Goal: Task Accomplishment & Management: Manage account settings

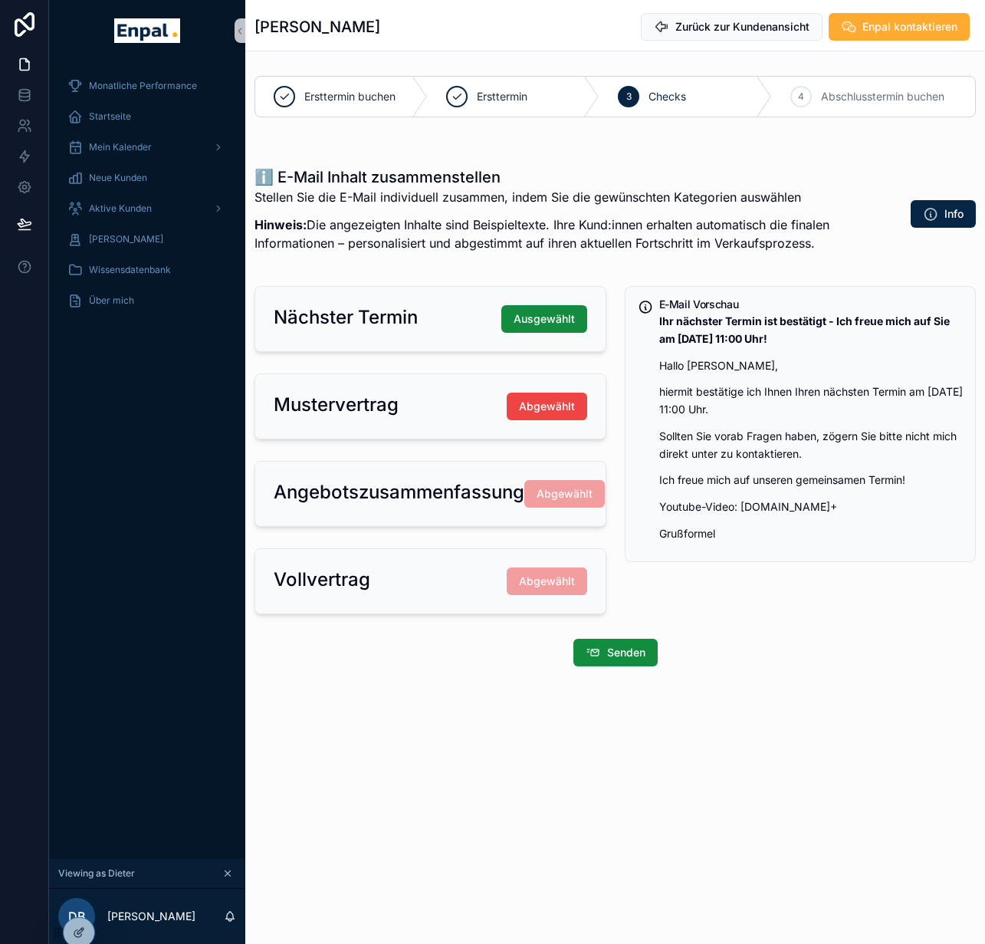
scroll to position [18, 0]
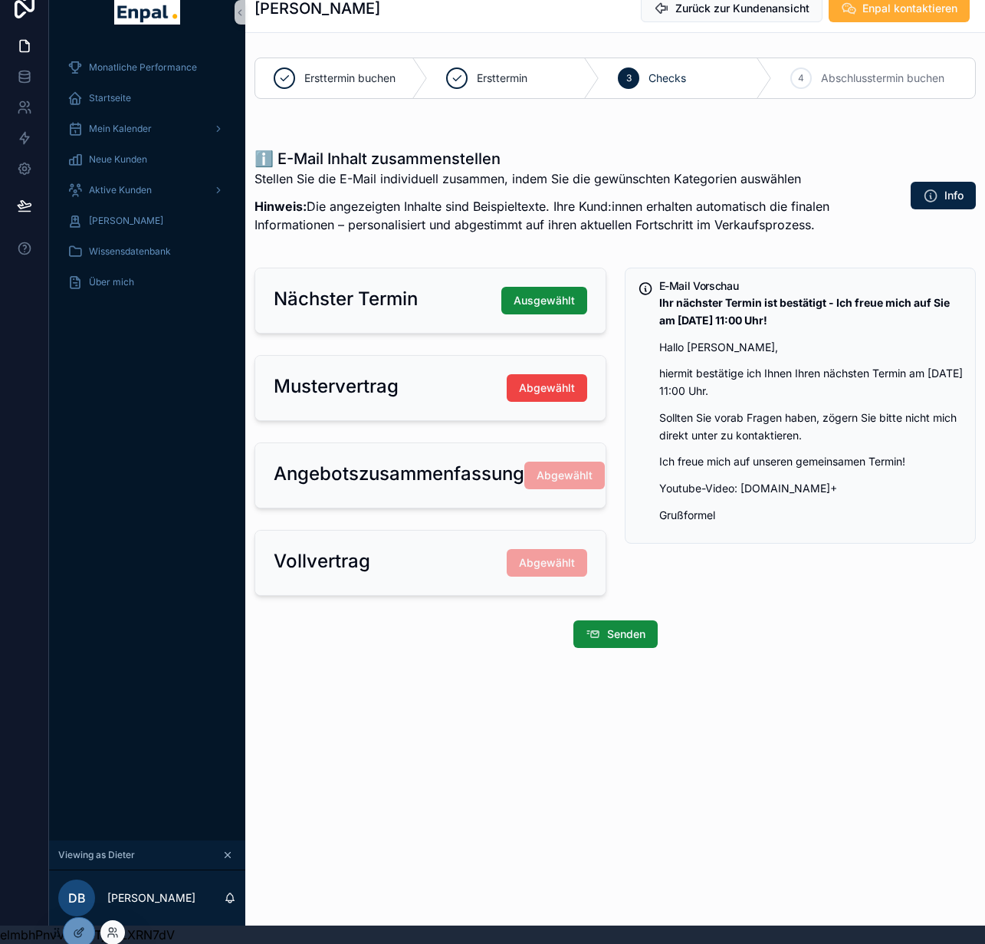
click at [105, 934] on div at bounding box center [112, 932] width 25 height 25
click at [107, 933] on icon at bounding box center [113, 932] width 12 height 12
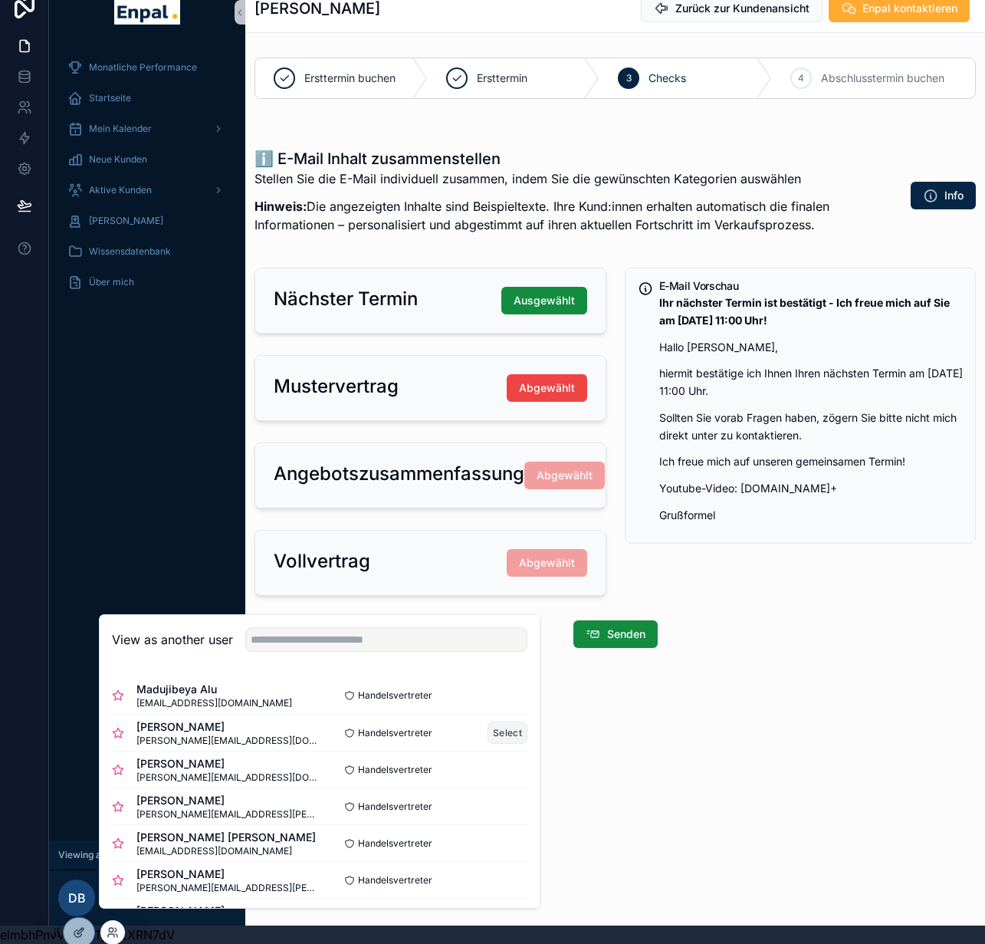
click at [509, 742] on button "Select" at bounding box center [508, 732] width 40 height 22
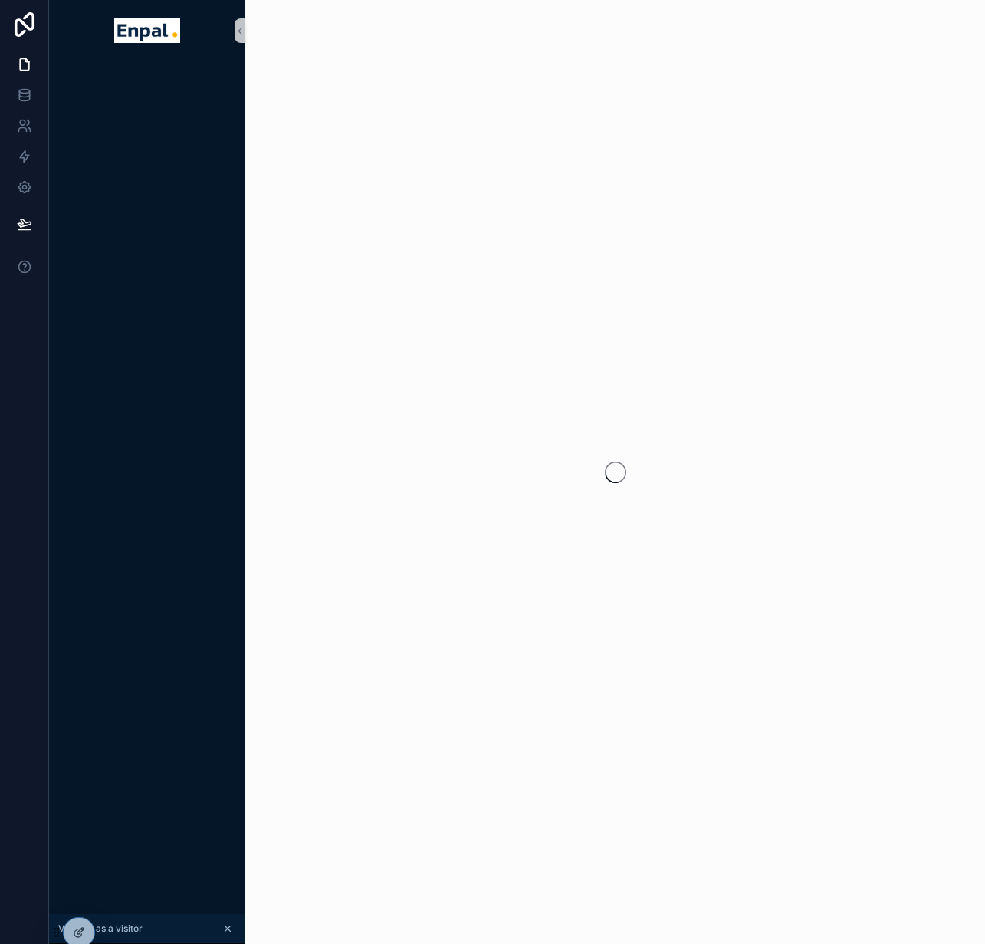
scroll to position [18, 0]
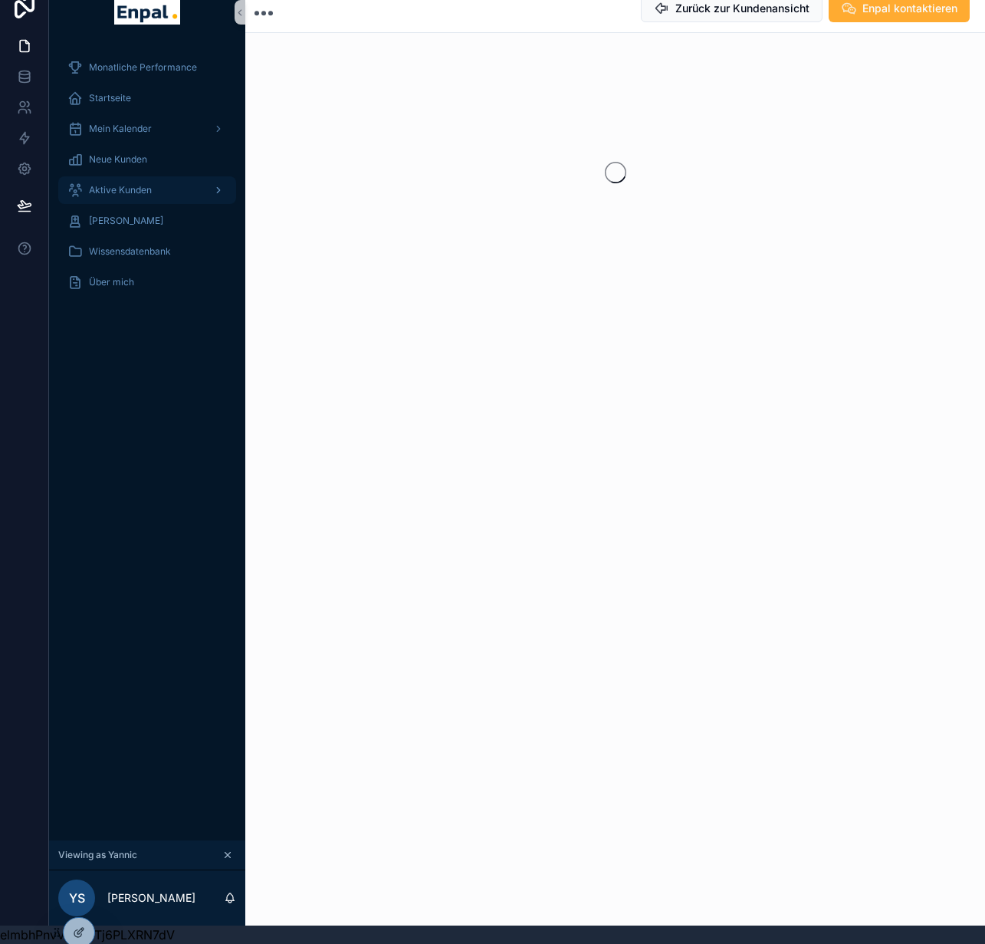
click at [160, 185] on div "Aktive Kunden" at bounding box center [146, 190] width 159 height 25
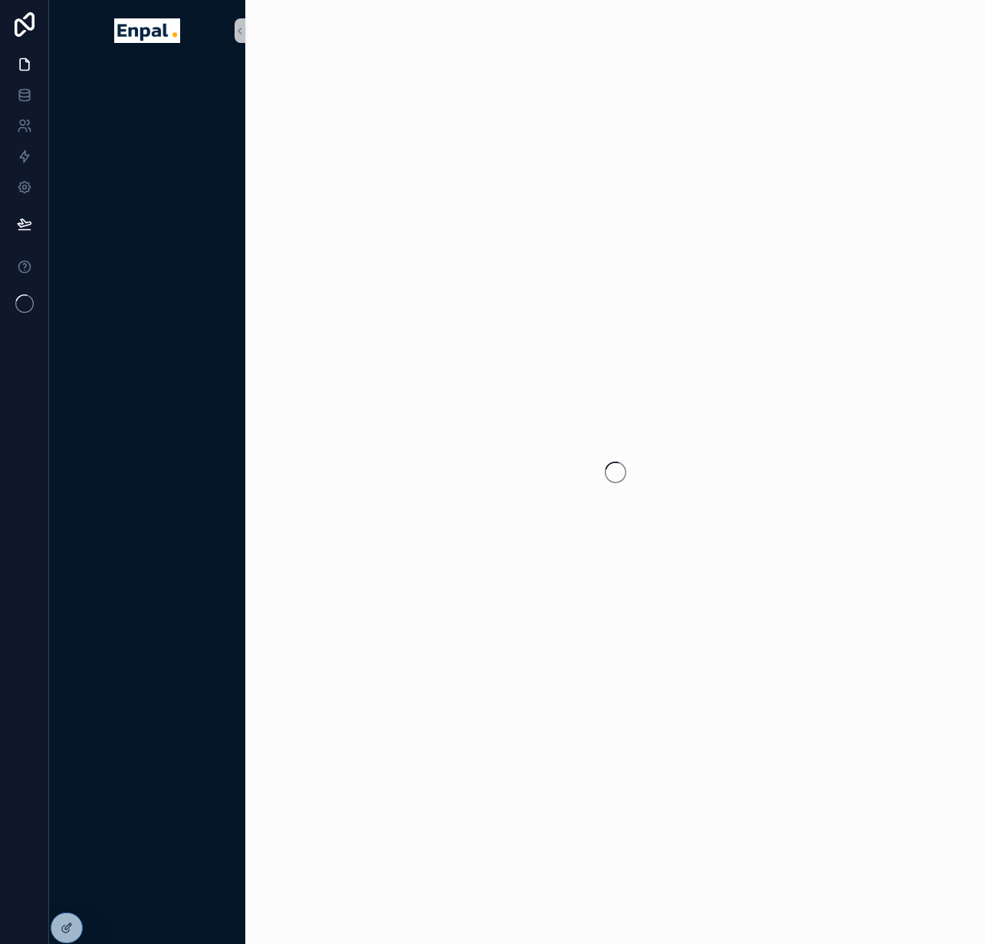
scroll to position [18, 0]
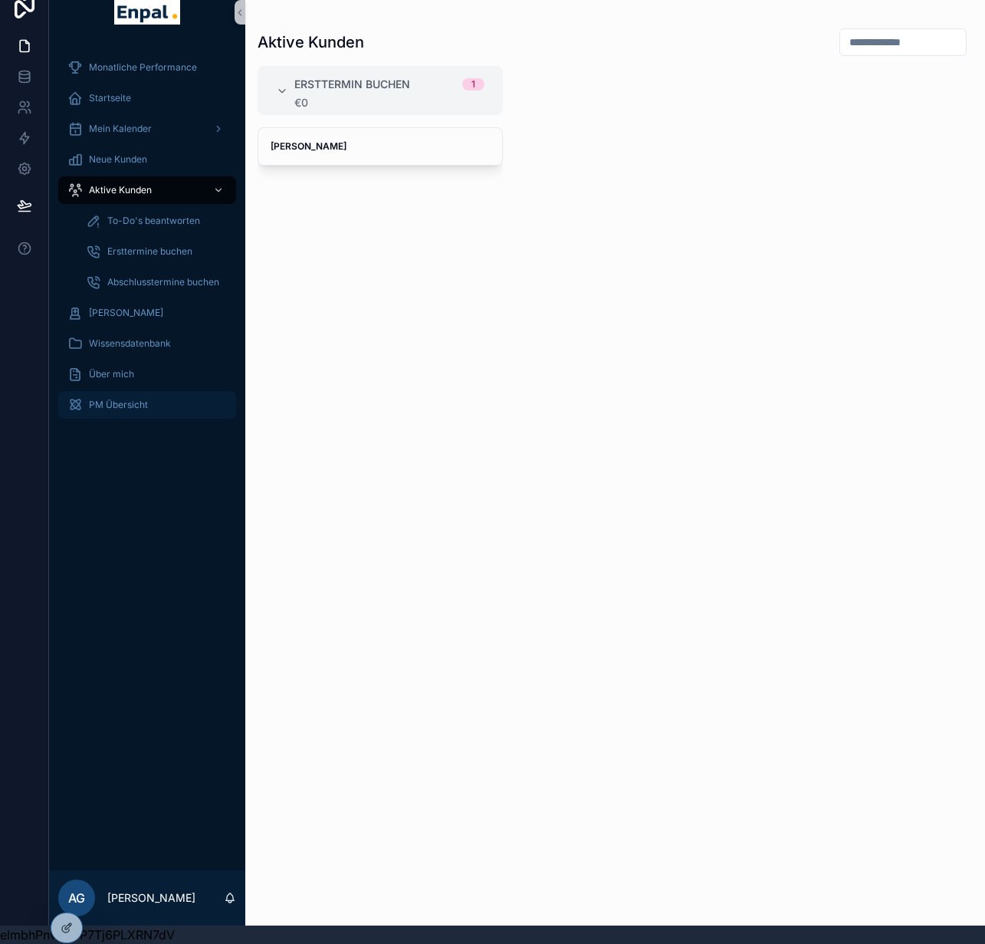
click at [151, 401] on div "PM Übersicht" at bounding box center [146, 404] width 159 height 25
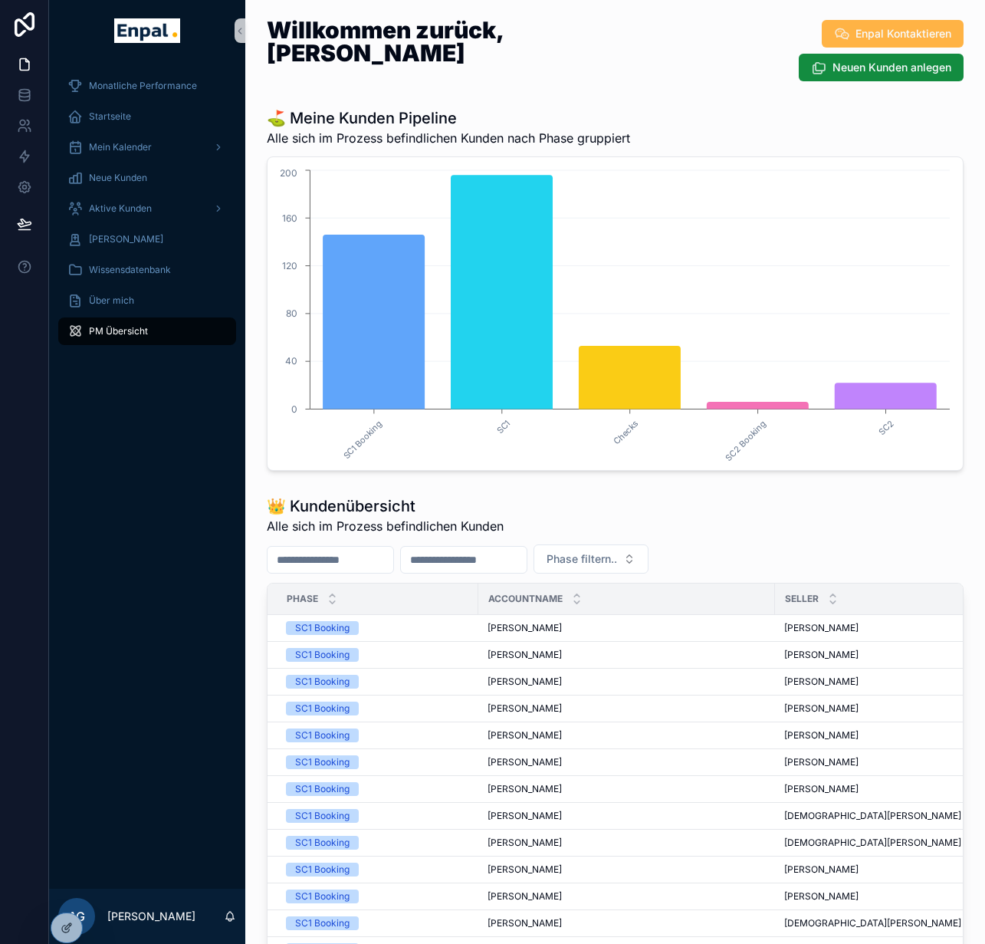
click at [859, 41] on button "Enpal Kontaktieren" at bounding box center [893, 34] width 142 height 28
click at [129, 215] on div "Aktive Kunden" at bounding box center [146, 208] width 159 height 25
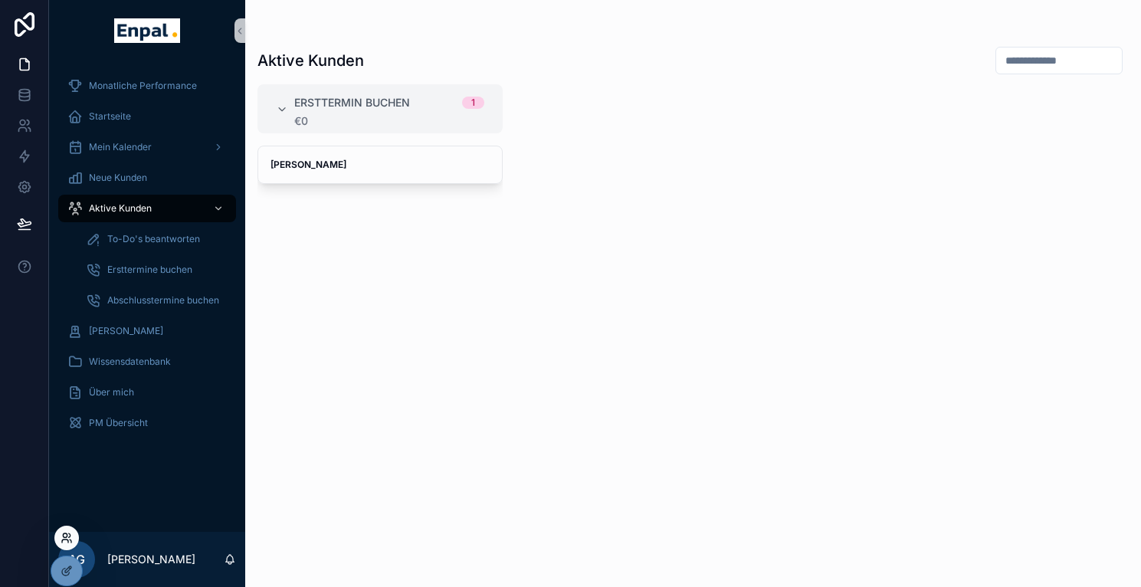
click at [66, 537] on icon at bounding box center [65, 535] width 4 height 4
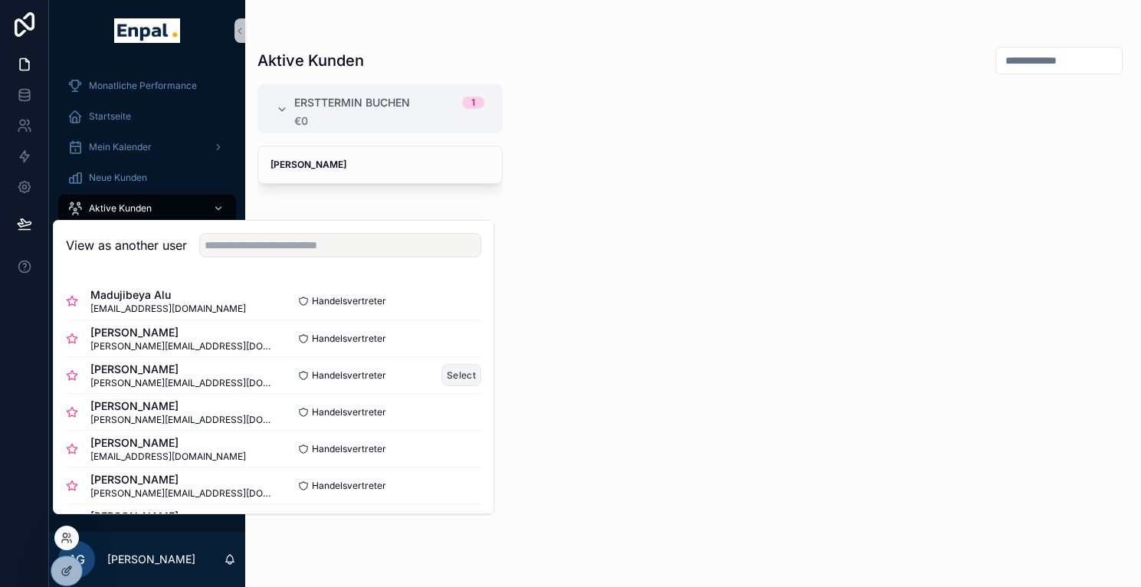
click at [451, 386] on button "Select" at bounding box center [462, 375] width 40 height 22
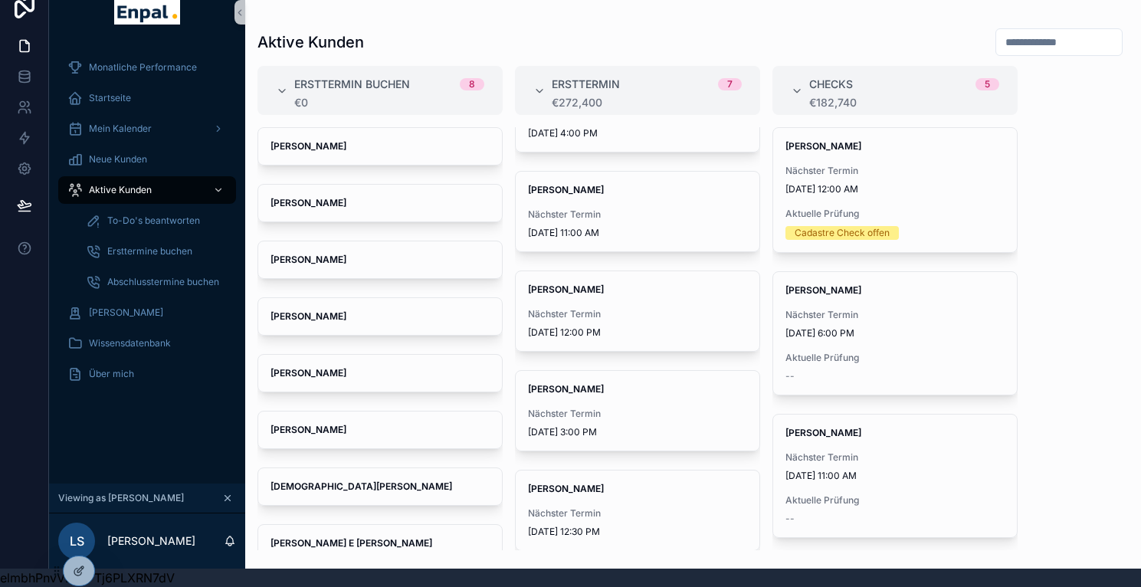
scroll to position [257, 0]
click at [108, 570] on icon at bounding box center [113, 571] width 12 height 12
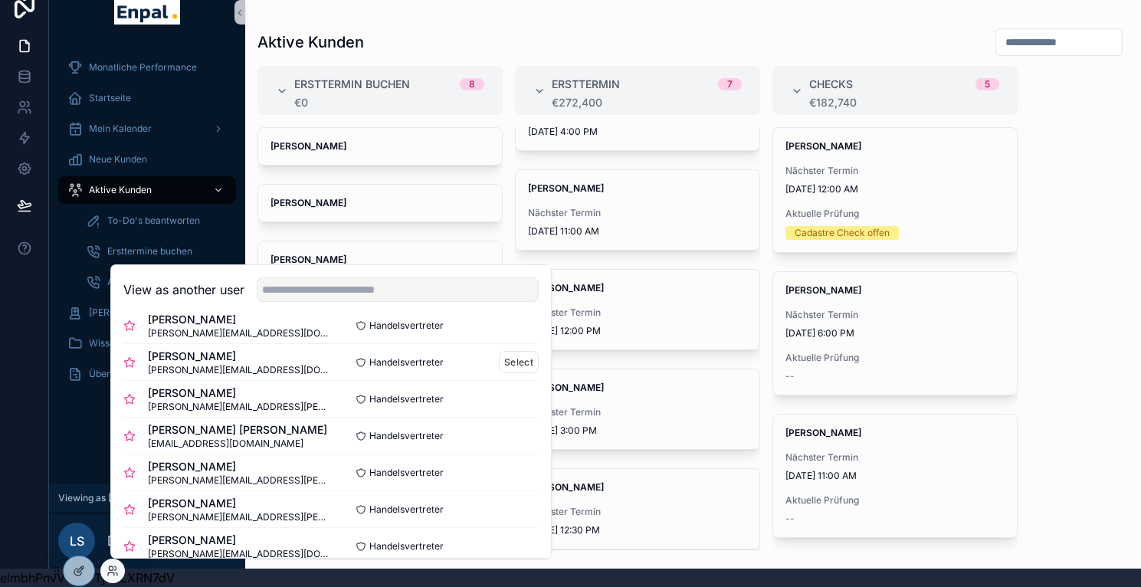
scroll to position [102, 0]
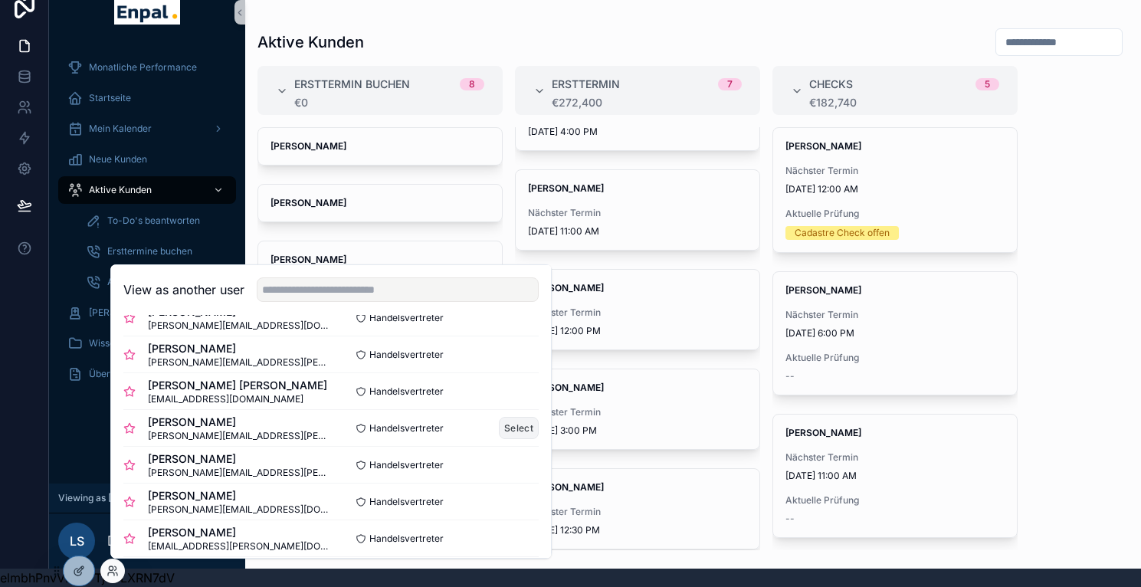
click at [509, 431] on button "Select" at bounding box center [519, 428] width 40 height 22
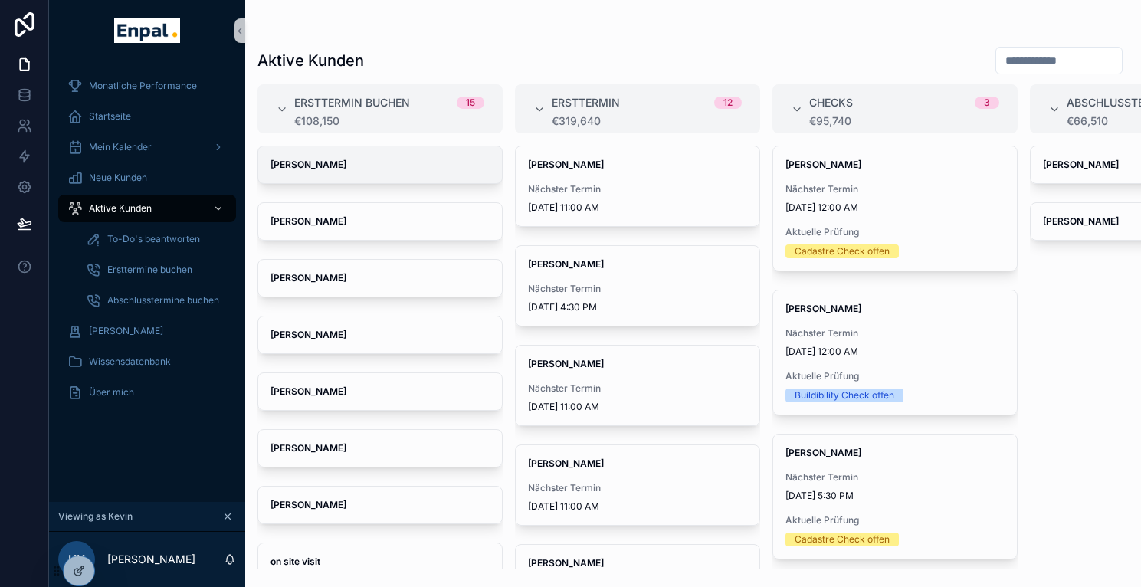
click at [358, 173] on div "[PERSON_NAME]" at bounding box center [380, 164] width 244 height 37
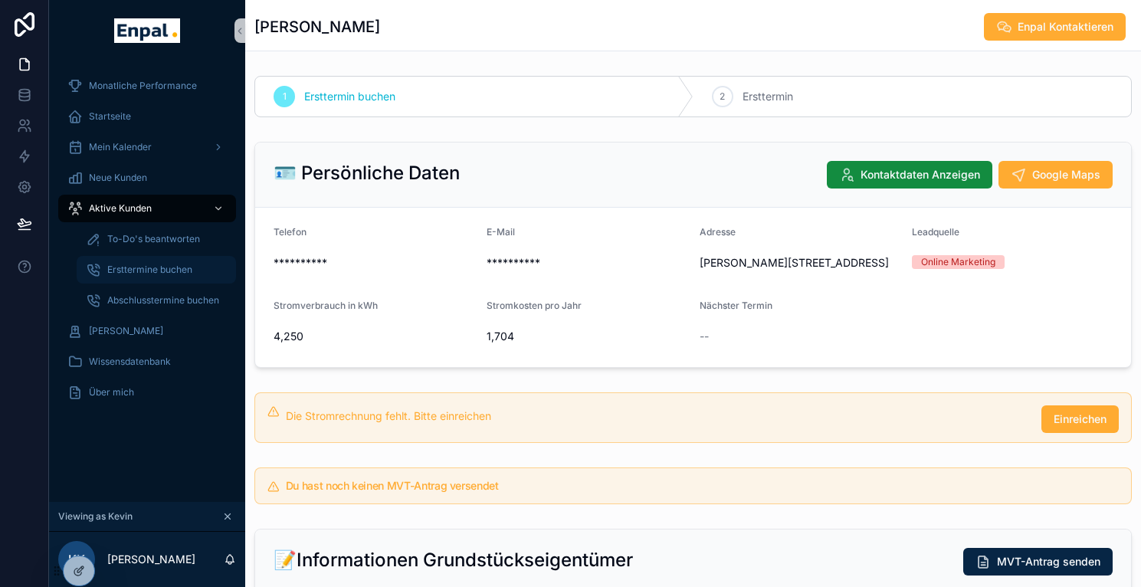
click at [155, 269] on span "Ersttermine buchen" at bounding box center [149, 270] width 85 height 12
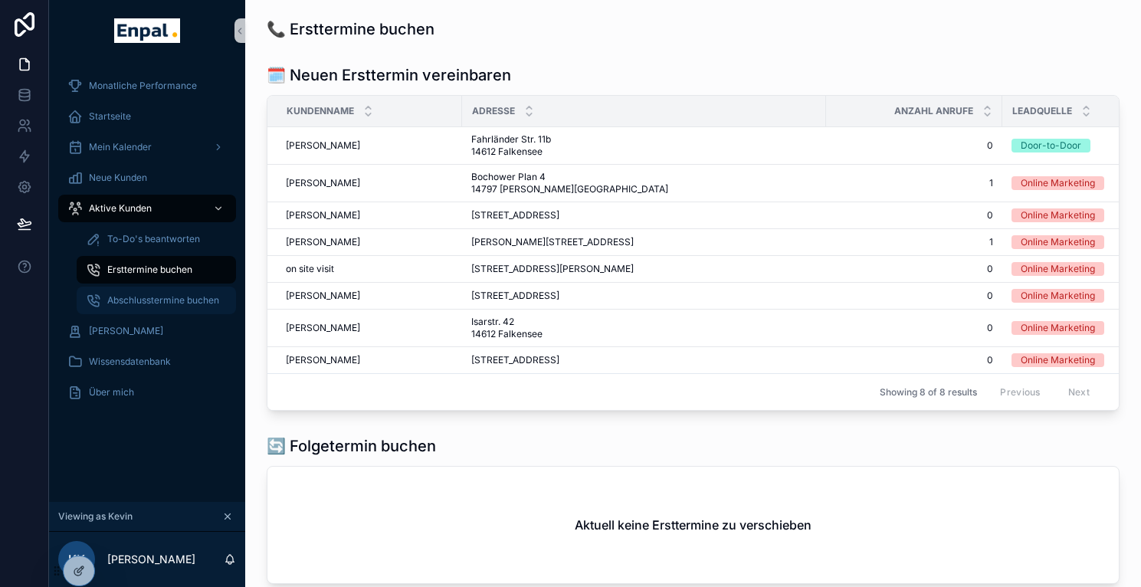
click at [154, 299] on span "Abschlusstermine buchen" at bounding box center [163, 300] width 112 height 12
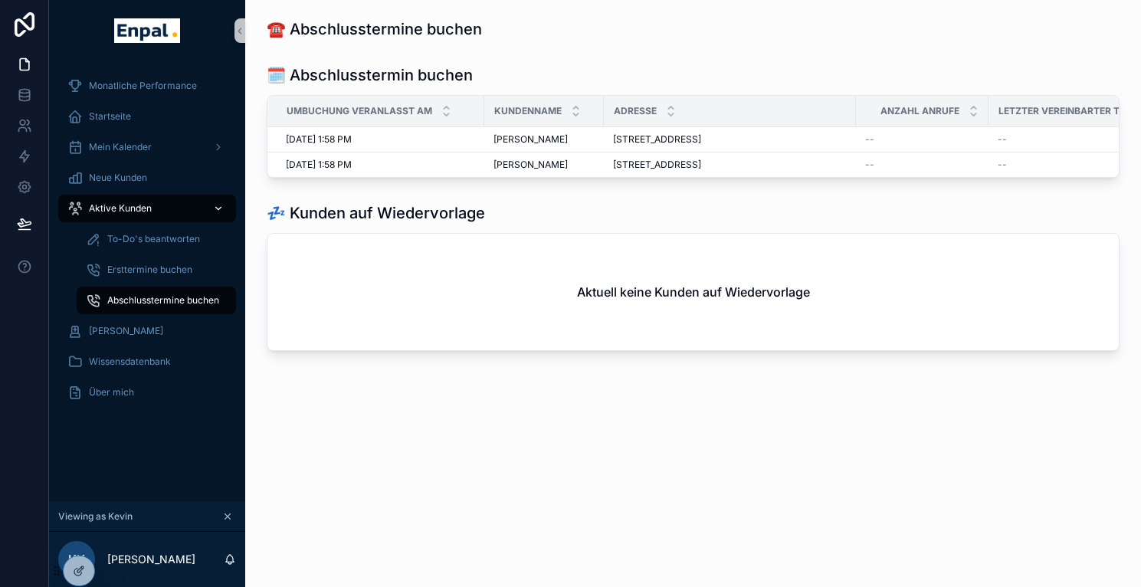
click at [148, 202] on div "Aktive Kunden" at bounding box center [146, 208] width 159 height 25
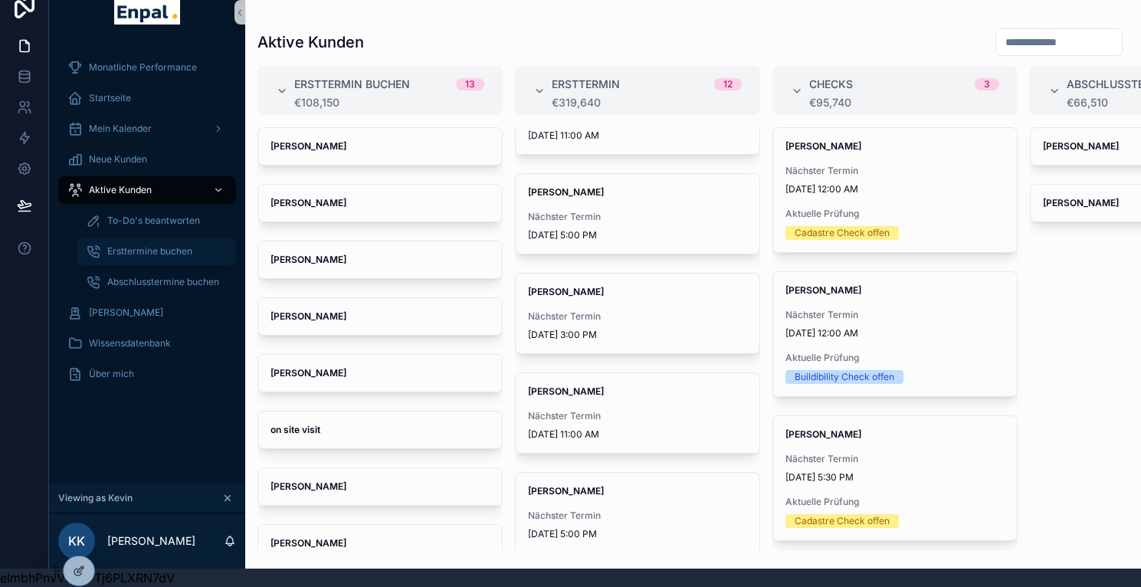
click at [145, 245] on span "Ersttermine buchen" at bounding box center [149, 251] width 85 height 12
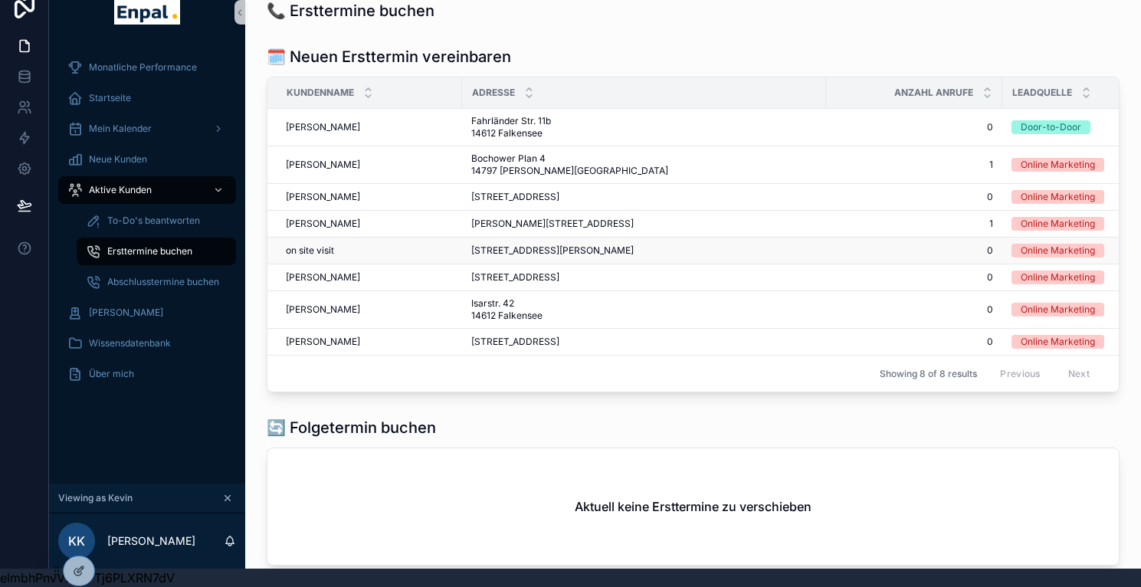
scroll to position [0, 11]
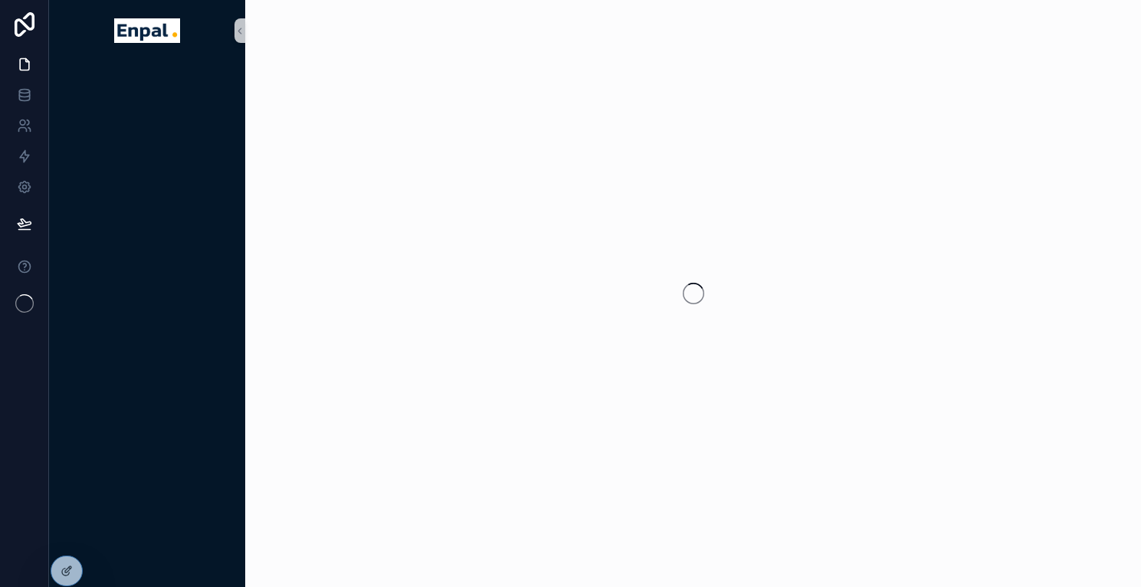
scroll to position [0, 11]
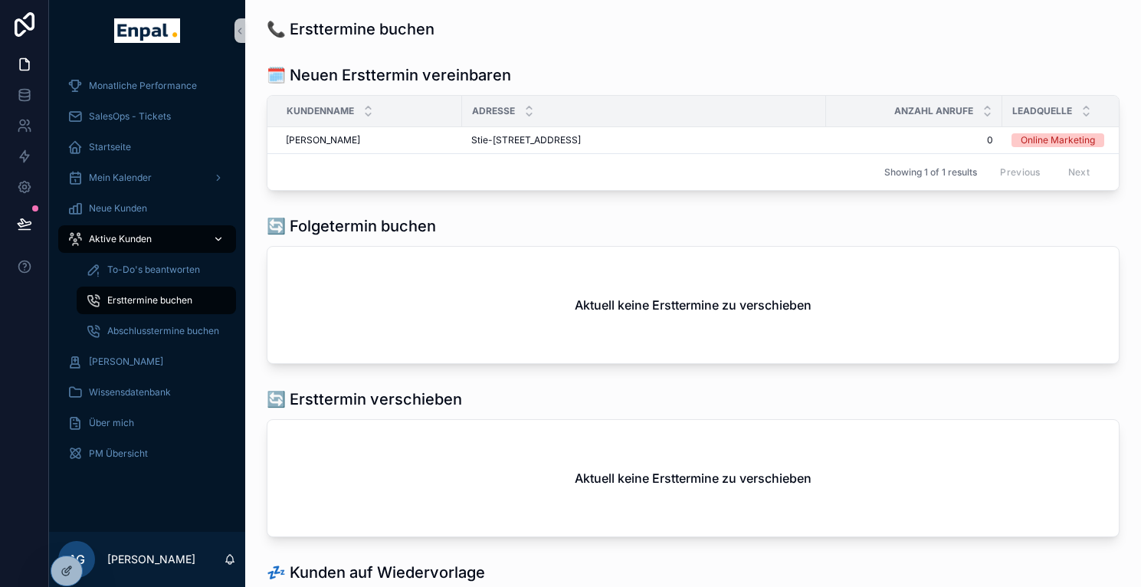
click at [151, 244] on div "Aktive Kunden" at bounding box center [146, 239] width 159 height 25
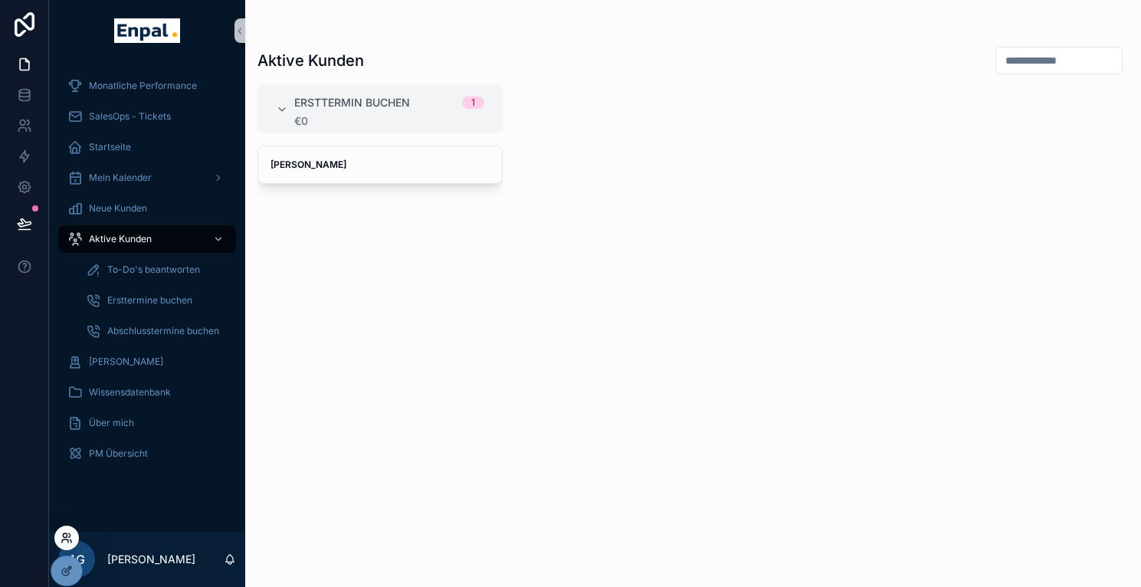
click at [68, 539] on icon at bounding box center [67, 538] width 12 height 12
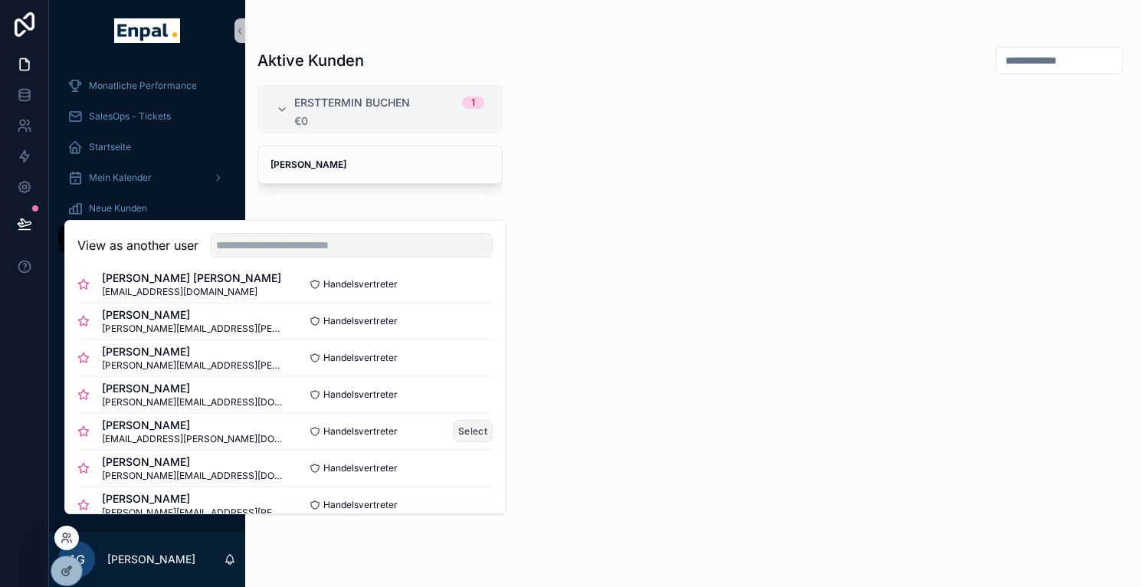
scroll to position [149, 0]
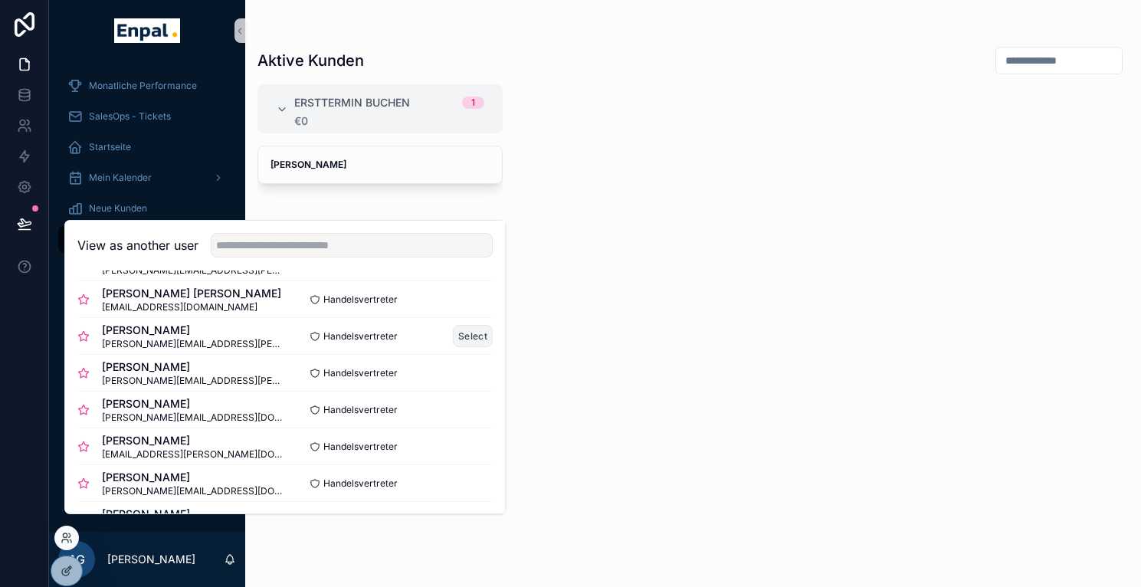
click at [453, 346] on button "Select" at bounding box center [473, 336] width 40 height 22
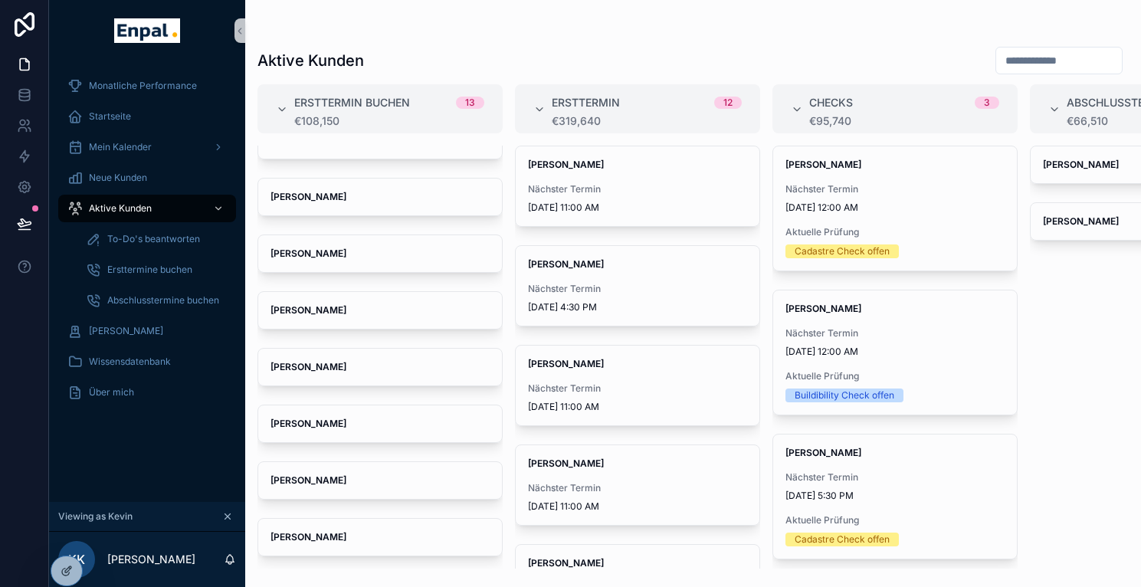
scroll to position [30, 11]
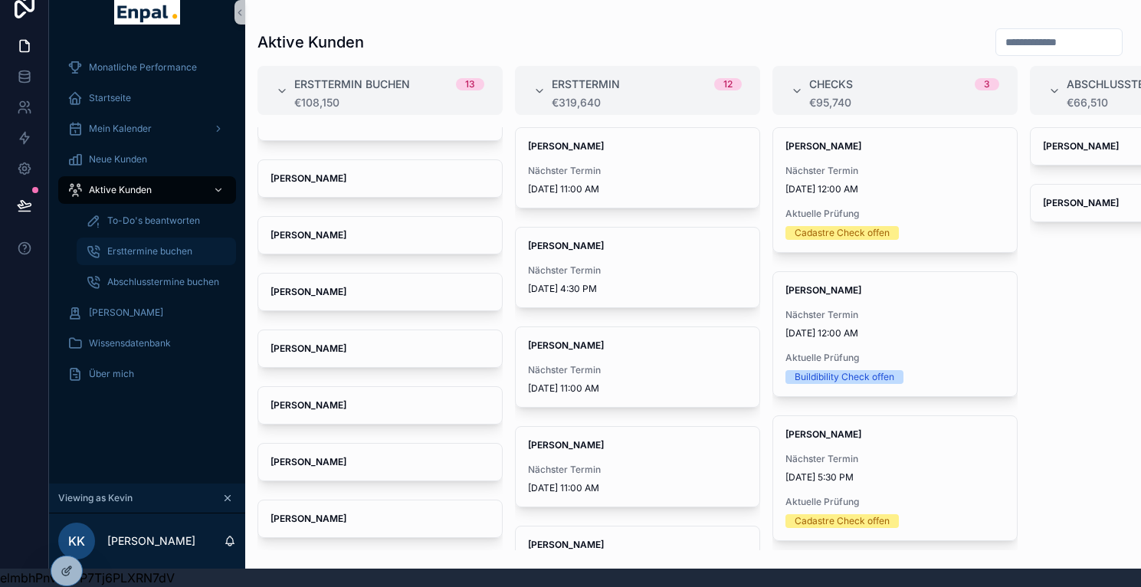
click at [159, 245] on span "Ersttermine buchen" at bounding box center [149, 251] width 85 height 12
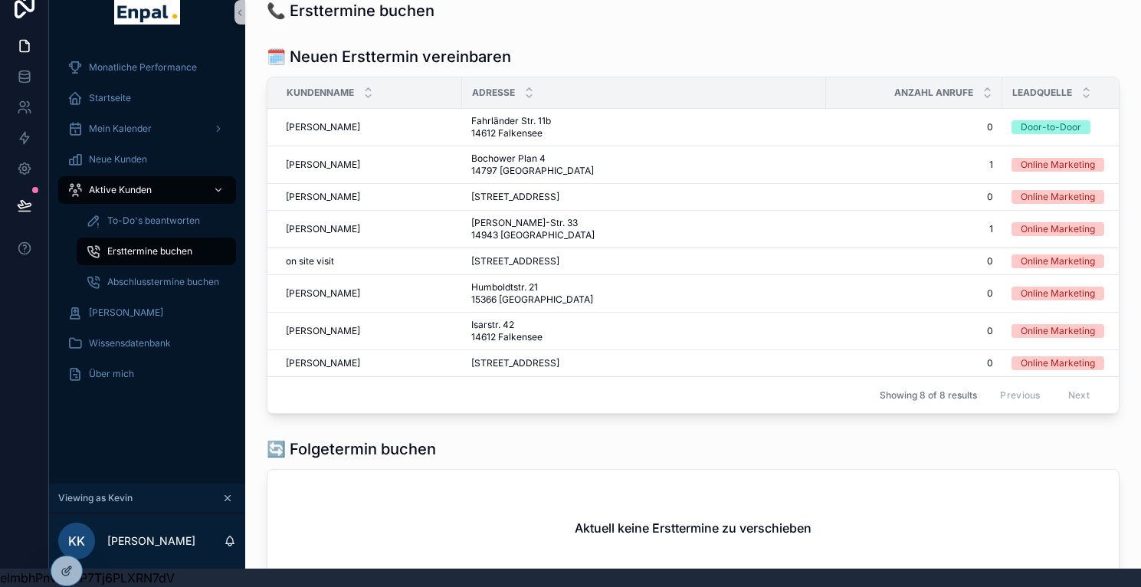
scroll to position [0, 11]
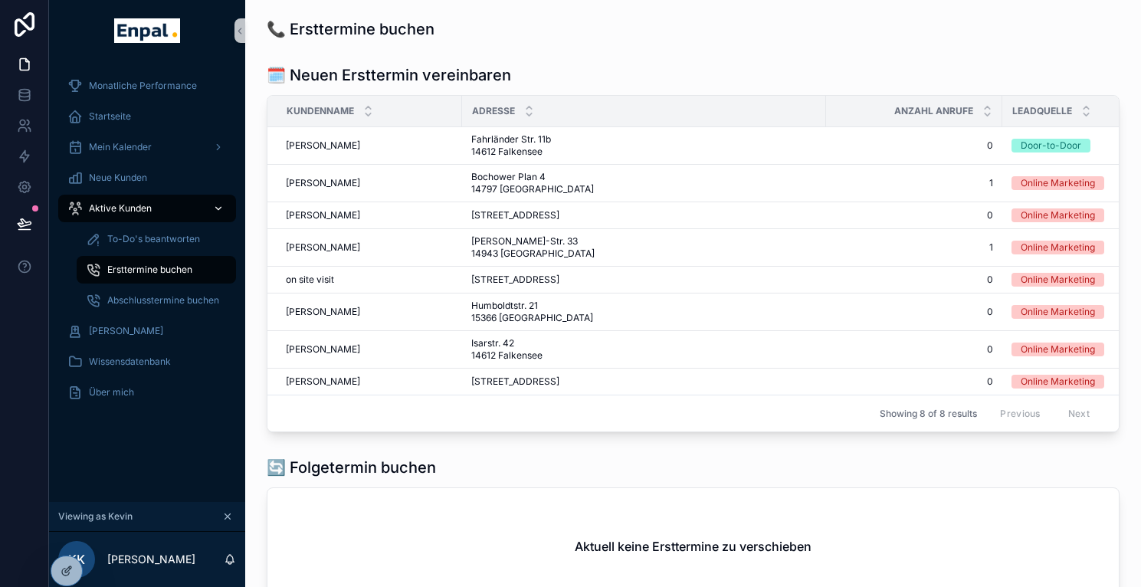
click at [148, 212] on div "Aktive Kunden" at bounding box center [146, 208] width 159 height 25
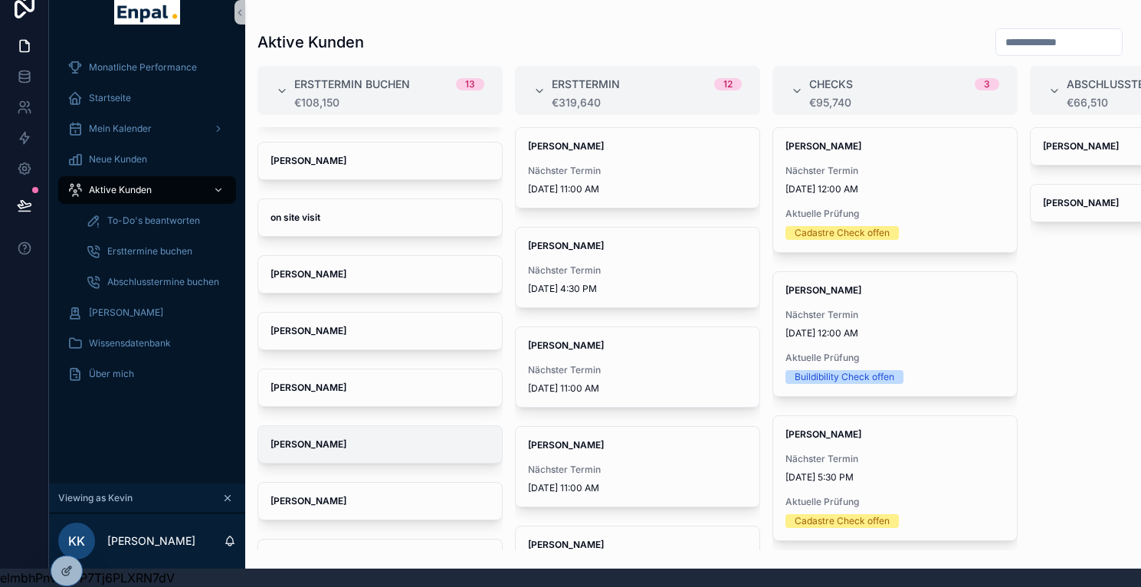
scroll to position [209, 0]
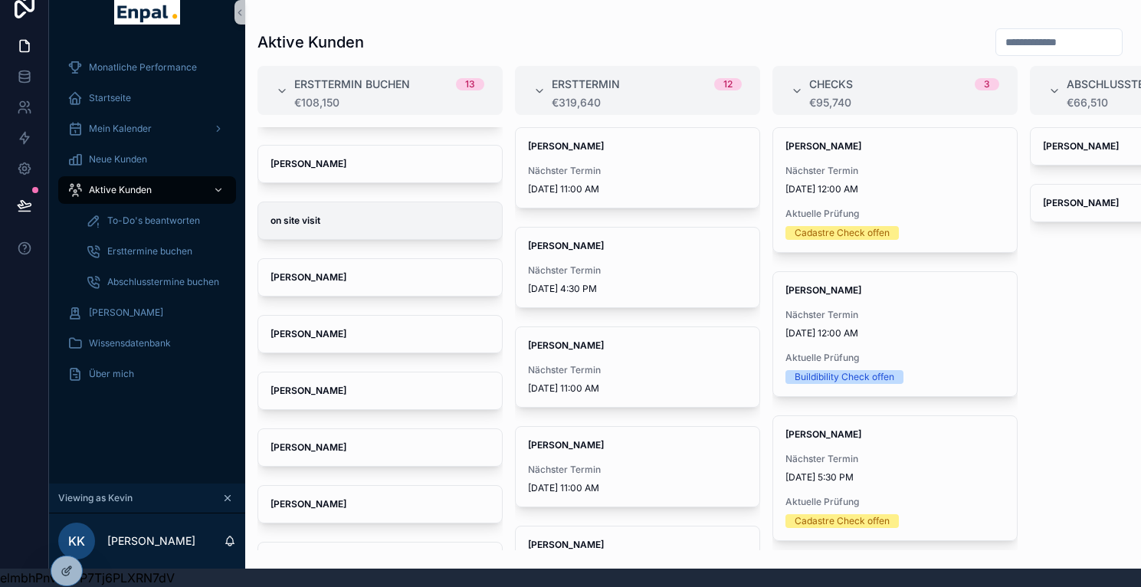
click at [307, 218] on div "on site visit" at bounding box center [380, 220] width 244 height 37
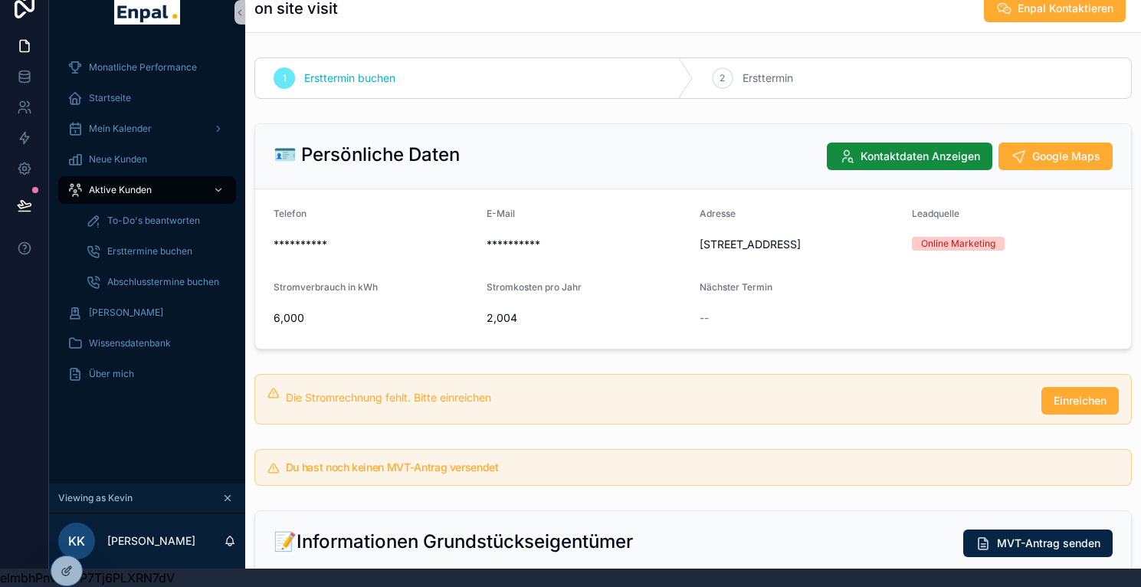
scroll to position [0, 7]
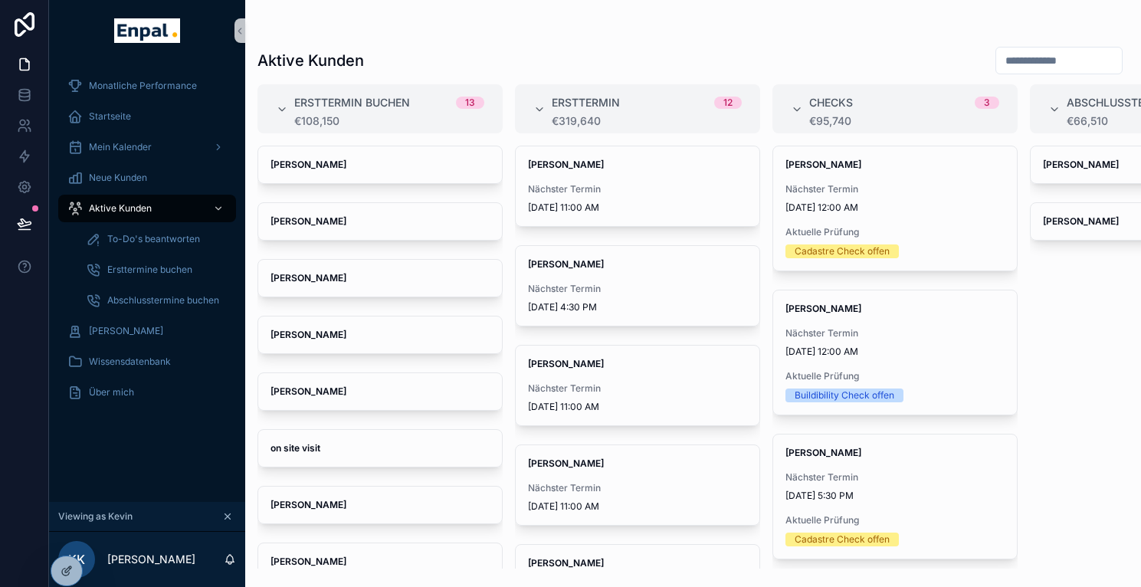
scroll to position [30, 7]
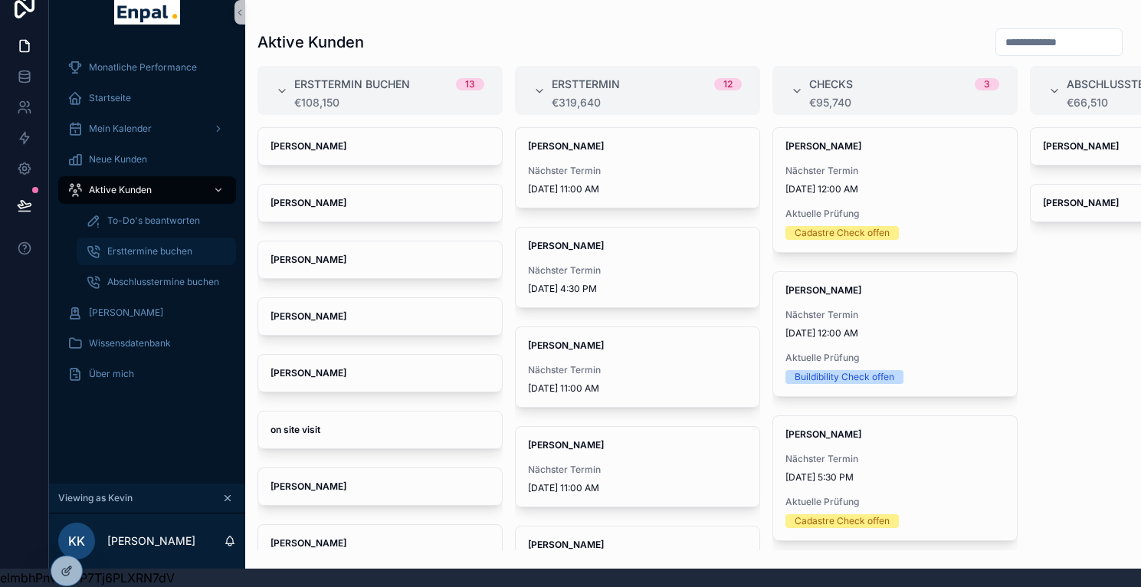
click at [161, 245] on span "Ersttermine buchen" at bounding box center [149, 251] width 85 height 12
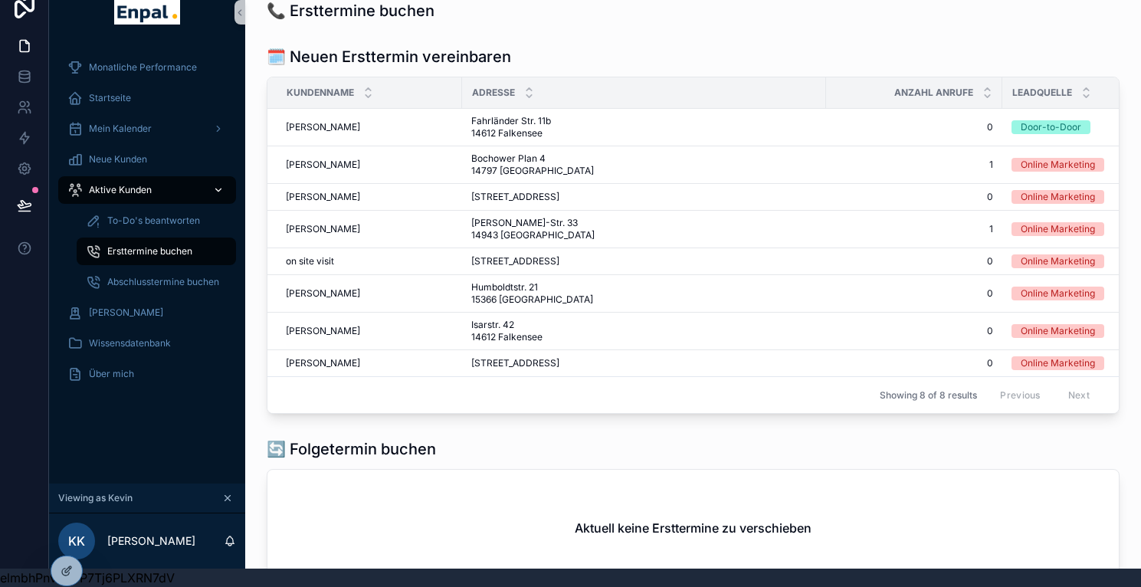
click at [146, 184] on div "Aktive Kunden" at bounding box center [146, 190] width 159 height 25
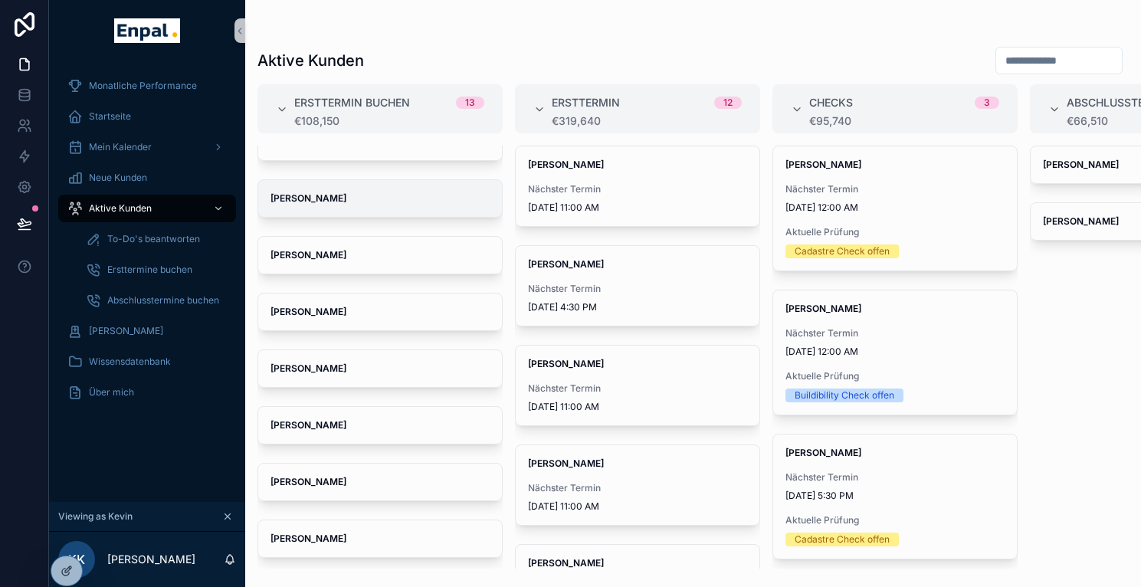
scroll to position [308, 0]
click at [168, 262] on div "Ersttermine buchen" at bounding box center [156, 270] width 141 height 25
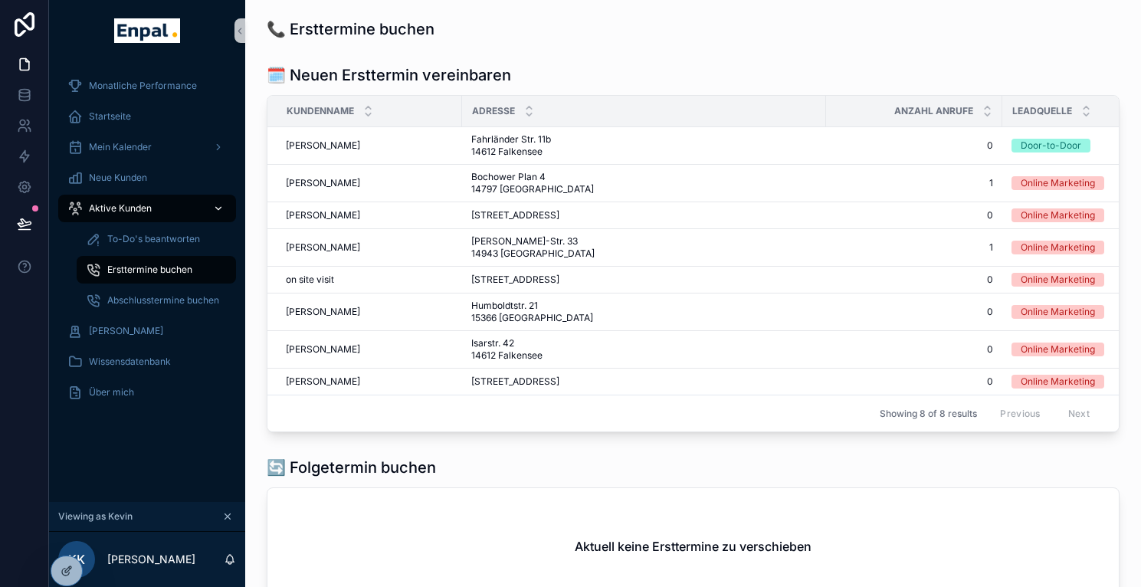
click at [145, 203] on div "Aktive Kunden" at bounding box center [146, 208] width 159 height 25
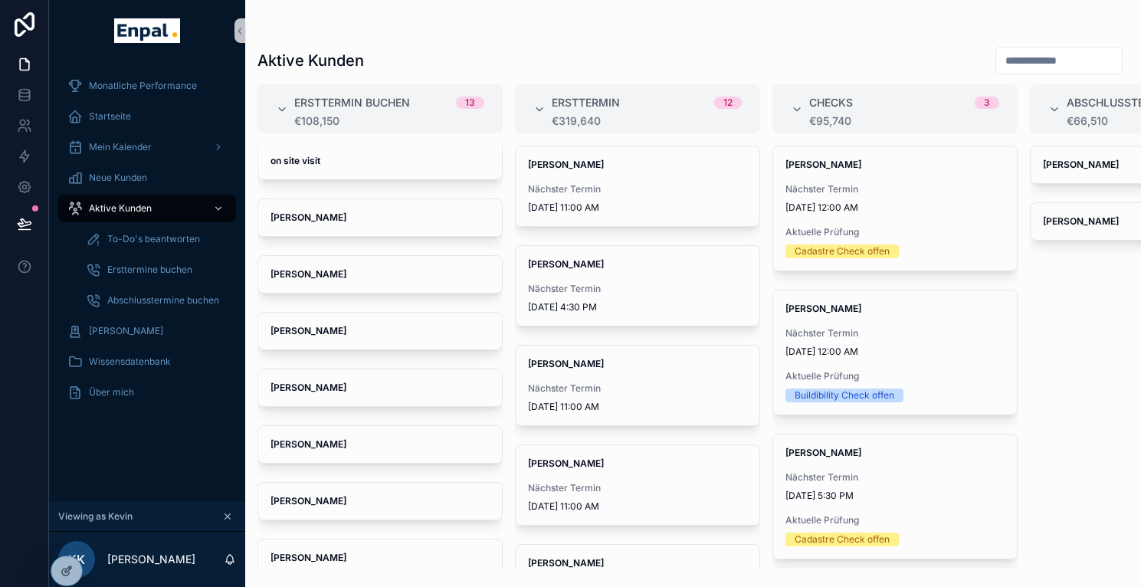
scroll to position [308, 0]
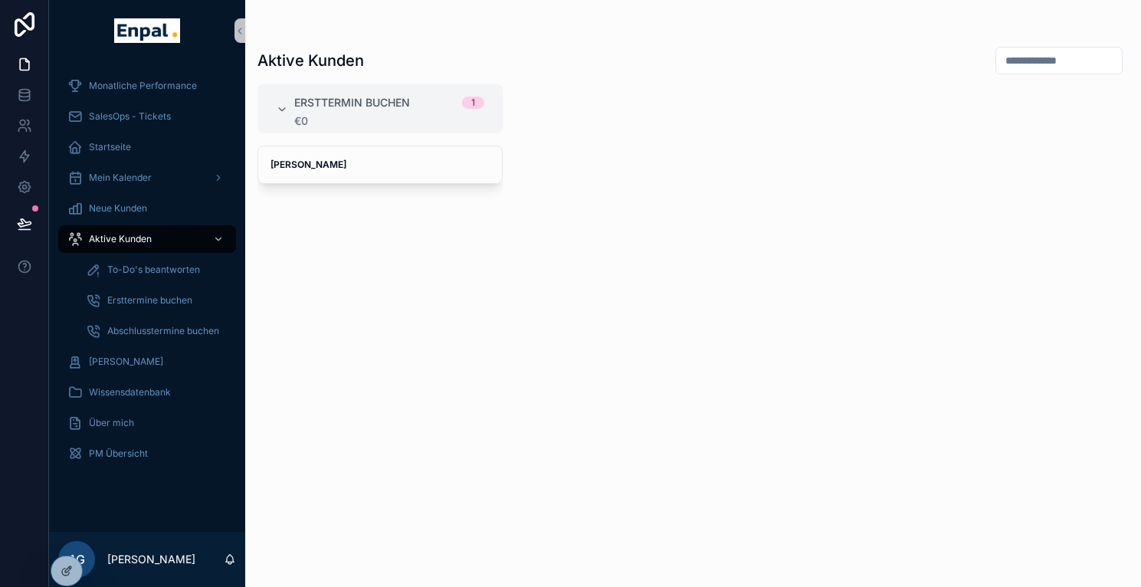
scroll to position [0, 7]
click at [68, 538] on icon at bounding box center [67, 538] width 12 height 12
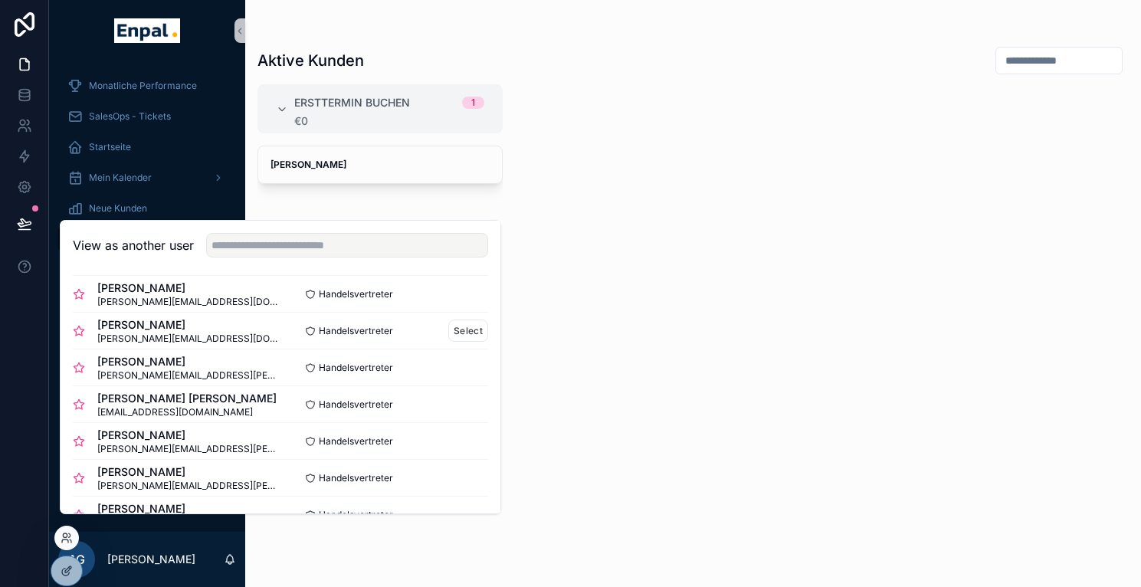
scroll to position [73, 0]
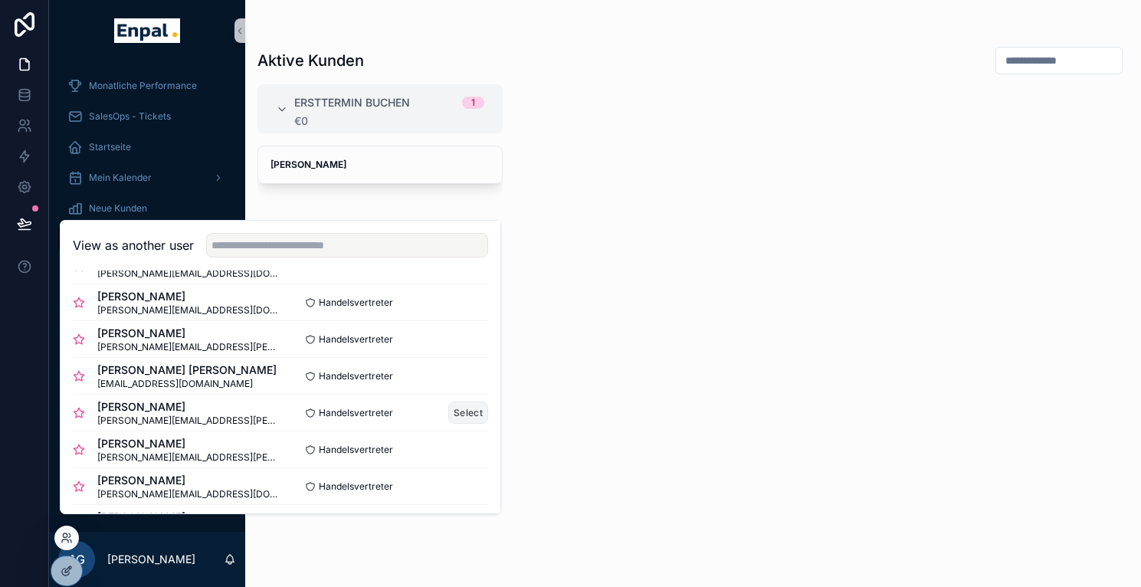
click at [455, 424] on button "Select" at bounding box center [468, 413] width 40 height 22
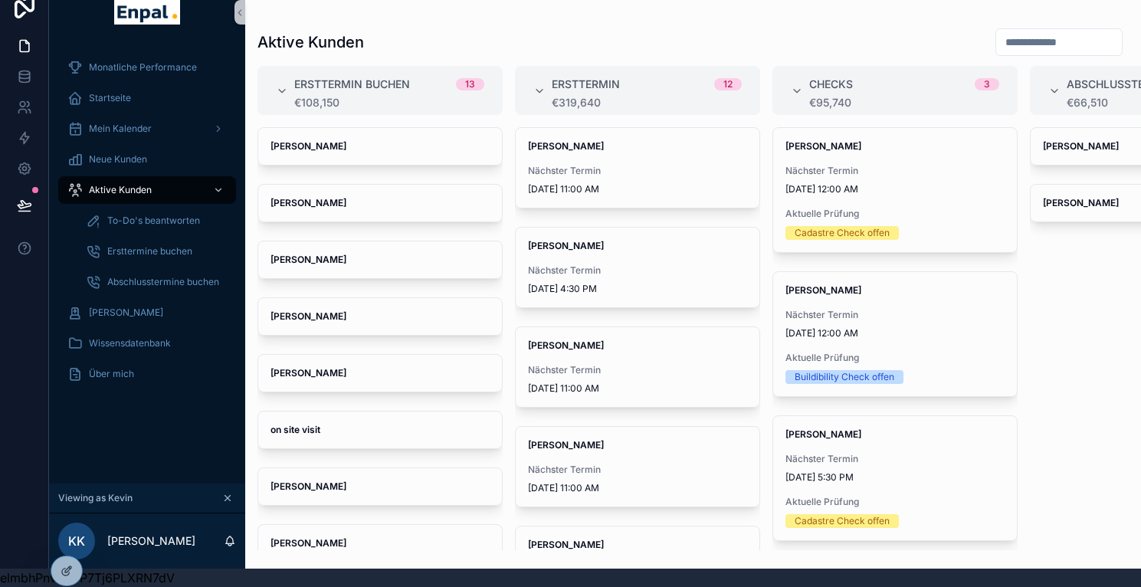
scroll to position [28, 7]
click at [150, 245] on span "Ersttermine buchen" at bounding box center [149, 251] width 85 height 12
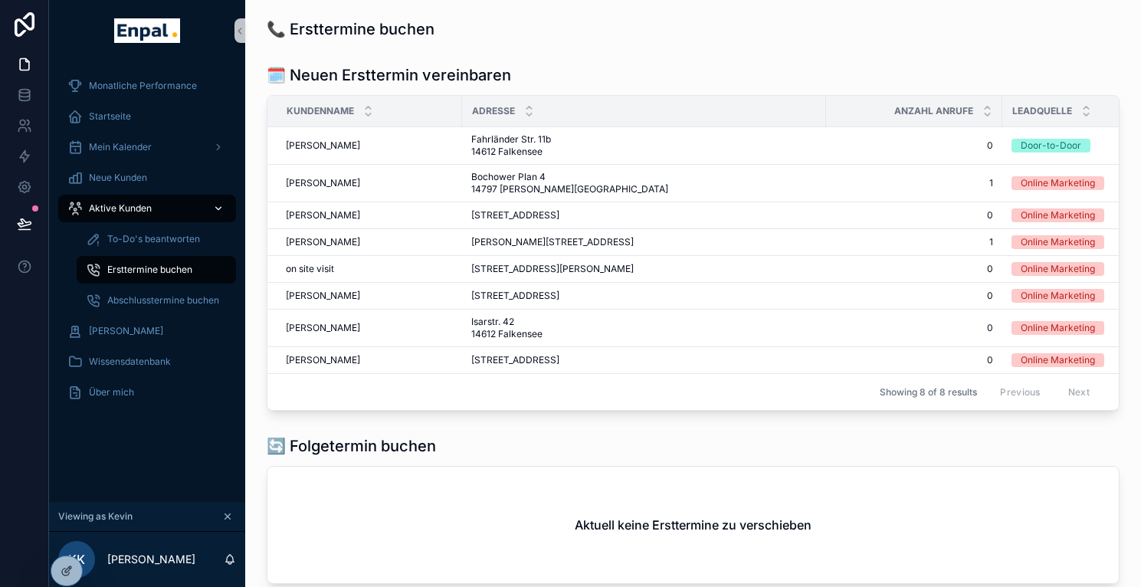
click at [154, 213] on div "Aktive Kunden" at bounding box center [146, 208] width 159 height 25
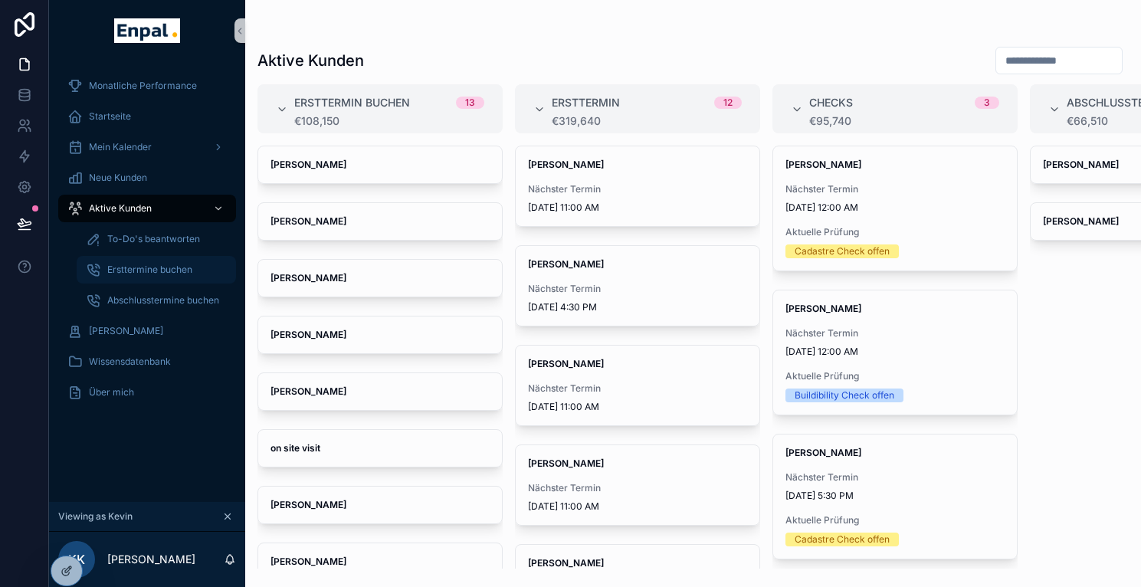
click at [140, 268] on span "Ersttermine buchen" at bounding box center [149, 270] width 85 height 12
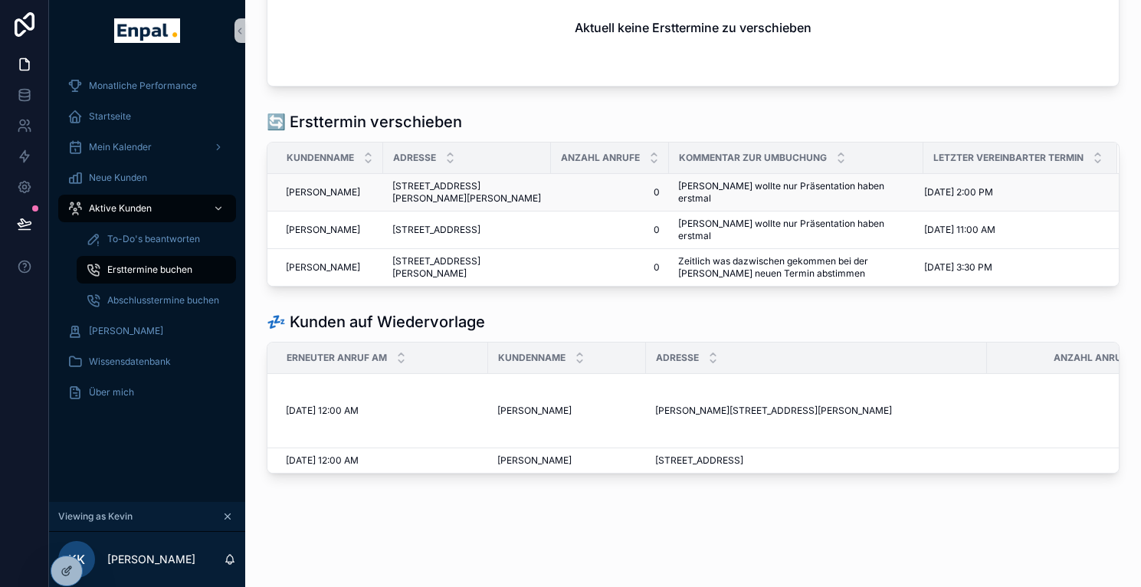
scroll to position [350, 0]
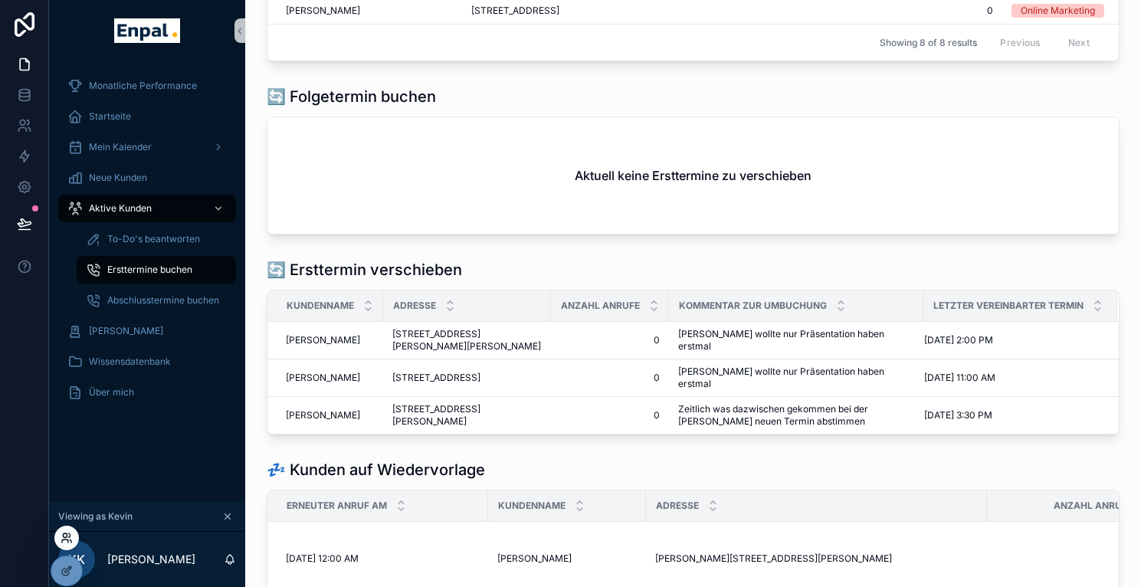
click at [70, 538] on icon at bounding box center [67, 538] width 12 height 12
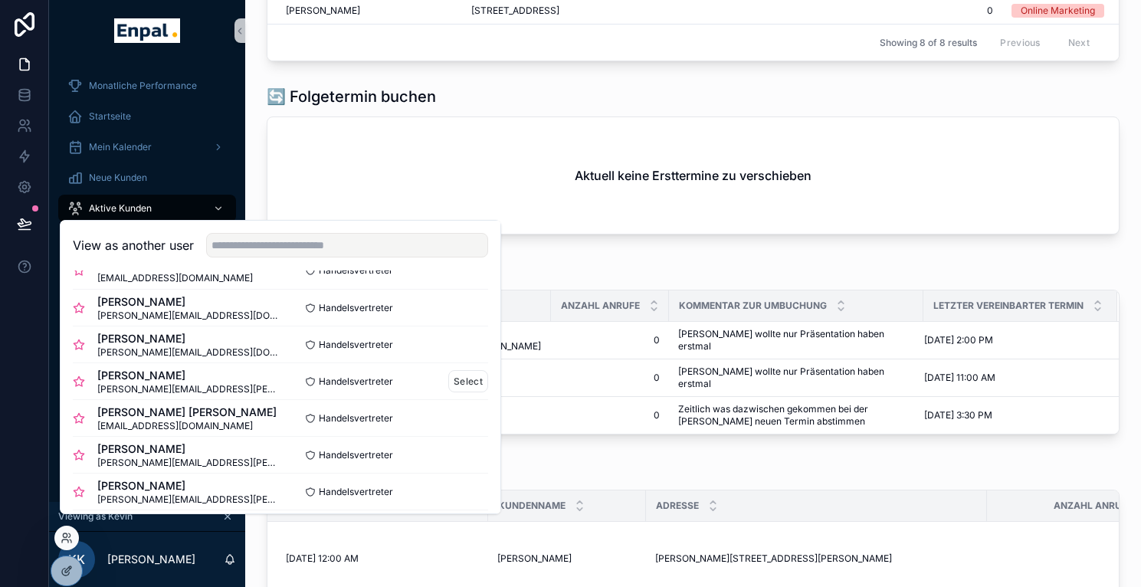
scroll to position [31, 0]
click at [451, 428] on button "Select" at bounding box center [468, 417] width 40 height 22
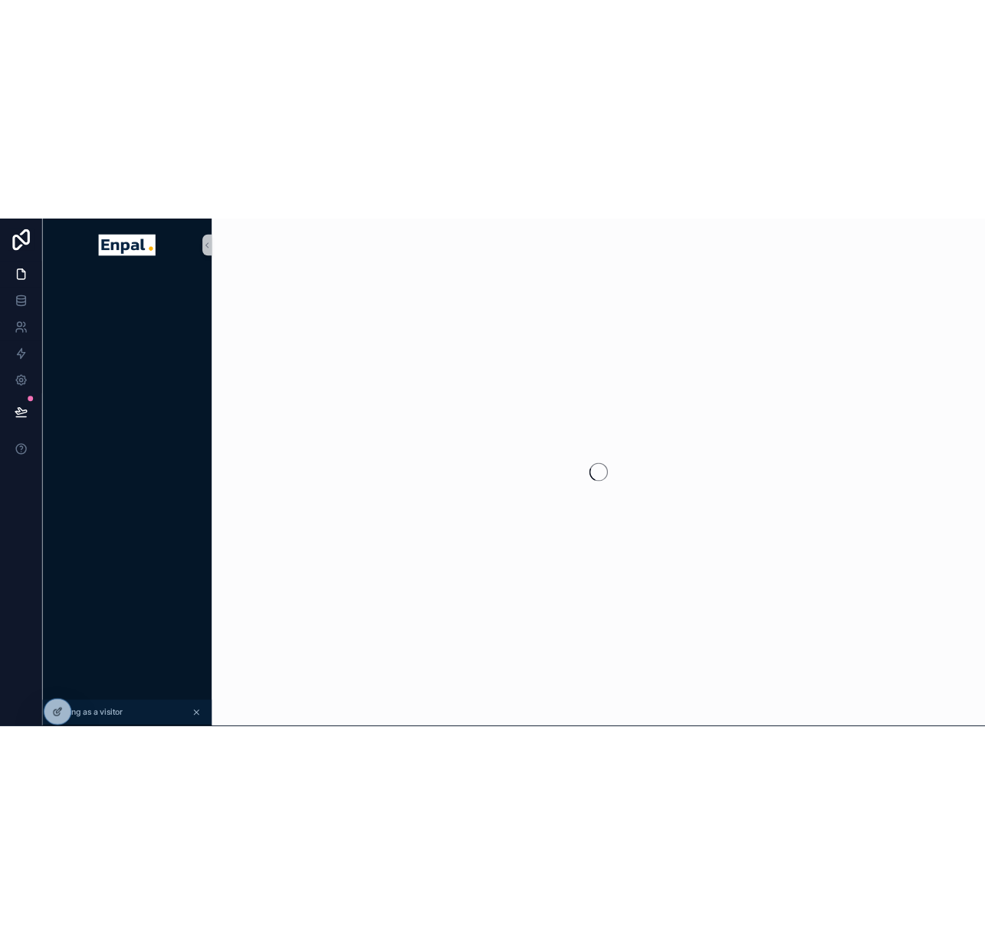
scroll to position [0, 7]
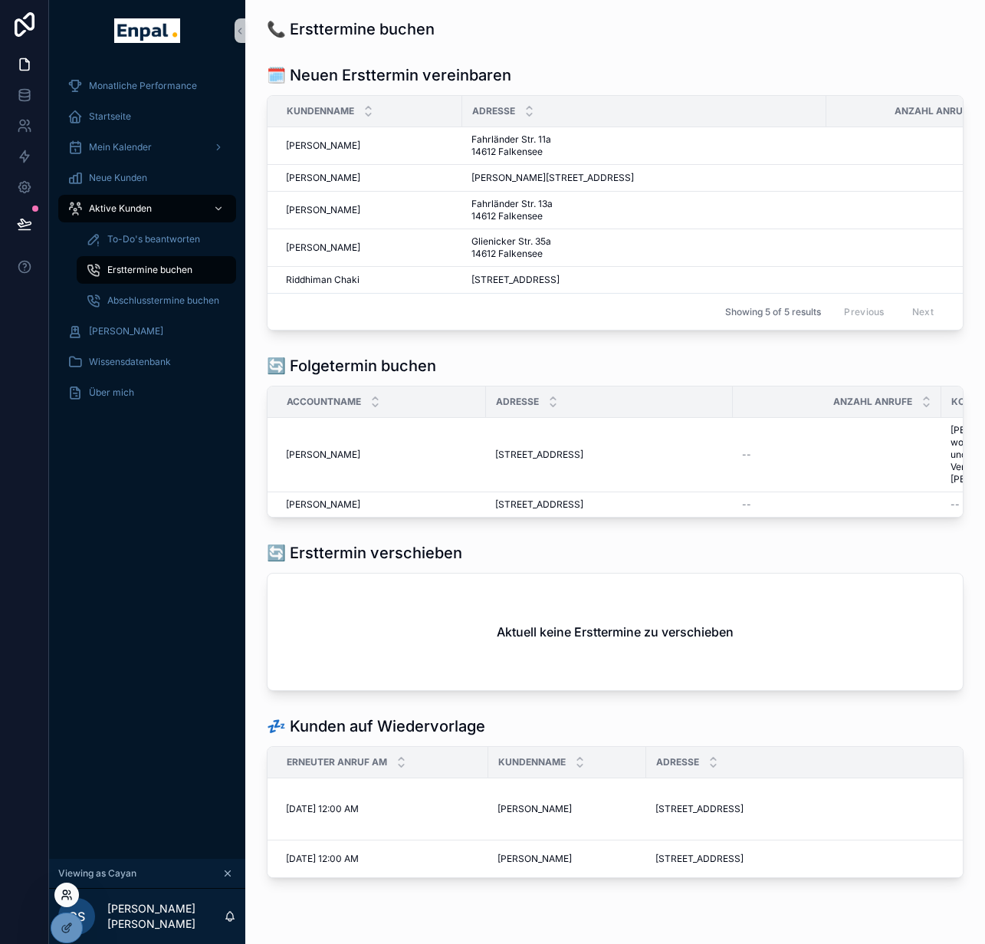
click at [67, 586] on icon at bounding box center [67, 894] width 12 height 12
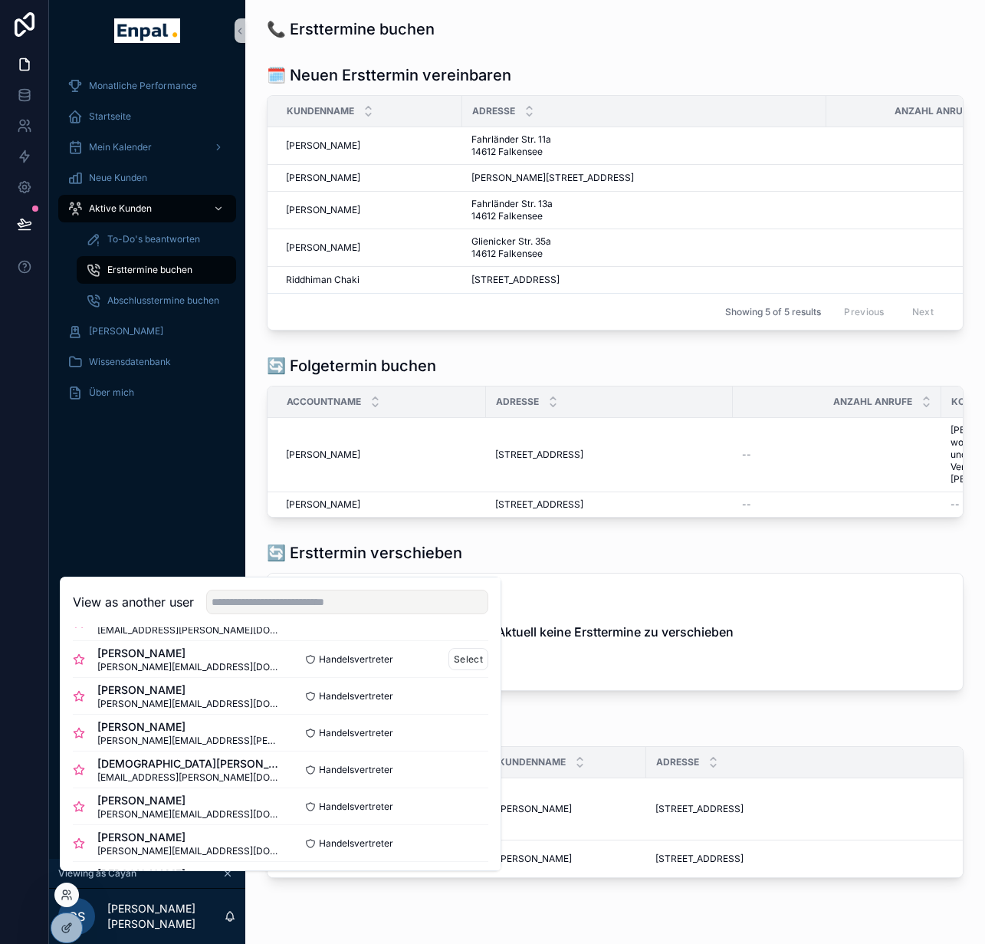
scroll to position [539, 0]
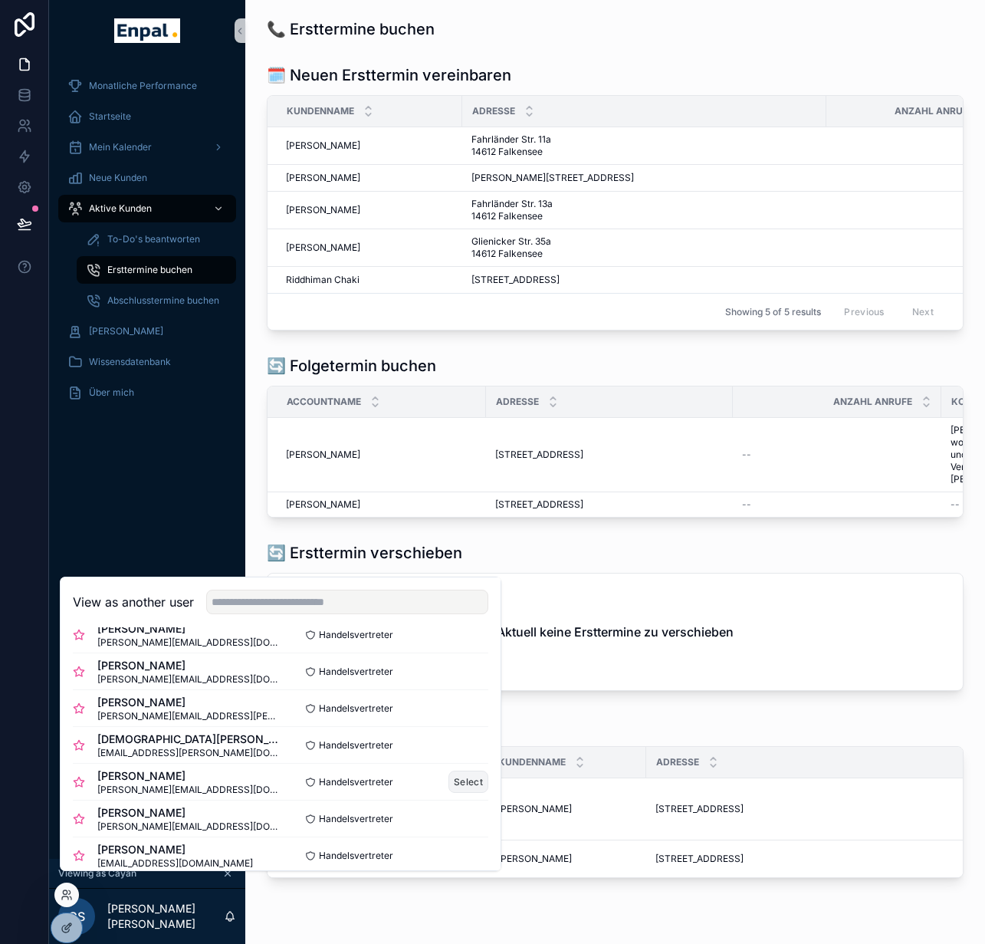
click at [448, 586] on button "Select" at bounding box center [468, 781] width 40 height 22
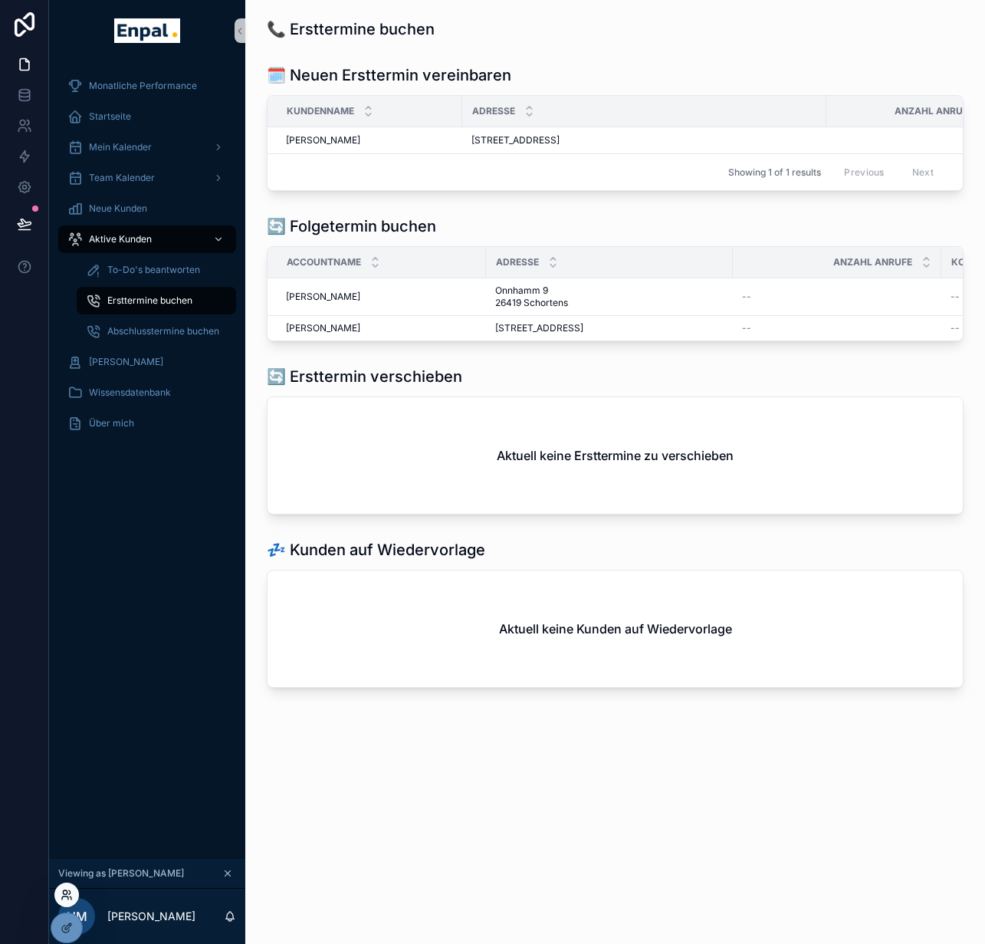
click at [66, 900] on icon at bounding box center [67, 894] width 12 height 12
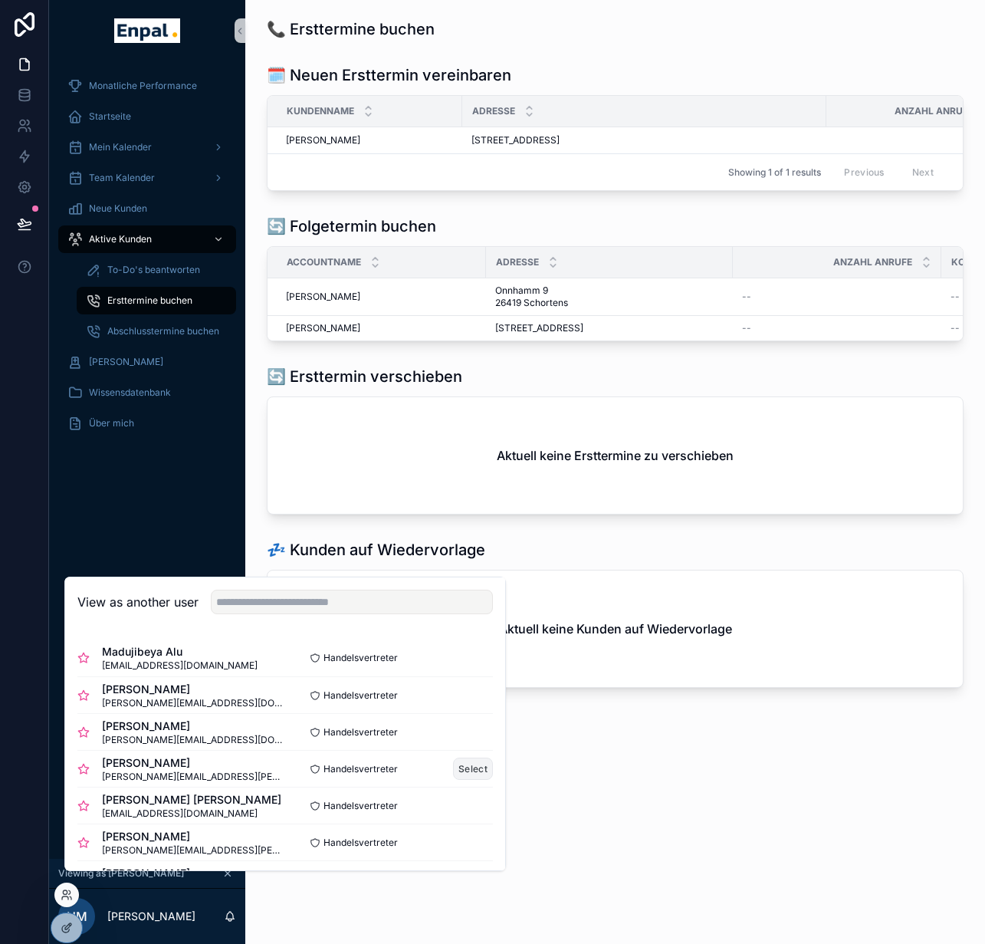
click at [453, 777] on button "Select" at bounding box center [473, 768] width 40 height 22
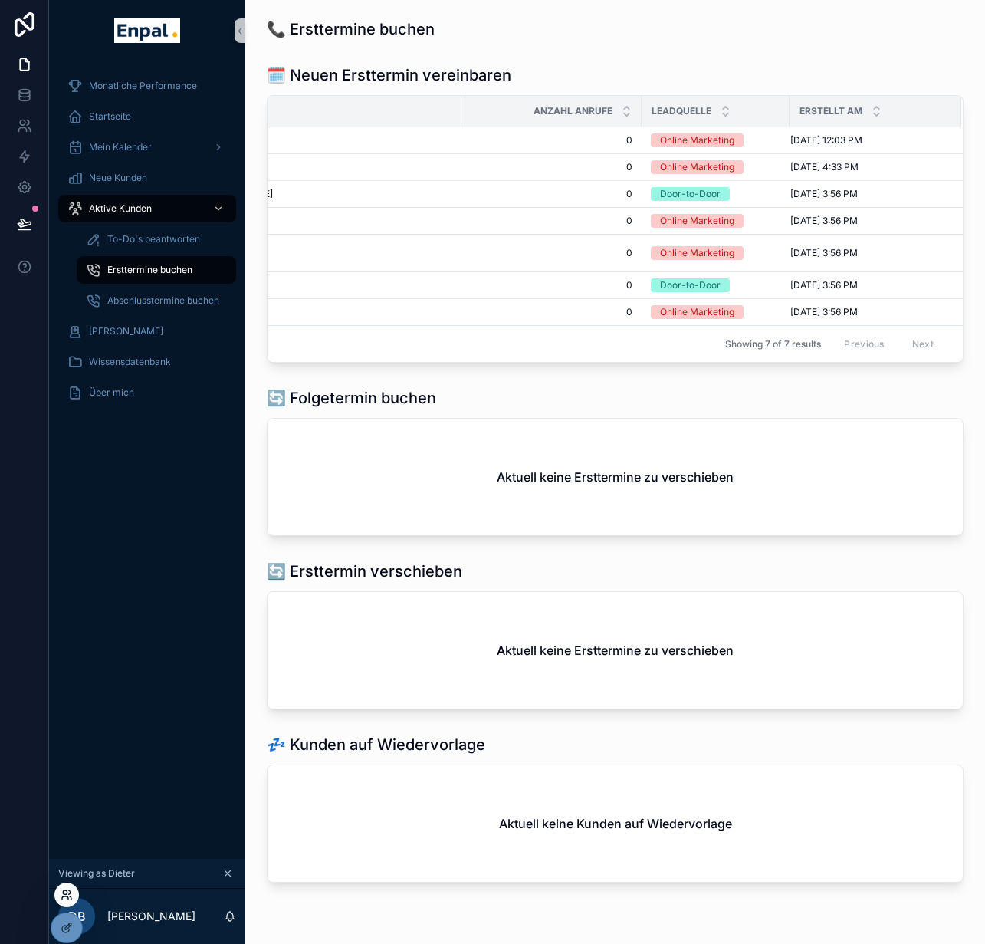
click at [69, 894] on icon at bounding box center [70, 892] width 2 height 4
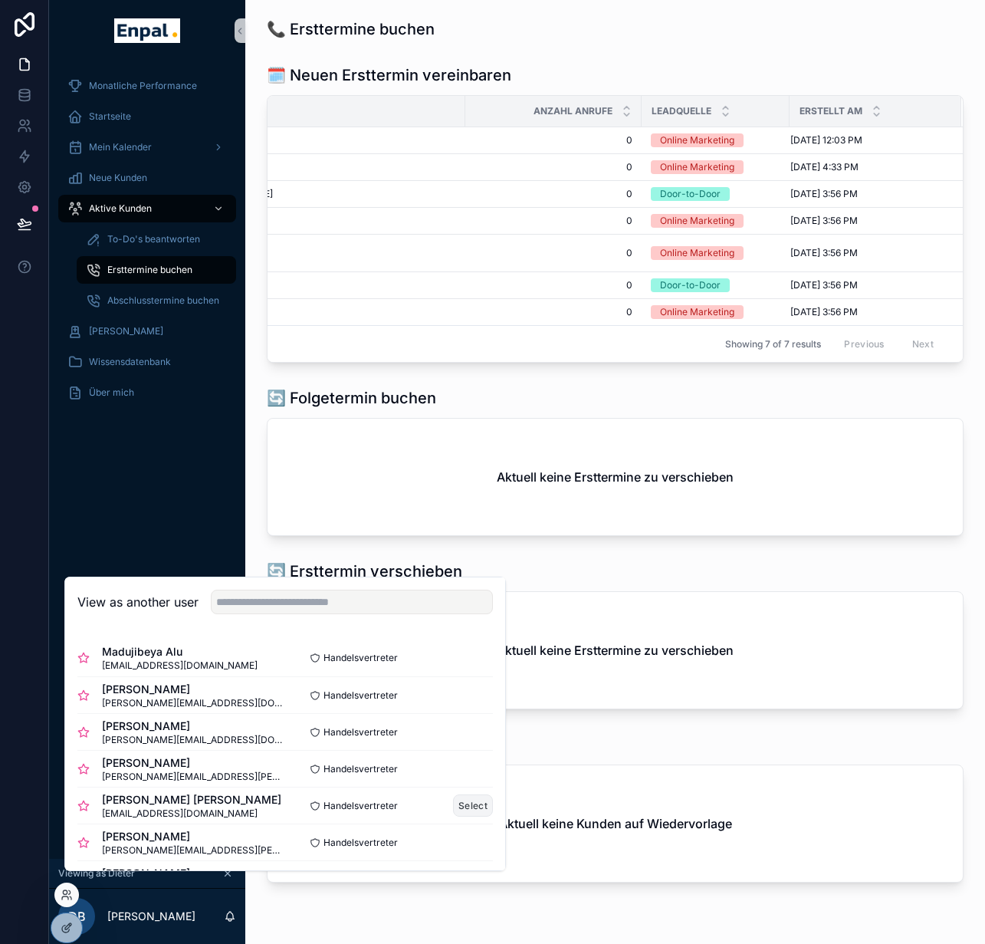
click at [453, 816] on button "Select" at bounding box center [473, 805] width 40 height 22
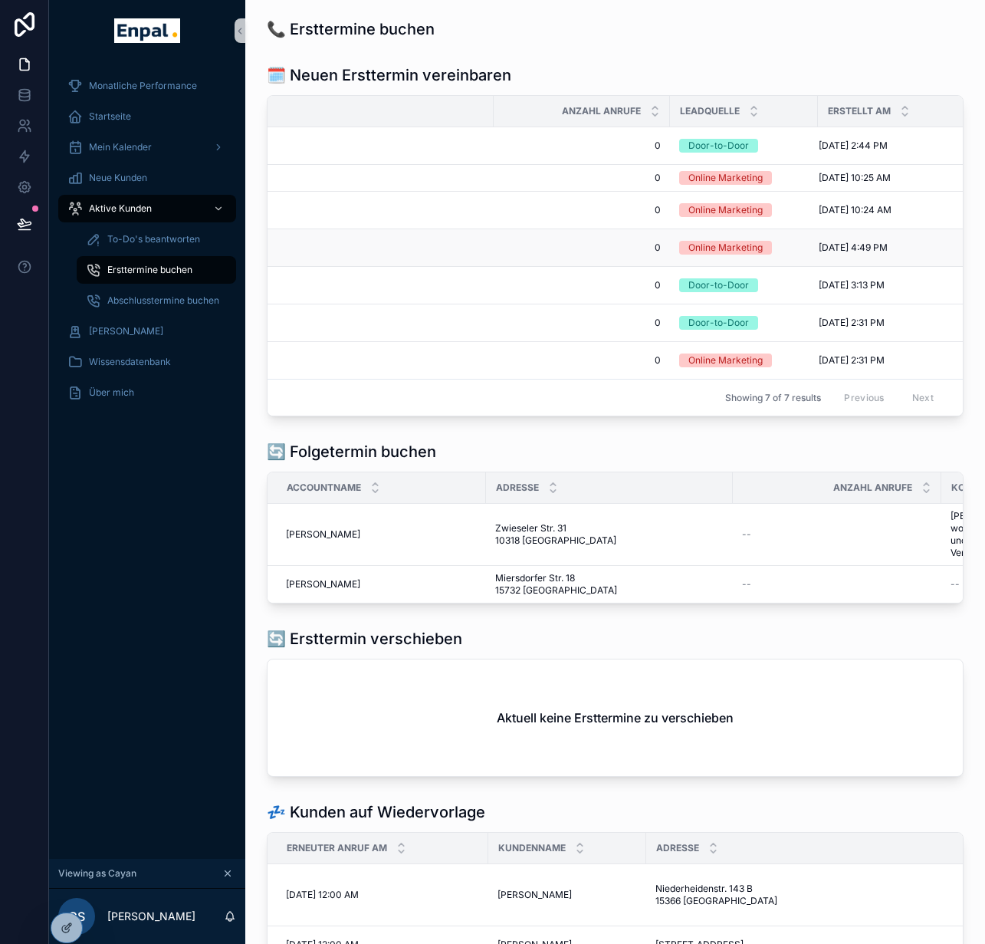
scroll to position [0, 361]
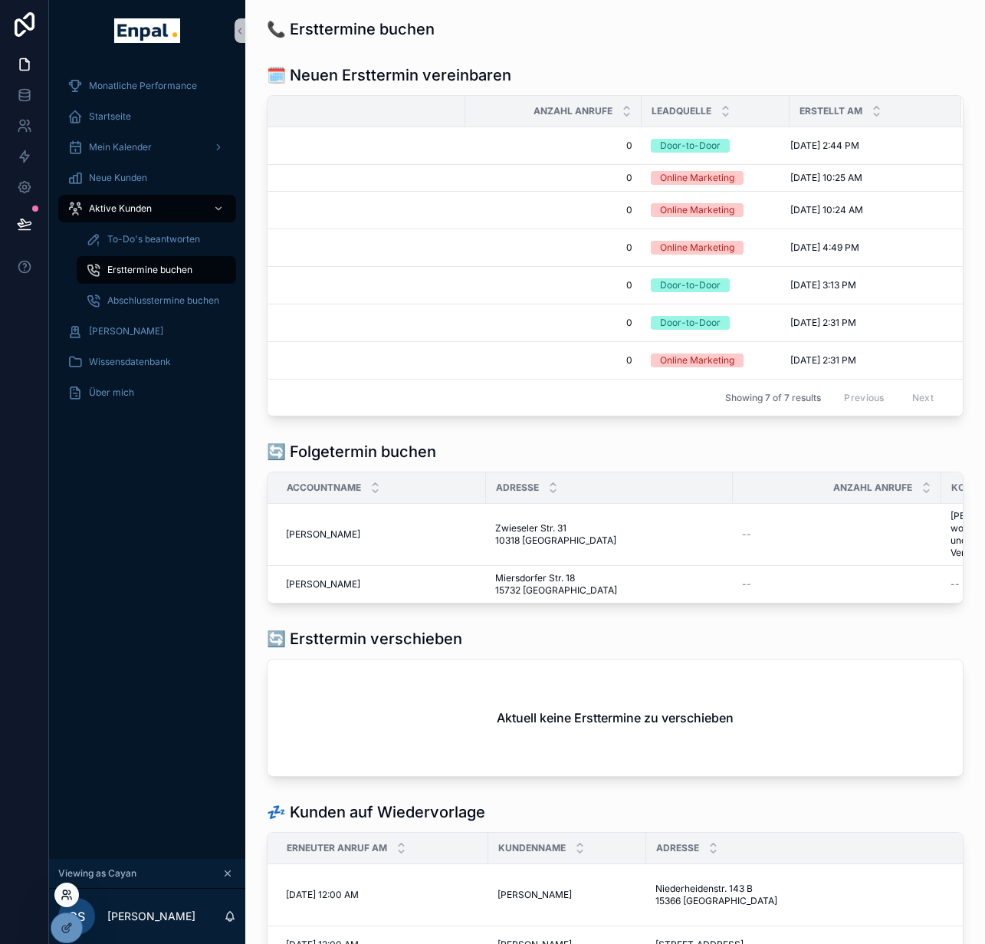
click at [69, 899] on icon at bounding box center [67, 894] width 12 height 12
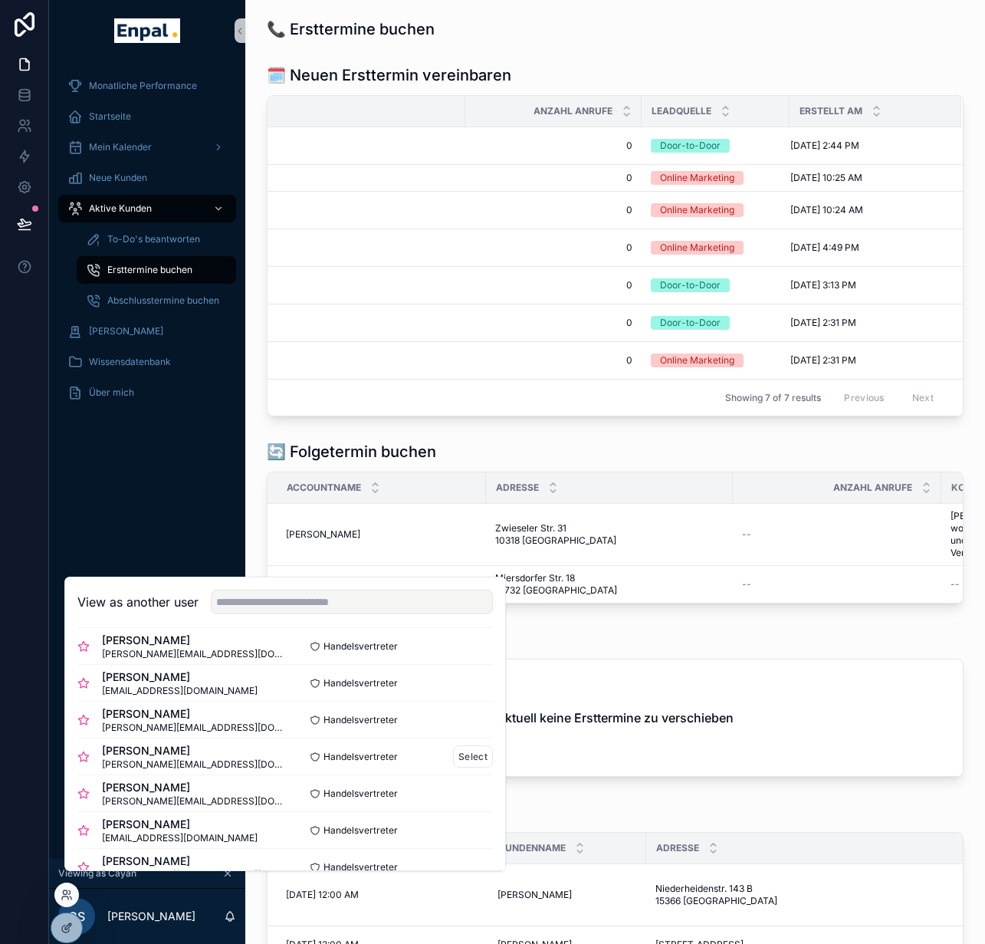
scroll to position [126, 0]
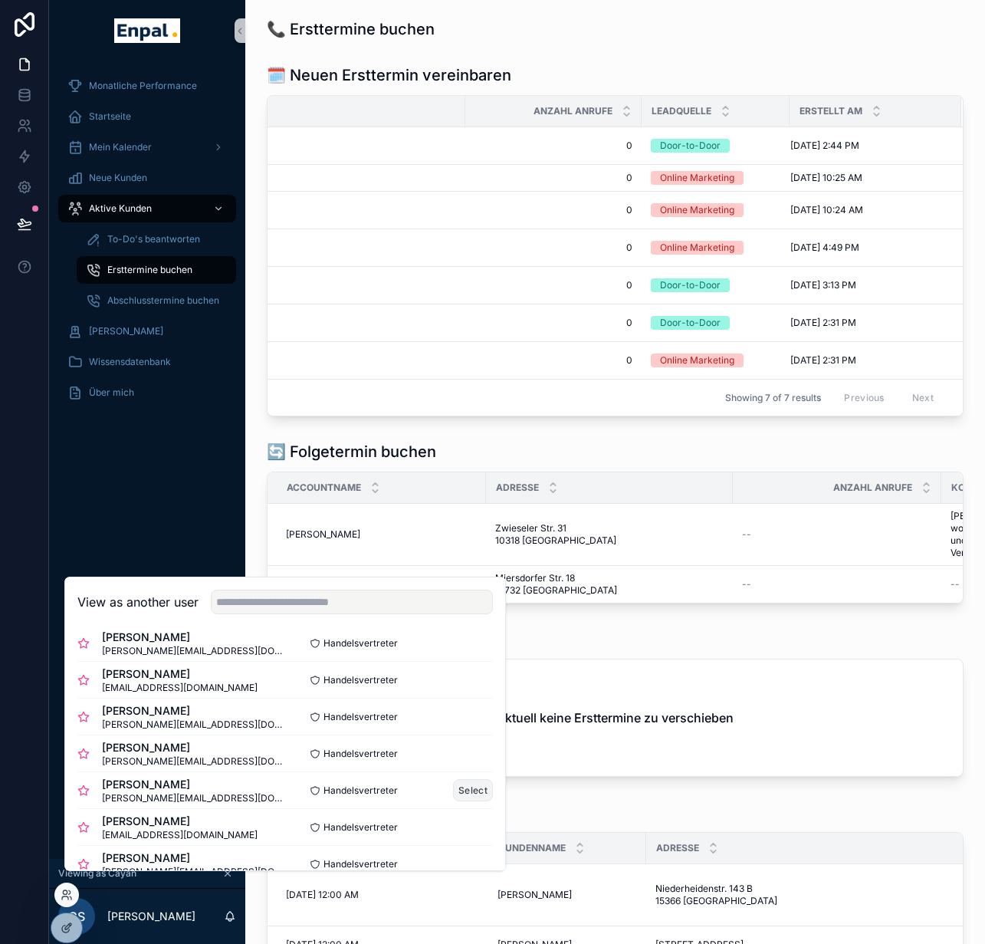
click at [454, 799] on button "Select" at bounding box center [473, 790] width 40 height 22
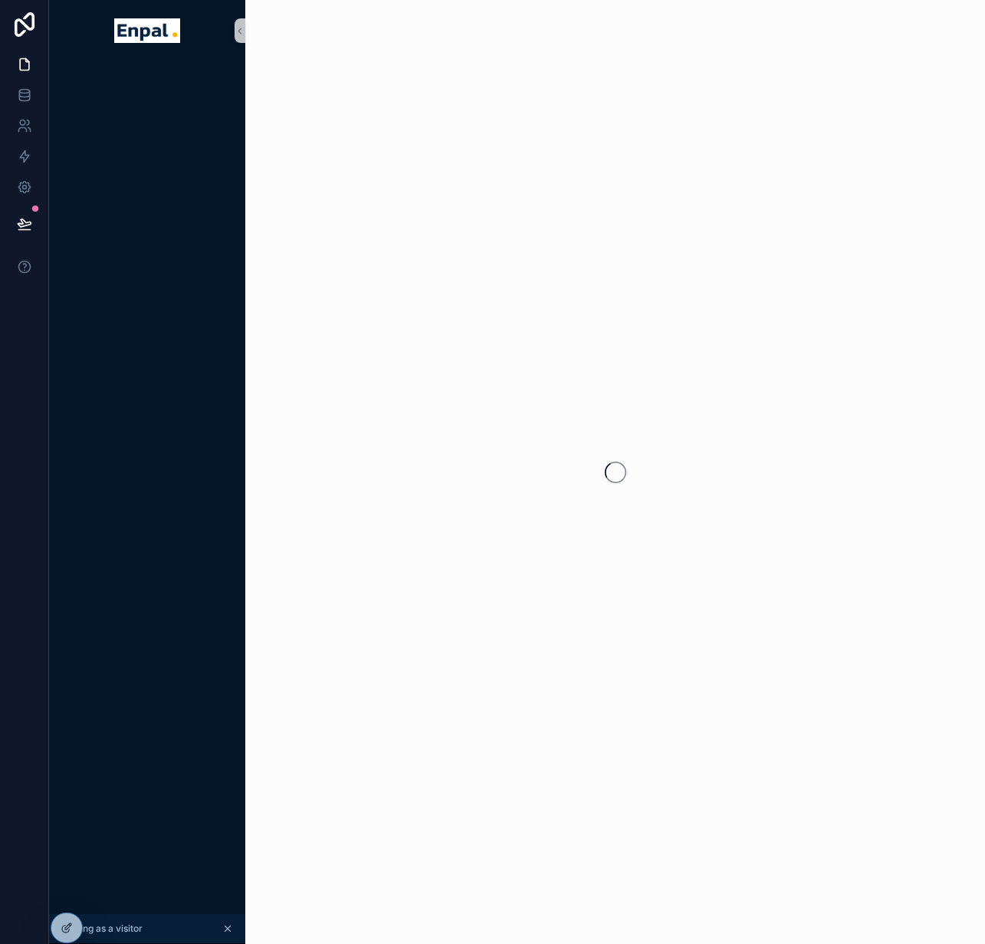
scroll to position [0, 11]
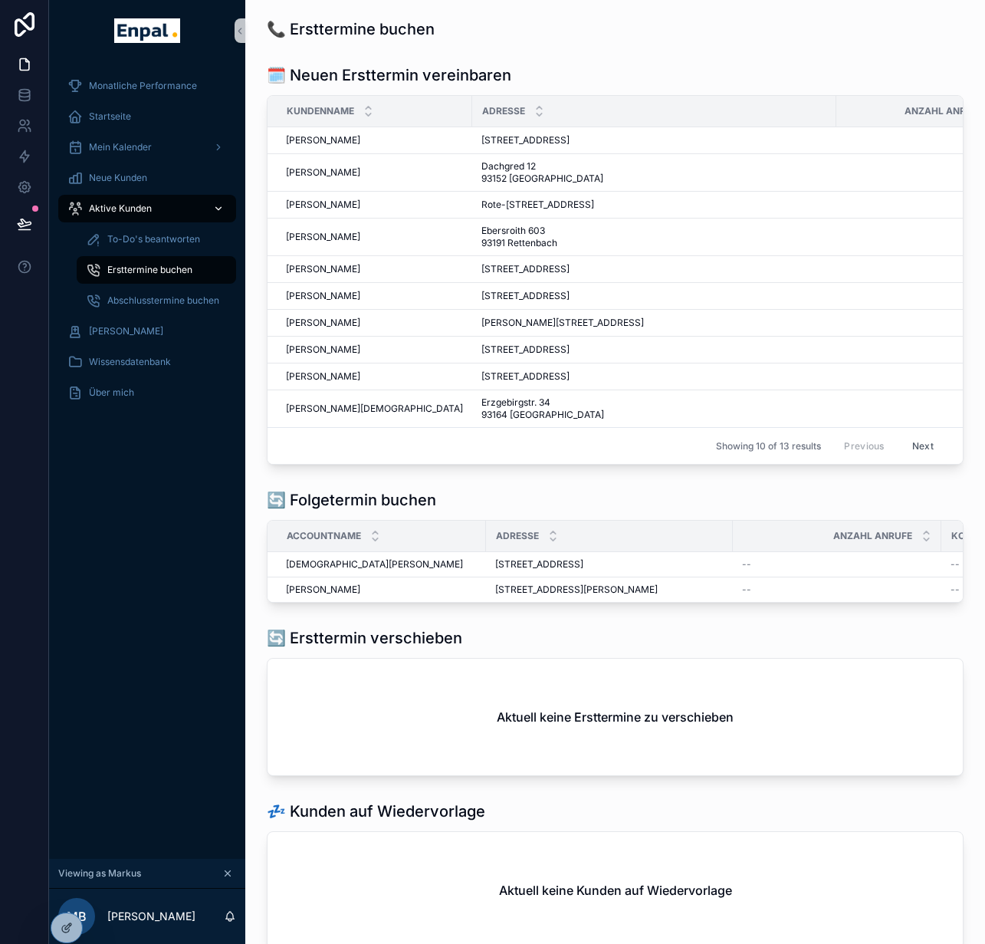
click at [144, 205] on div "Aktive Kunden" at bounding box center [146, 208] width 159 height 25
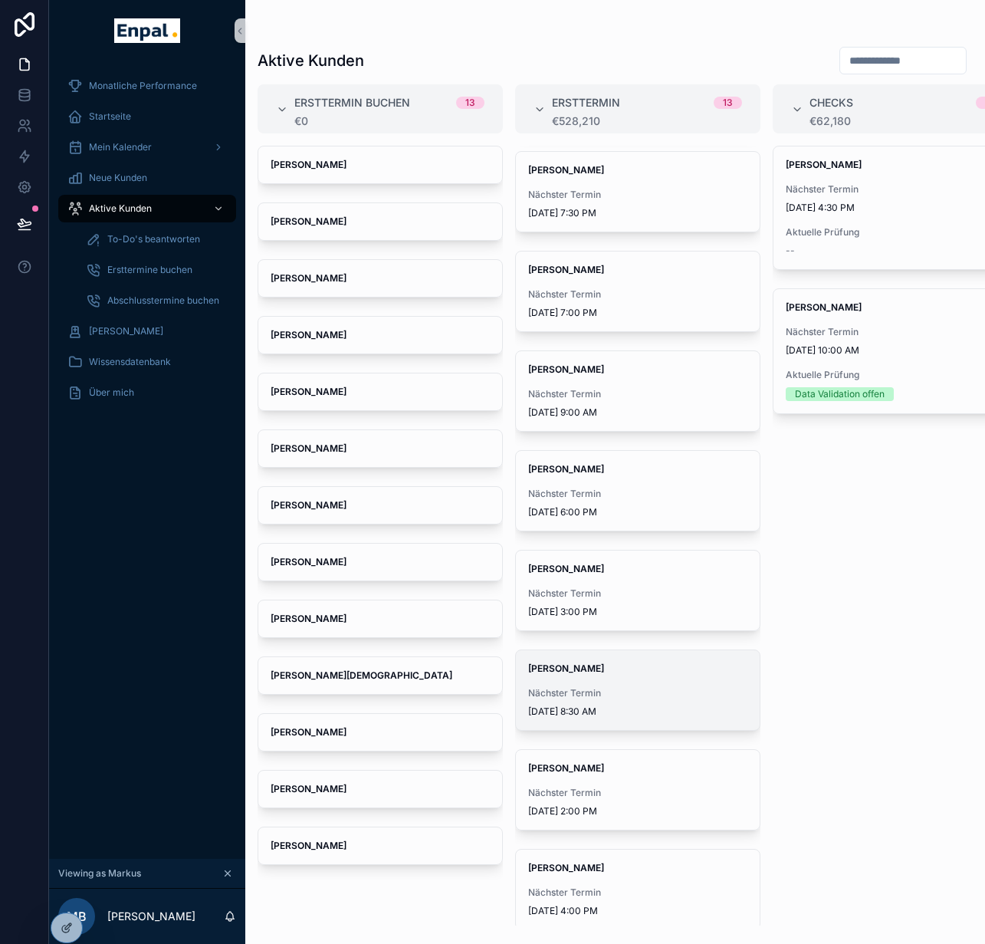
scroll to position [294, 0]
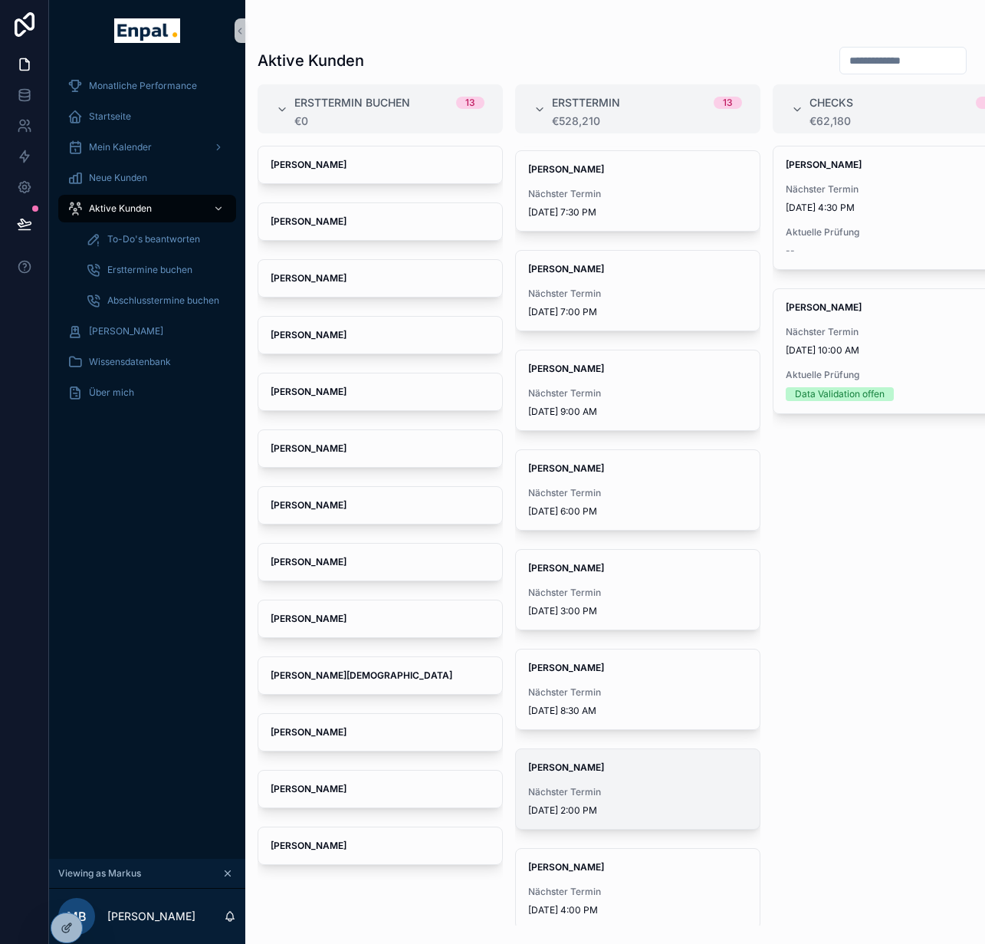
click at [622, 767] on span "[PERSON_NAME]" at bounding box center [637, 767] width 219 height 12
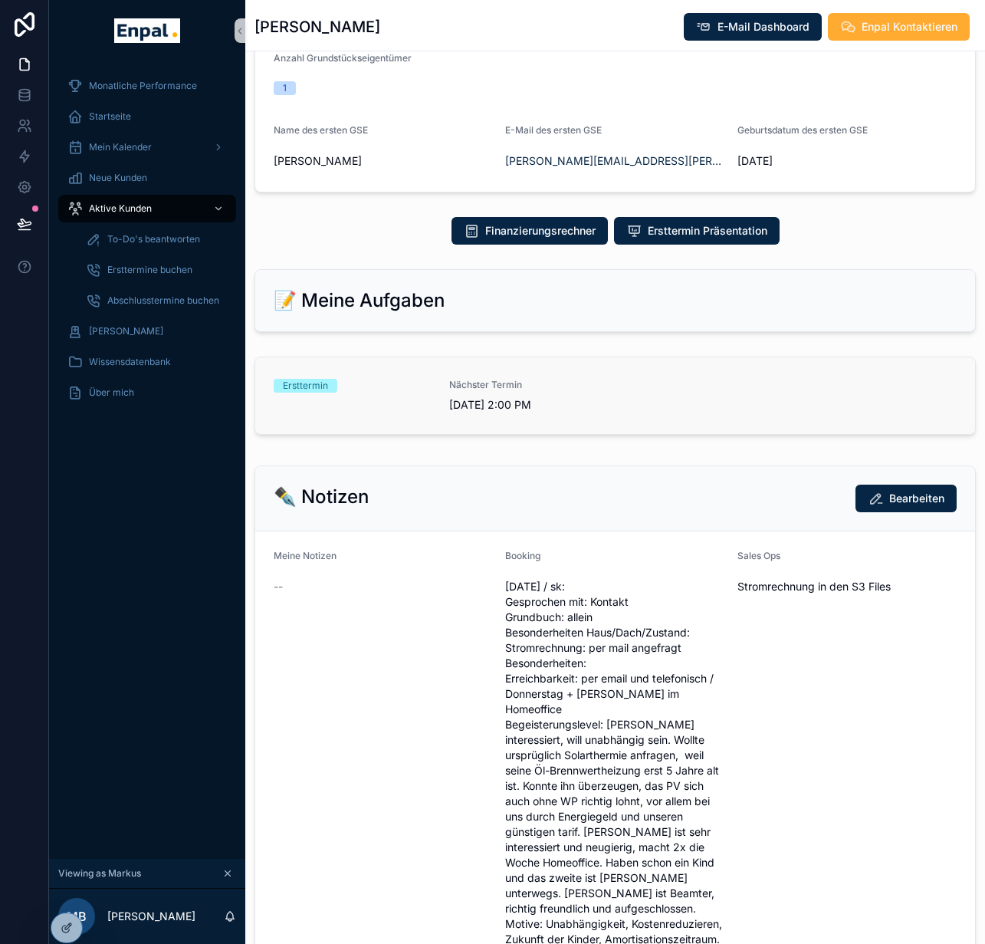
scroll to position [683, 0]
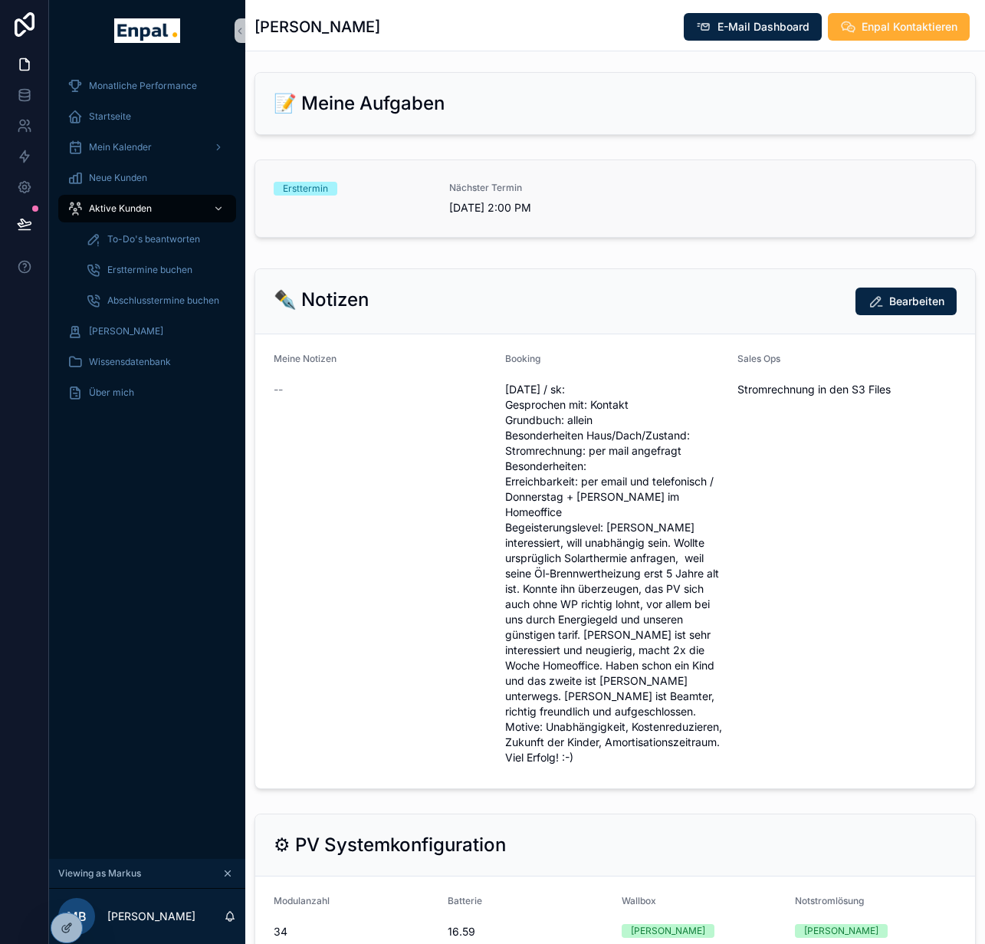
click at [595, 212] on div "Ersttermin Nächster Termin [DATE] 2:00 PM" at bounding box center [615, 199] width 683 height 34
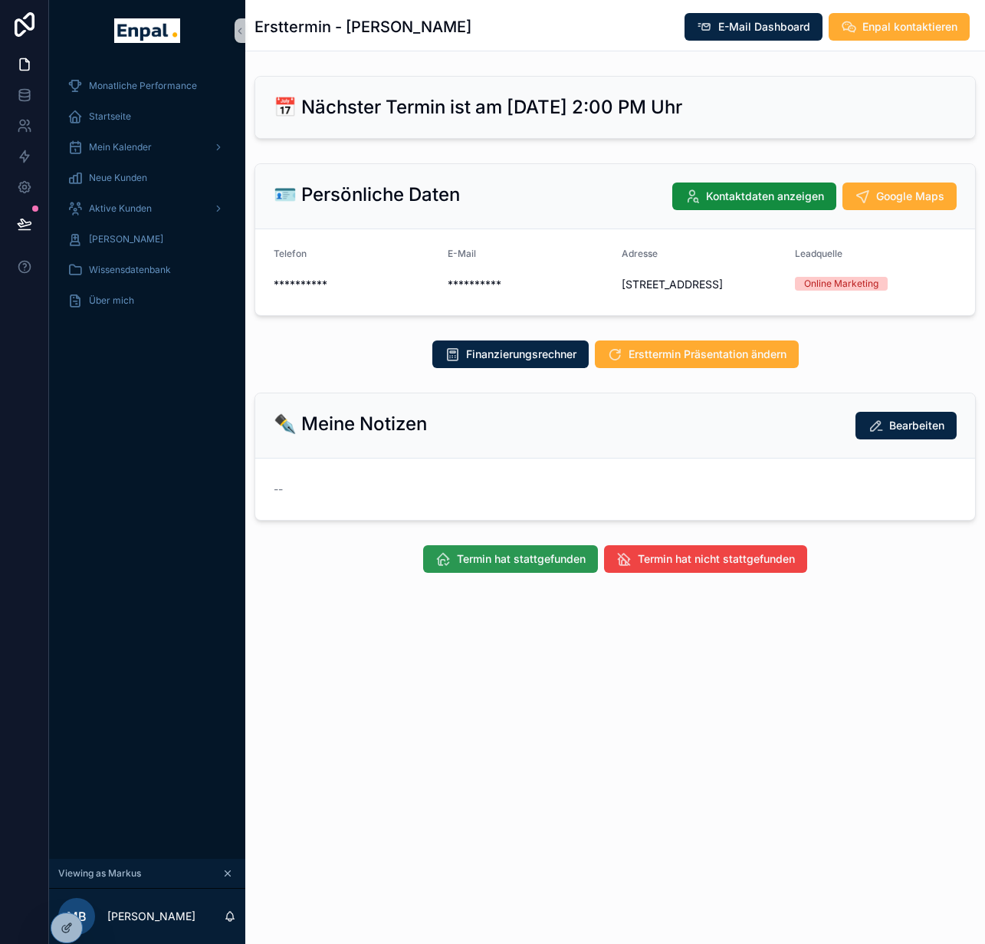
click at [527, 566] on span "Termin hat stattgefunden" at bounding box center [521, 558] width 129 height 15
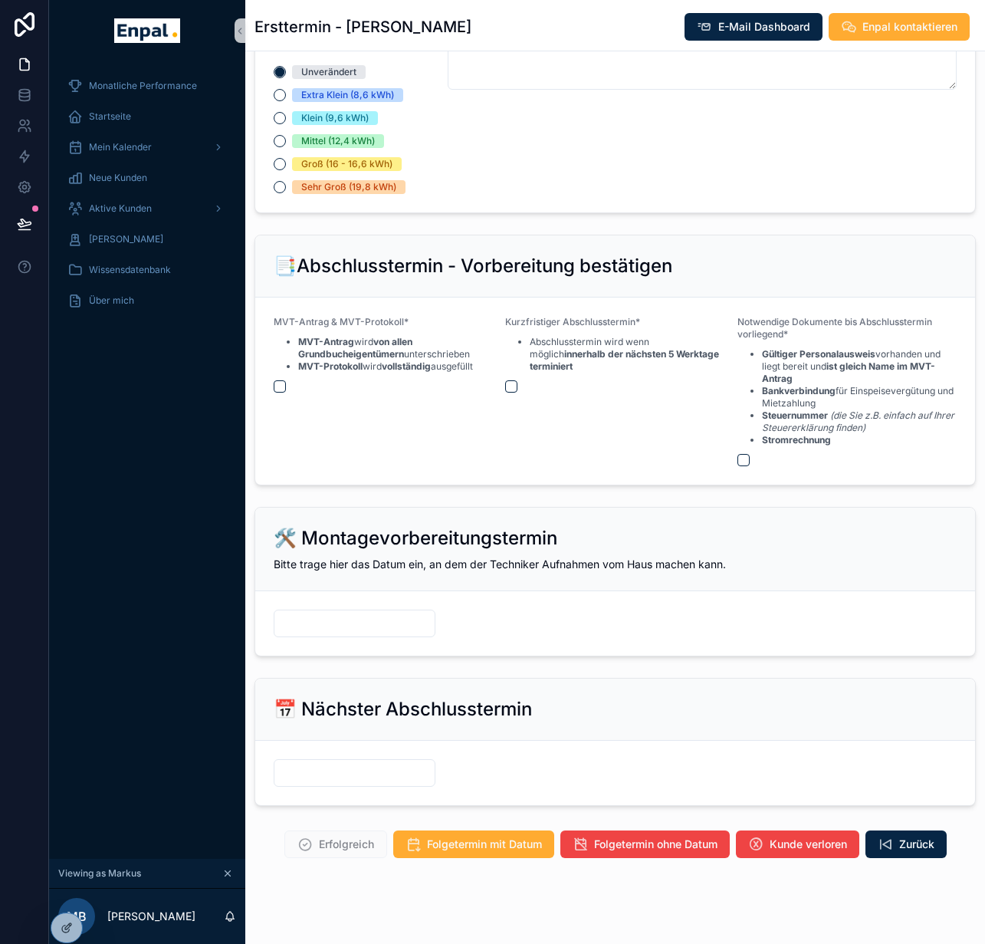
scroll to position [1570, 0]
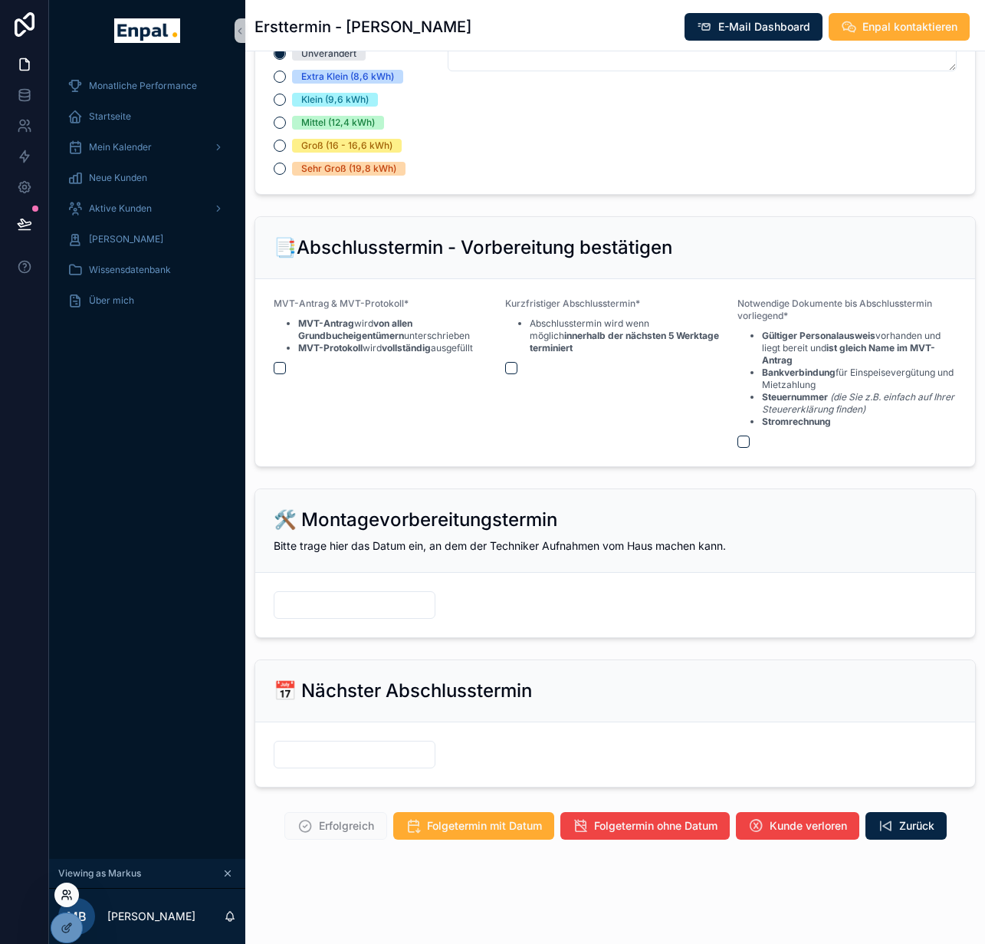
click at [69, 897] on icon at bounding box center [67, 894] width 12 height 12
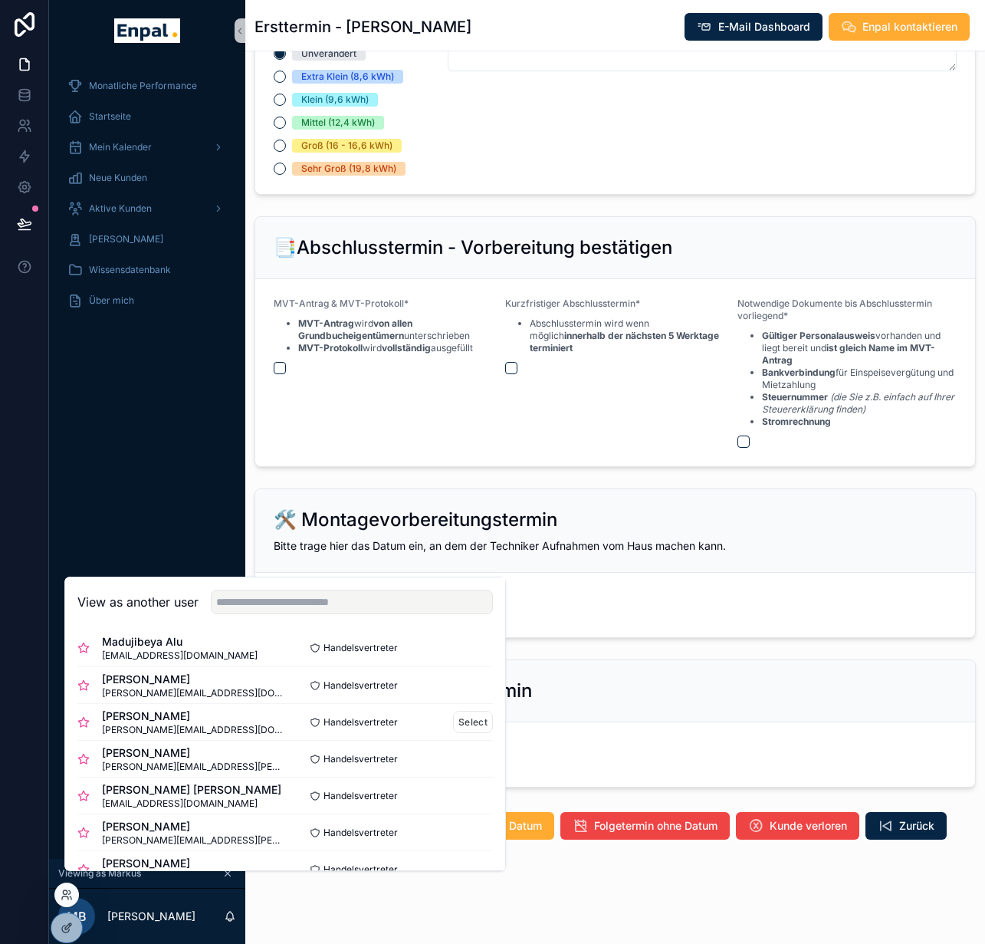
scroll to position [0, 0]
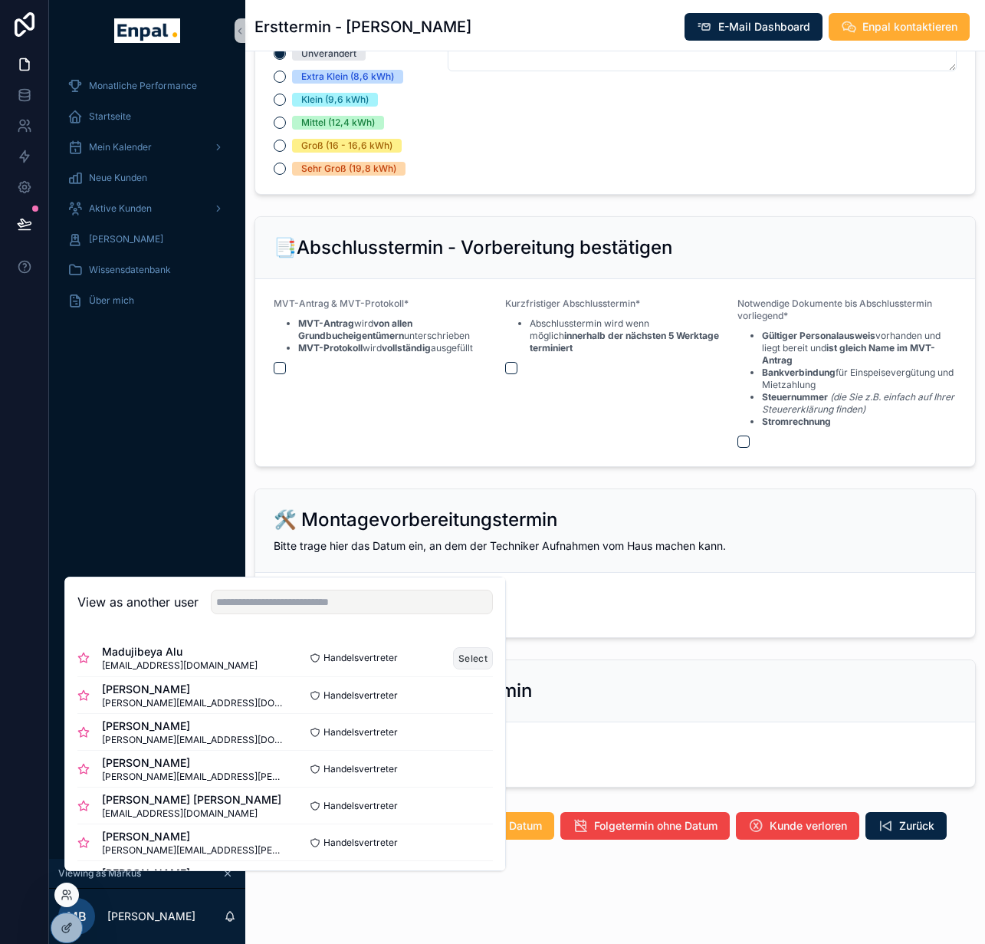
click at [453, 669] on button "Select" at bounding box center [473, 658] width 40 height 22
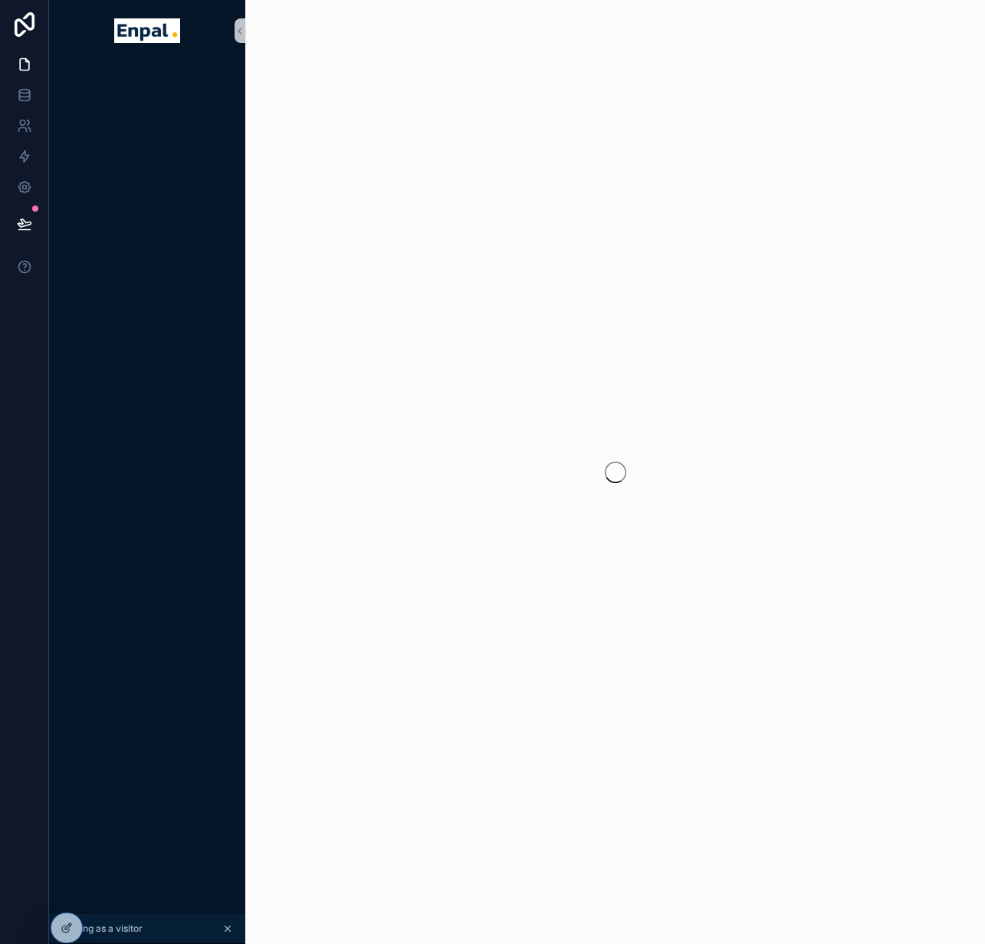
scroll to position [0, 11]
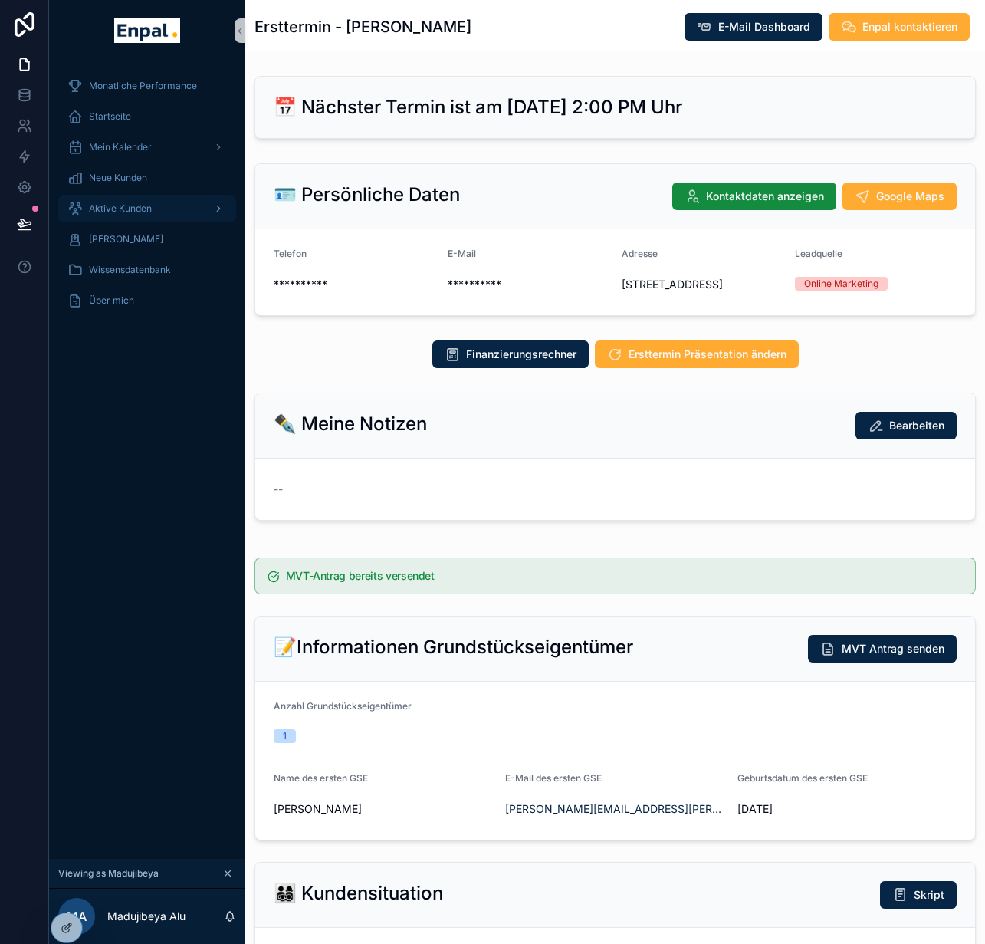
click at [128, 217] on div "Aktive Kunden" at bounding box center [146, 208] width 159 height 25
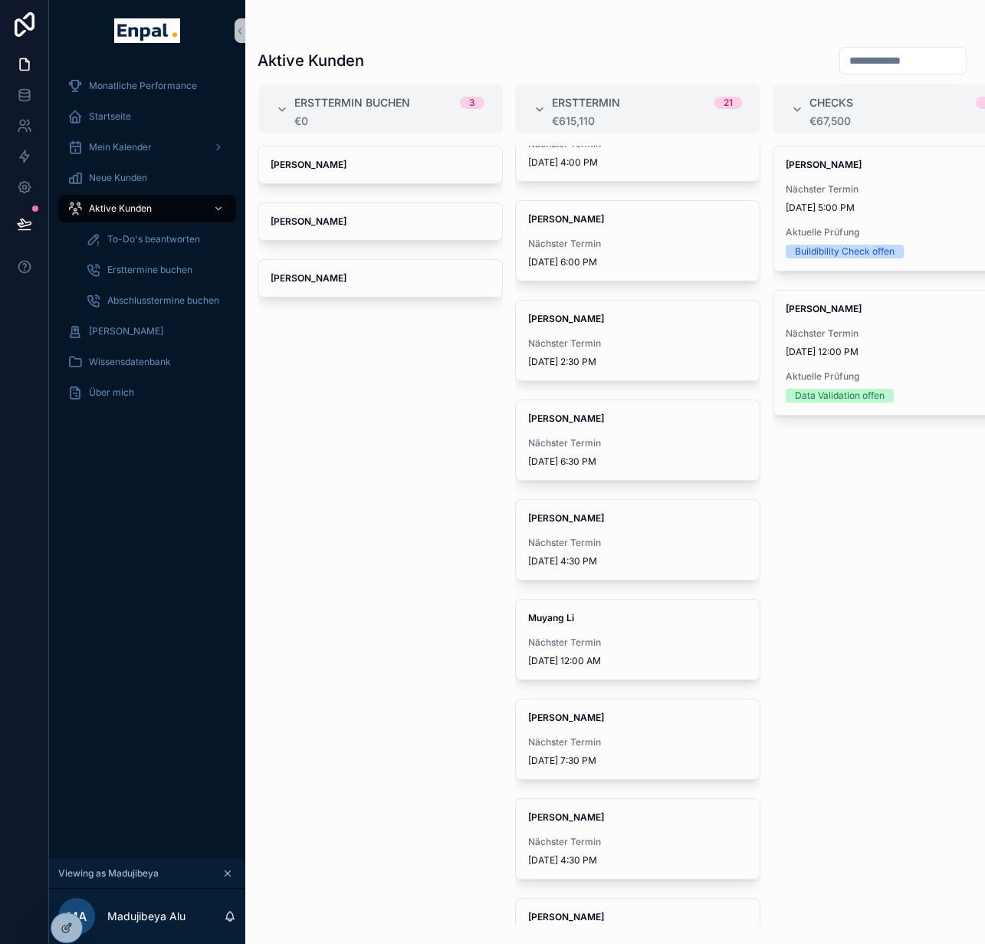
scroll to position [125, 0]
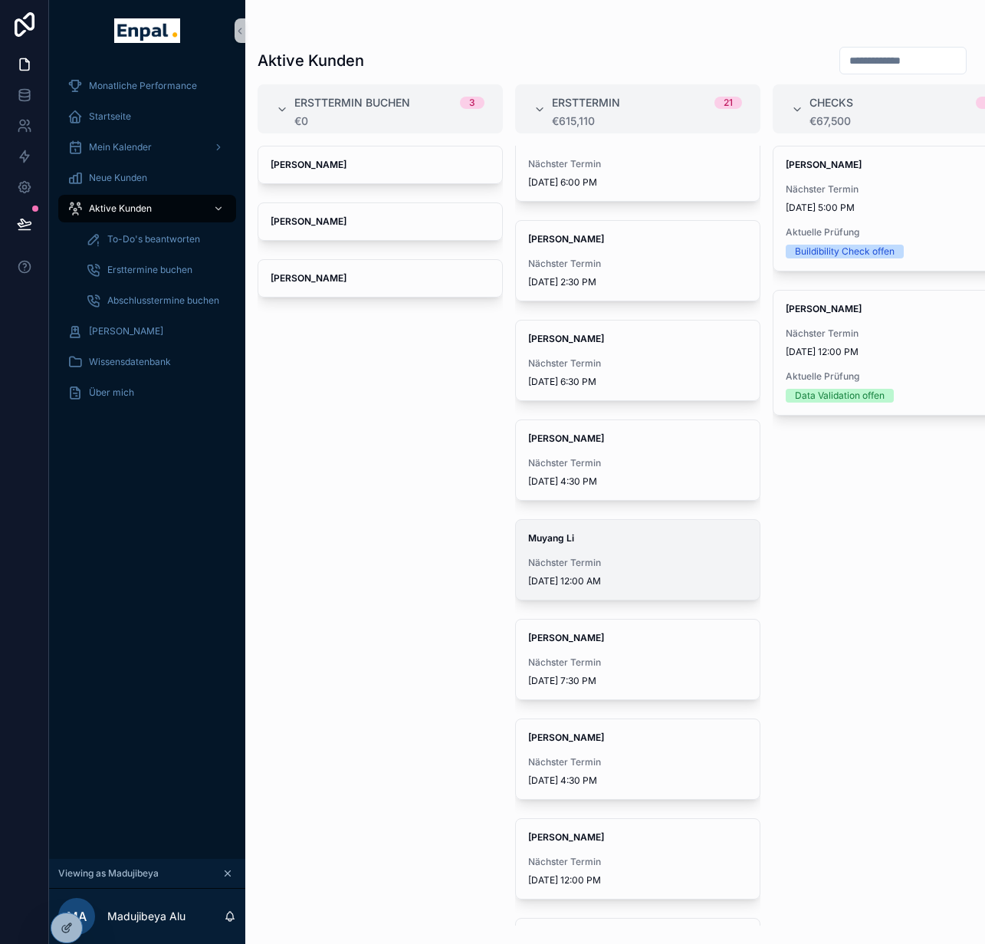
click at [617, 566] on span "Nächster Termin" at bounding box center [637, 562] width 219 height 12
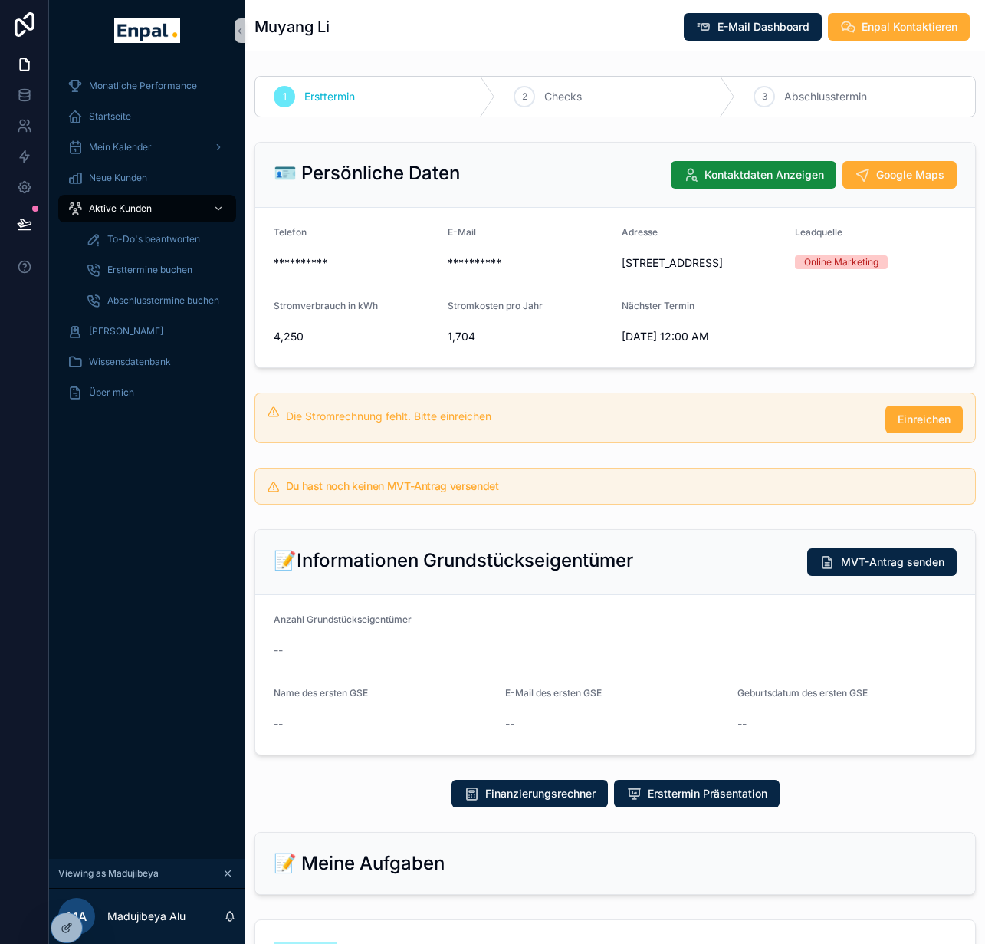
scroll to position [490, 0]
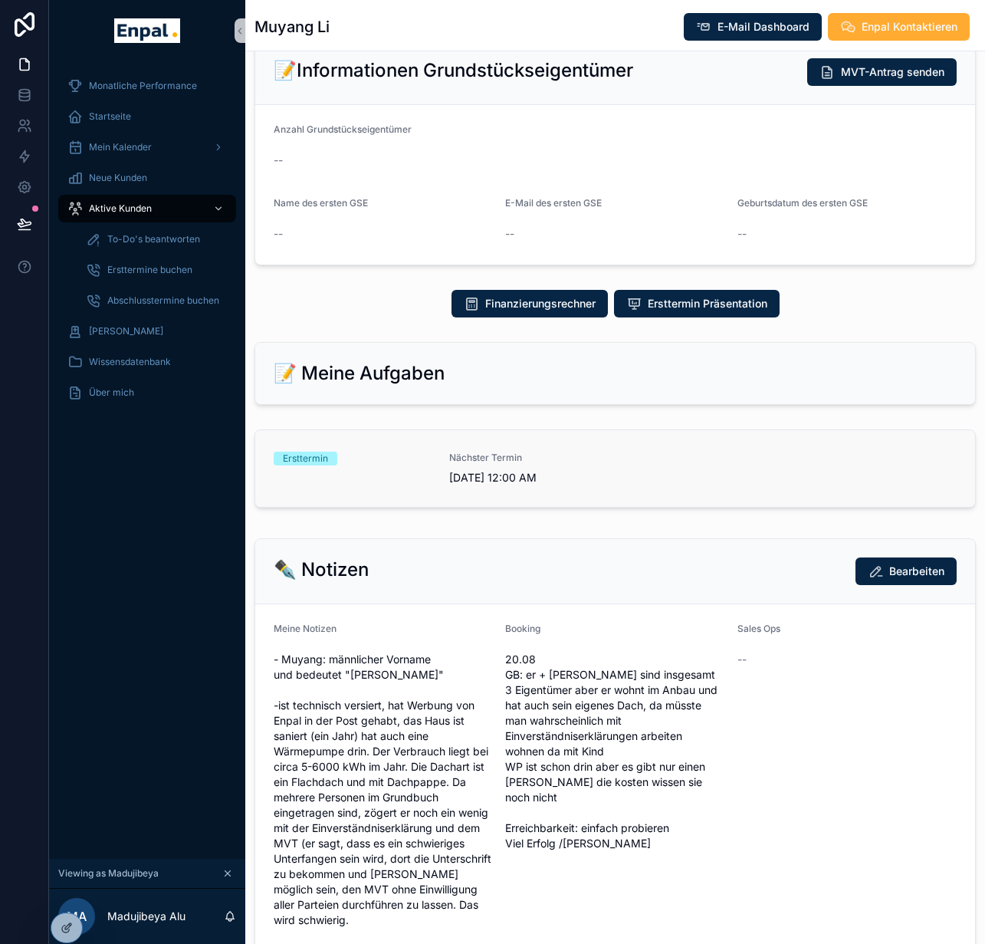
click at [615, 503] on link "Ersttermin Nächster Termin [DATE] 12:00 AM" at bounding box center [615, 468] width 720 height 77
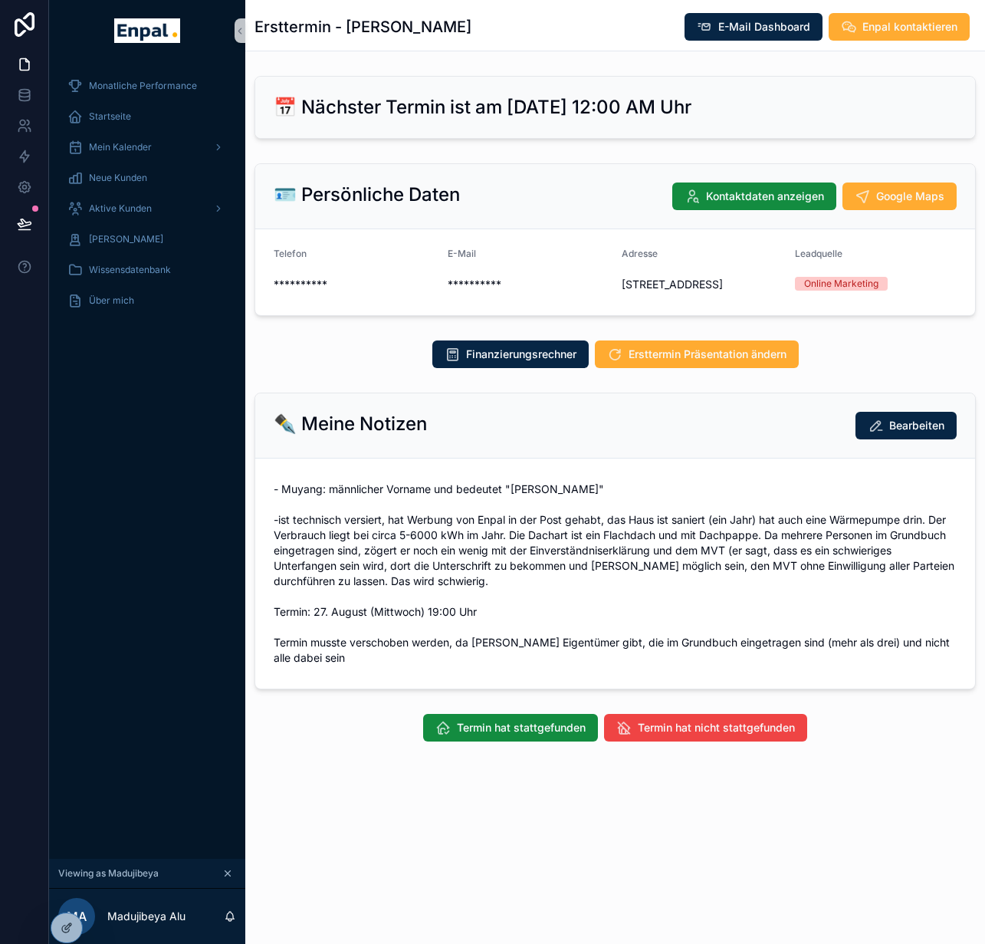
scroll to position [30, 11]
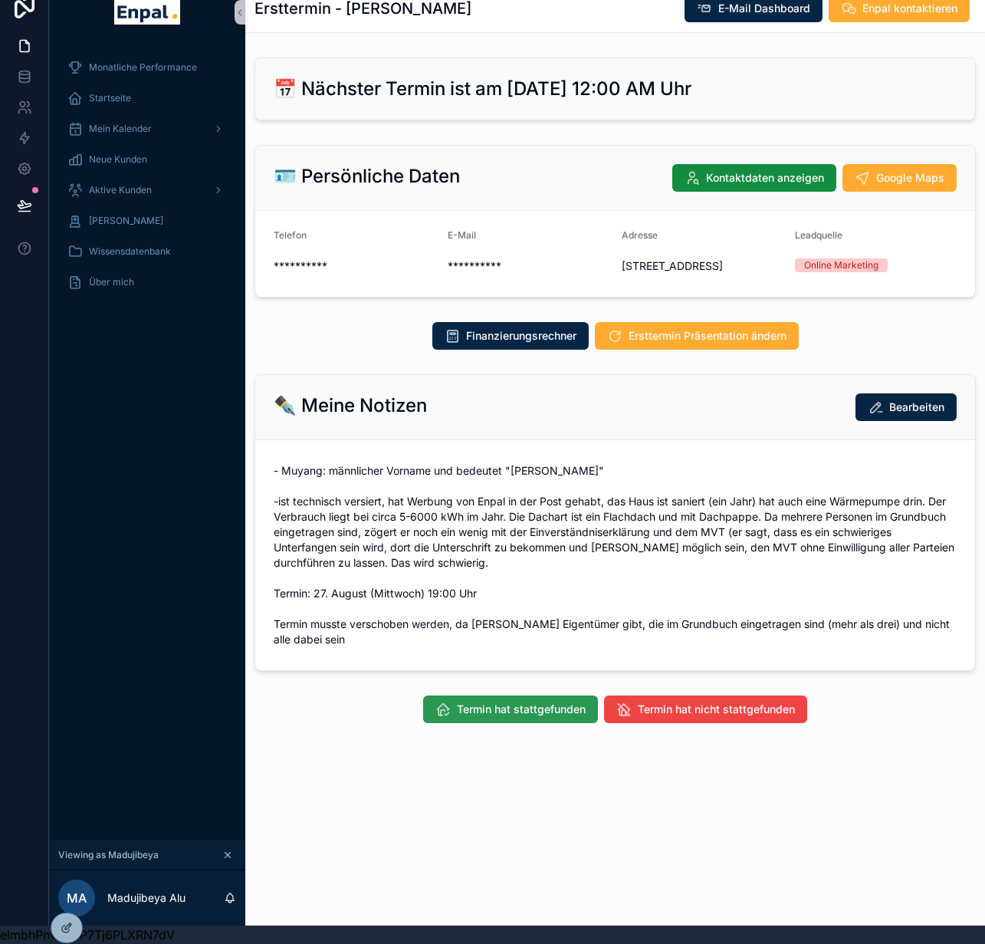
click at [525, 707] on span "Termin hat stattgefunden" at bounding box center [521, 708] width 129 height 15
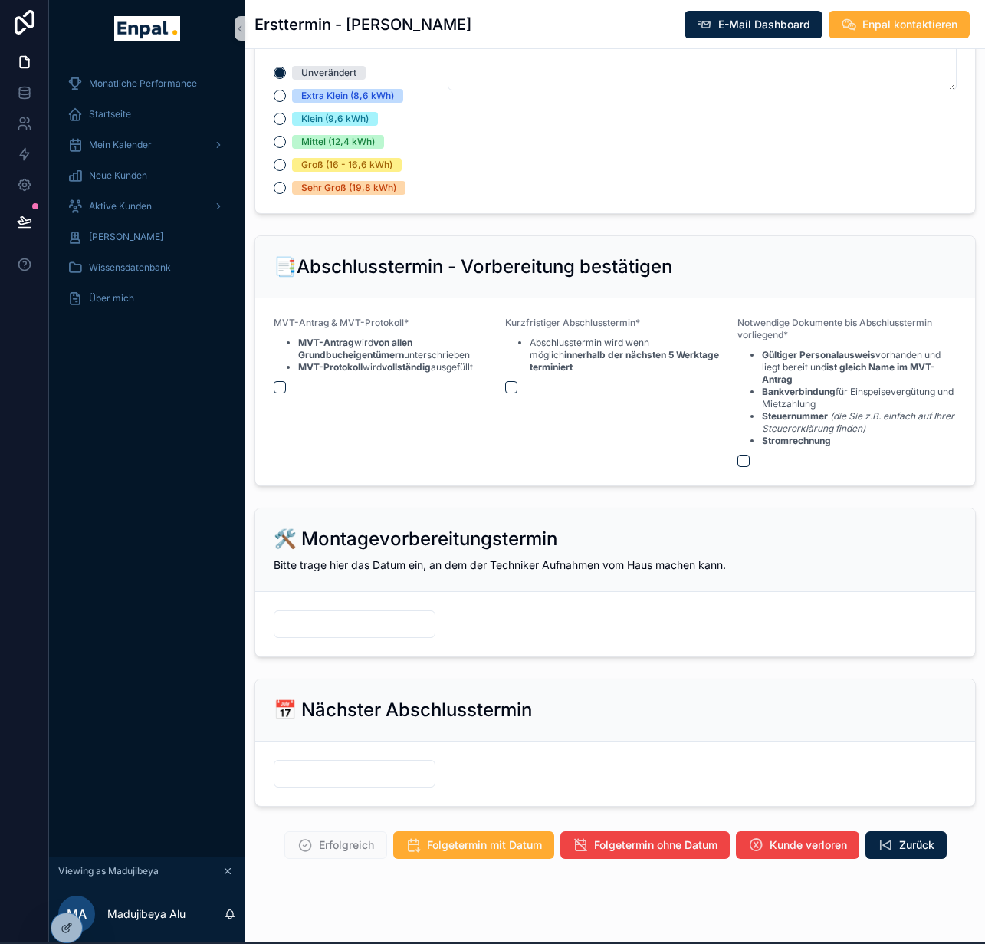
scroll to position [3, 11]
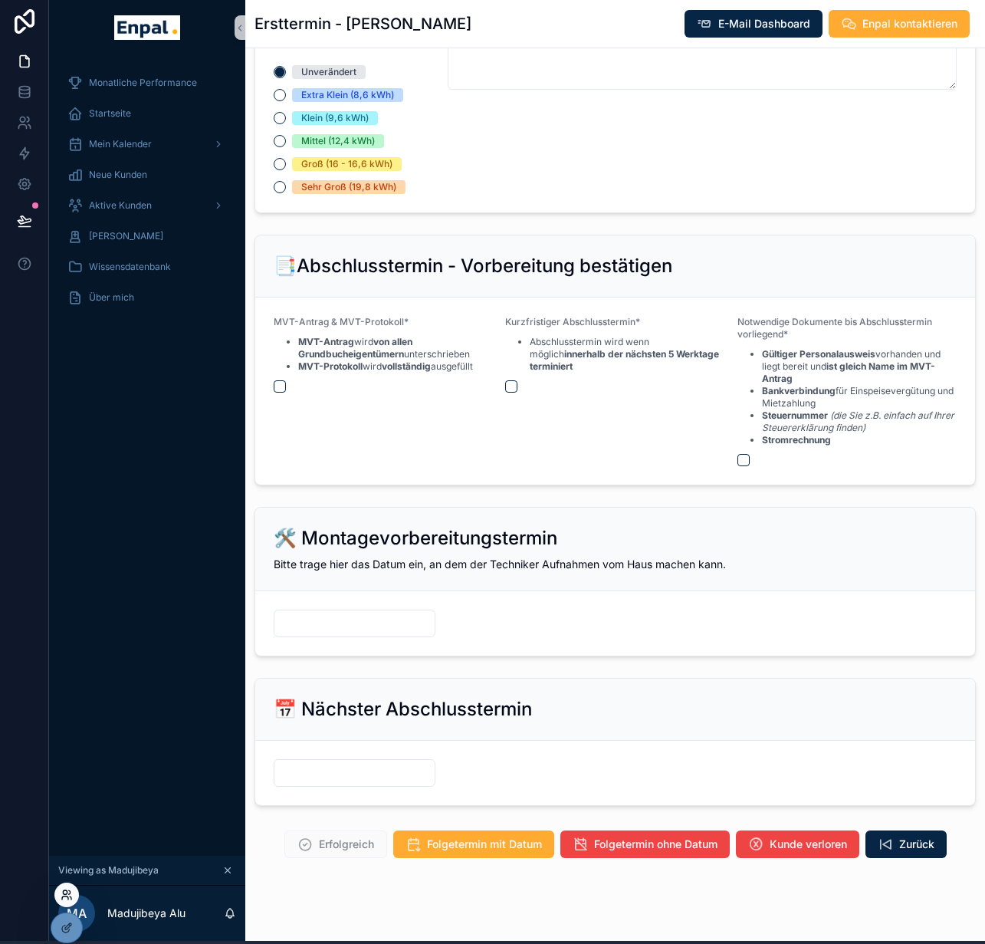
click at [72, 897] on icon at bounding box center [67, 894] width 12 height 12
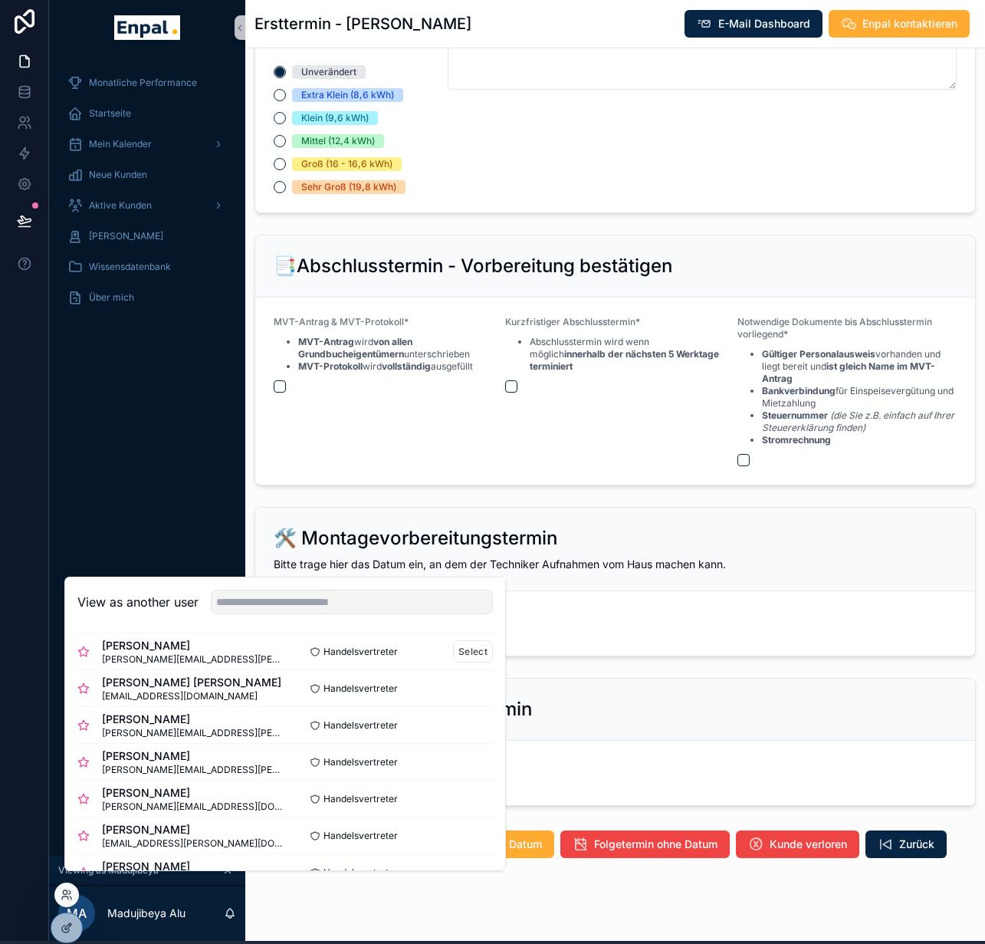
scroll to position [120, 0]
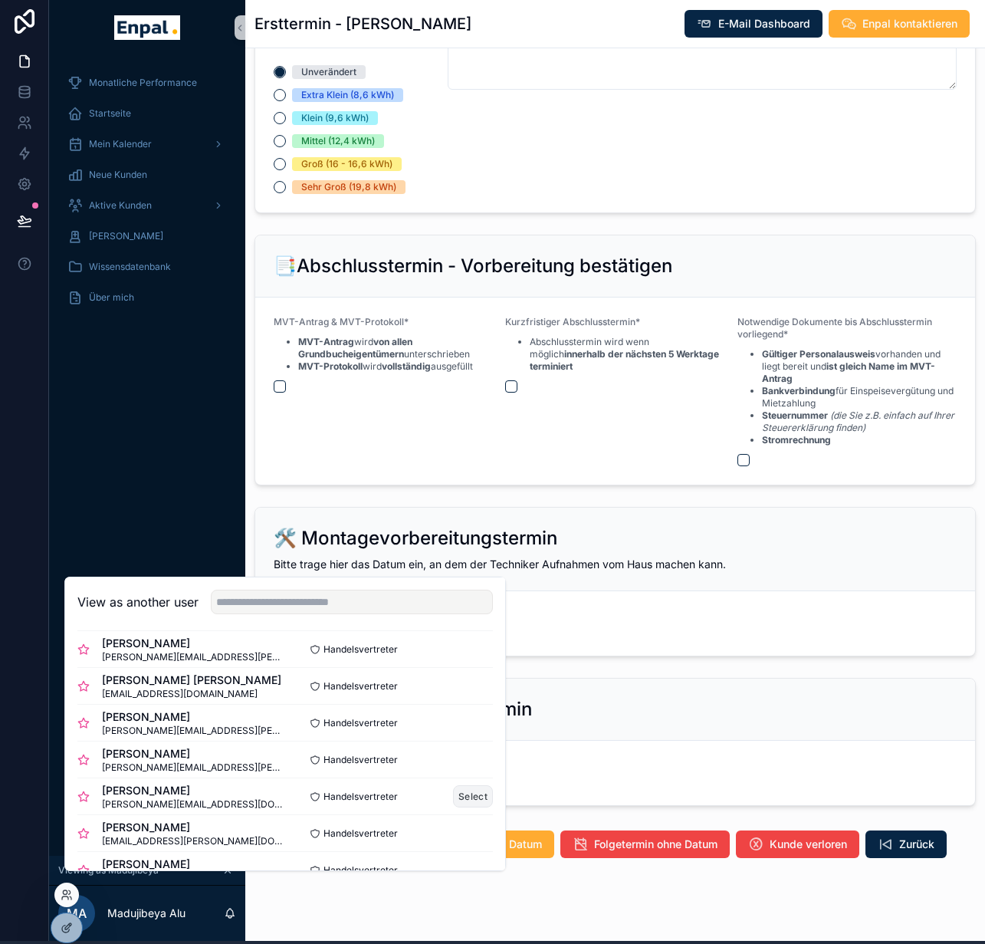
click at [453, 804] on button "Select" at bounding box center [473, 796] width 40 height 22
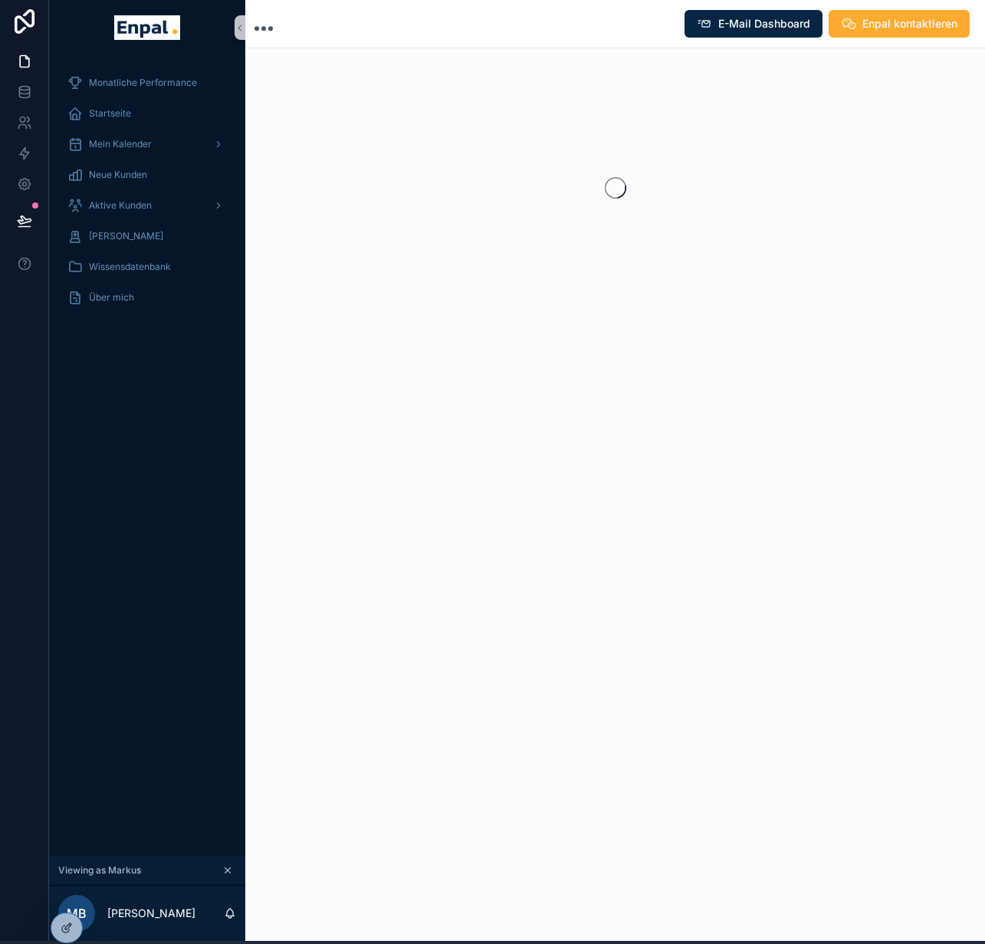
scroll to position [3, 11]
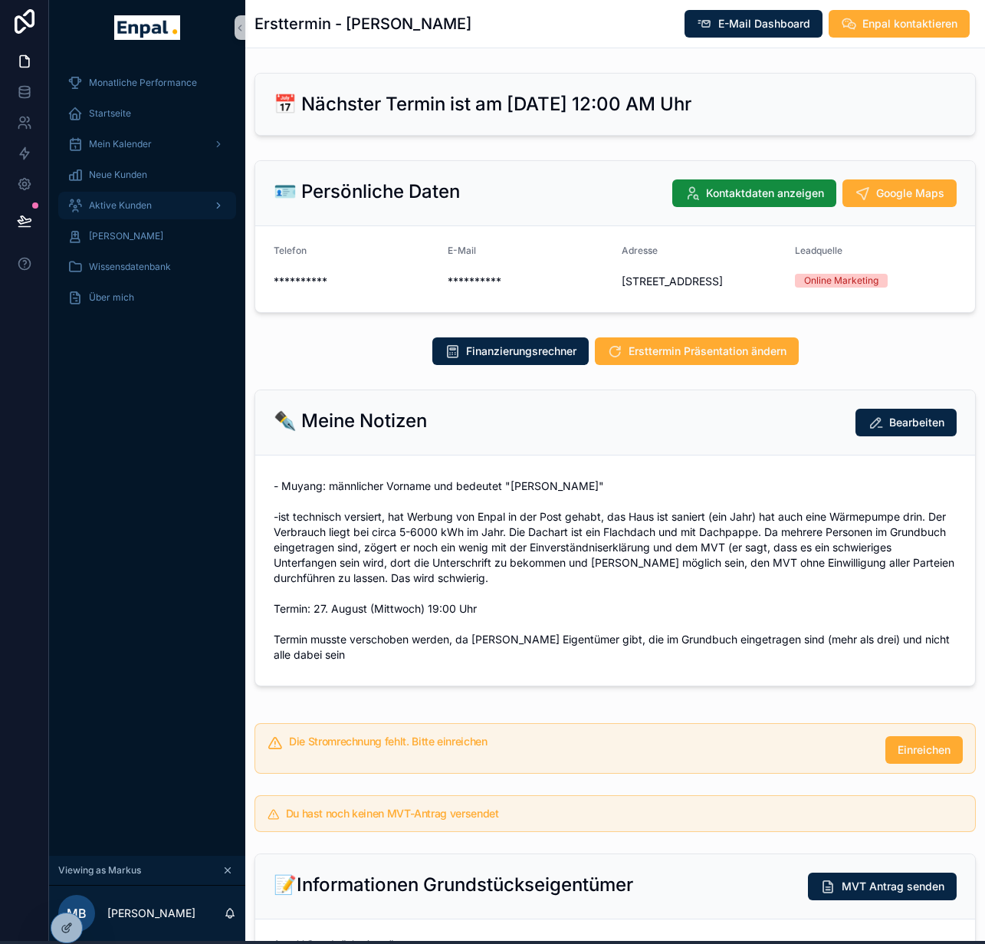
click at [163, 200] on div "Aktive Kunden" at bounding box center [146, 205] width 159 height 25
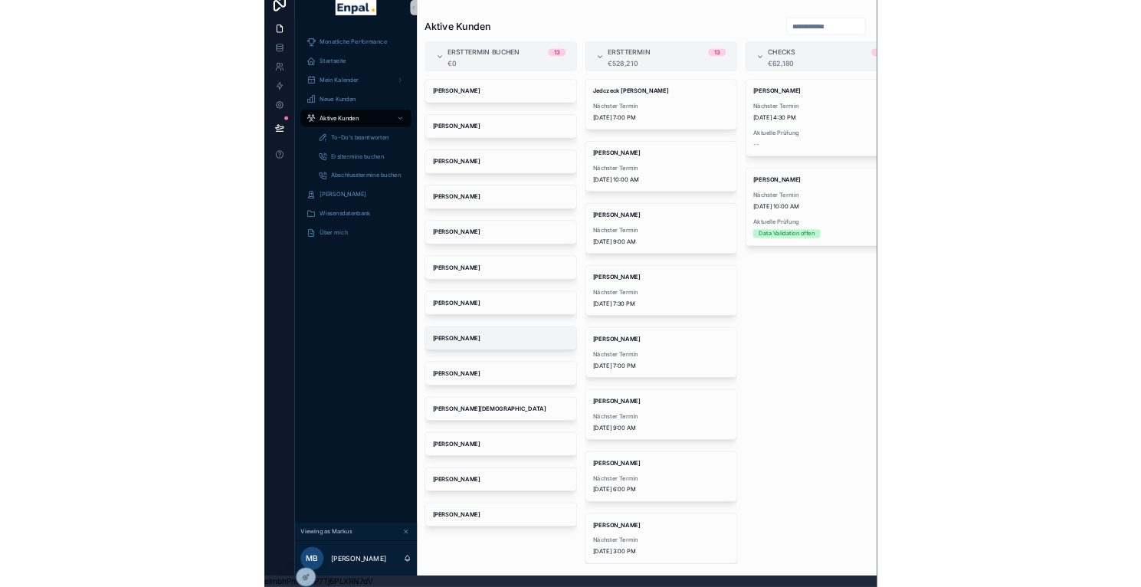
scroll to position [30, 11]
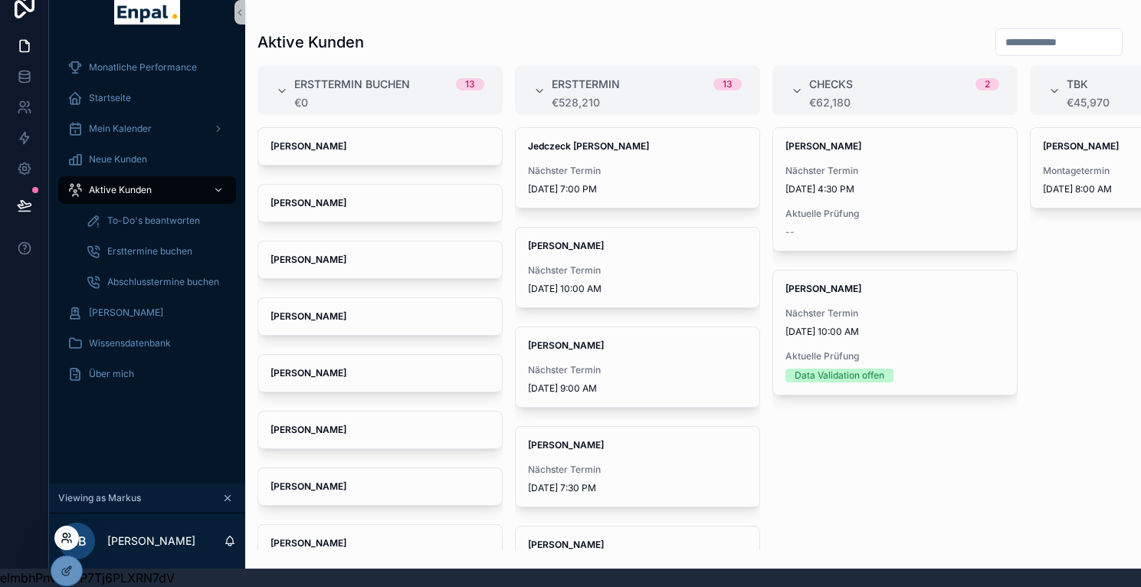
click at [64, 542] on icon at bounding box center [67, 538] width 12 height 12
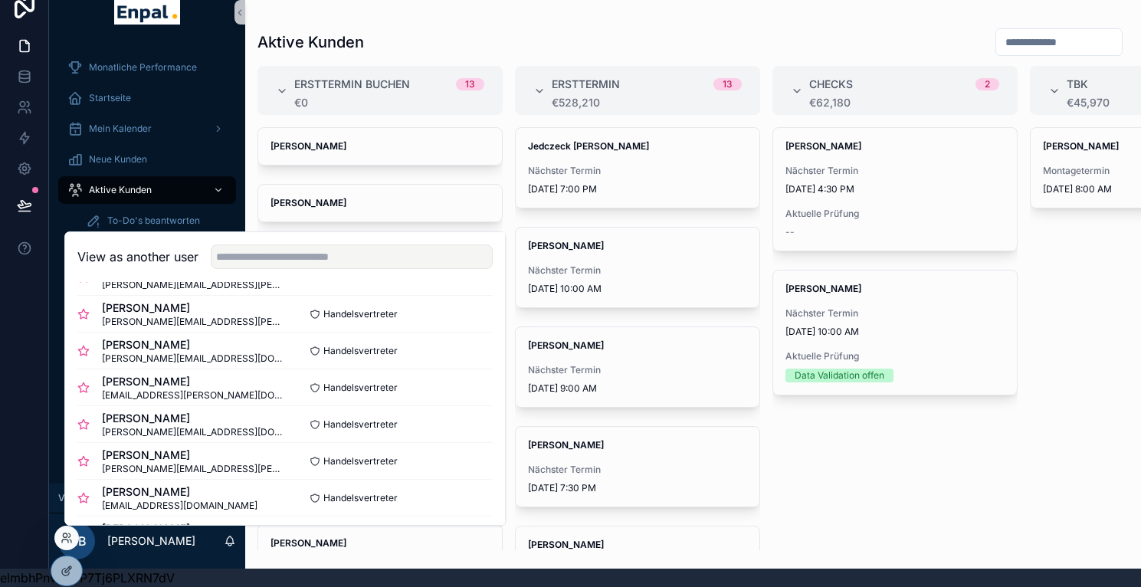
scroll to position [222, 0]
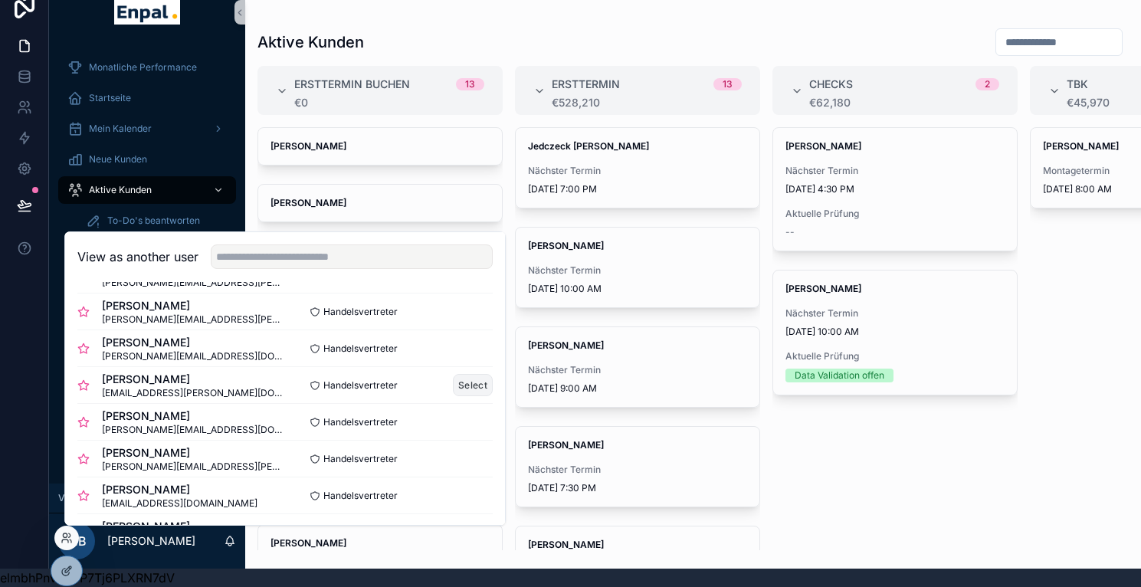
click at [454, 386] on button "Select" at bounding box center [473, 385] width 40 height 22
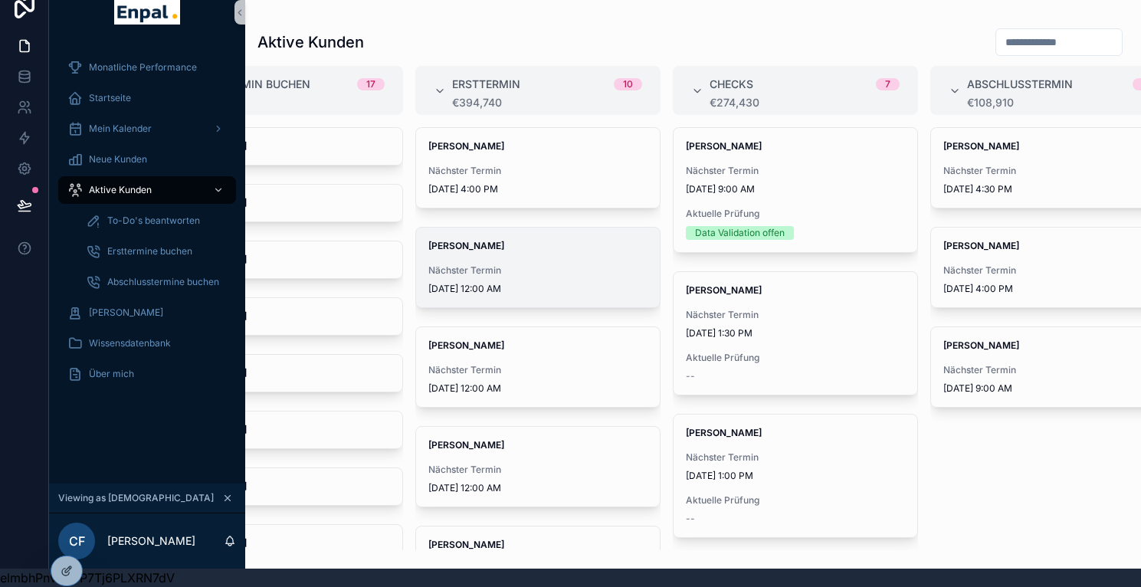
scroll to position [0, 135]
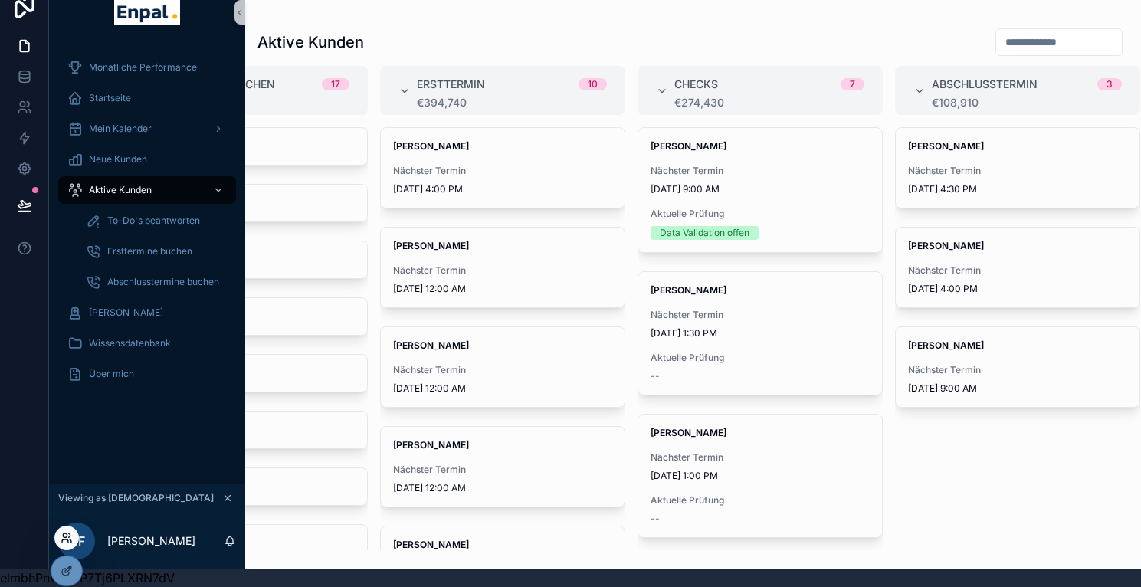
click at [70, 537] on icon at bounding box center [70, 535] width 2 height 4
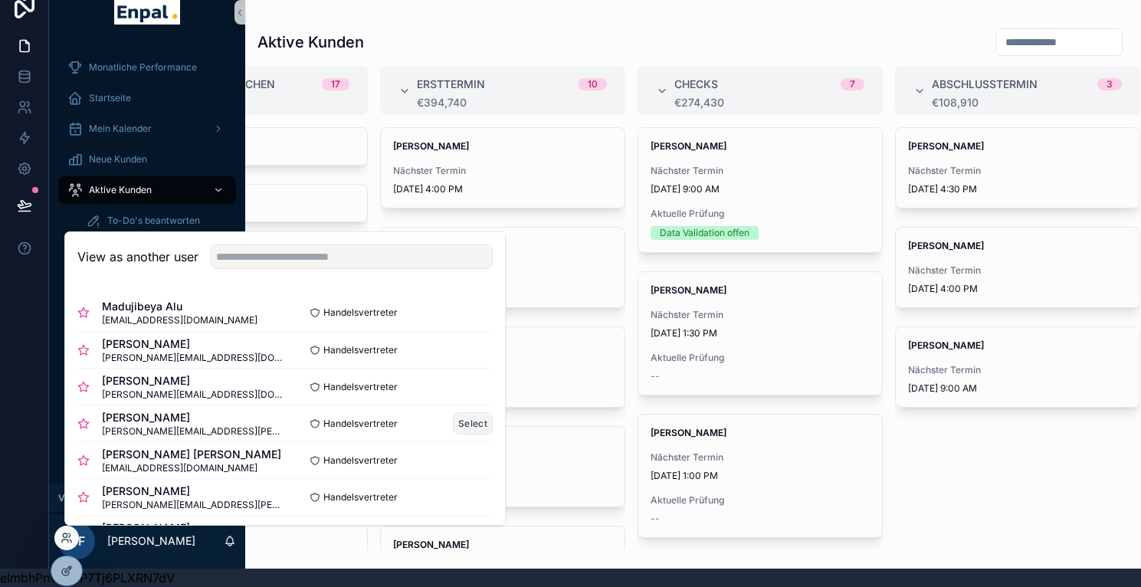
click at [458, 426] on button "Select" at bounding box center [473, 423] width 40 height 22
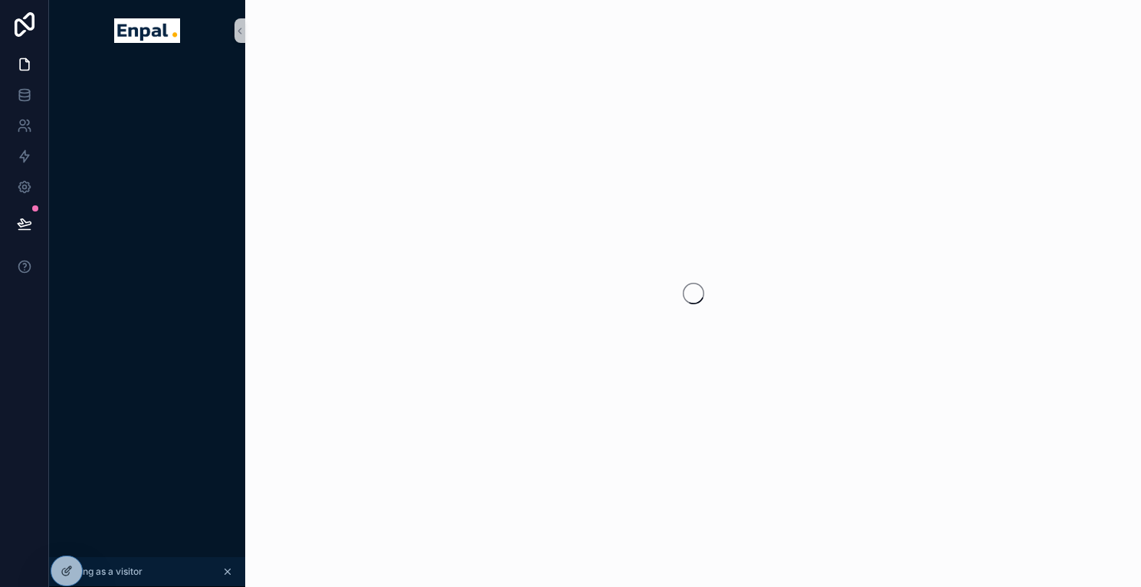
scroll to position [30, 11]
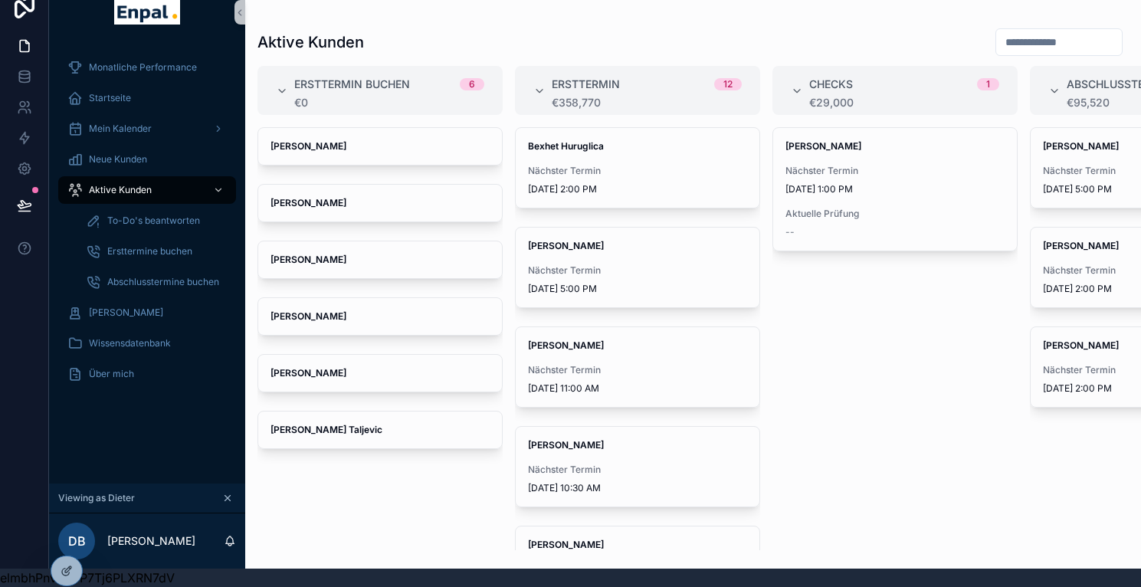
click at [77, 524] on div "DB" at bounding box center [76, 541] width 37 height 37
click at [18, 533] on div at bounding box center [24, 275] width 49 height 587
click at [69, 537] on icon at bounding box center [67, 538] width 12 height 12
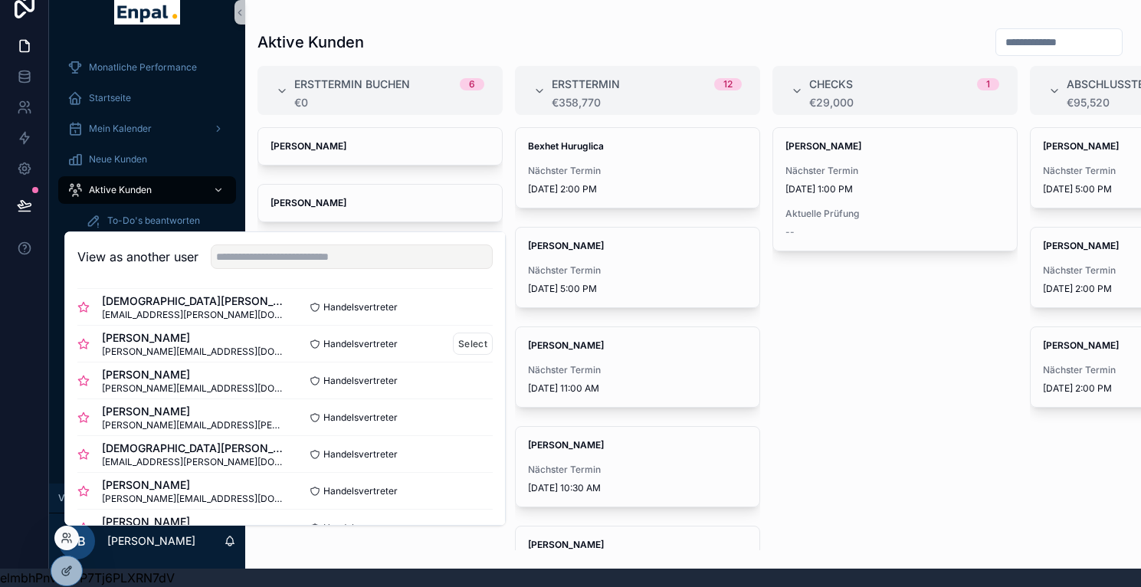
scroll to position [547, 0]
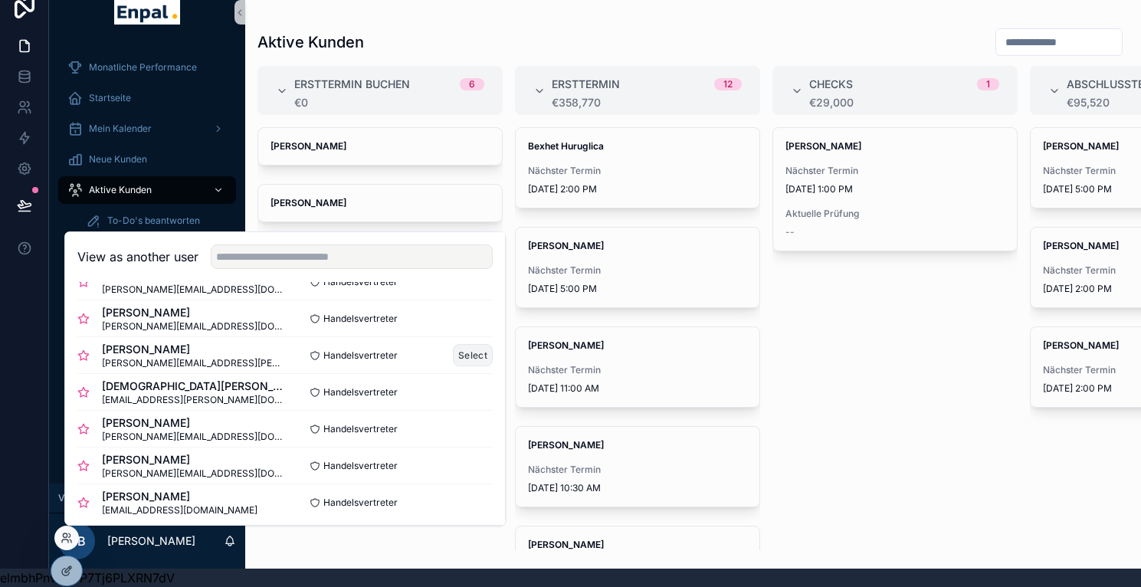
click at [456, 363] on button "Select" at bounding box center [473, 355] width 40 height 22
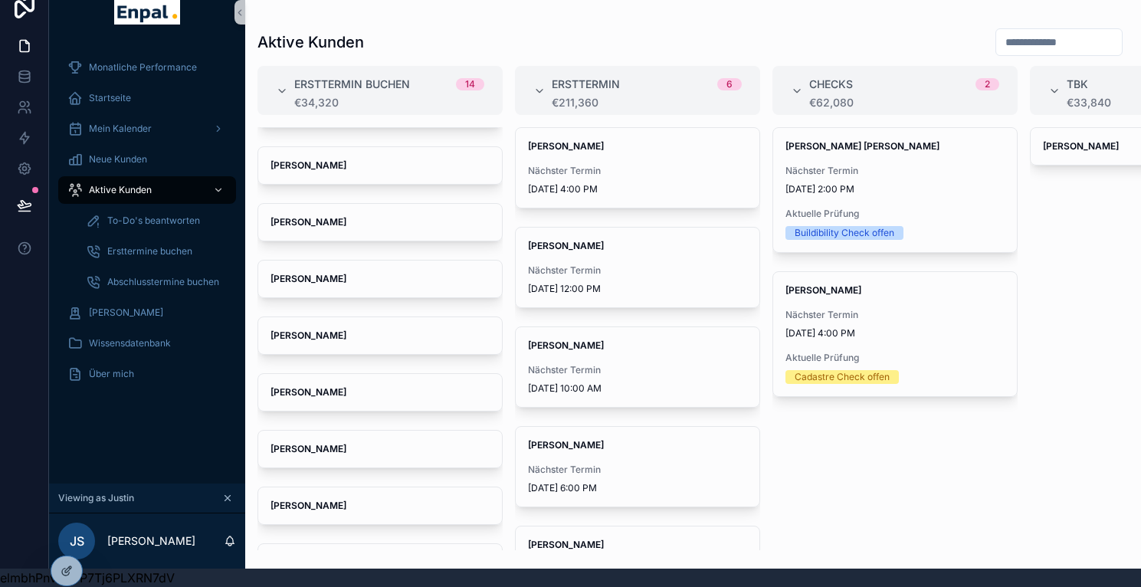
scroll to position [365, 0]
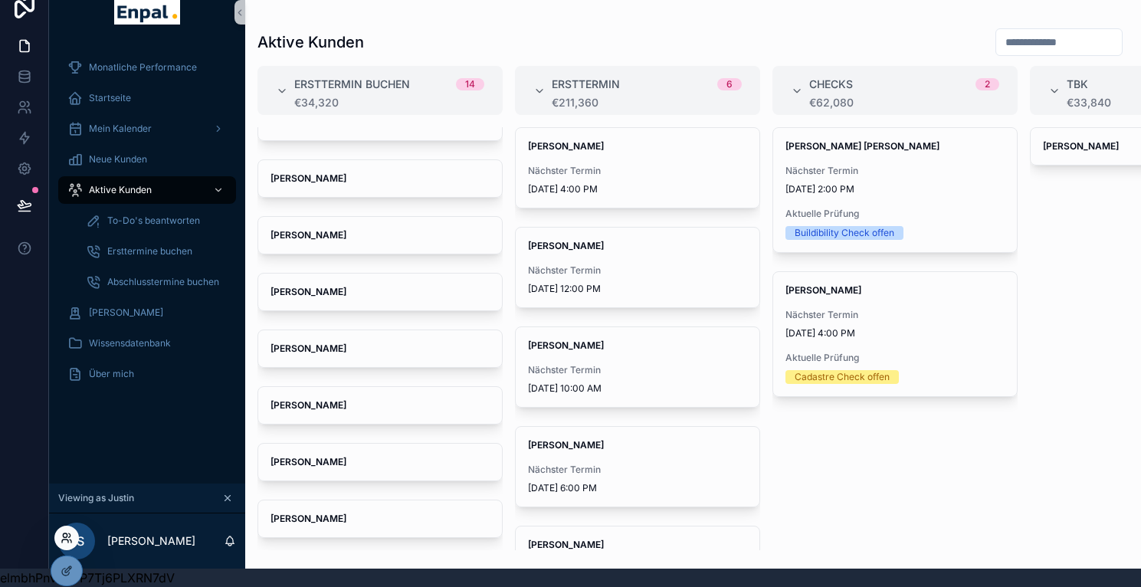
click at [62, 538] on icon at bounding box center [67, 538] width 12 height 12
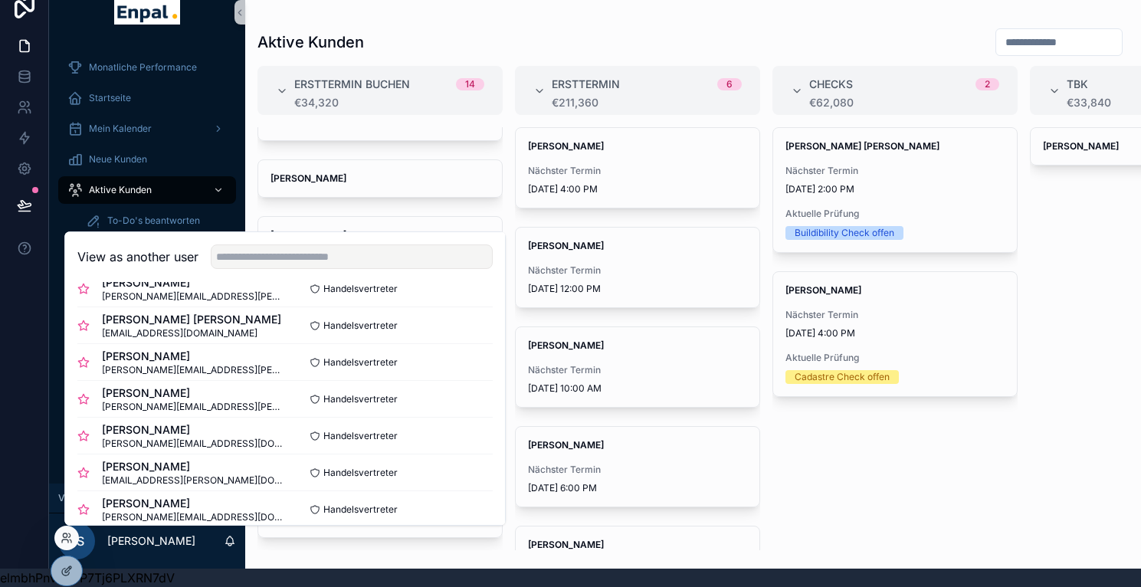
scroll to position [136, 0]
click at [453, 433] on button "Select" at bounding box center [473, 434] width 40 height 22
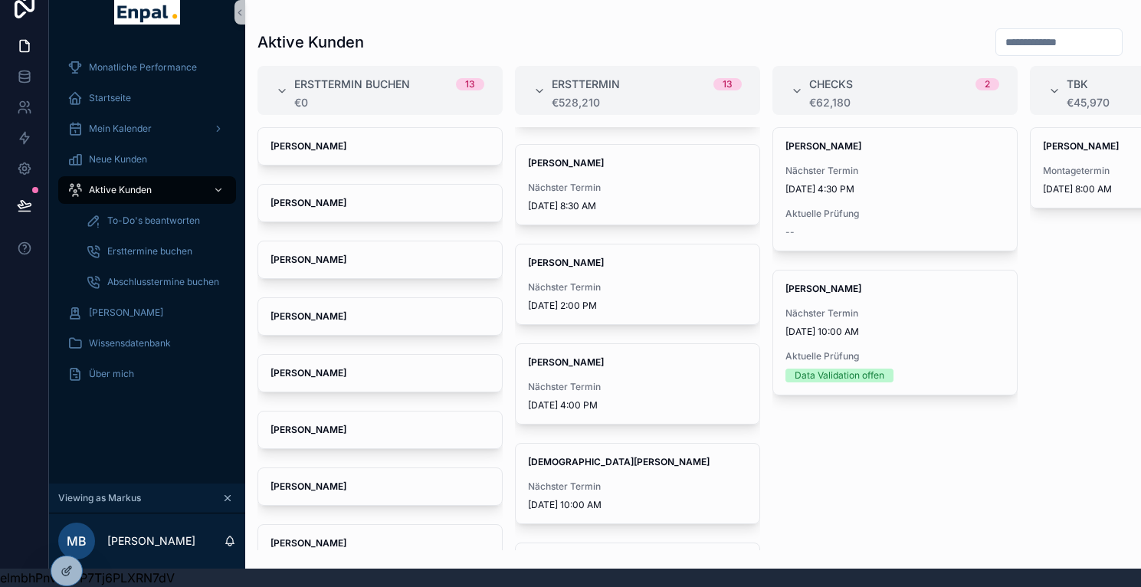
scroll to position [804, 0]
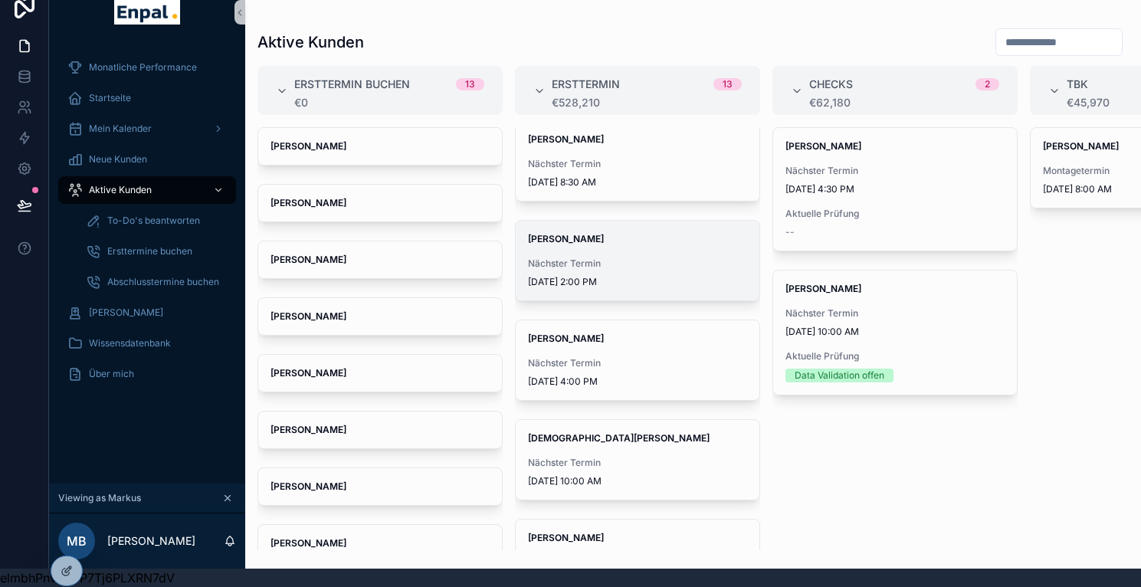
click at [593, 258] on span "Nächster Termin" at bounding box center [637, 264] width 219 height 12
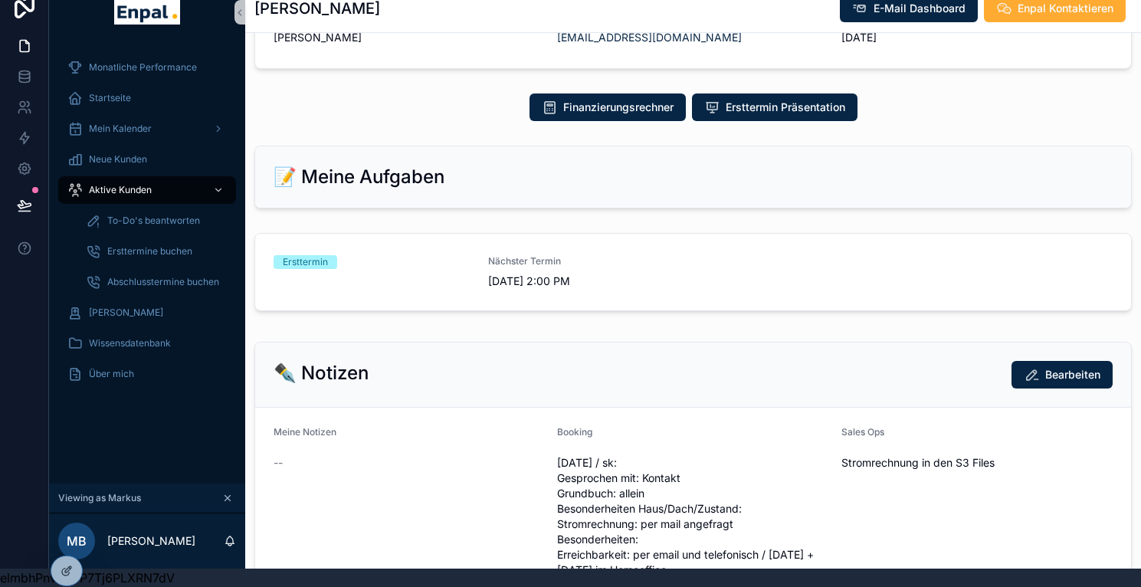
scroll to position [625, 0]
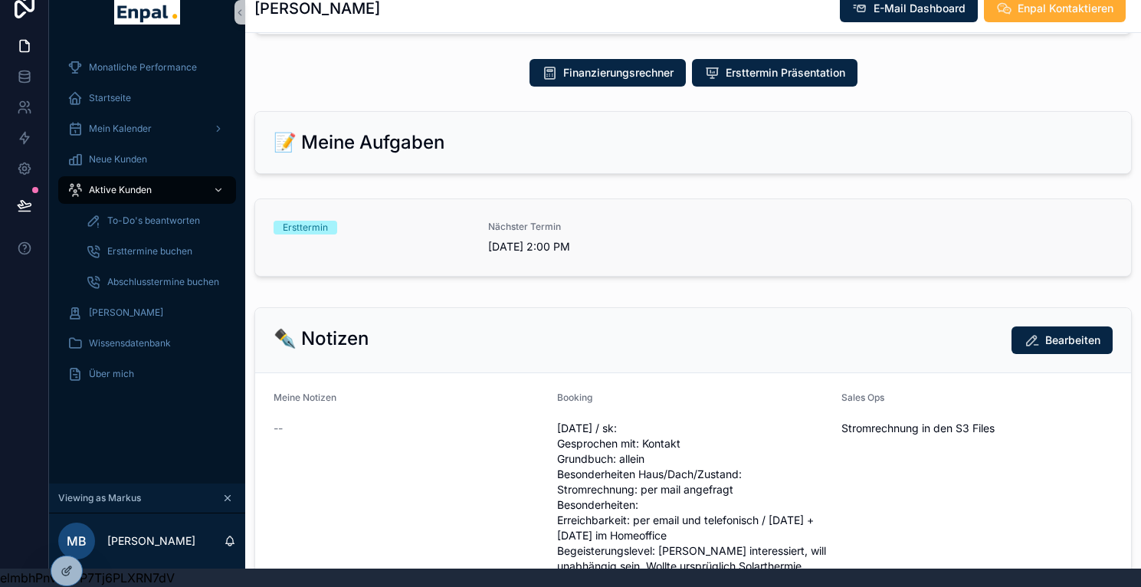
click at [639, 229] on span "Nächster Termin" at bounding box center [586, 227] width 196 height 12
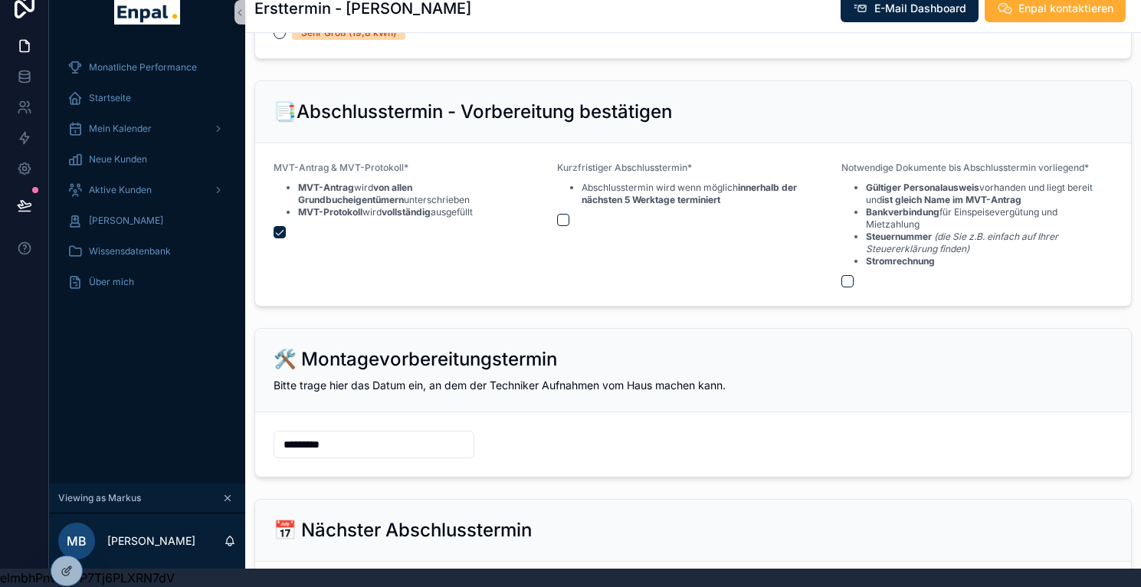
scroll to position [1704, 0]
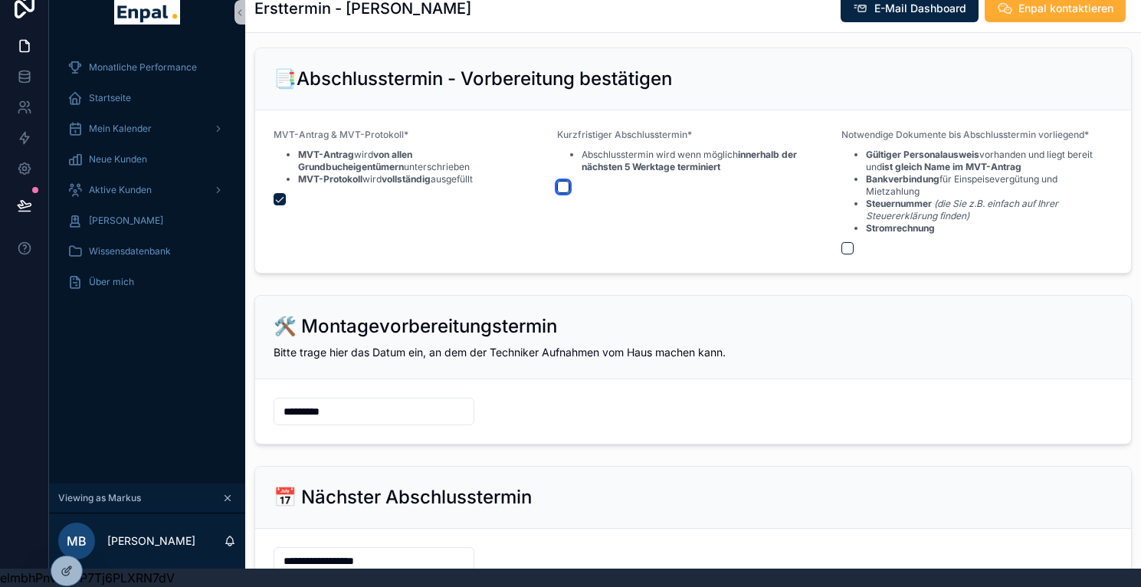
drag, startPoint x: 547, startPoint y: 189, endPoint x: 606, endPoint y: 189, distance: 58.3
click at [557, 189] on button "scrollable content" at bounding box center [563, 187] width 12 height 12
click at [839, 258] on form "MVT-Antrag & MVT-Protokoll* MVT-Antrag wird von allen Grundbucheigentümern unte…" at bounding box center [693, 191] width 876 height 163
click at [842, 254] on button "scrollable content" at bounding box center [848, 248] width 12 height 12
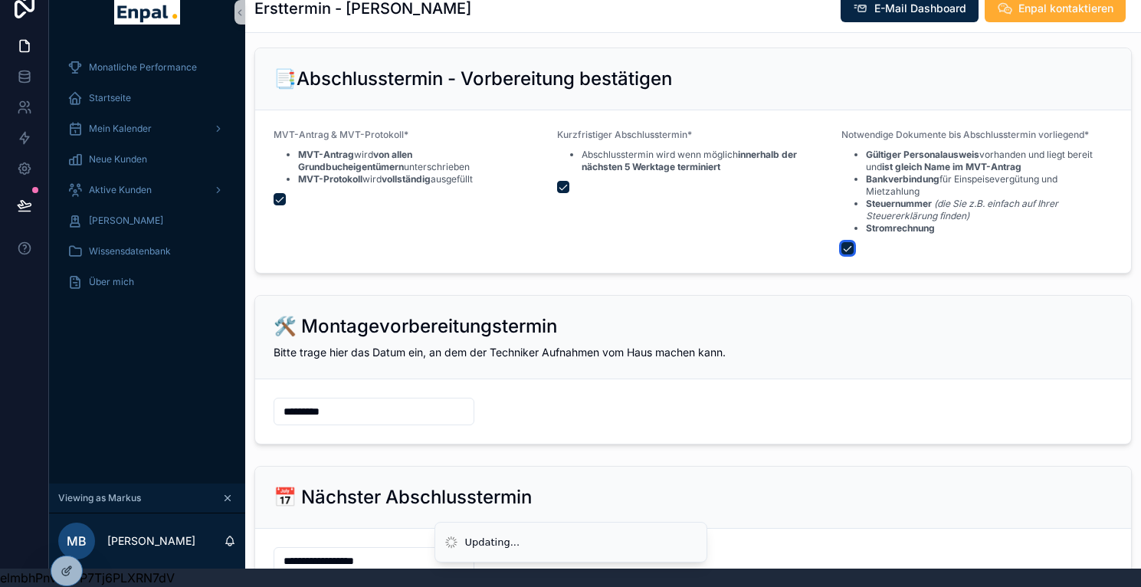
scroll to position [1889, 0]
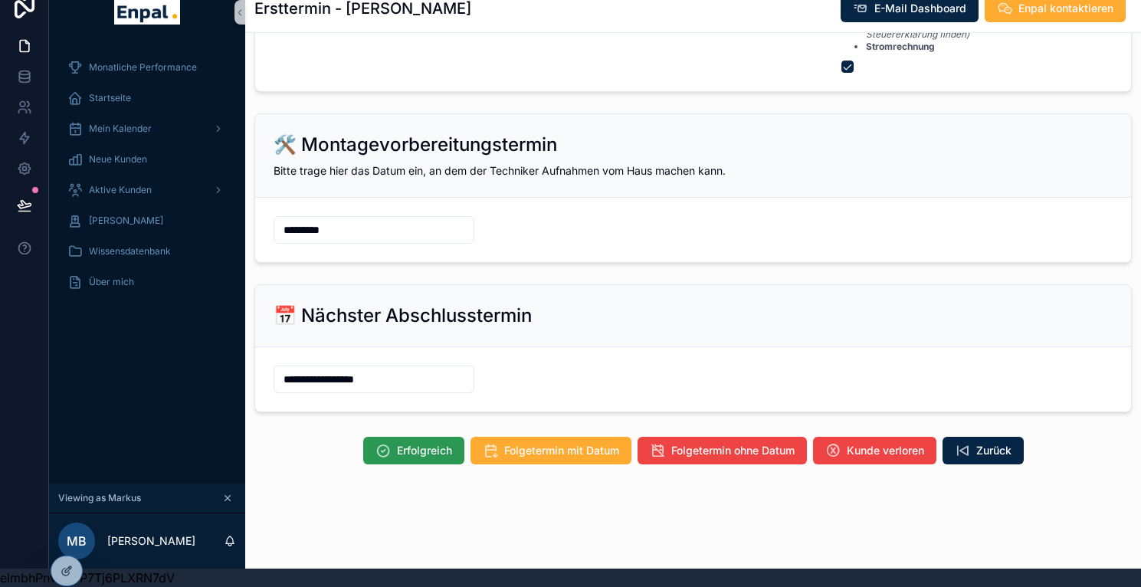
click at [397, 451] on span "Erfolgreich" at bounding box center [424, 450] width 55 height 15
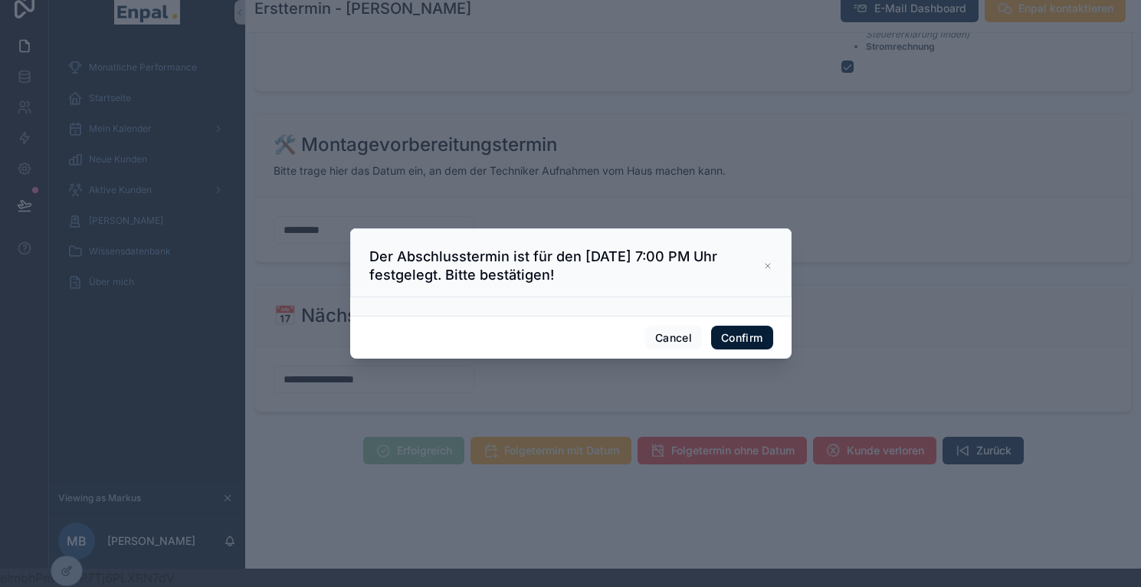
click at [733, 349] on button "Confirm" at bounding box center [741, 338] width 61 height 25
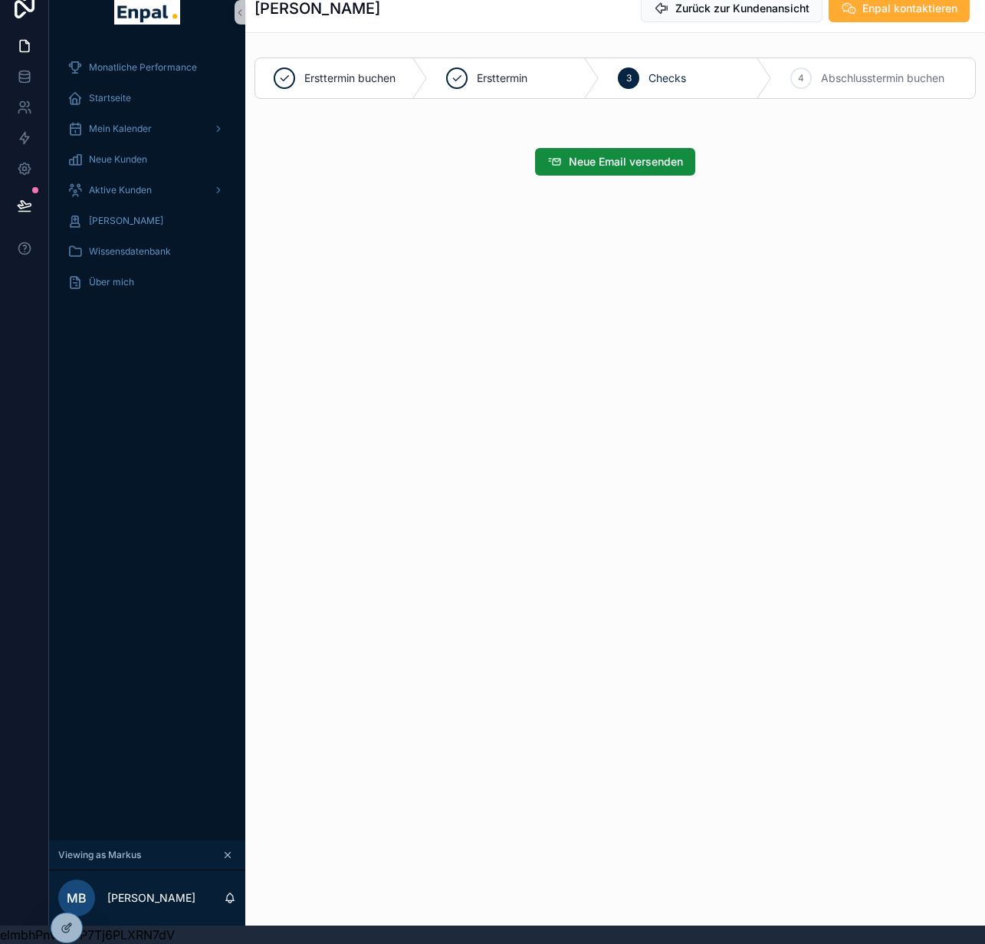
drag, startPoint x: 70, startPoint y: 792, endPoint x: 66, endPoint y: 740, distance: 51.5
click at [70, 586] on div "Monatliche Performance Startseite Mein Kalender Neue Kunden Aktive Kunden Verlo…" at bounding box center [147, 441] width 196 height 797
click at [71, 586] on icon at bounding box center [71, 897] width 2 height 3
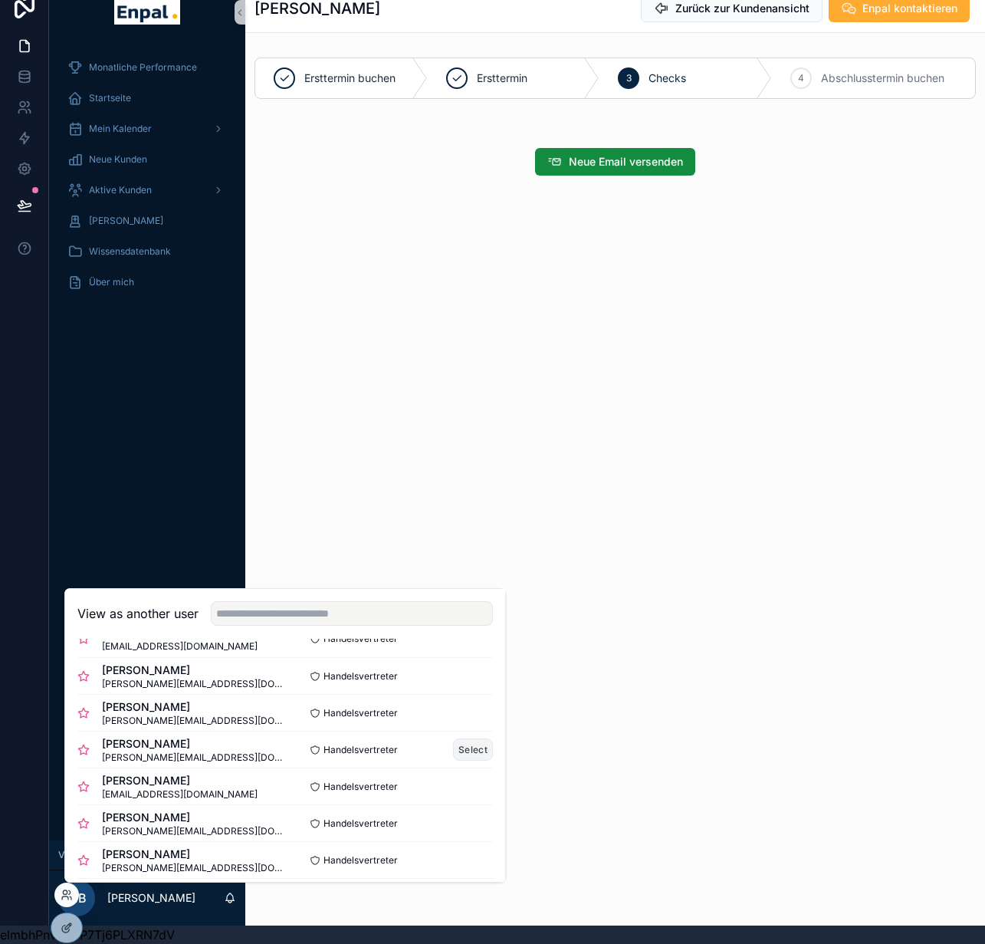
scroll to position [99, 0]
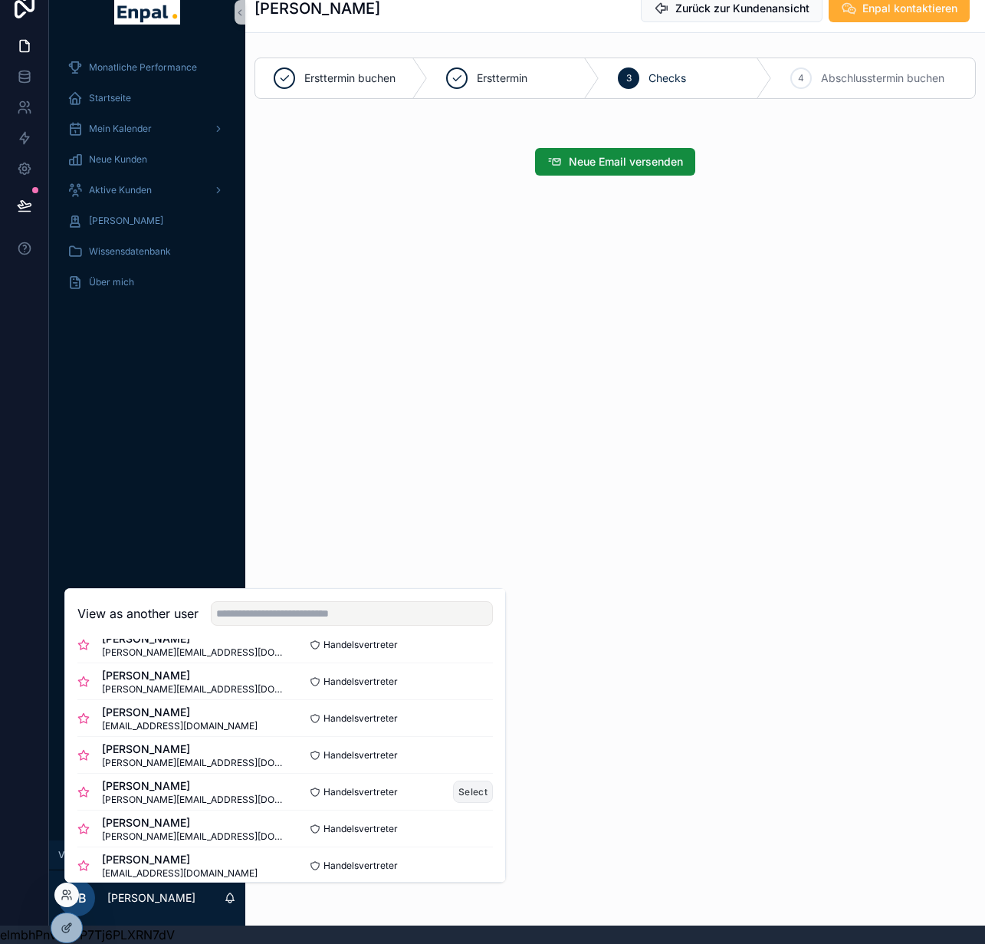
click at [454, 586] on button "Select" at bounding box center [473, 791] width 40 height 22
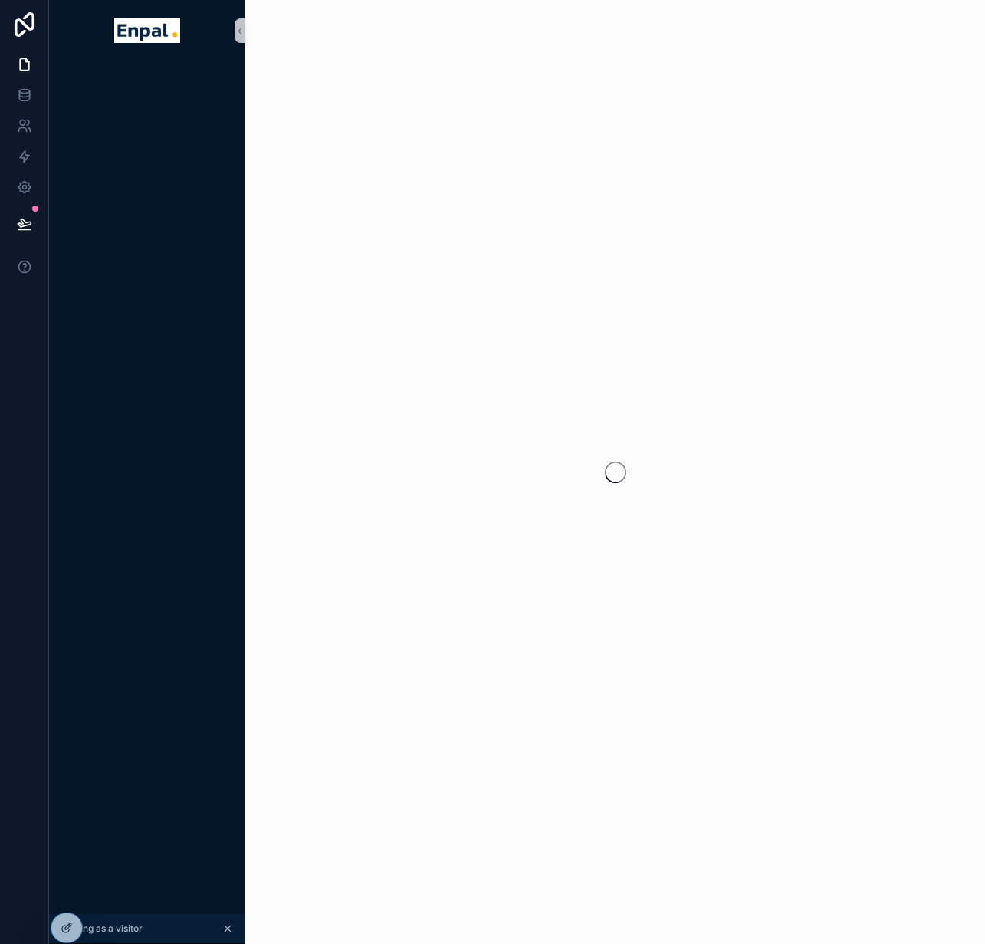
scroll to position [30, 11]
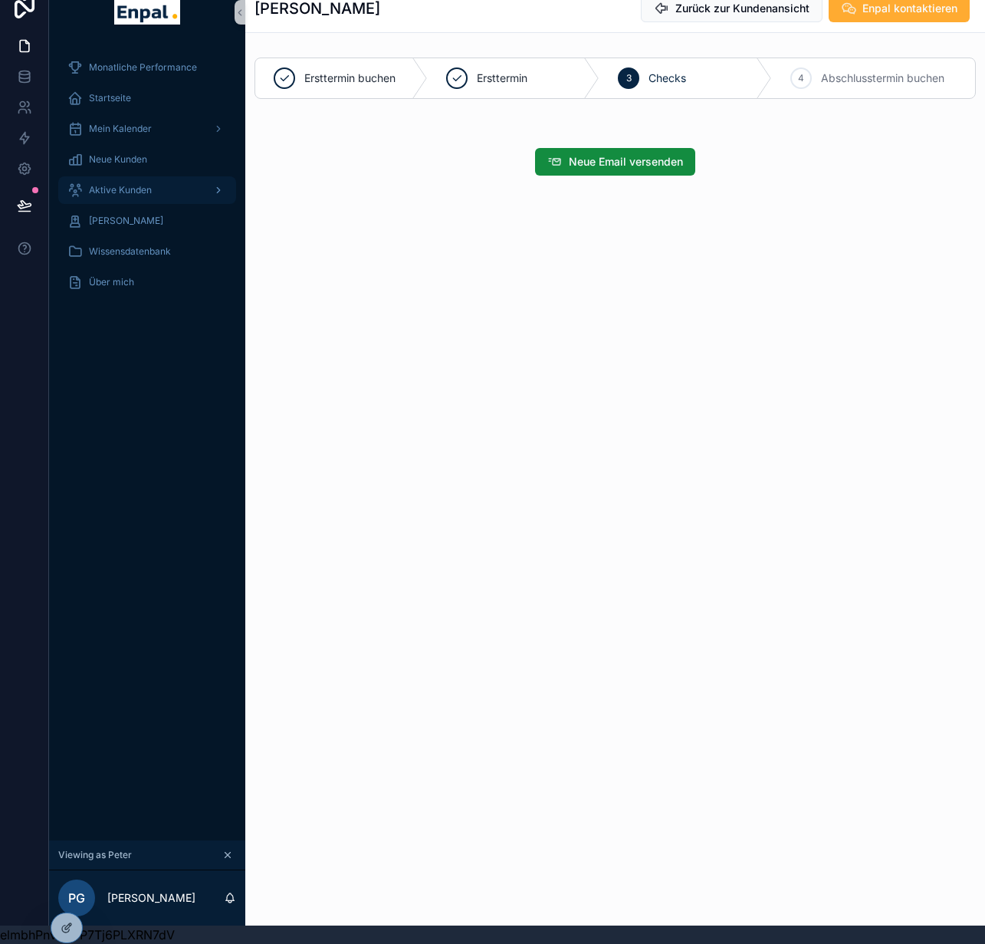
click at [121, 184] on span "Aktive Kunden" at bounding box center [120, 190] width 63 height 12
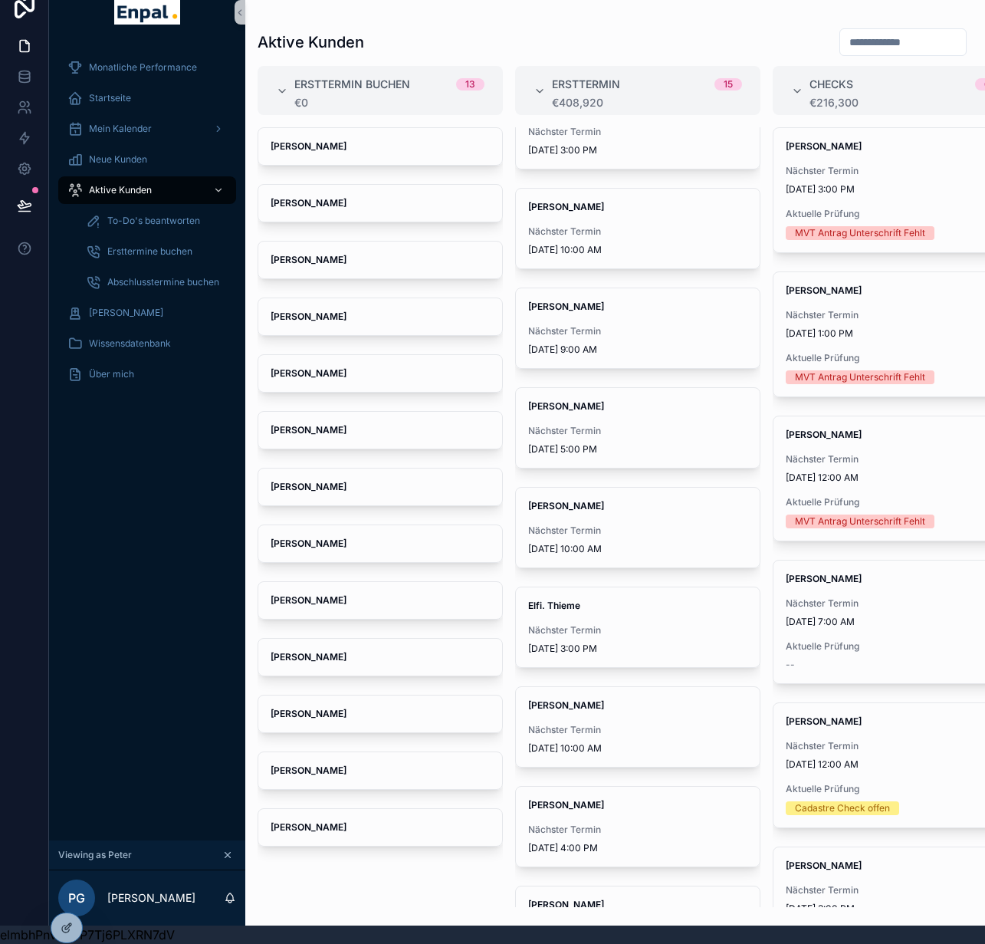
scroll to position [354, 0]
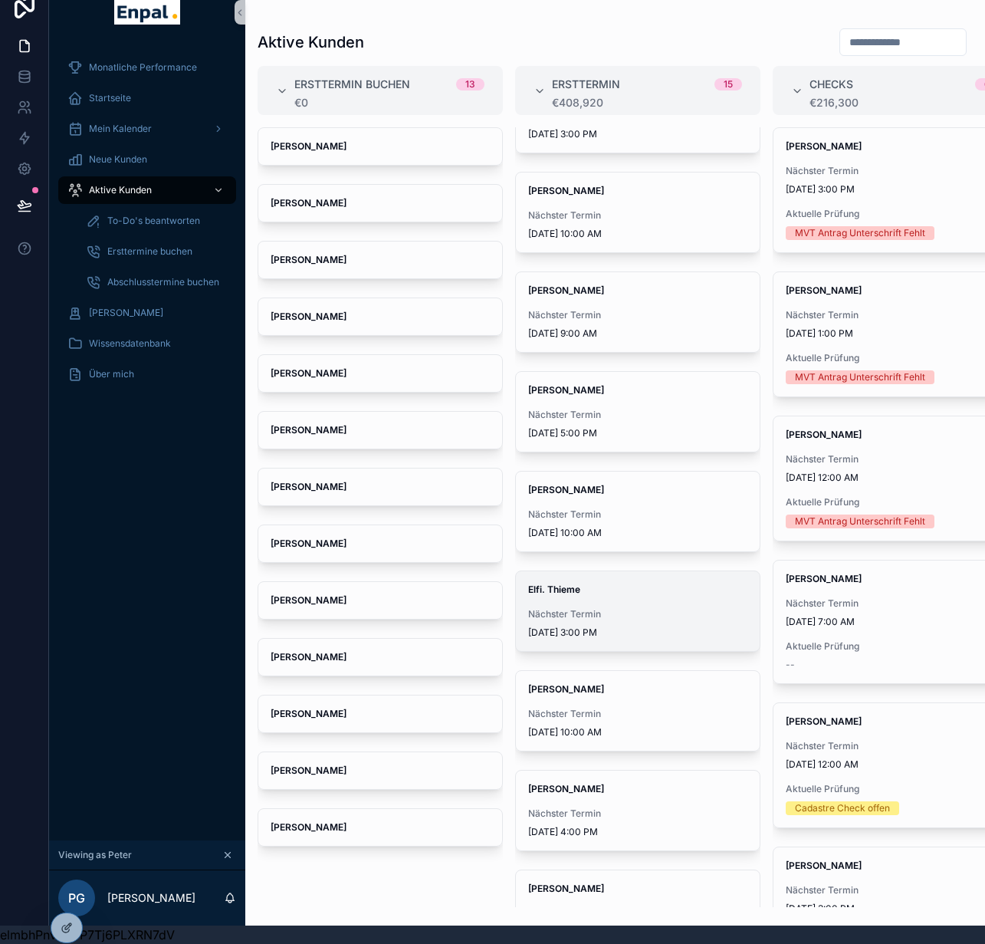
click at [629, 589] on div "Elfi. Thieme Nächster Termin [DATE] 3:00 PM" at bounding box center [638, 611] width 244 height 80
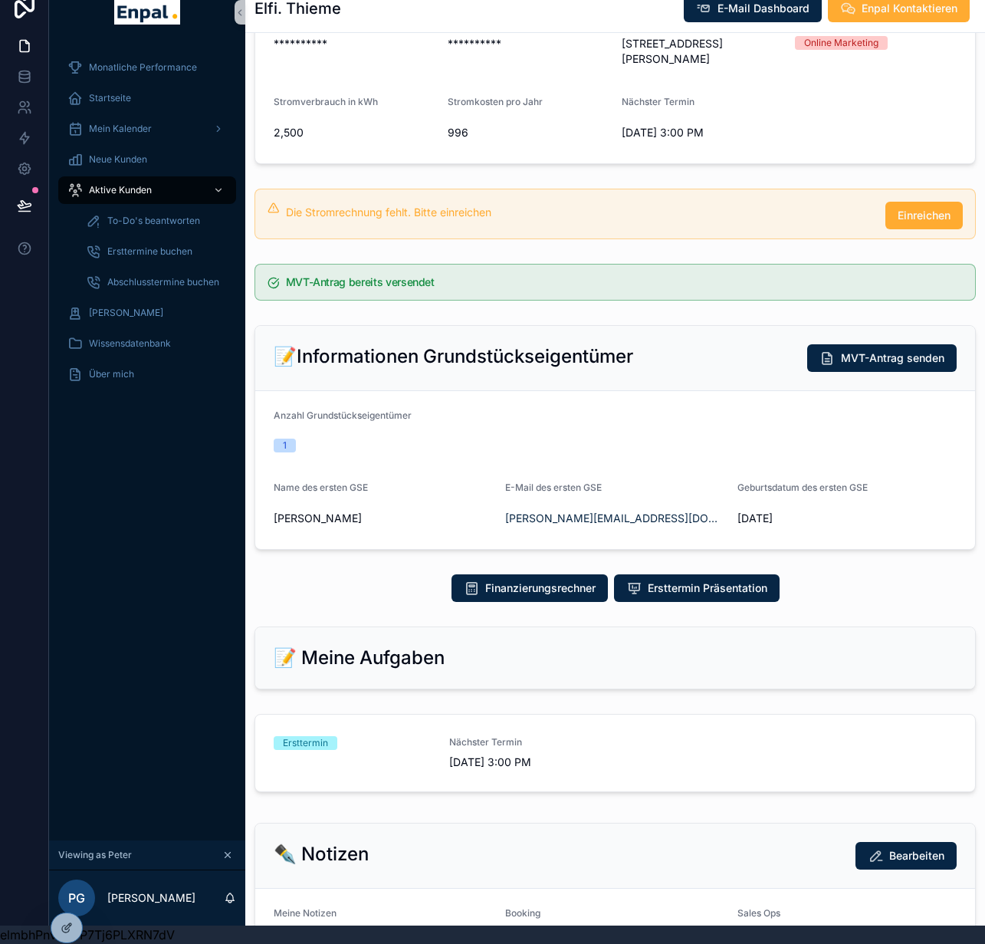
scroll to position [226, 0]
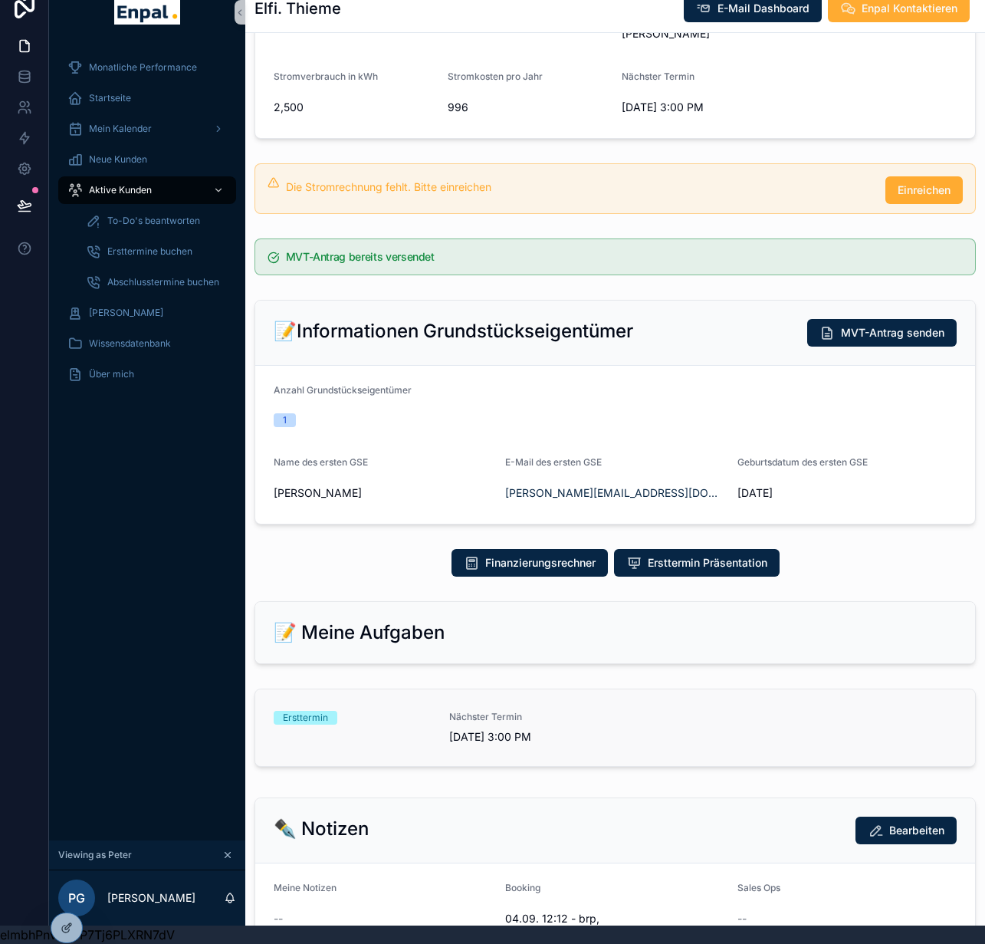
click at [401, 711] on div "Ersttermin" at bounding box center [352, 718] width 157 height 14
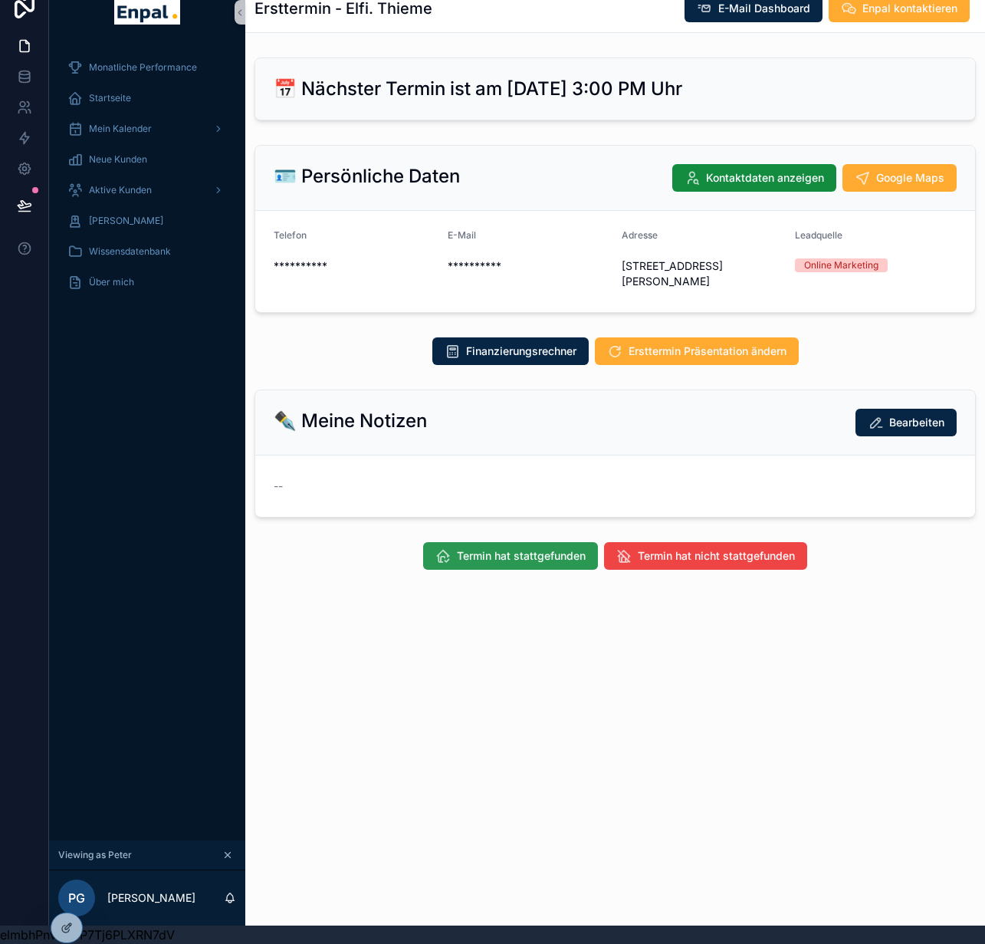
click at [542, 548] on span "Termin hat stattgefunden" at bounding box center [521, 555] width 129 height 15
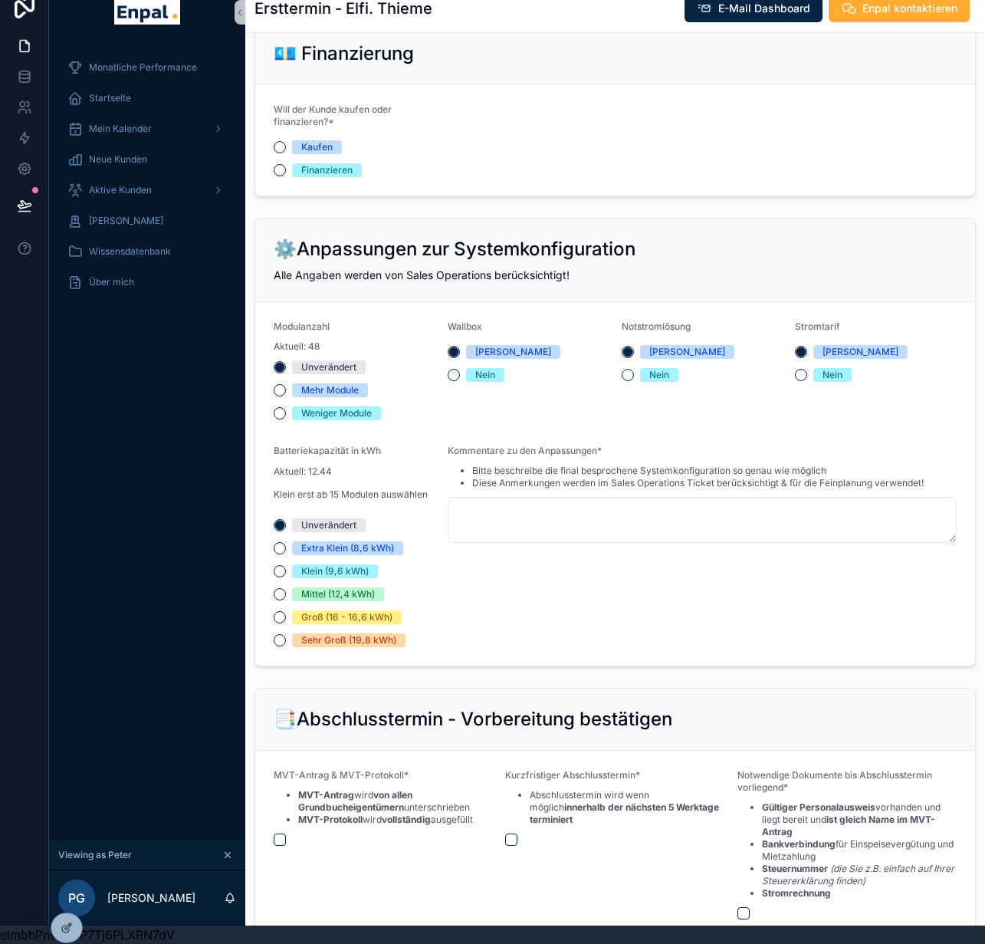
scroll to position [1309, 0]
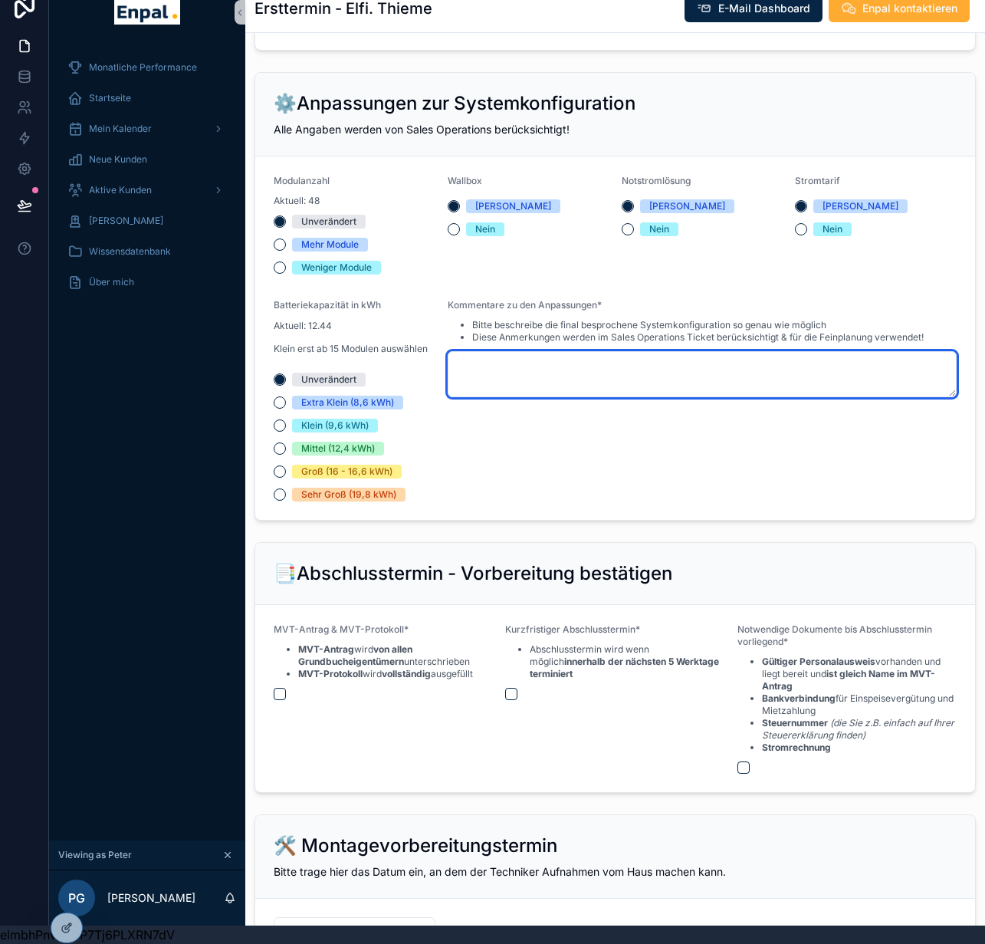
click at [661, 365] on textarea "scrollable content" at bounding box center [702, 374] width 509 height 46
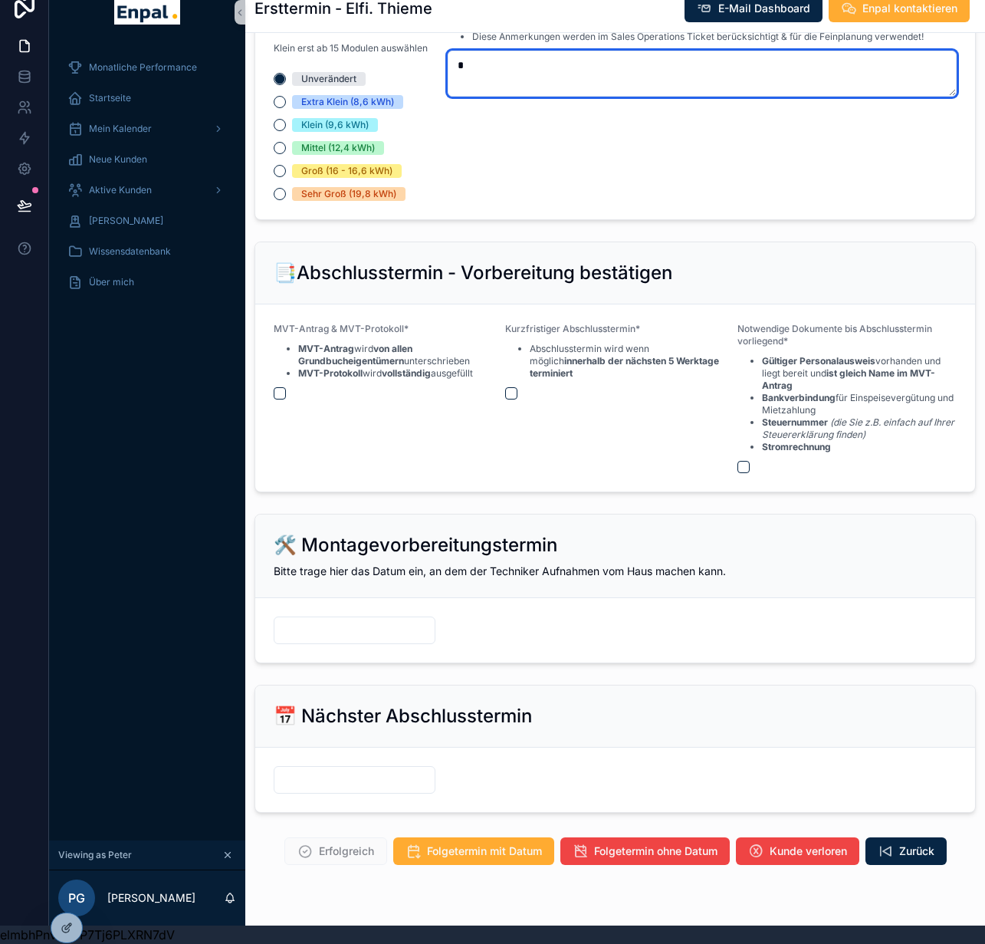
scroll to position [1642, 0]
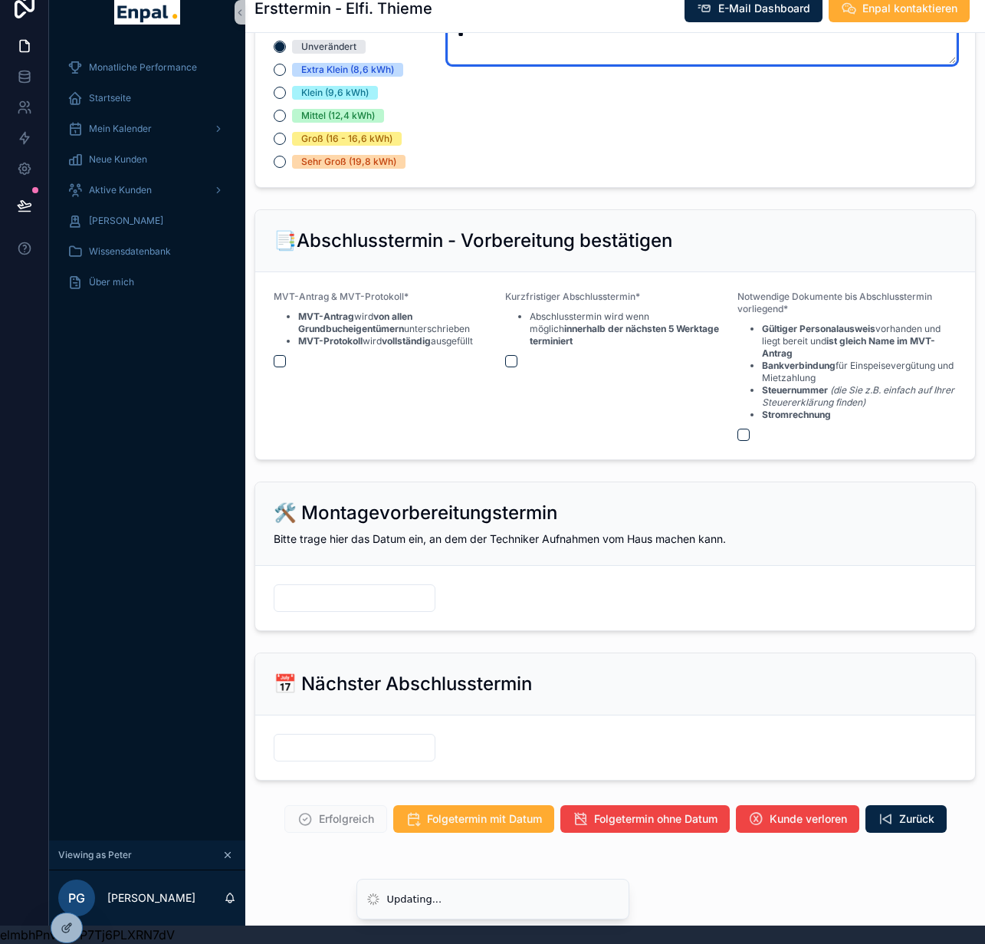
type textarea "*"
click at [260, 350] on form "MVT-Antrag & MVT-Protokoll* MVT-Antrag wird von allen Grundbucheigentümern unte…" at bounding box center [615, 365] width 720 height 187
click at [274, 355] on button "scrollable content" at bounding box center [280, 361] width 12 height 12
click at [505, 355] on button "scrollable content" at bounding box center [511, 361] width 12 height 12
click at [737, 428] on button "scrollable content" at bounding box center [743, 434] width 12 height 12
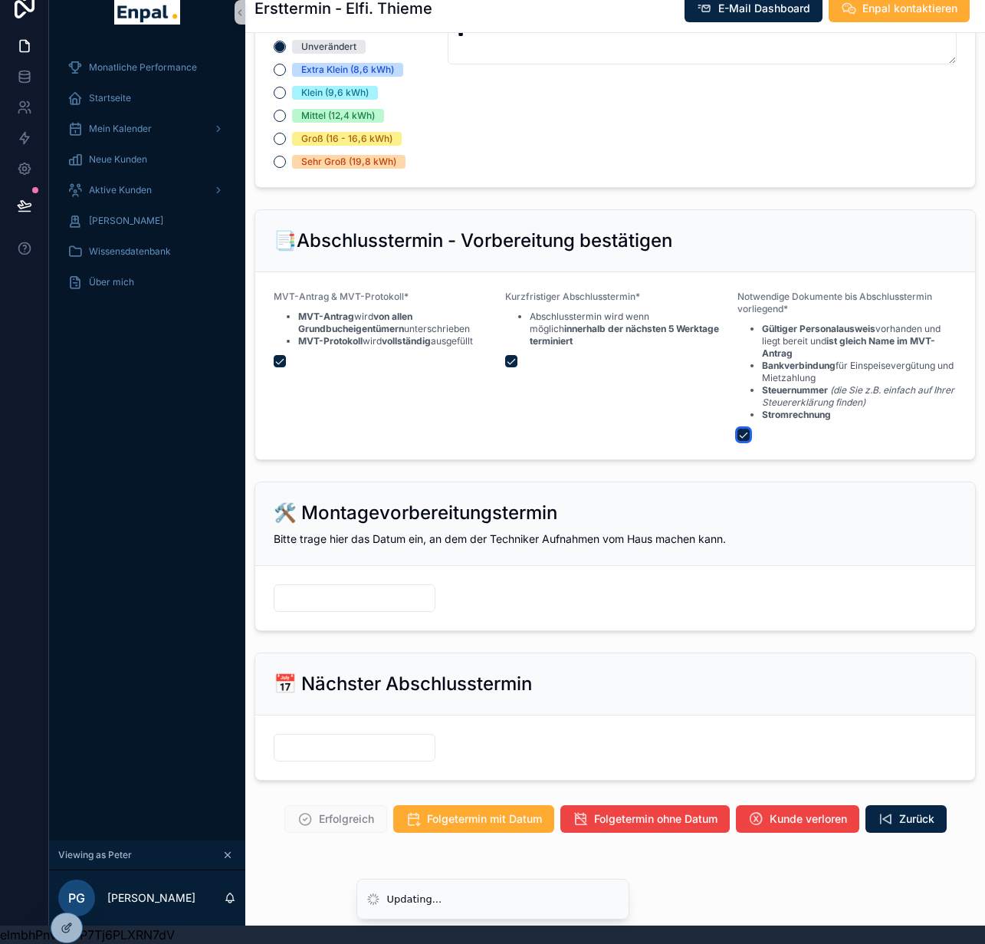
type button "on"
click at [65, 895] on icon at bounding box center [67, 894] width 12 height 12
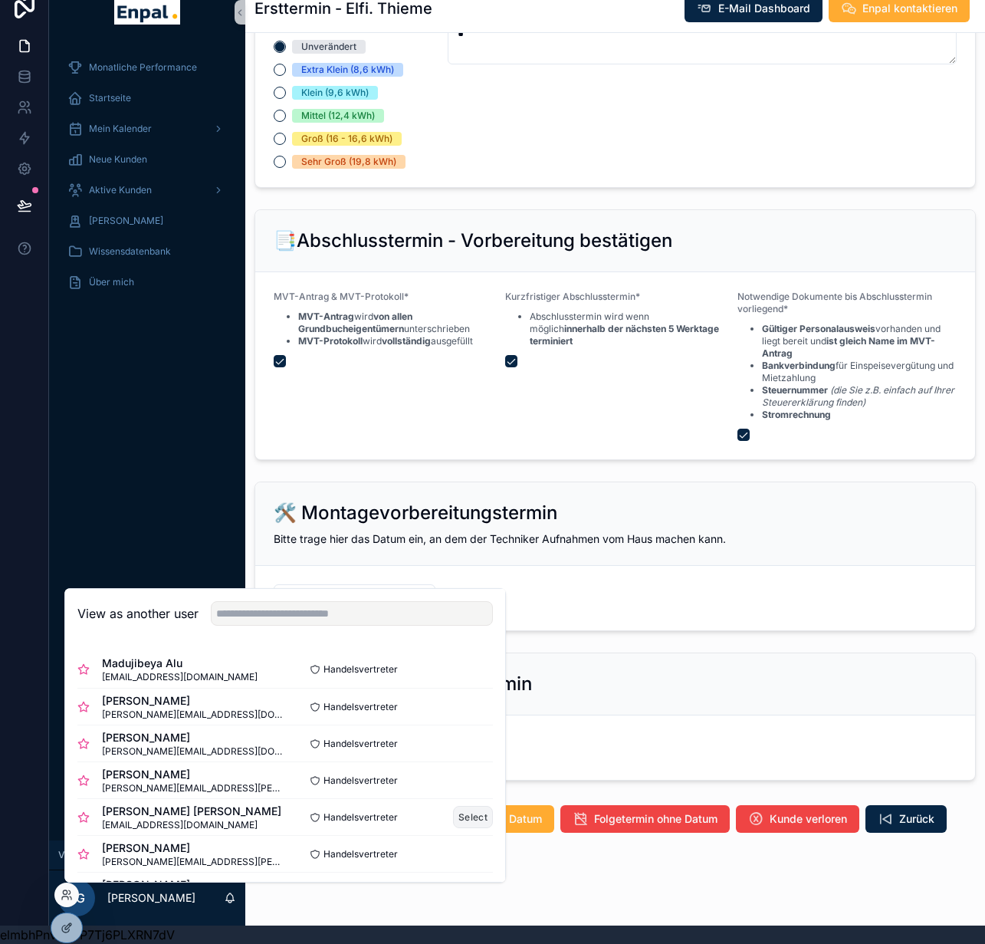
click at [461, 816] on button "Select" at bounding box center [473, 817] width 40 height 22
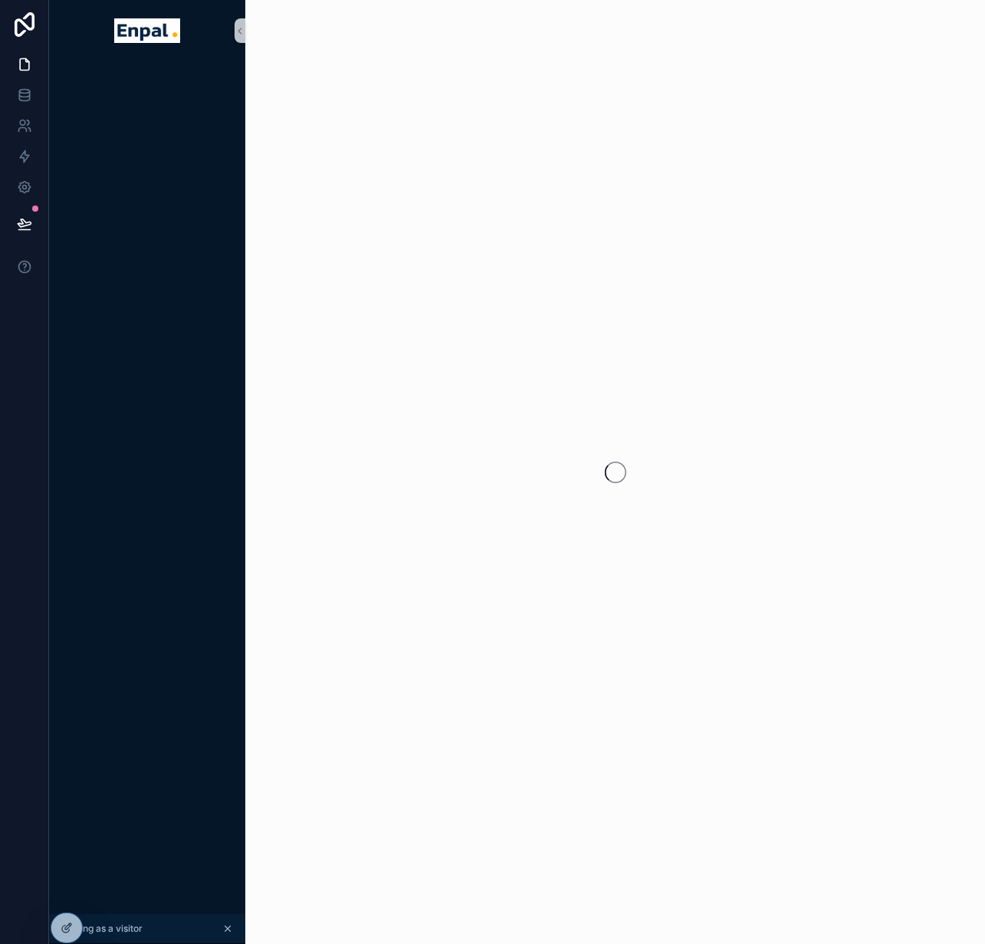
scroll to position [30, 11]
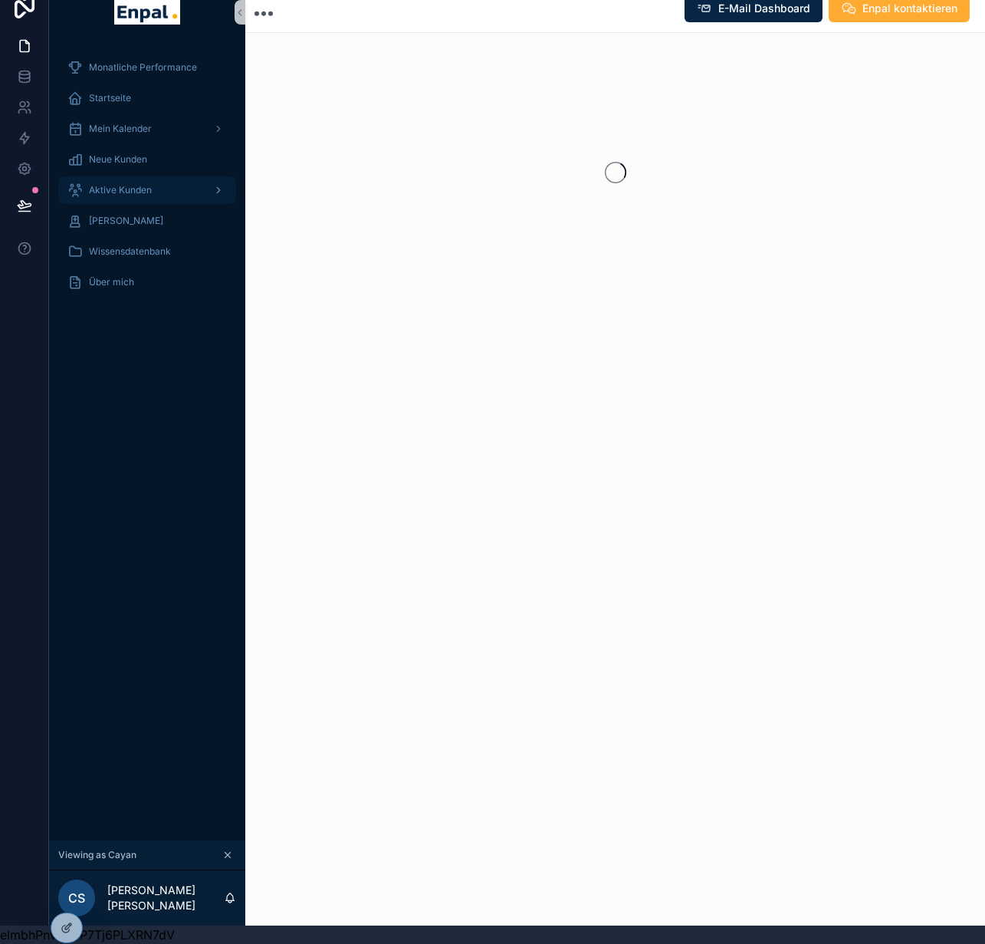
click at [126, 184] on span "Aktive Kunden" at bounding box center [120, 190] width 63 height 12
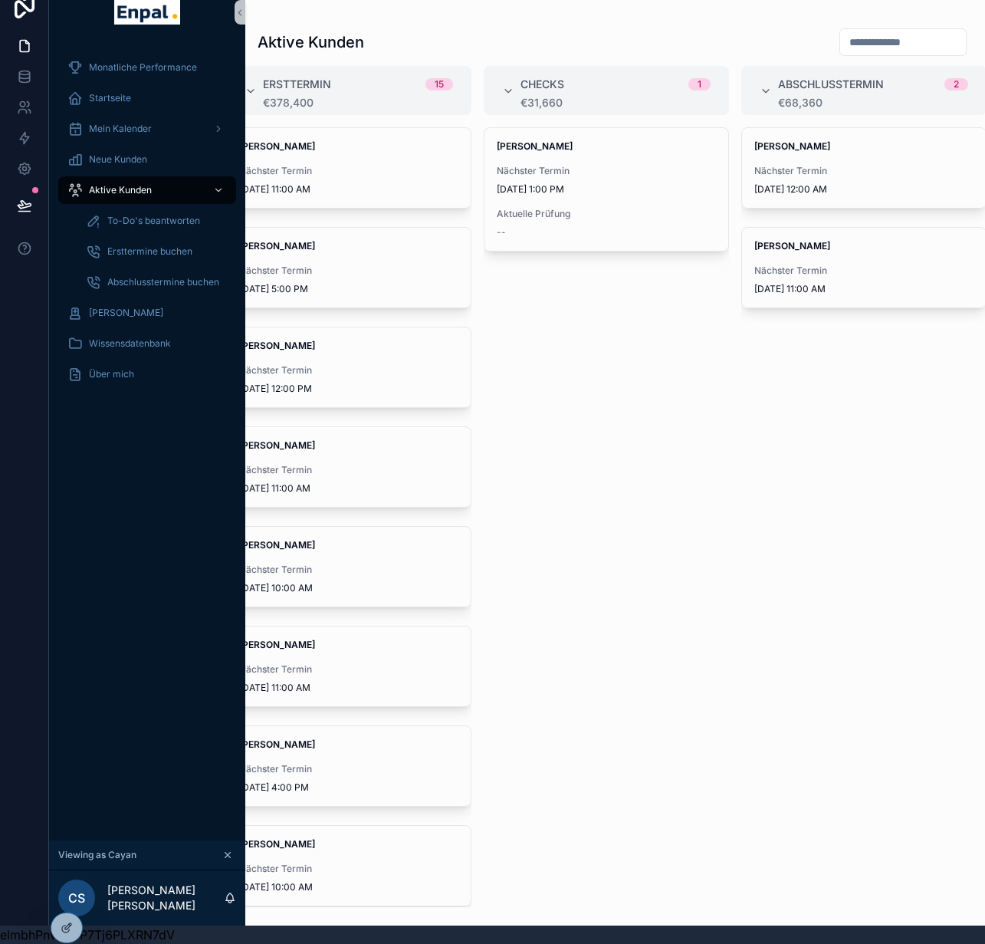
scroll to position [0, 291]
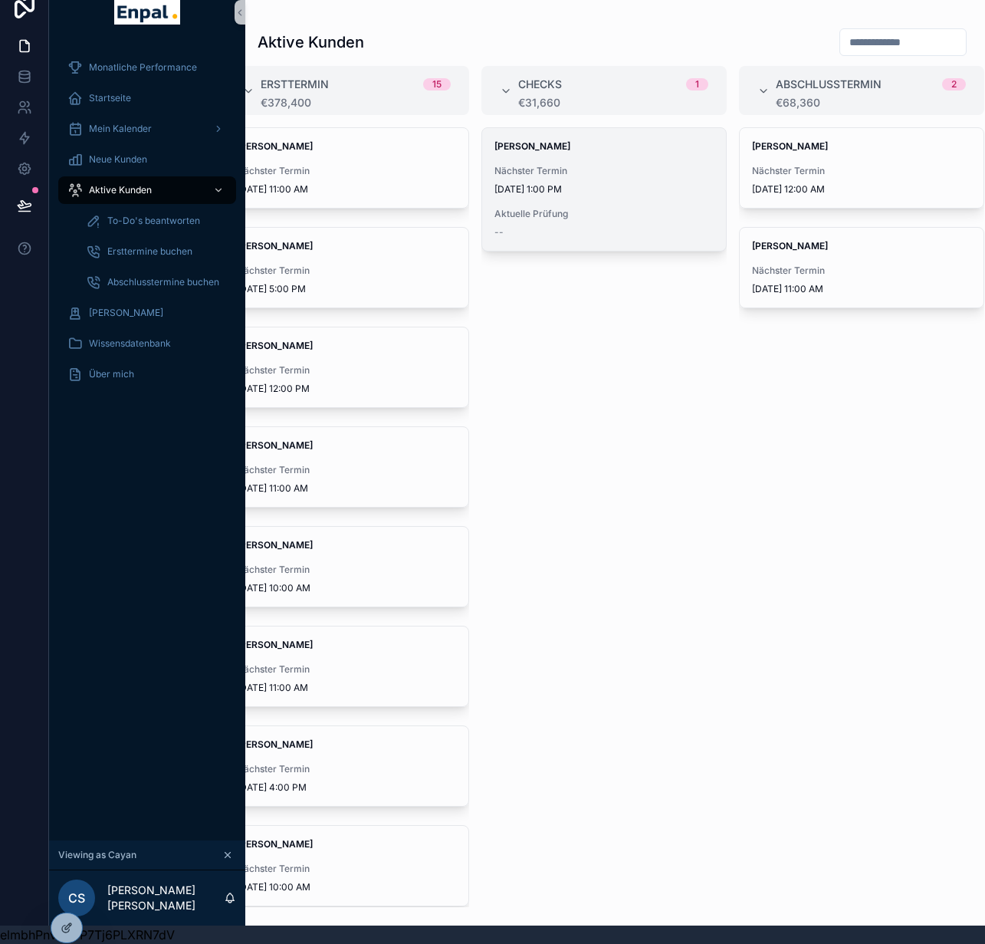
click at [583, 165] on span "Nächster Termin" at bounding box center [603, 171] width 219 height 12
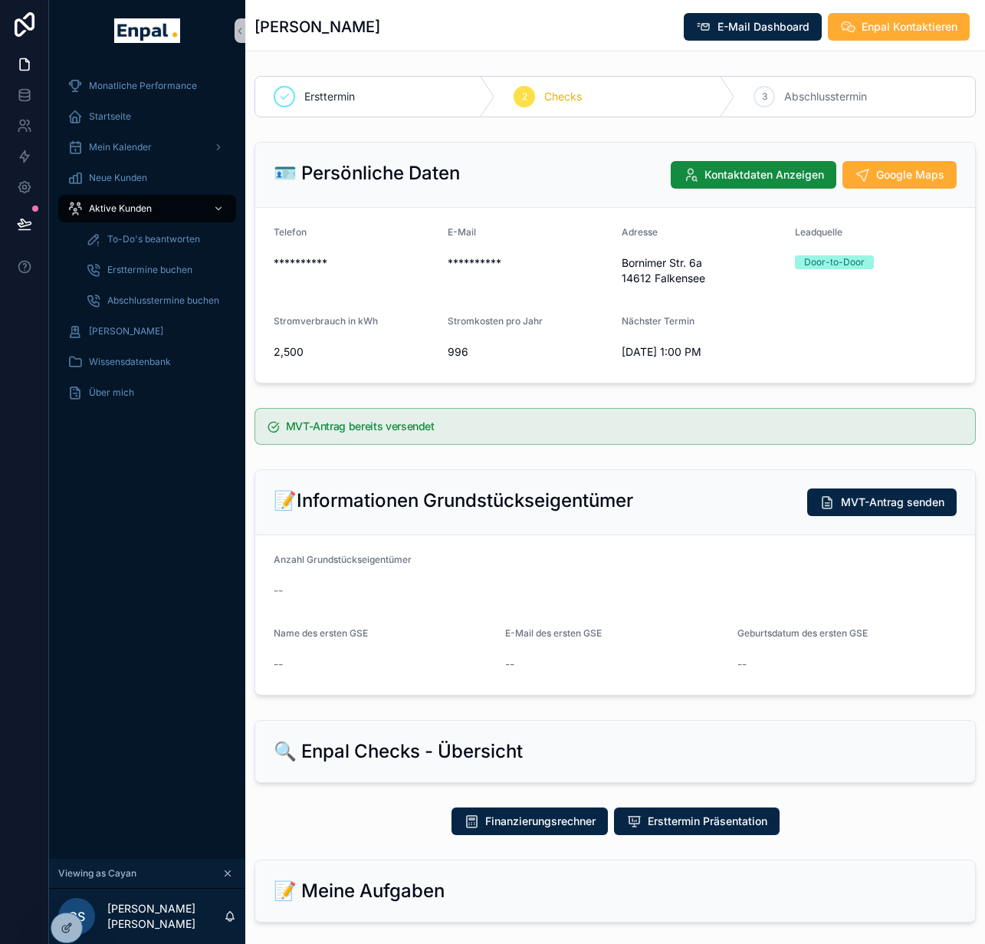
click at [385, 11] on div "Ralph-Mario Dehnel E-Mail Dashboard Enpal Kontaktieren" at bounding box center [614, 25] width 721 height 51
drag, startPoint x: 433, startPoint y: 28, endPoint x: 247, endPoint y: 34, distance: 186.4
click at [254, 34] on div "Ralph-Mario Dehnel E-Mail Dashboard Enpal Kontaktieren" at bounding box center [614, 26] width 721 height 29
copy h1 "Ralph-Mario Dehnel"
click at [72, 891] on icon at bounding box center [67, 894] width 12 height 12
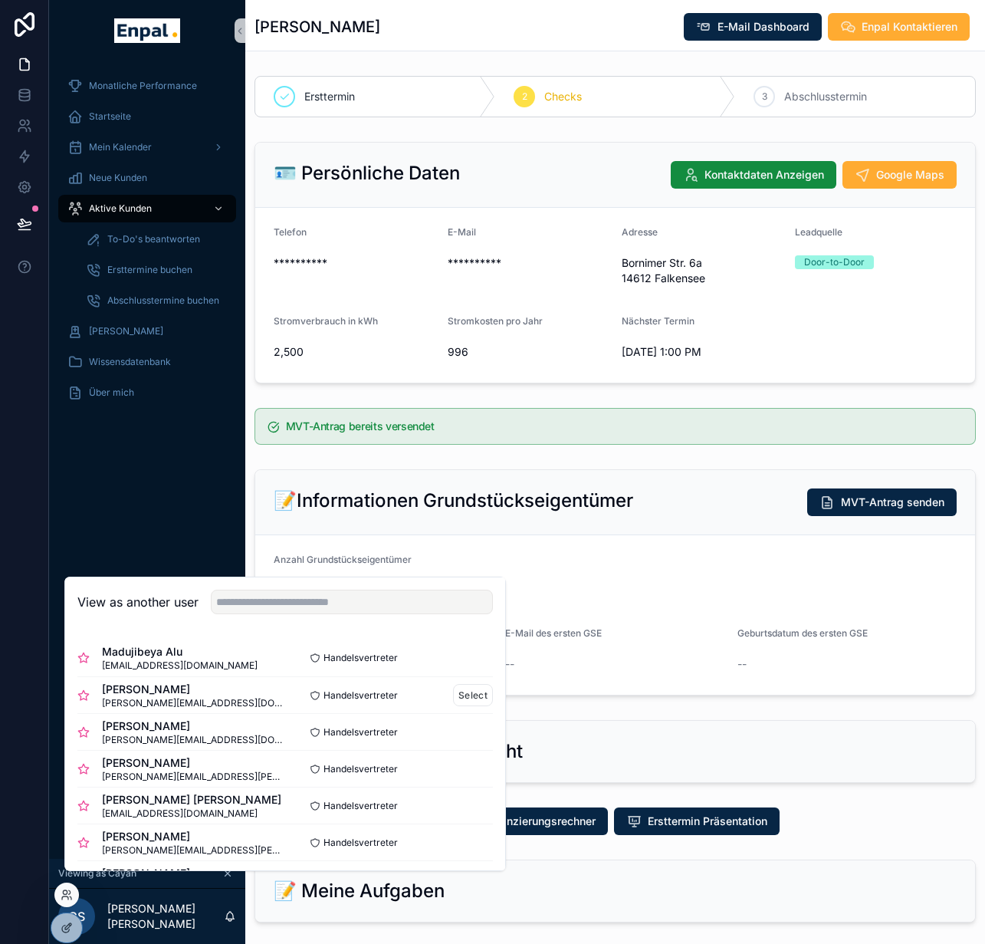
scroll to position [11, 0]
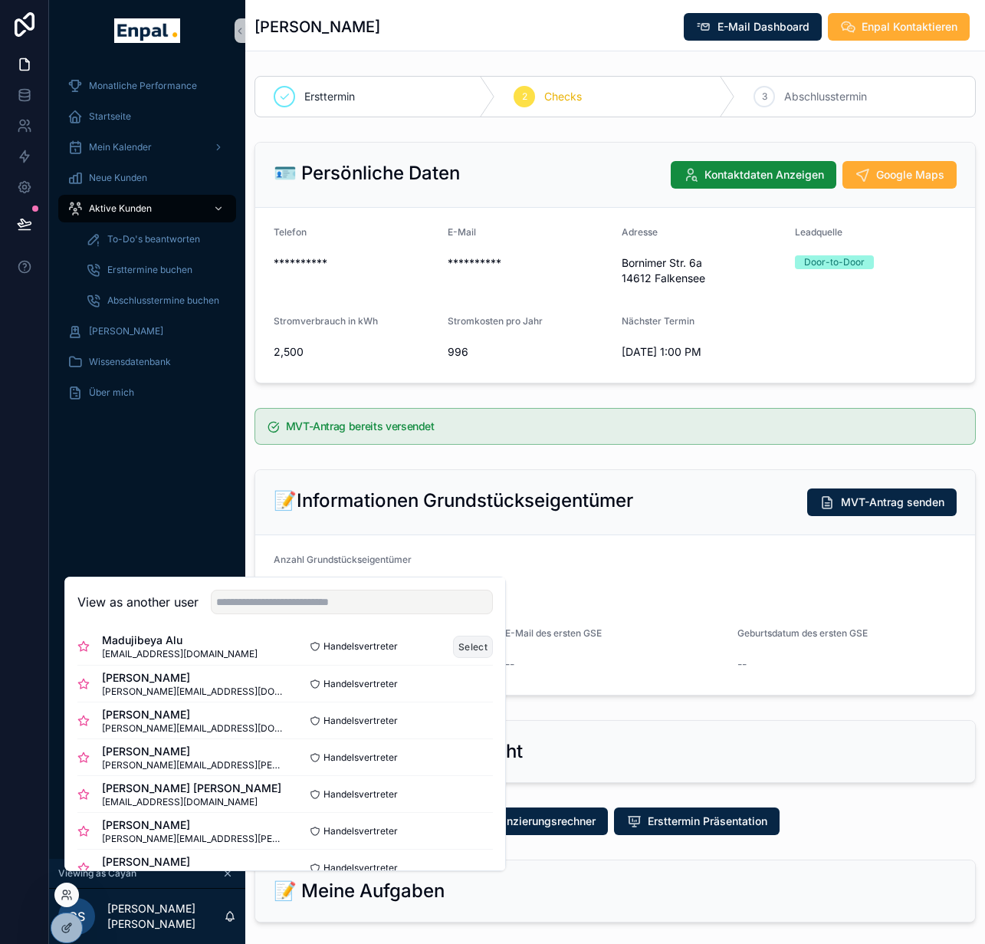
click at [453, 658] on button "Select" at bounding box center [473, 646] width 40 height 22
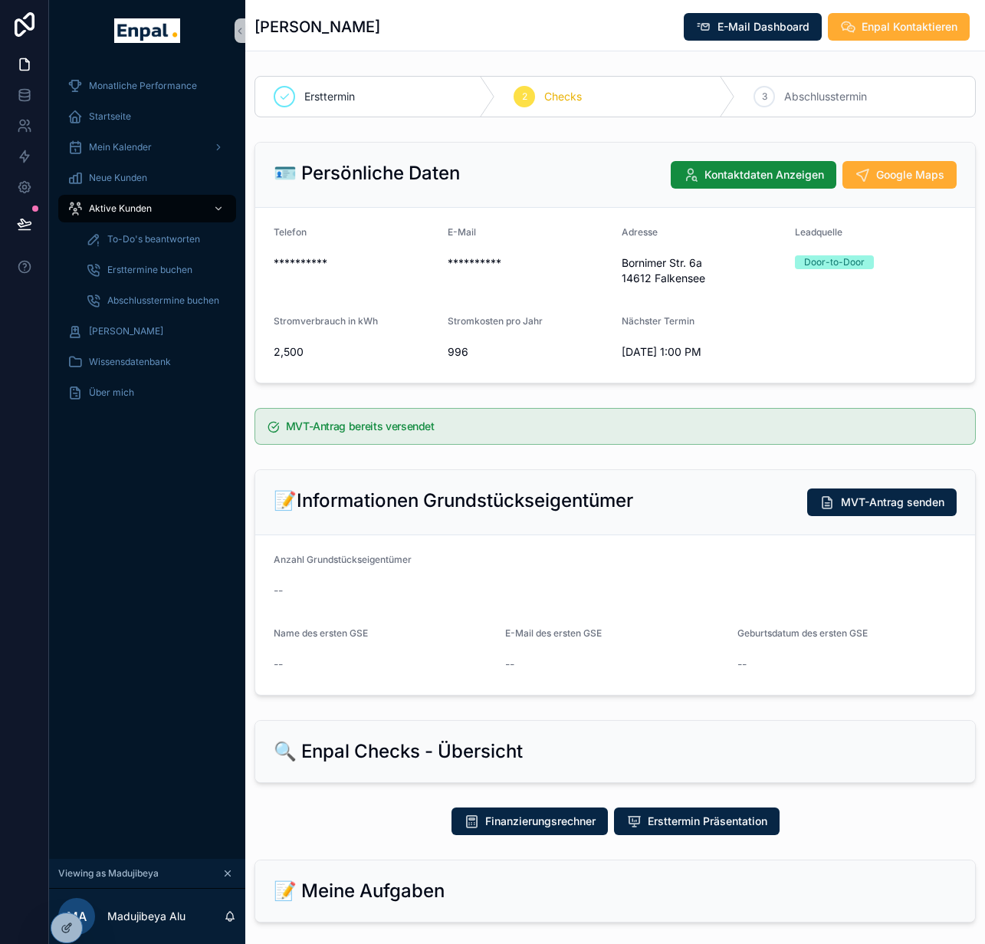
scroll to position [0, 11]
click at [138, 209] on span "Aktive Kunden" at bounding box center [120, 208] width 63 height 12
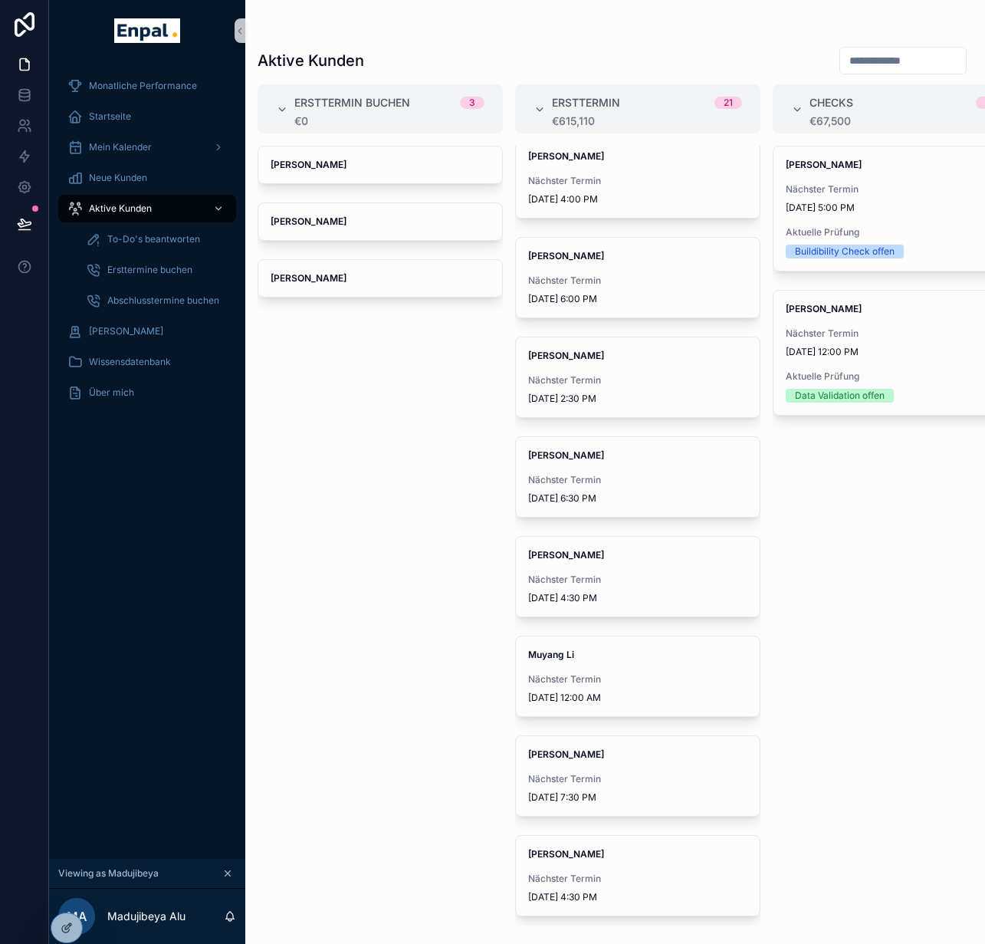
scroll to position [30, 0]
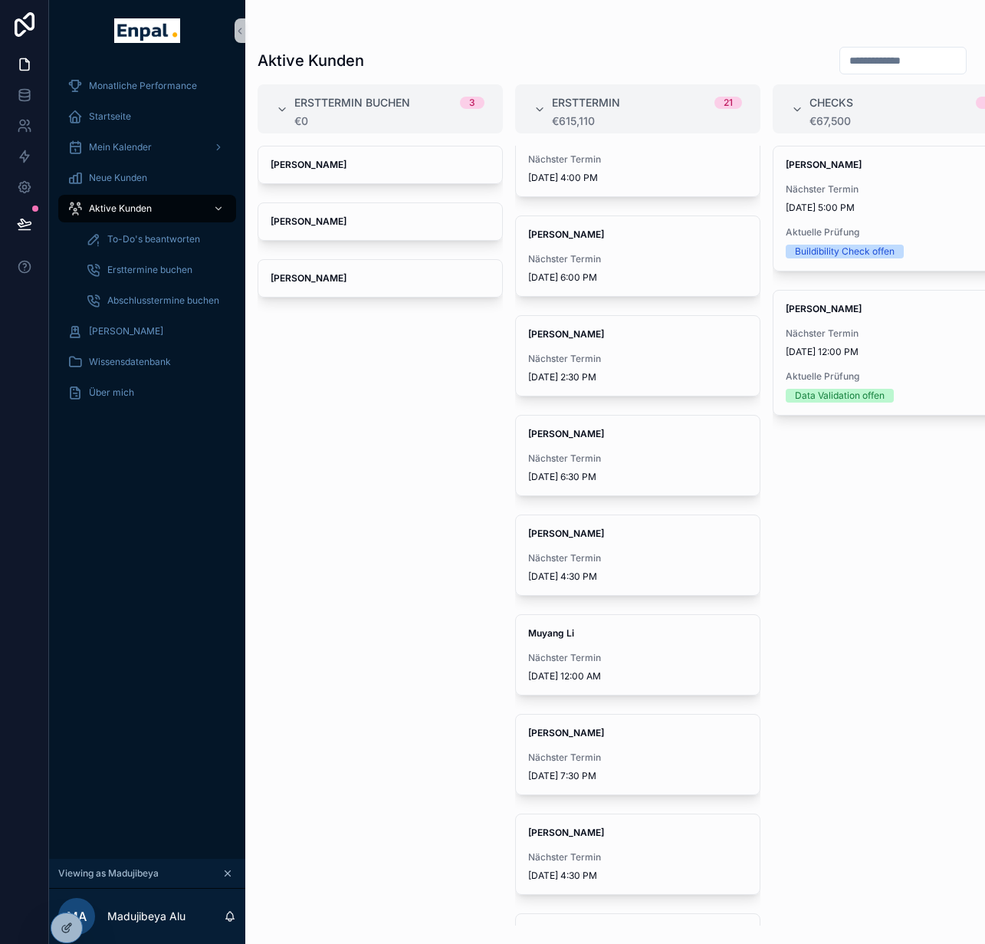
click at [598, 645] on div "Muyang Li Nächster Termin 9/17/2025 12:00 AM" at bounding box center [638, 655] width 244 height 80
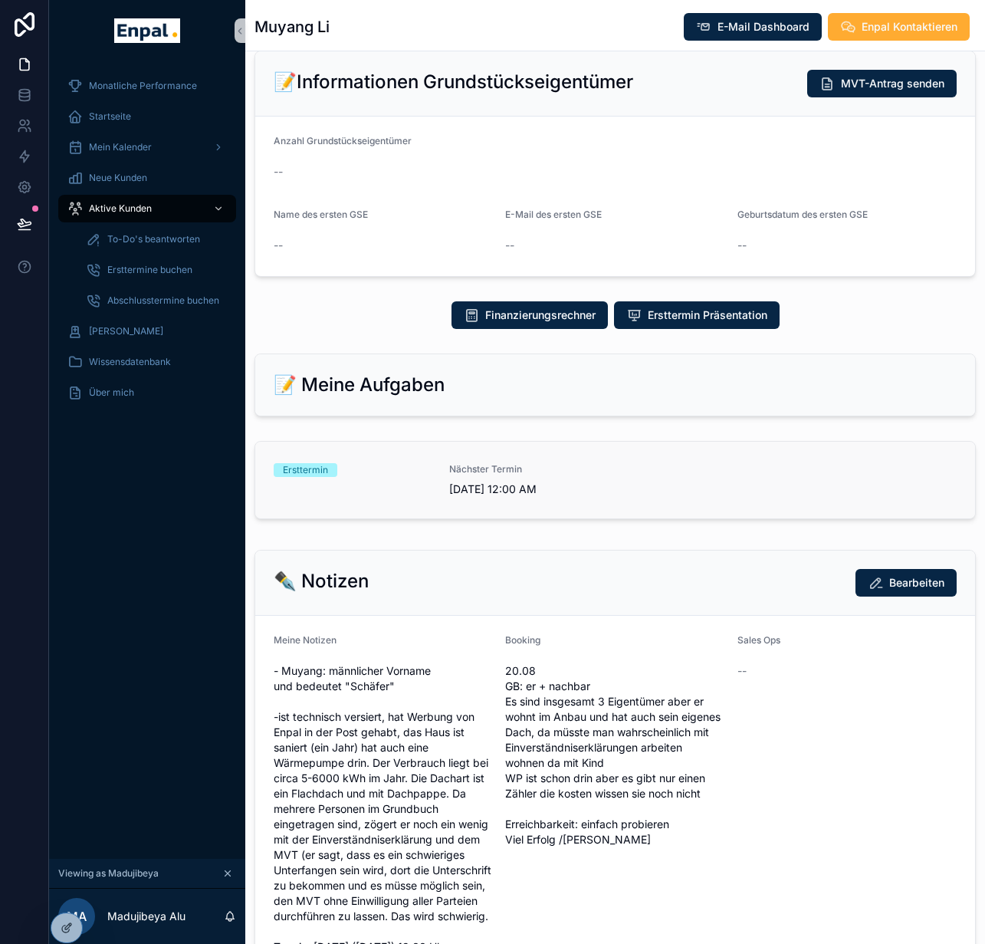
scroll to position [609, 0]
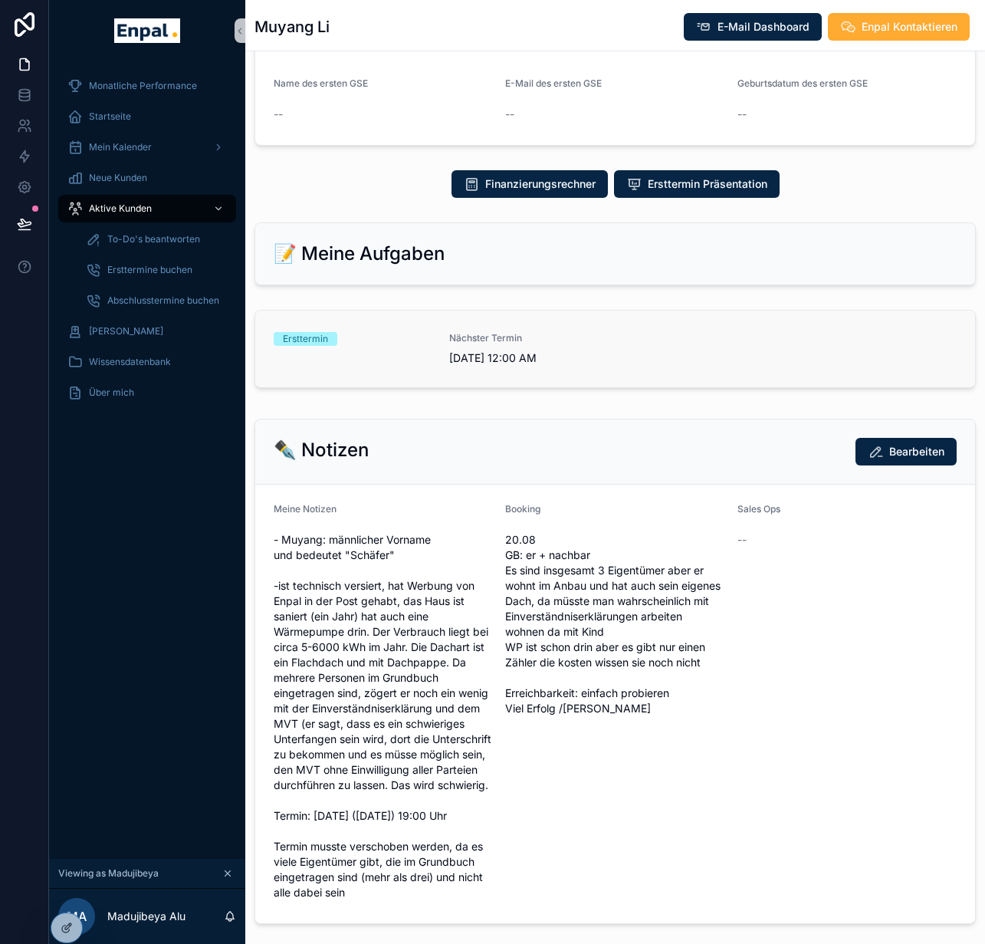
click at [629, 350] on div "Ersttermin Nächster Termin 9/17/2025 12:00 AM" at bounding box center [615, 349] width 683 height 34
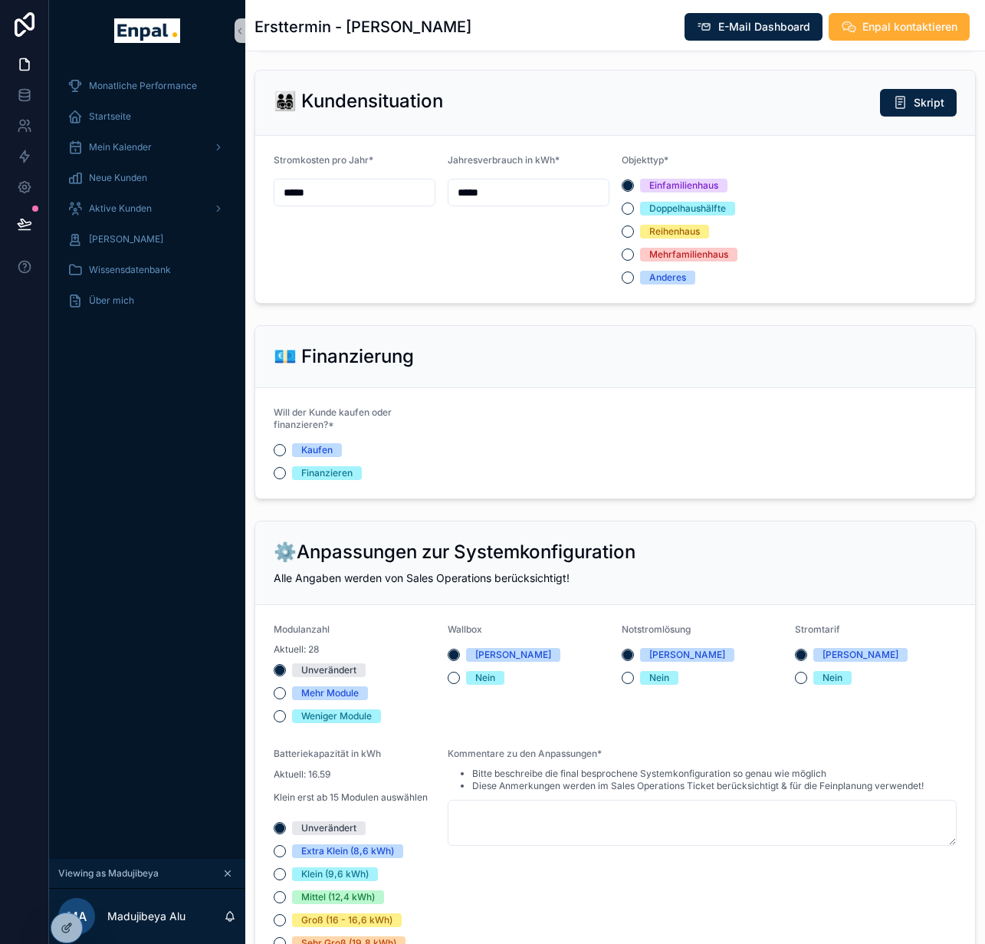
scroll to position [1456, 0]
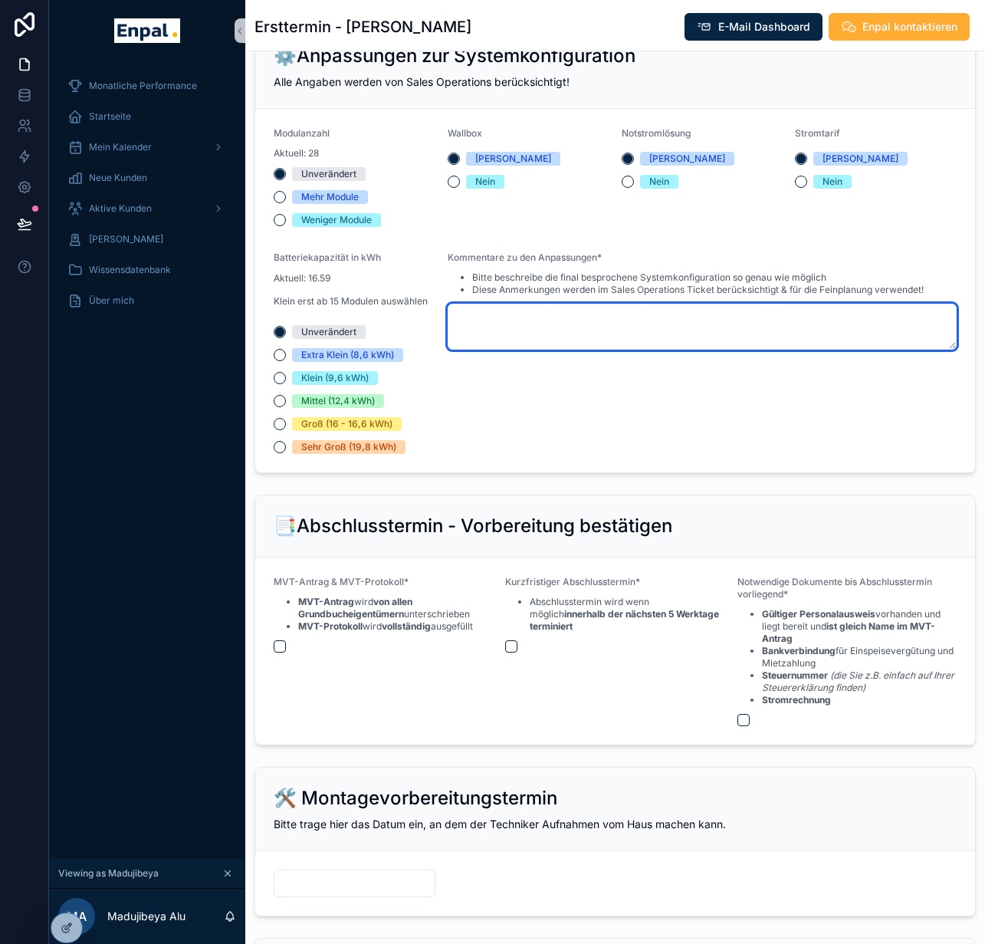
click at [555, 347] on textarea "scrollable content" at bounding box center [702, 327] width 509 height 46
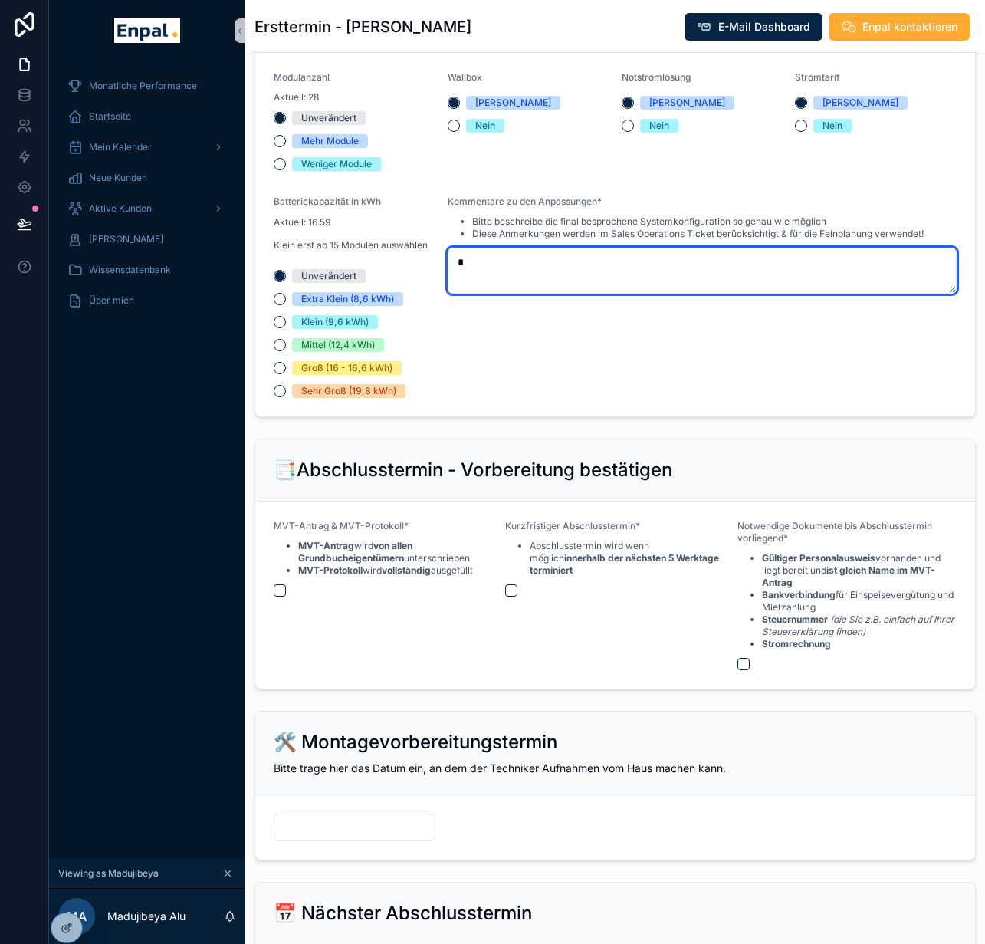
scroll to position [1738, 0]
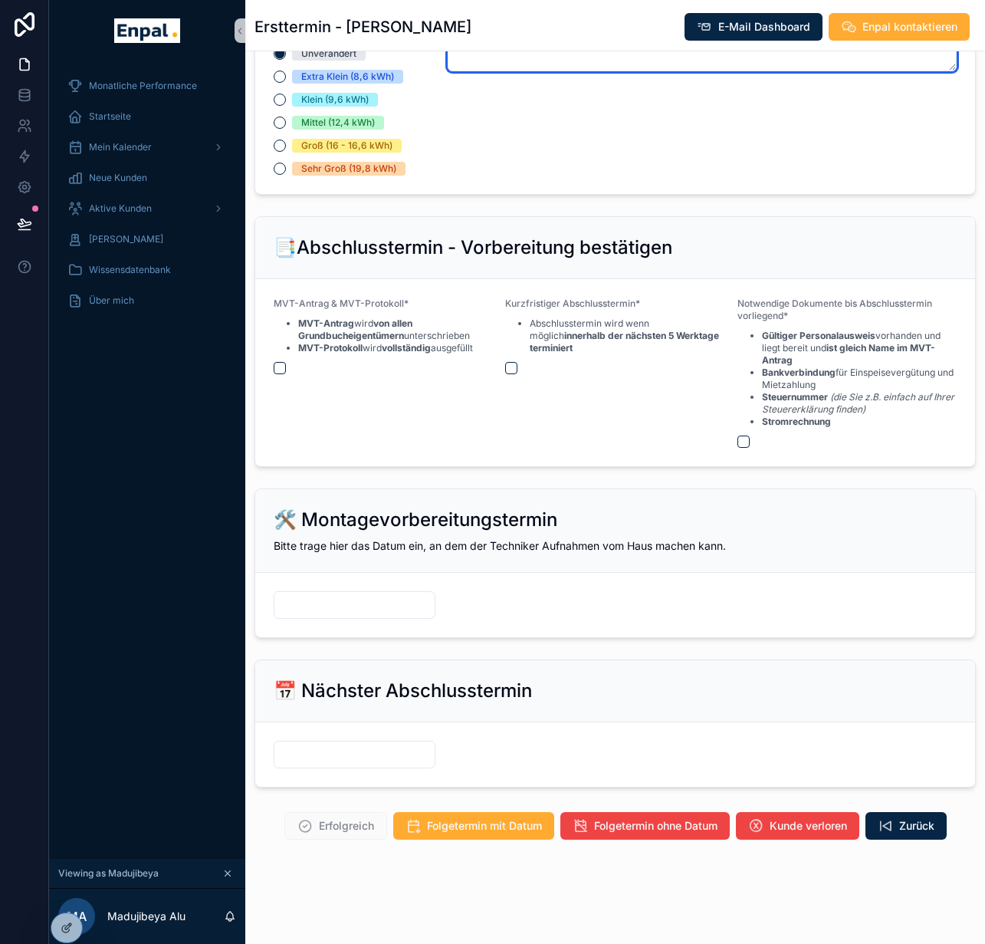
type textarea "*"
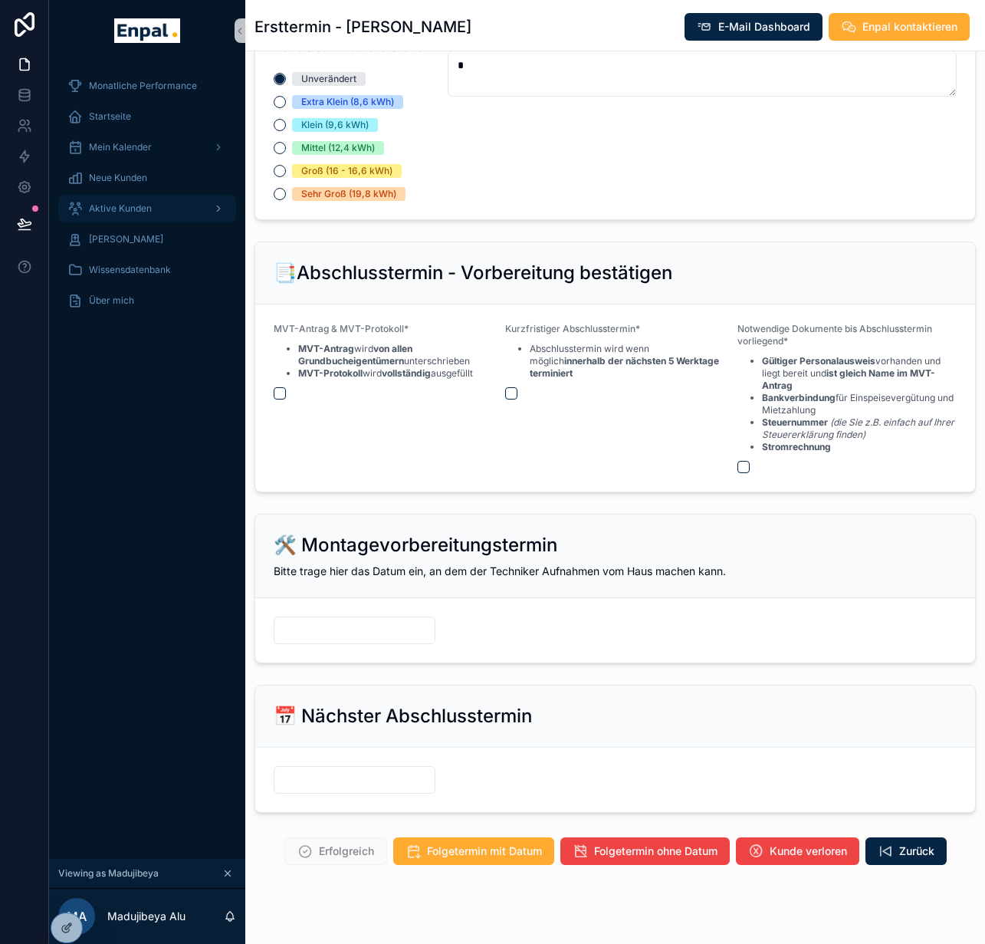
click at [123, 214] on span "Aktive Kunden" at bounding box center [120, 208] width 63 height 12
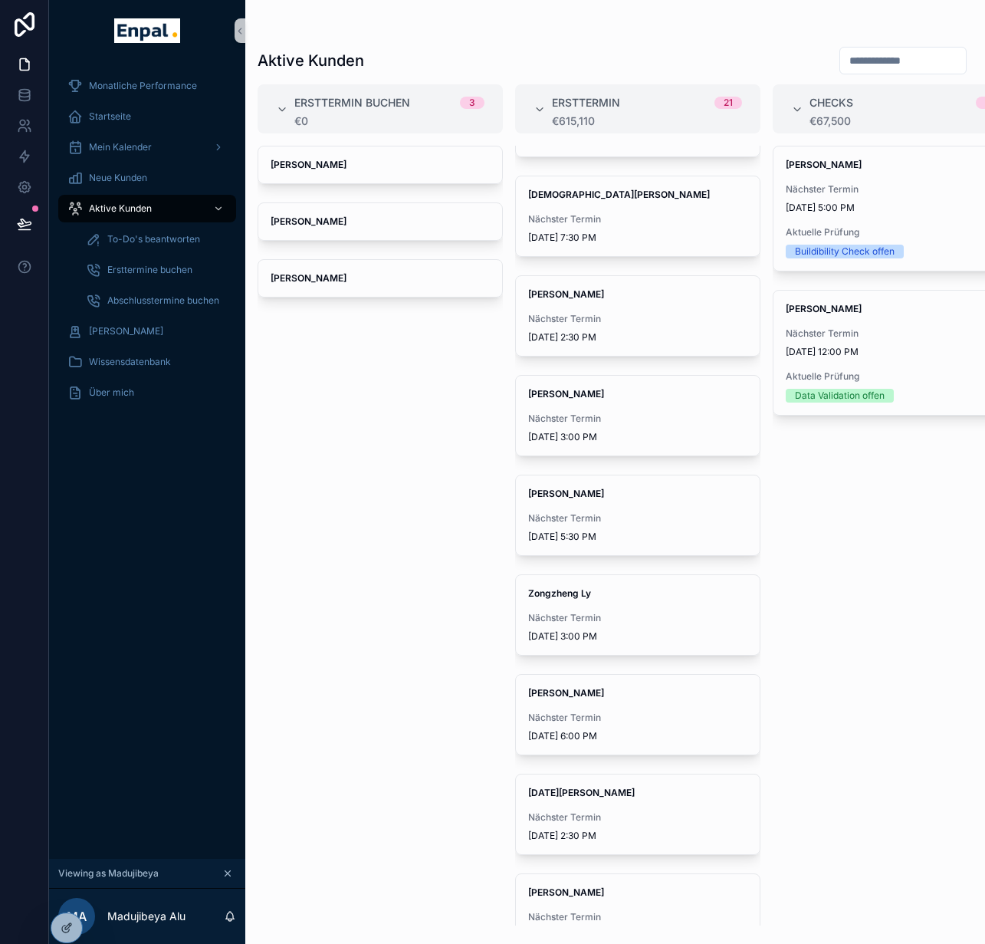
scroll to position [888, 0]
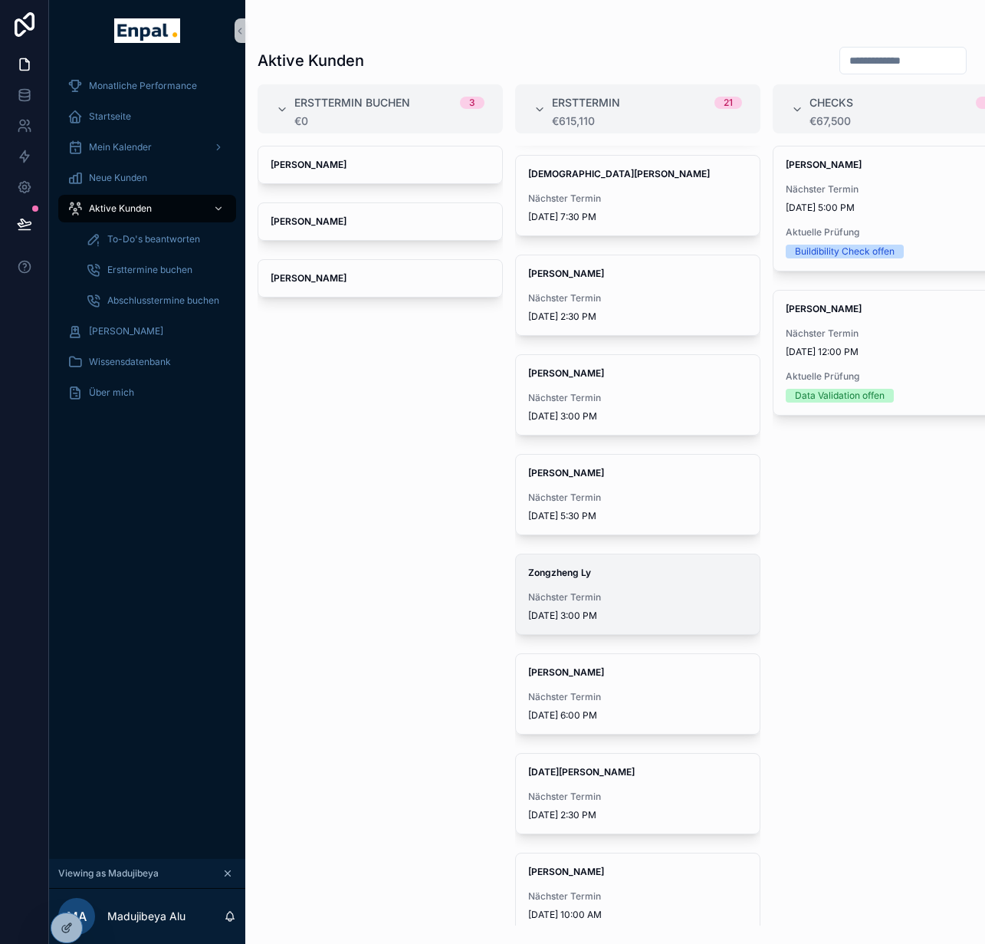
click at [602, 579] on div "Zongzheng Ly Nächster Termin 9/9/2025 3:00 PM" at bounding box center [638, 594] width 244 height 80
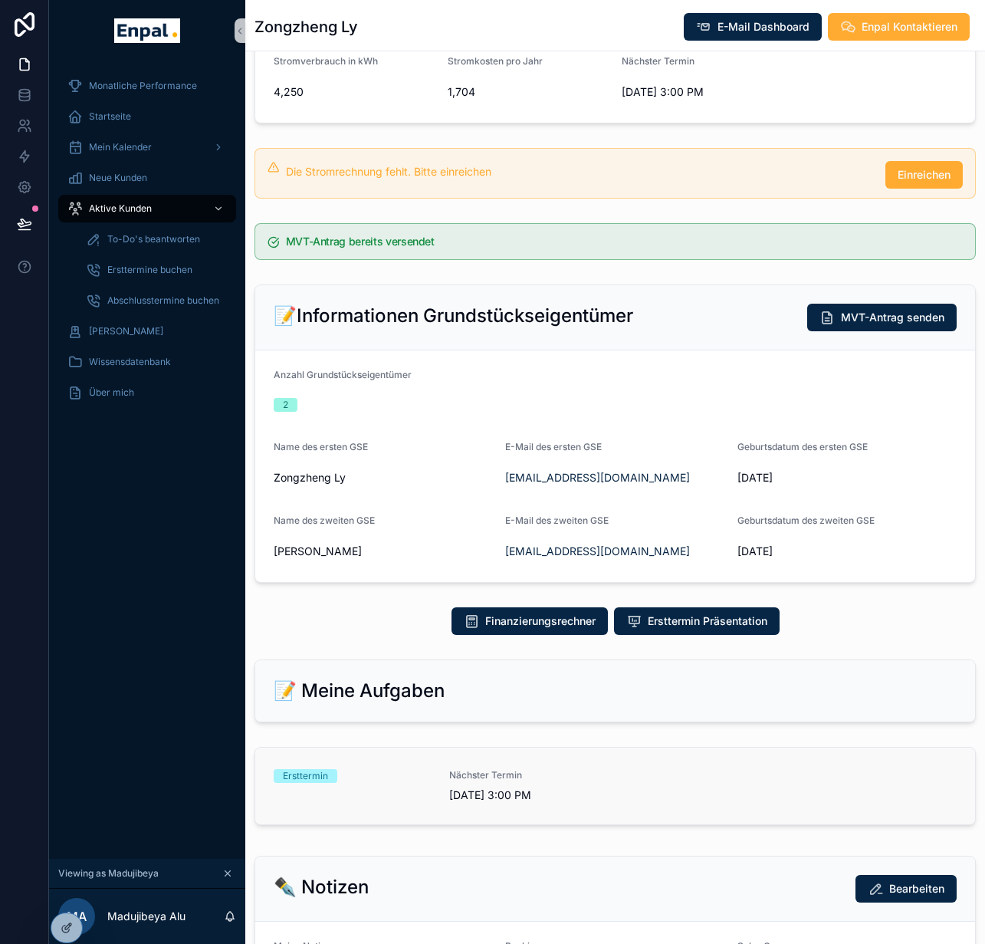
scroll to position [488, 0]
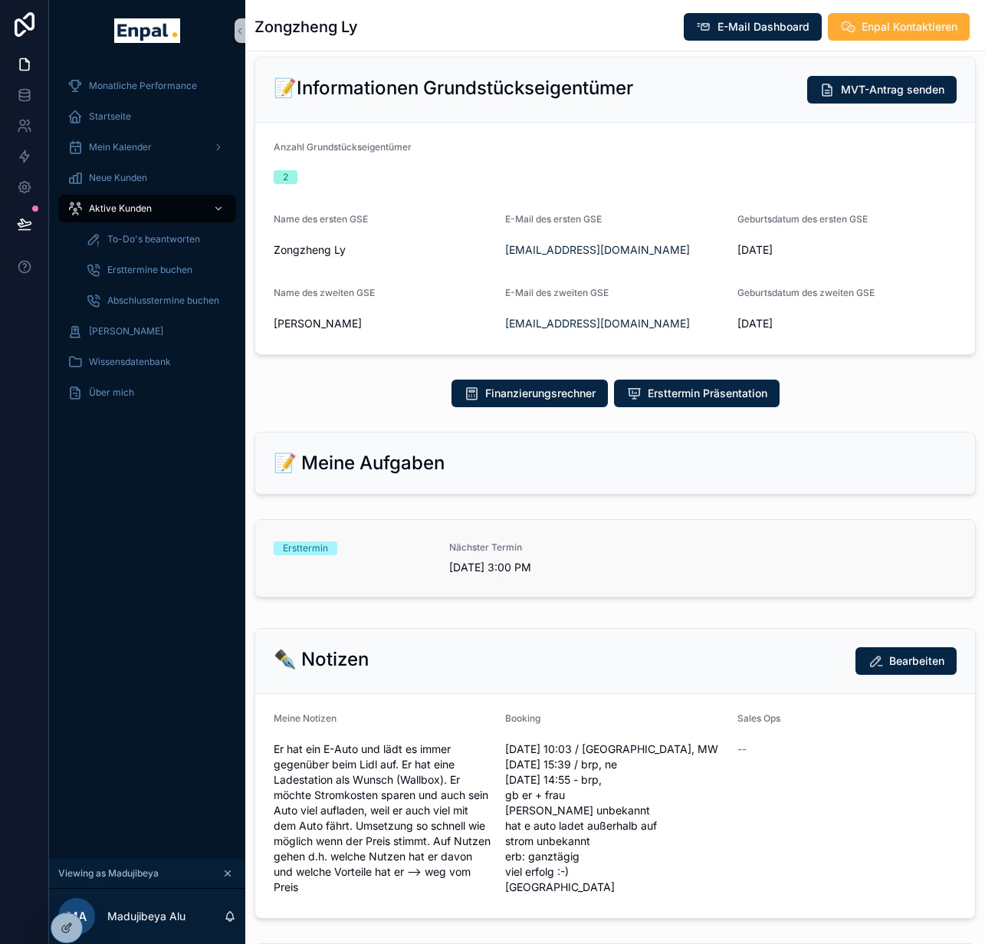
click at [451, 544] on span "Nächster Termin" at bounding box center [527, 547] width 157 height 12
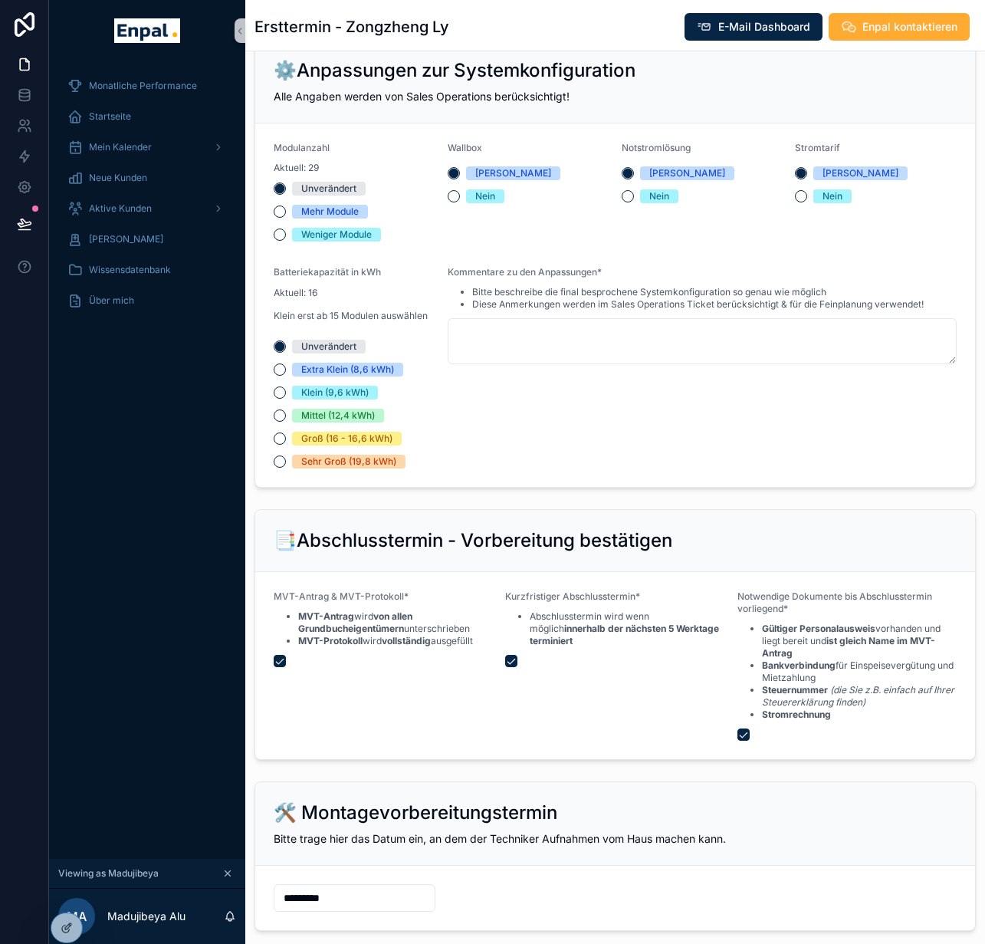
scroll to position [1492, 0]
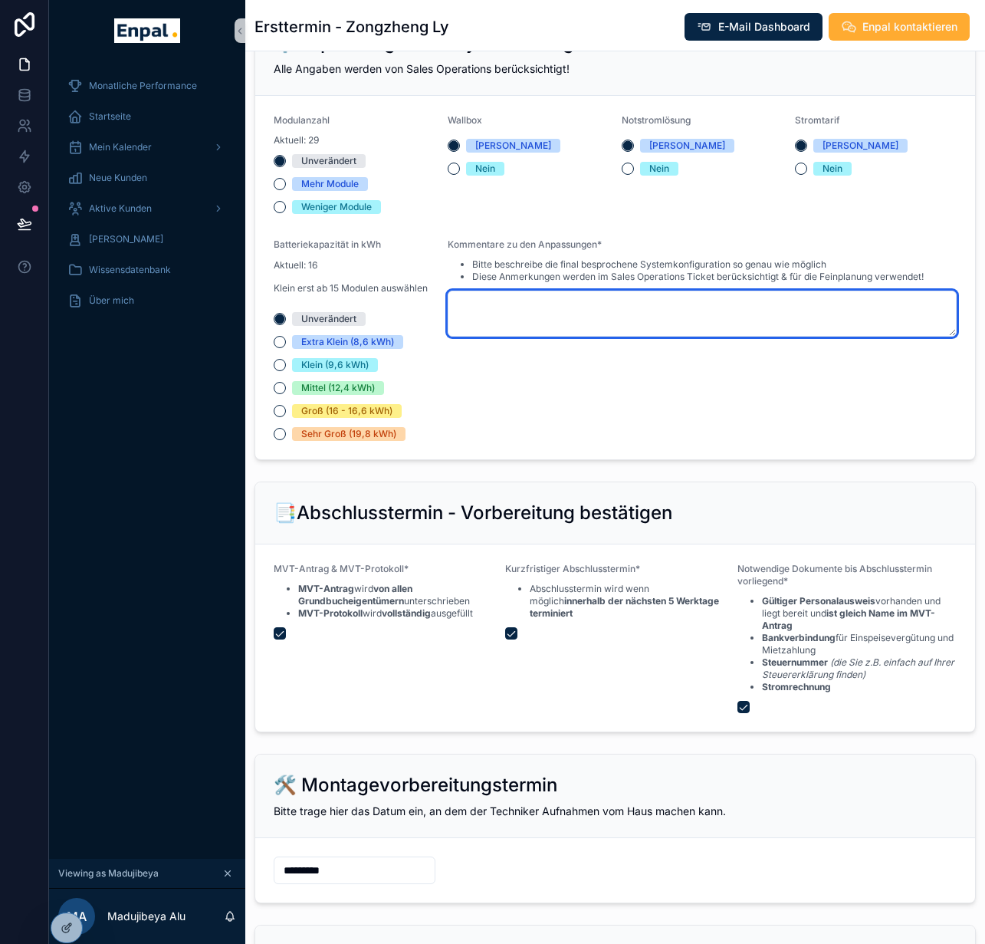
click at [592, 315] on textarea "scrollable content" at bounding box center [702, 314] width 509 height 46
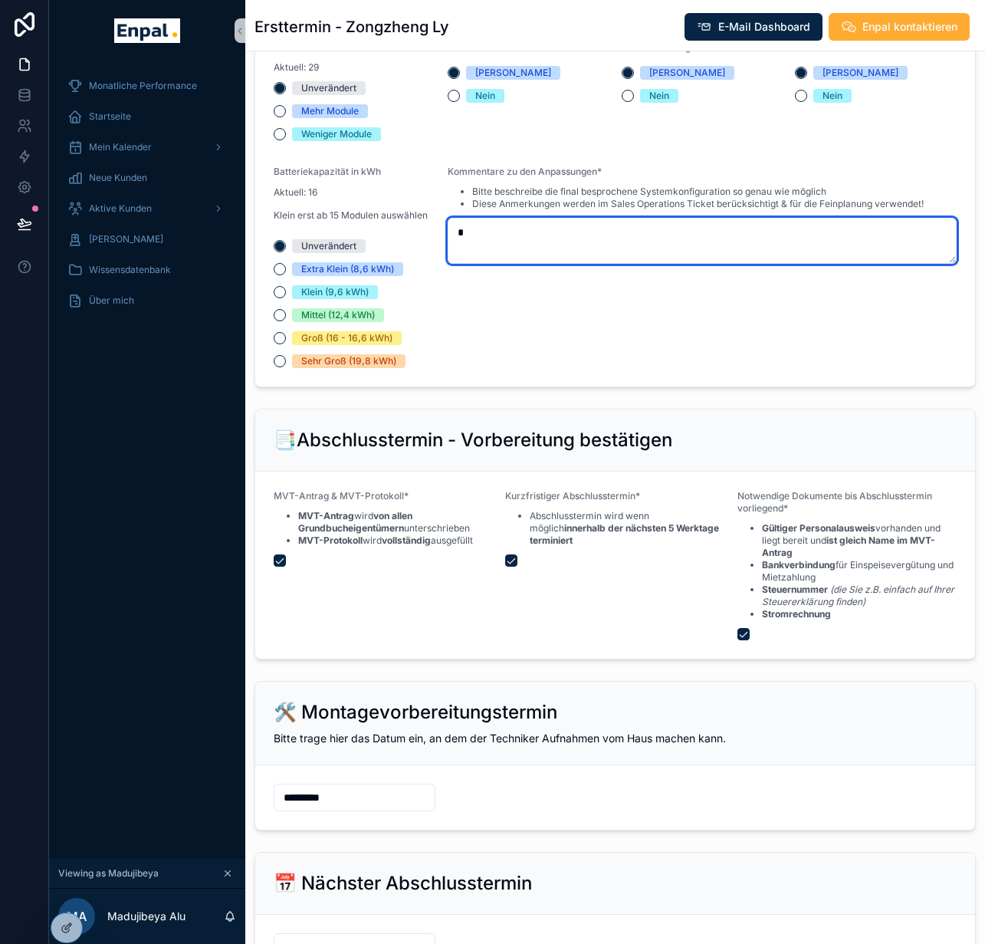
scroll to position [1746, 0]
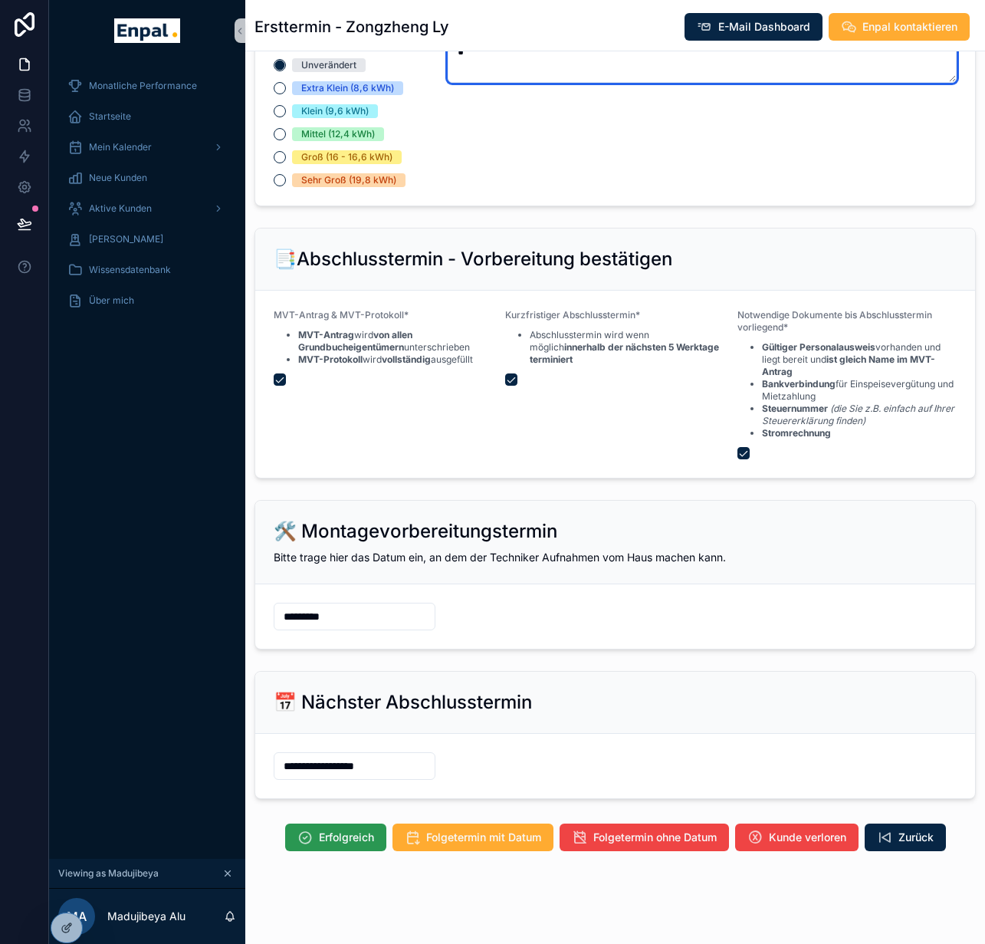
type textarea "*"
click at [319, 839] on span "Erfolgreich" at bounding box center [346, 836] width 55 height 15
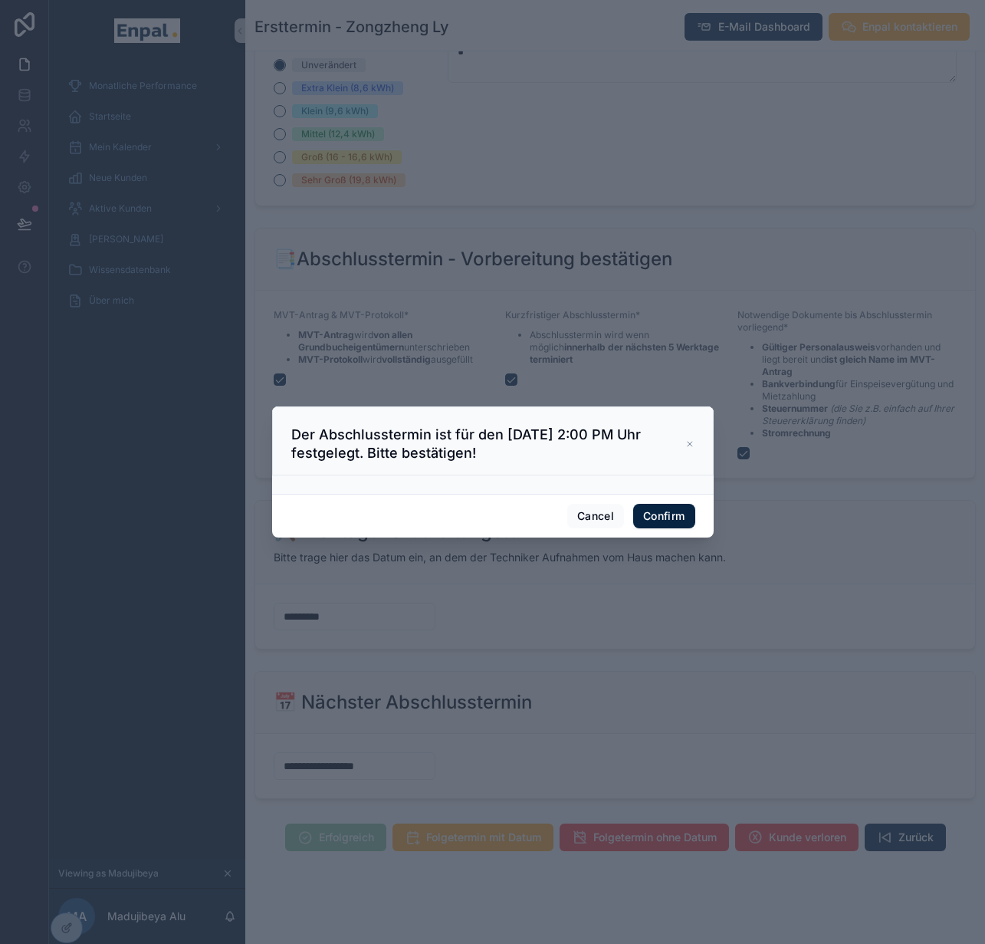
click at [622, 511] on div "Cancel Confirm" at bounding box center [493, 516] width 442 height 44
click at [658, 525] on button "Confirm" at bounding box center [663, 516] width 61 height 25
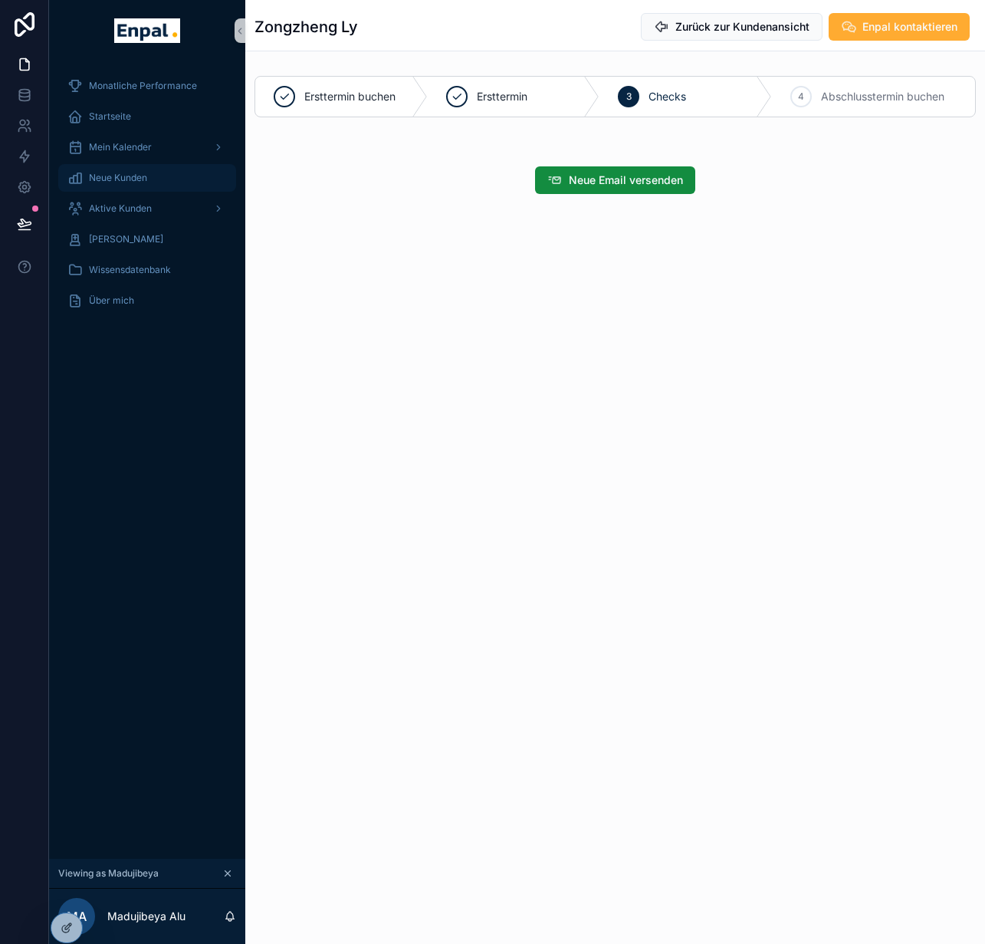
click at [103, 184] on div "Neue Kunden" at bounding box center [146, 178] width 159 height 25
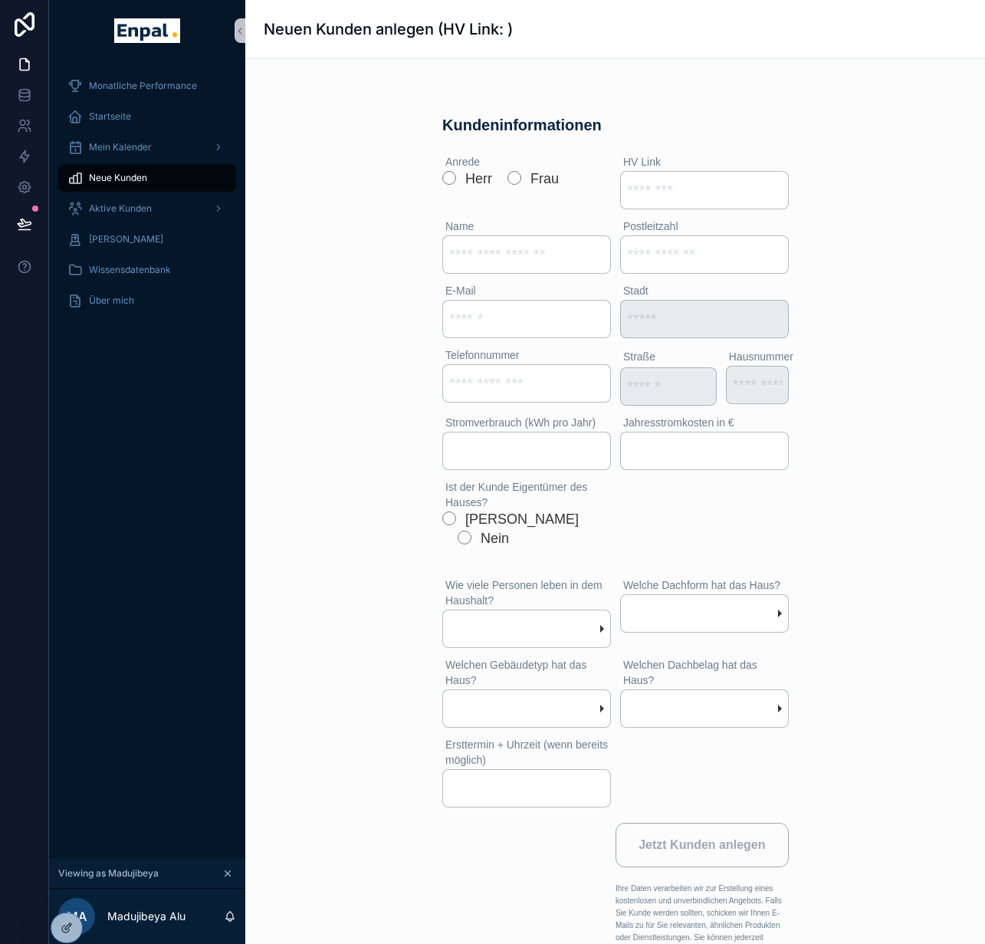
click at [310, 271] on div "Falls dir der Slider nicht angezeigt wird, bitte nutze diesen Link: https://www…" at bounding box center [615, 590] width 740 height 1062
click at [67, 898] on icon at bounding box center [67, 894] width 12 height 12
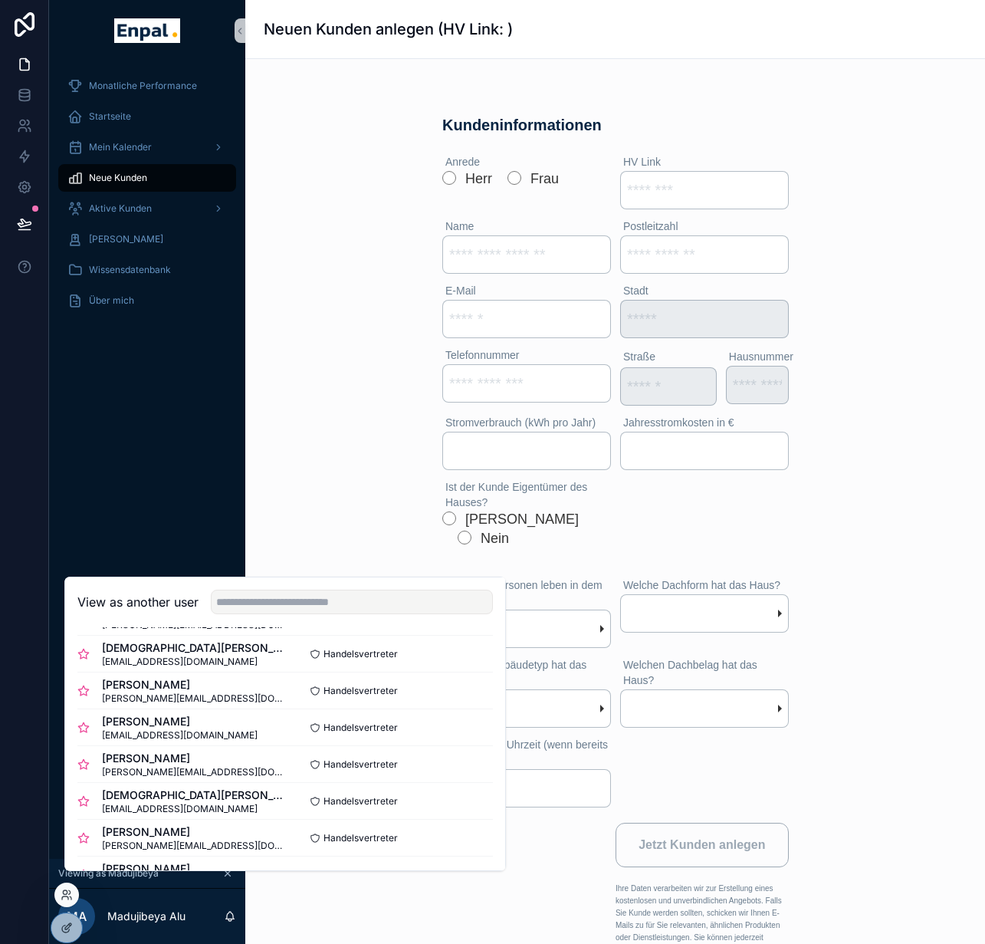
scroll to position [484, 0]
click at [453, 844] on button "Select" at bounding box center [473, 837] width 40 height 22
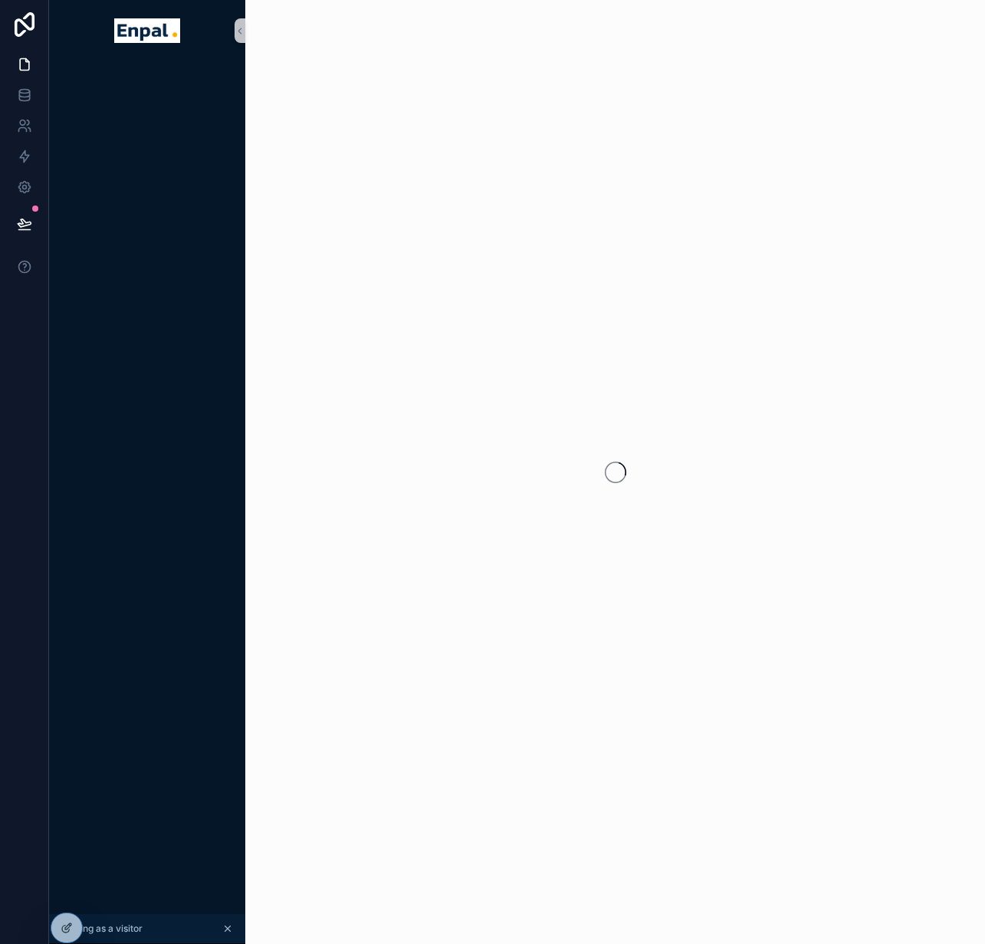
scroll to position [0, 11]
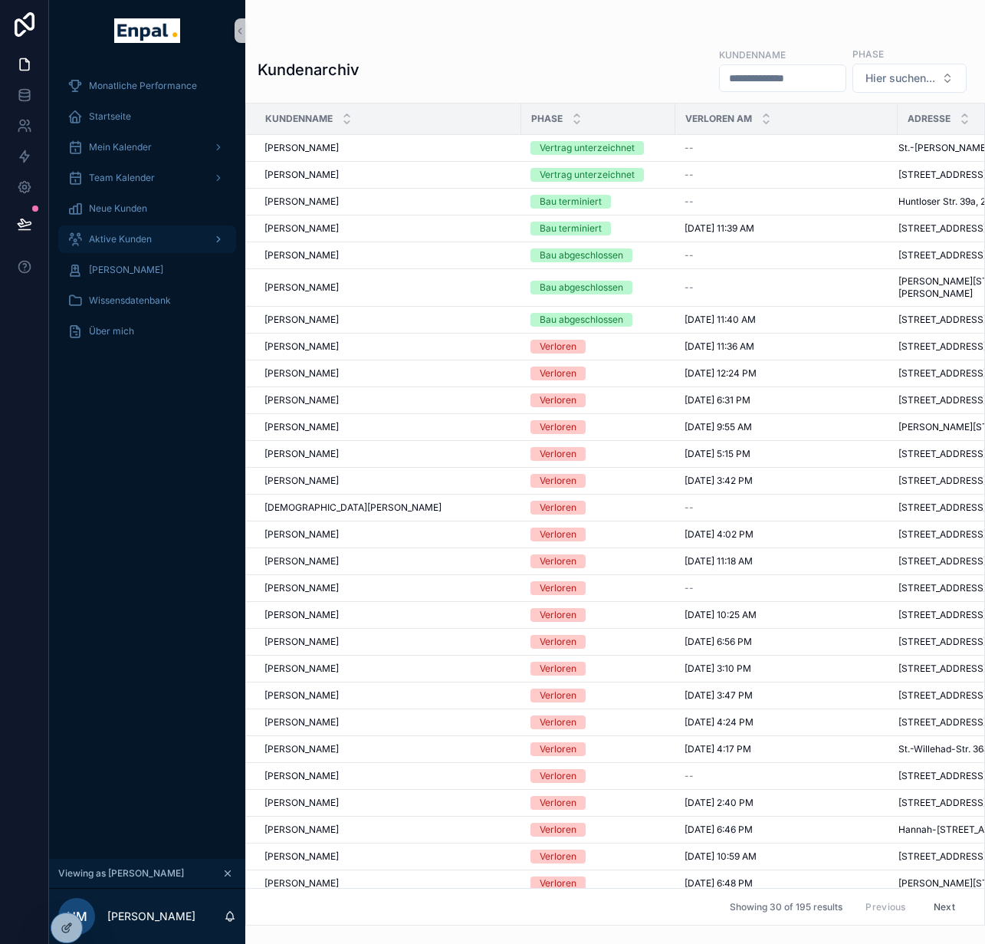
click at [143, 238] on div "Aktive Kunden" at bounding box center [146, 239] width 159 height 25
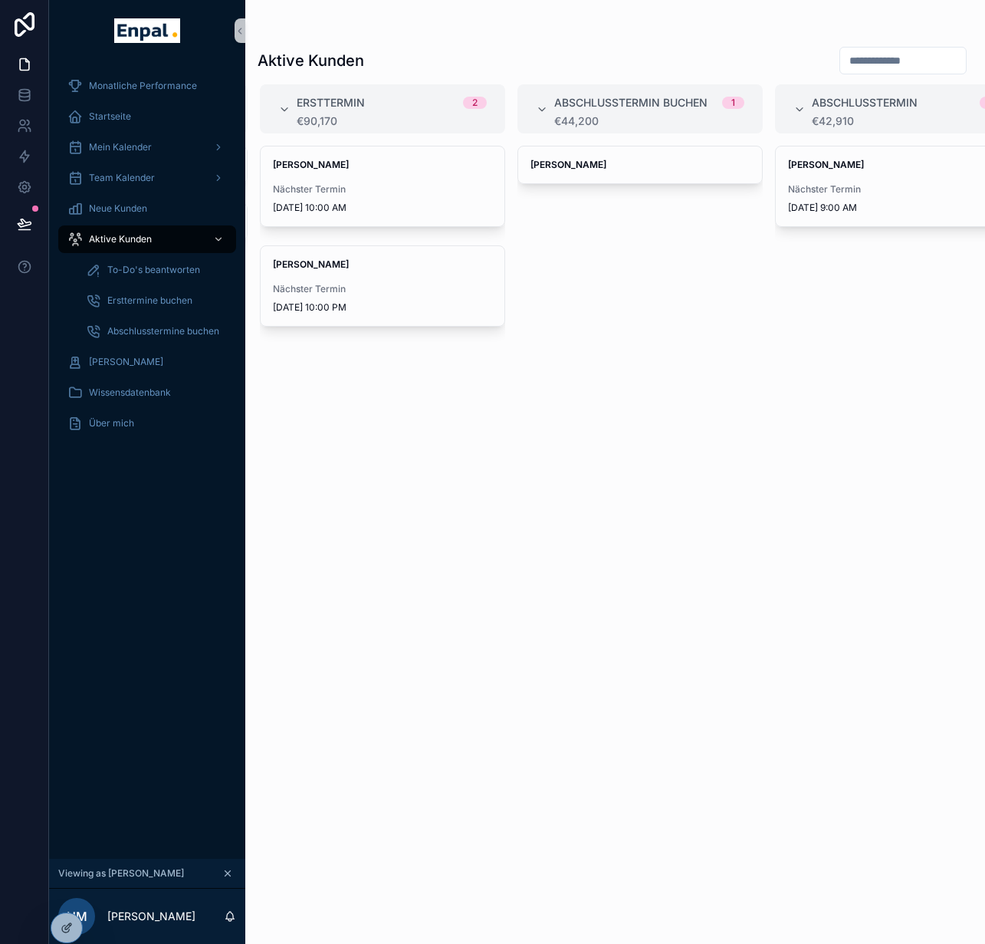
scroll to position [0, 261]
click at [151, 293] on div "Ersttermine buchen" at bounding box center [156, 300] width 141 height 25
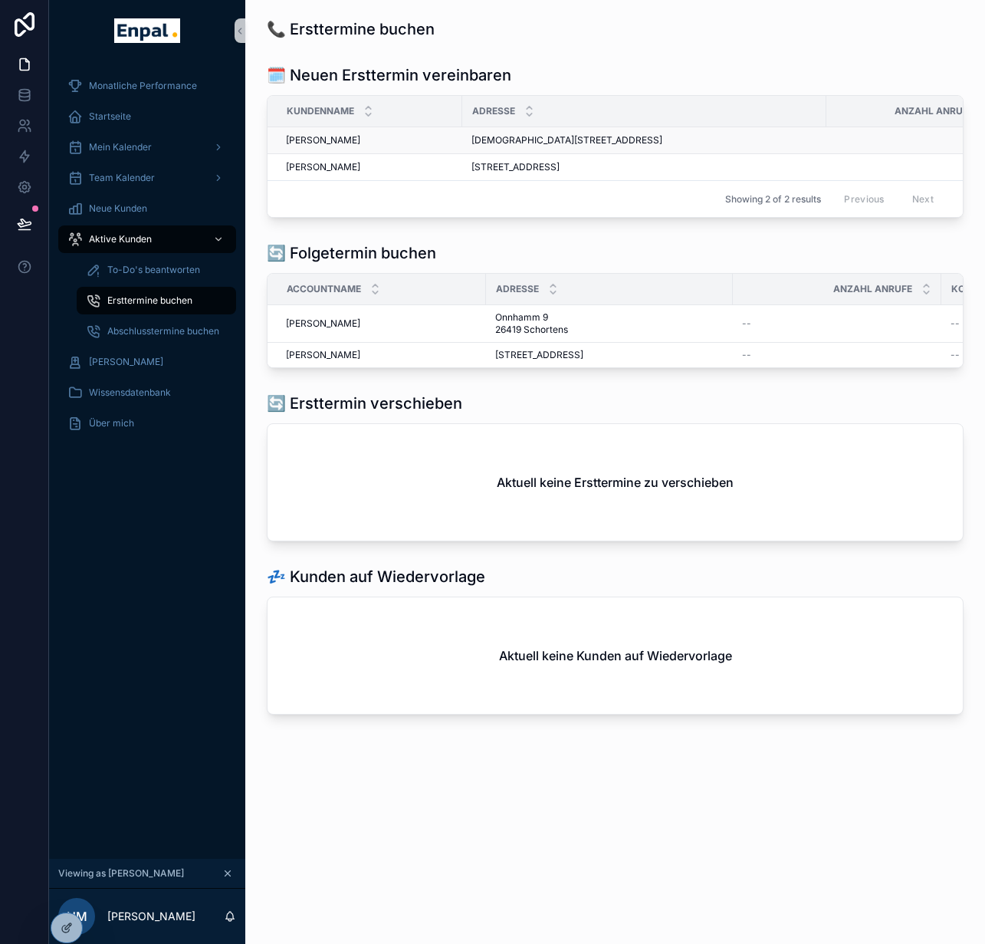
click at [773, 146] on div "[DEMOGRAPHIC_DATA][STREET_ADDRESS][PERSON_NAME][DEMOGRAPHIC_DATA]" at bounding box center [644, 140] width 346 height 12
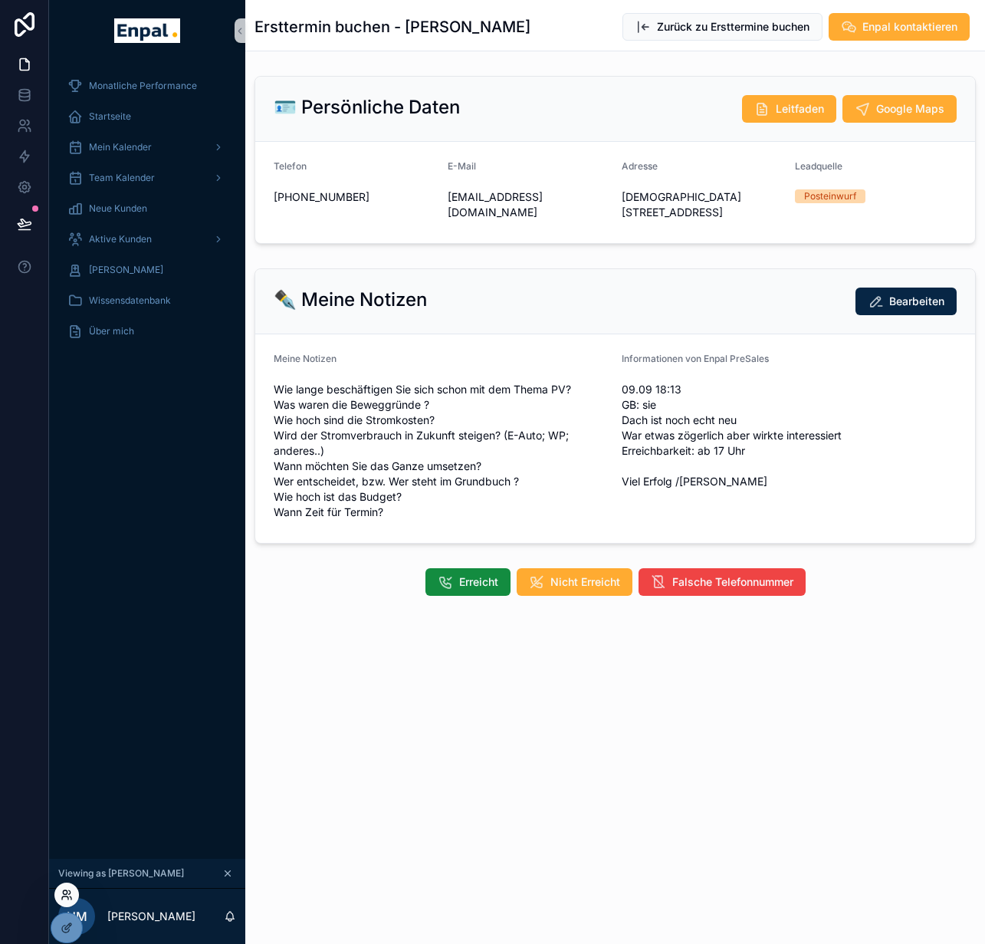
click at [71, 895] on icon at bounding box center [67, 894] width 12 height 12
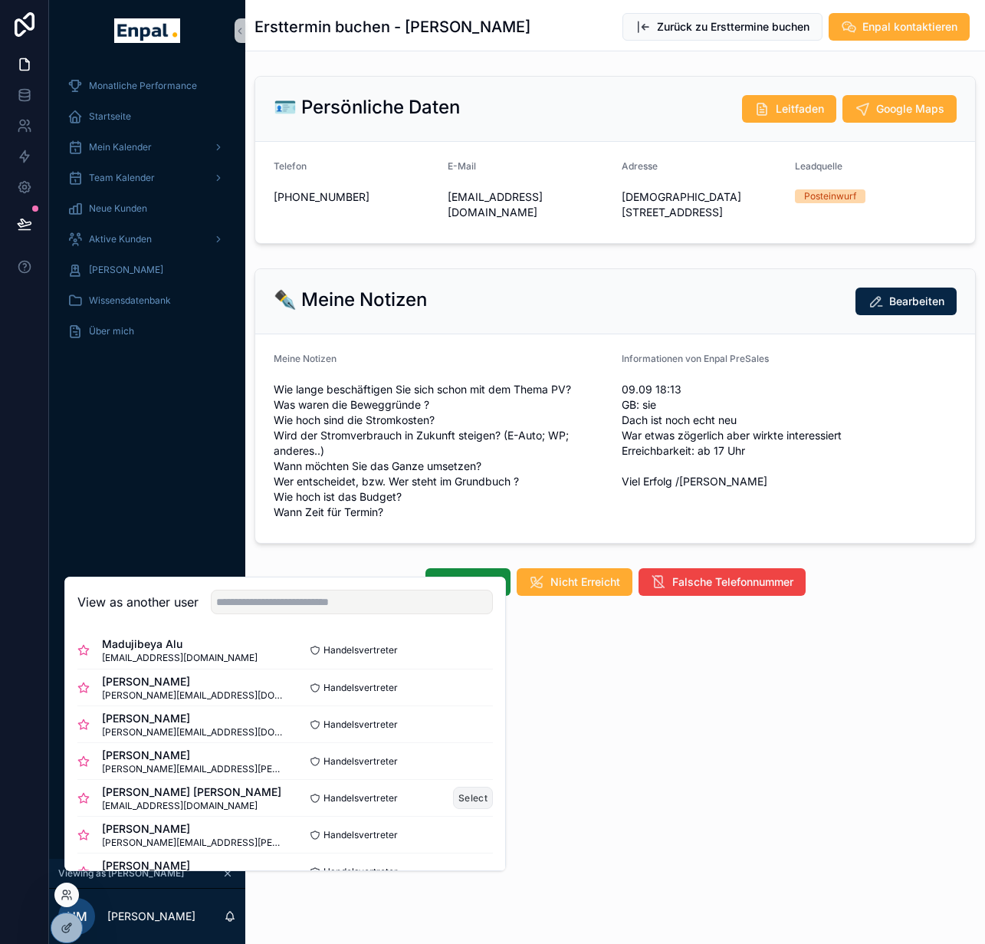
scroll to position [8, 0]
click at [453, 805] on button "Select" at bounding box center [473, 797] width 40 height 22
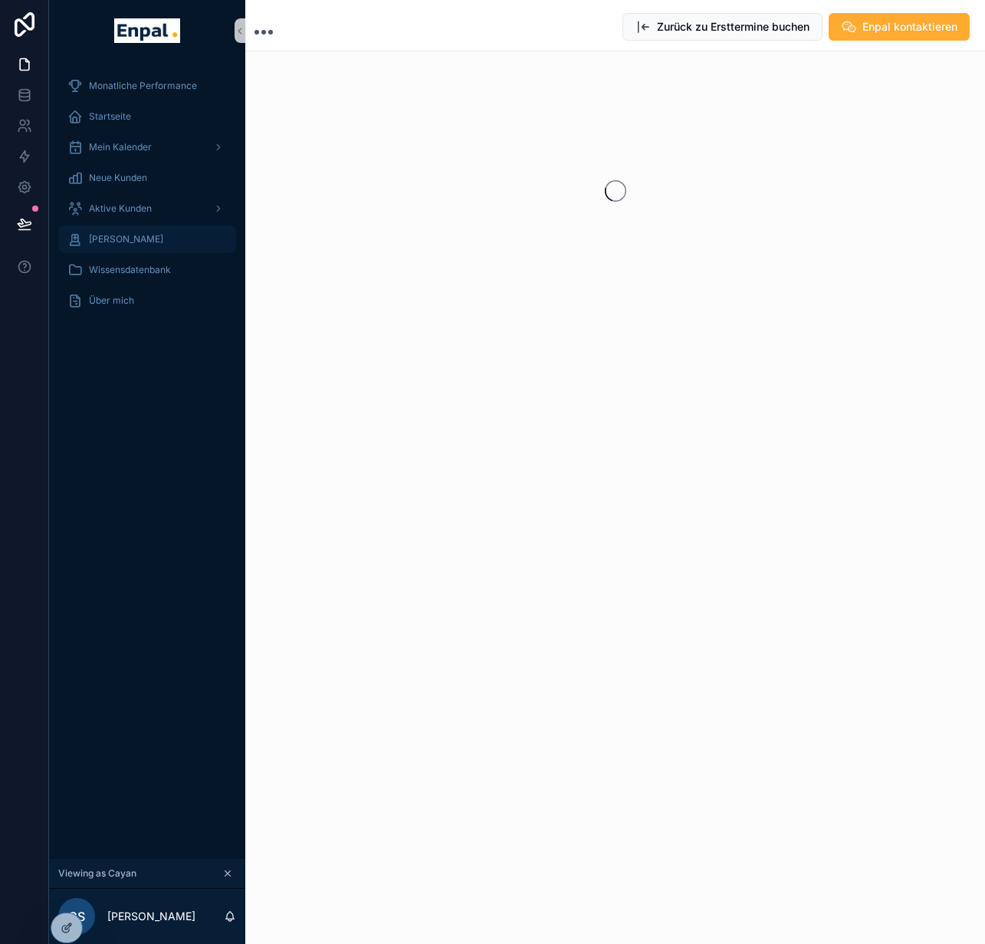
scroll to position [0, 11]
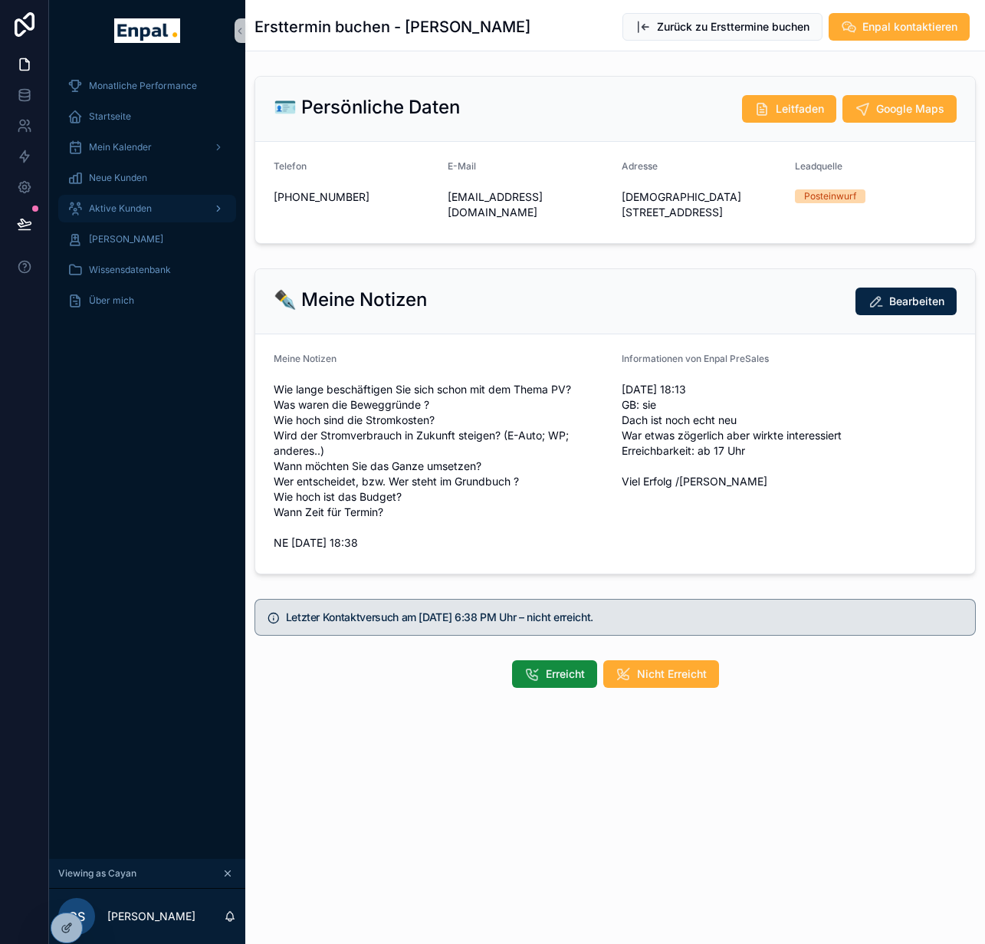
click at [152, 211] on div "Aktive Kunden" at bounding box center [146, 208] width 159 height 25
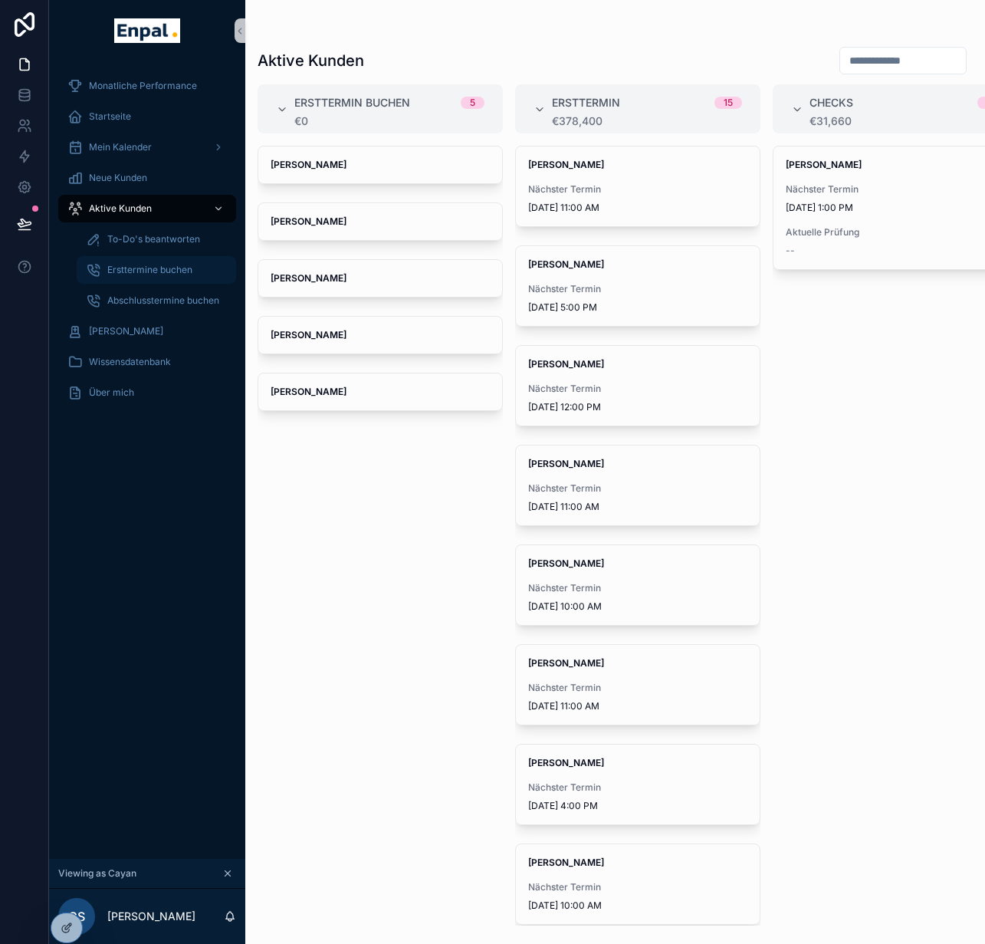
click at [140, 266] on span "Ersttermine buchen" at bounding box center [149, 270] width 85 height 12
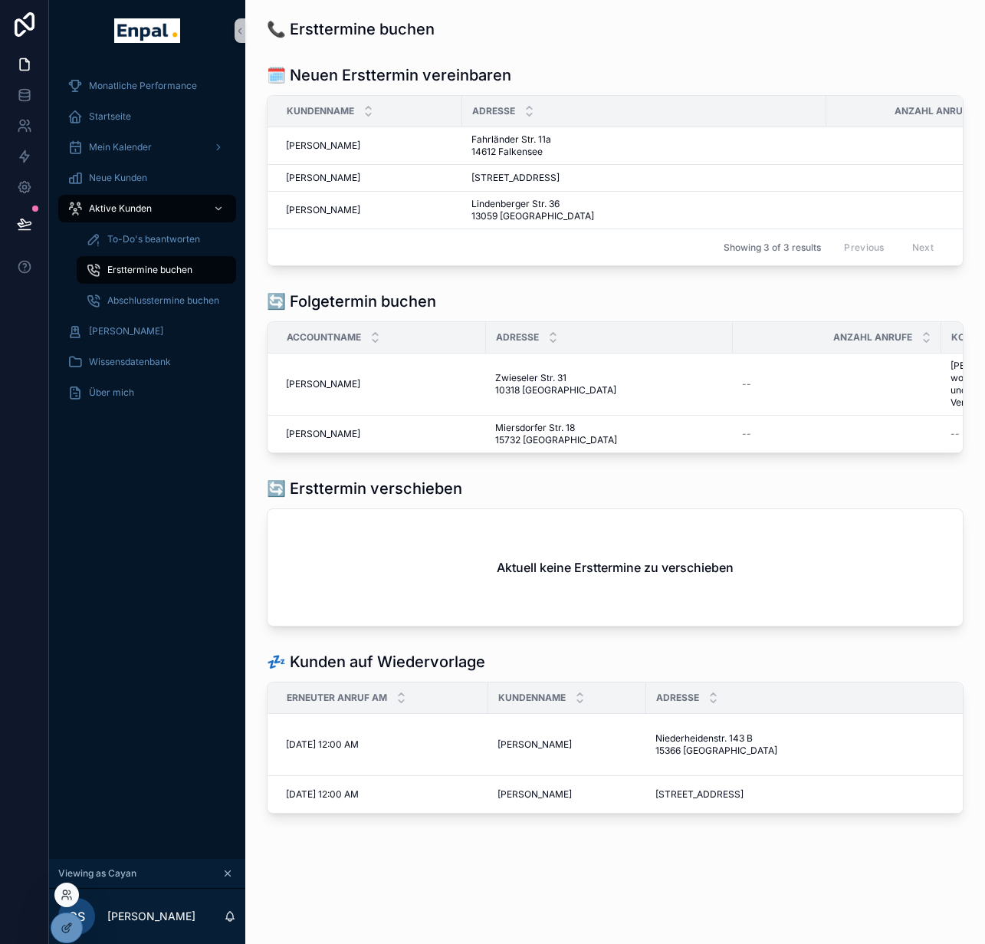
click at [64, 901] on div at bounding box center [66, 894] width 25 height 25
click at [65, 896] on icon at bounding box center [65, 897] width 6 height 3
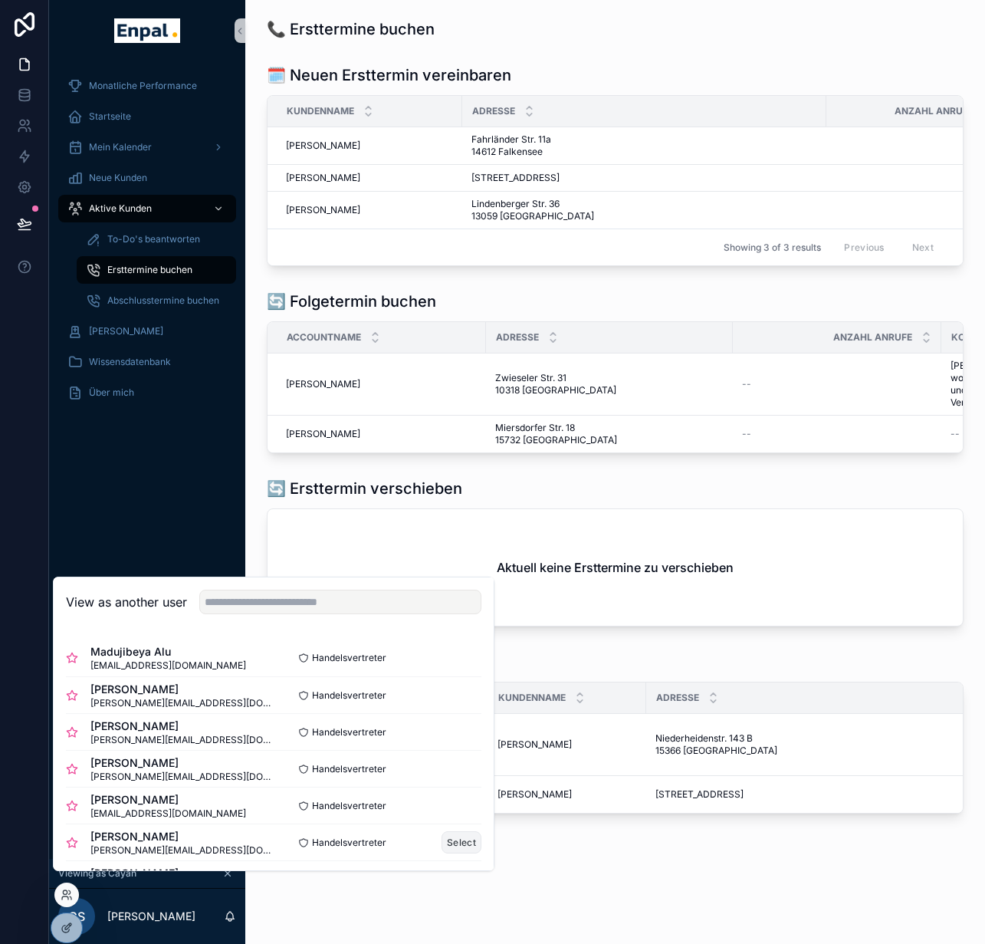
click at [455, 853] on button "Select" at bounding box center [462, 842] width 40 height 22
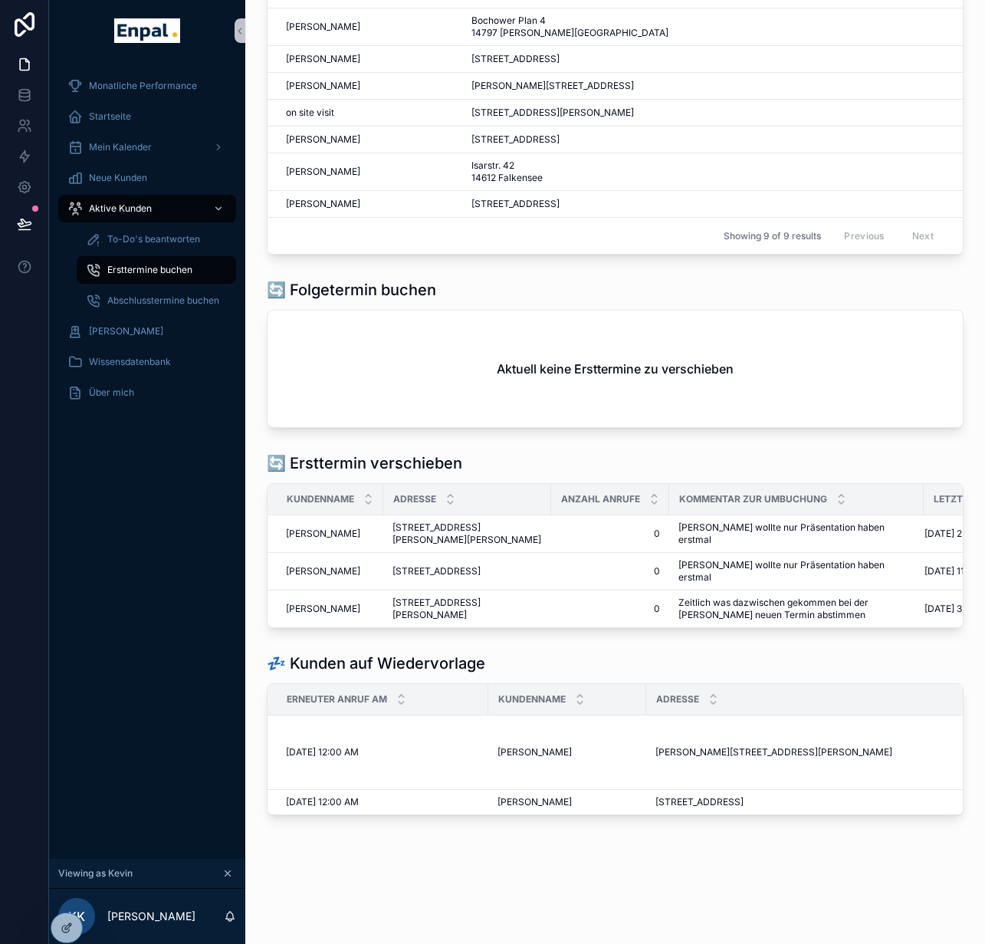
scroll to position [283, 0]
click at [70, 899] on icon at bounding box center [67, 894] width 12 height 12
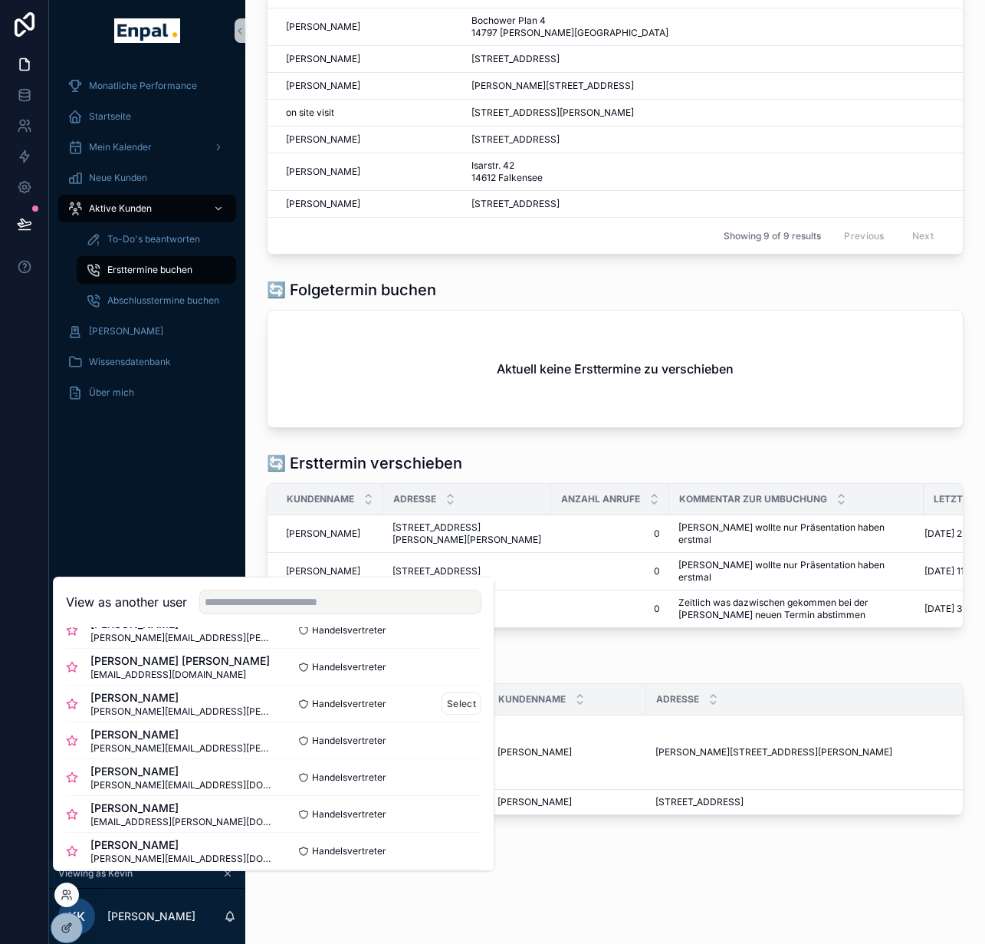
scroll to position [146, 0]
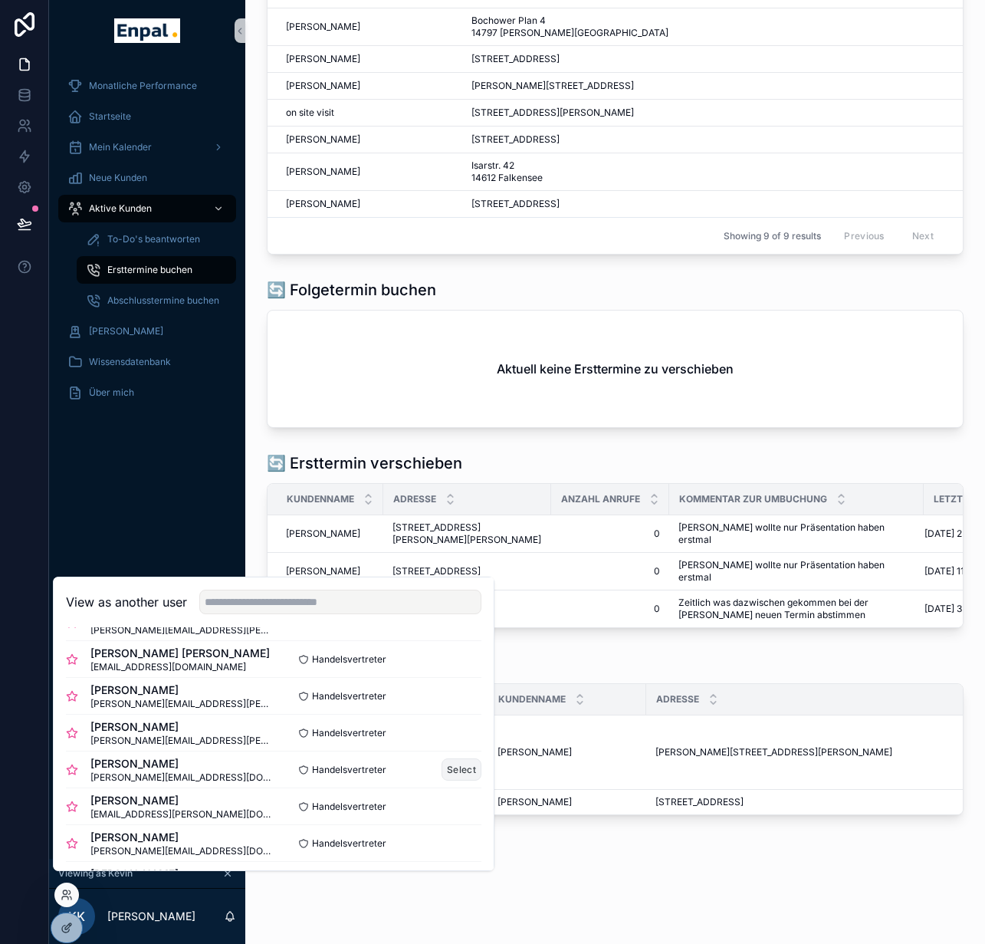
click at [442, 780] on button "Select" at bounding box center [462, 769] width 40 height 22
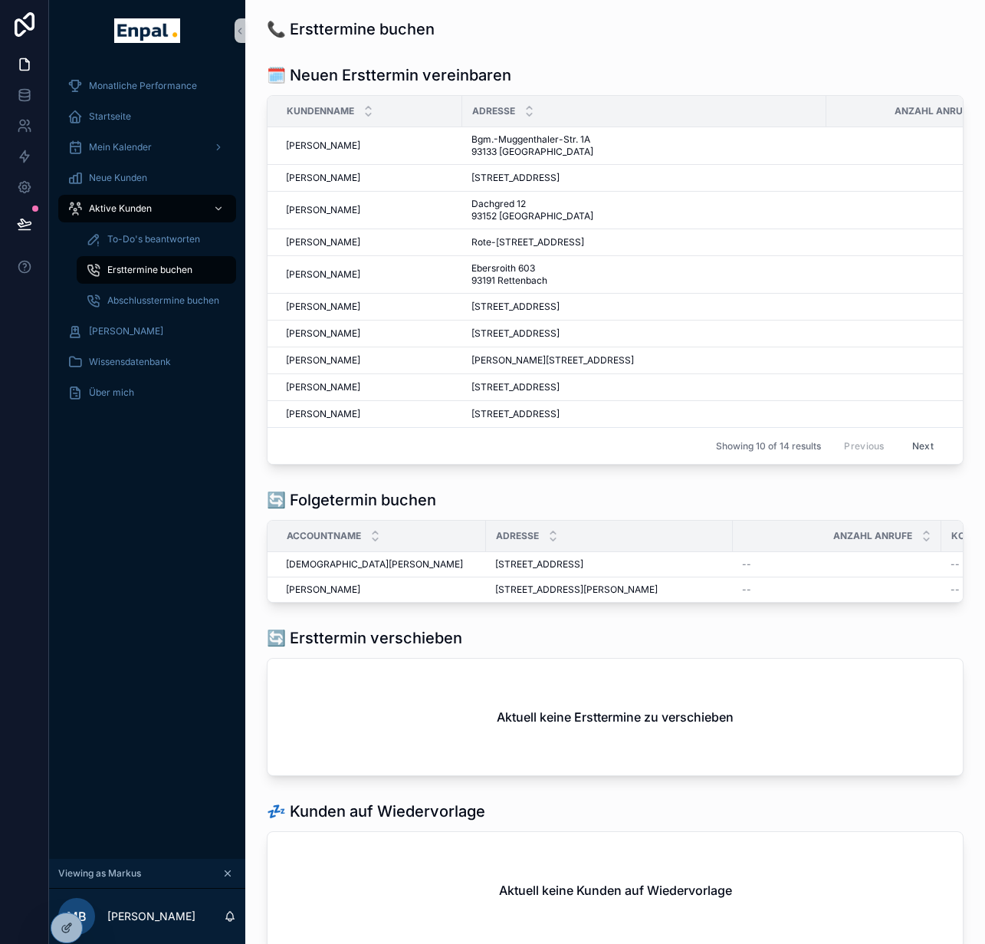
click at [514, 52] on div "📞 Ersttermine buchen 🗓️ Neuen Ersttermin vereinbaren Kundenname Adresse Anzahl …" at bounding box center [615, 526] width 740 height 1053
click at [66, 901] on div at bounding box center [66, 894] width 25 height 25
click at [66, 896] on icon at bounding box center [65, 897] width 6 height 3
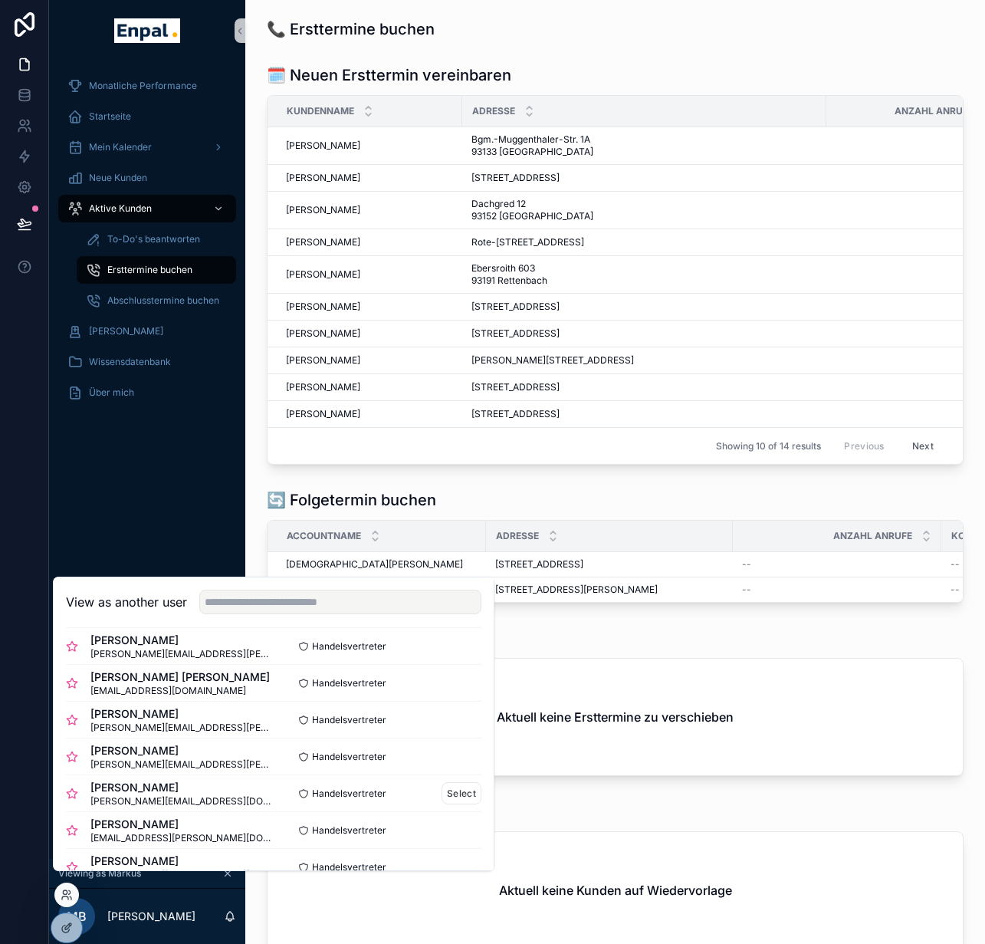
scroll to position [125, 0]
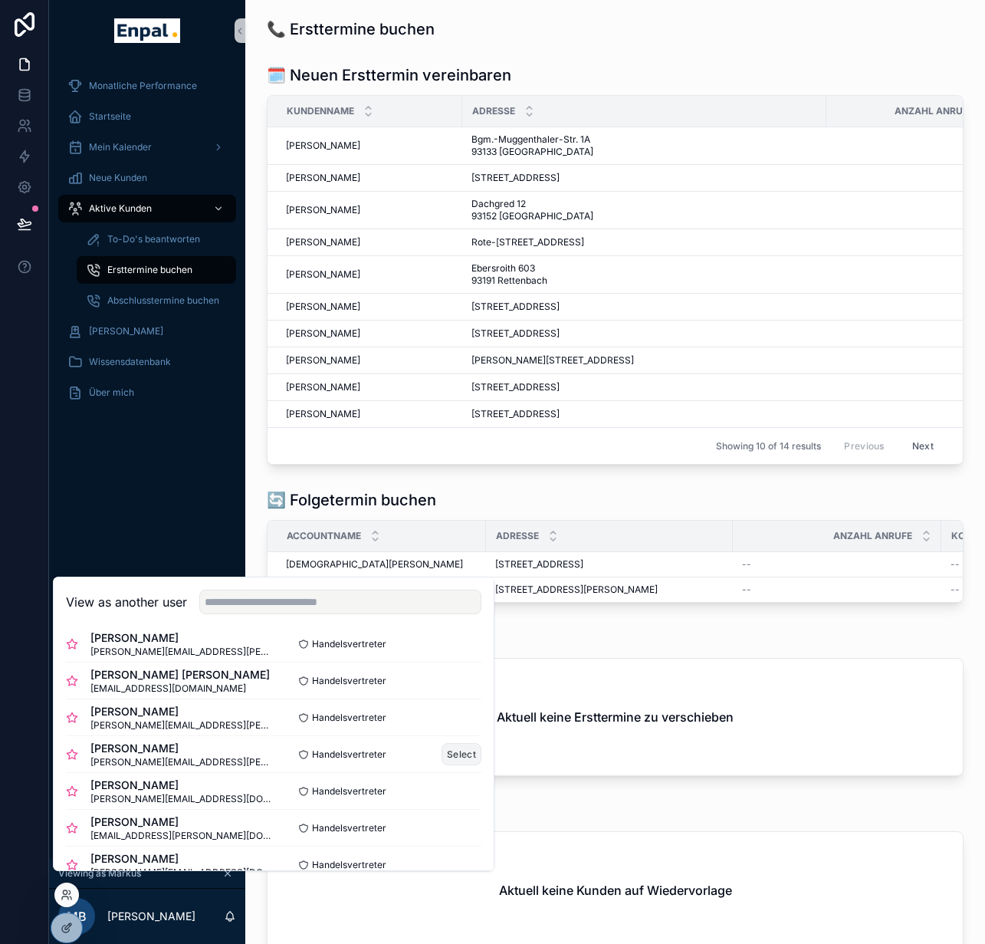
click at [446, 761] on button "Select" at bounding box center [462, 754] width 40 height 22
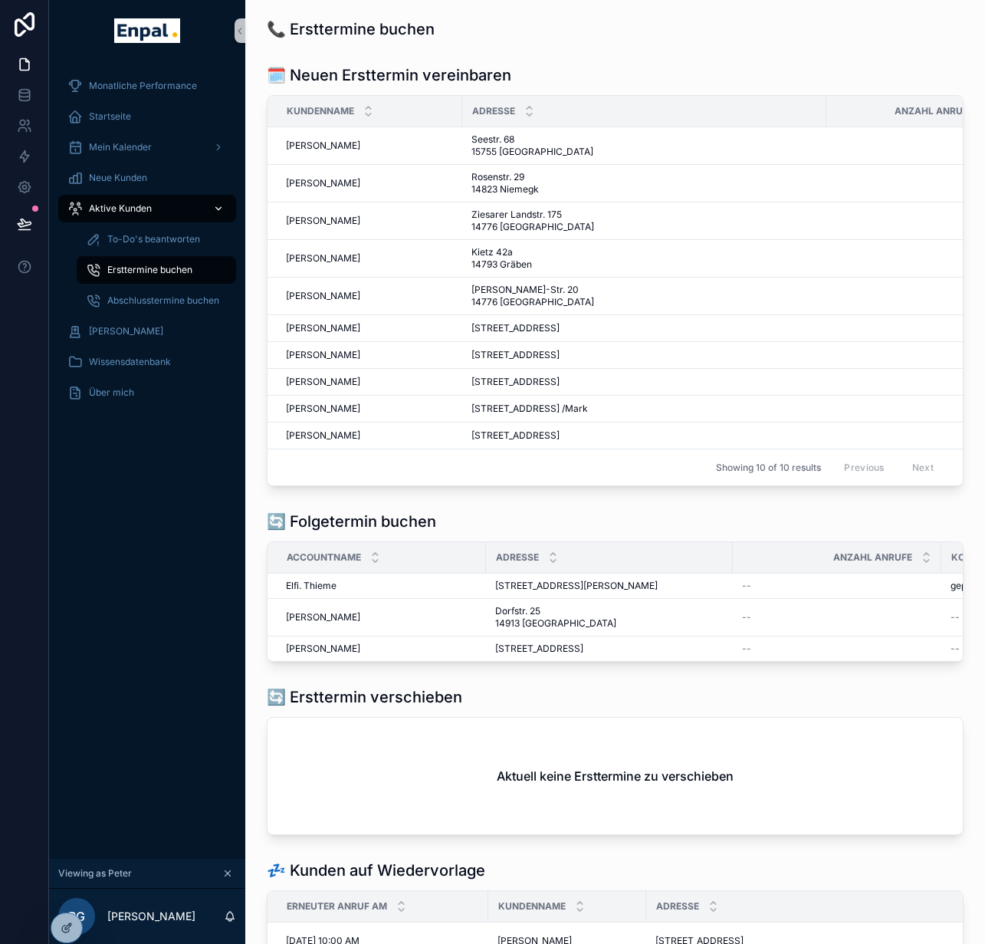
click at [160, 194] on div "Aktive Kunden To-Do's beantworten Ersttermine buchen Abschlusstermine buchen" at bounding box center [147, 254] width 196 height 123
click at [160, 203] on div "Aktive Kunden" at bounding box center [146, 208] width 159 height 25
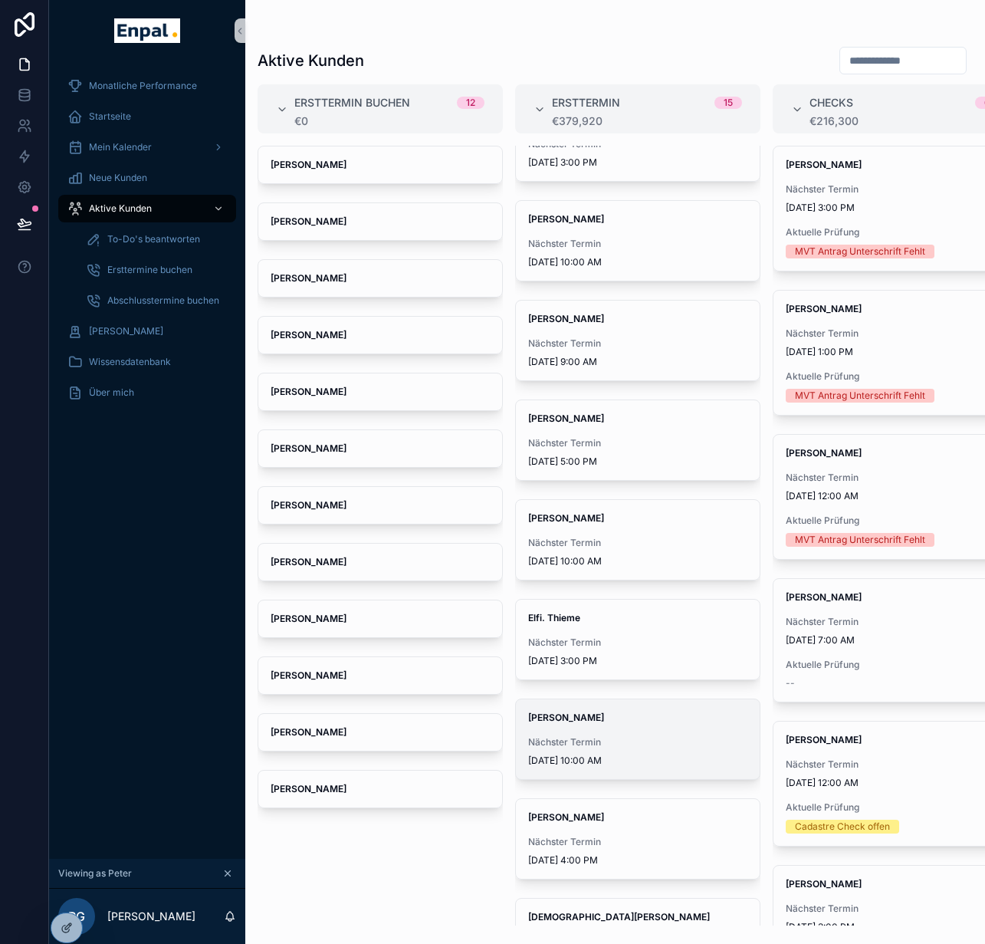
scroll to position [453, 0]
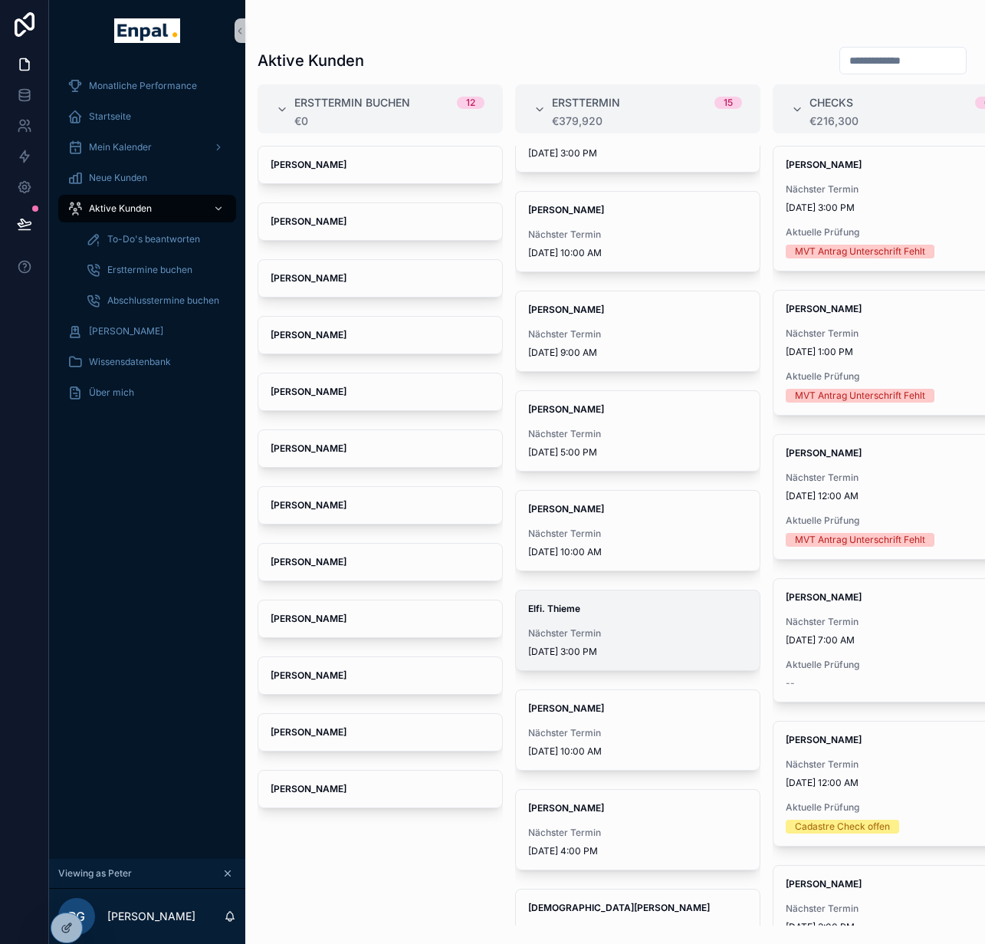
click at [613, 656] on span "[DATE] 3:00 PM" at bounding box center [637, 651] width 219 height 12
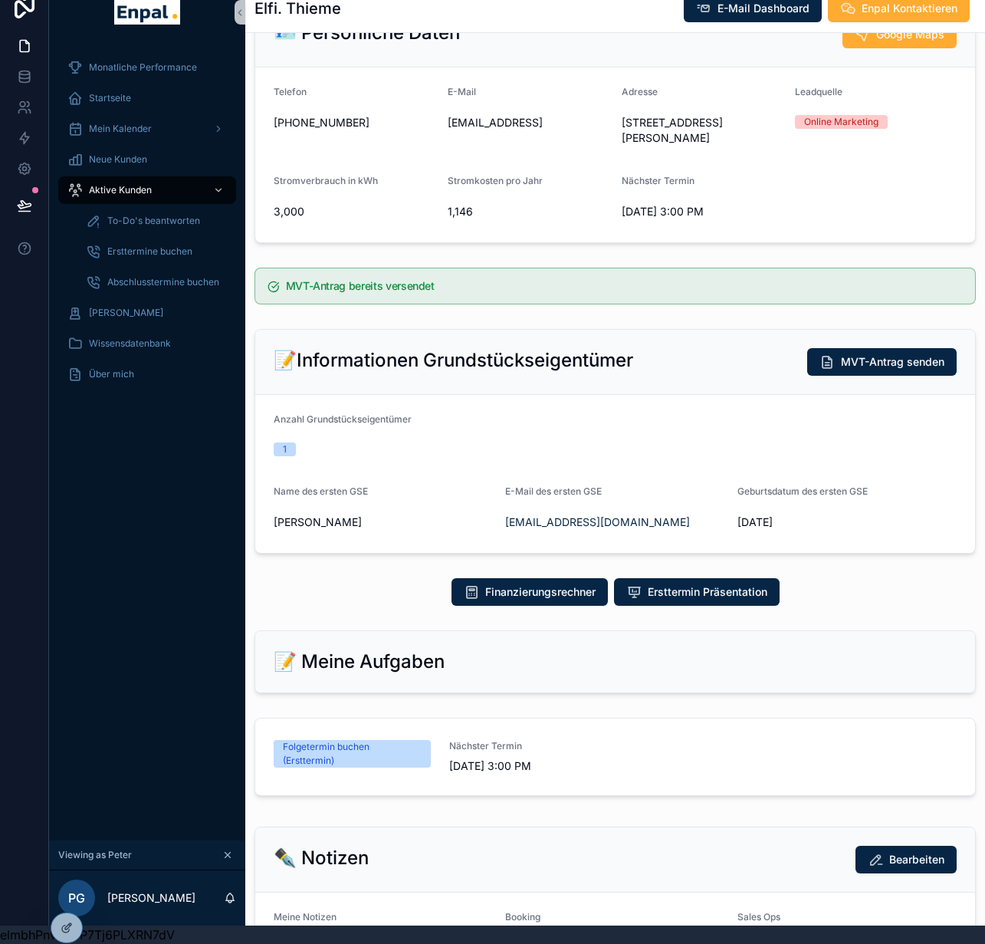
scroll to position [124, 0]
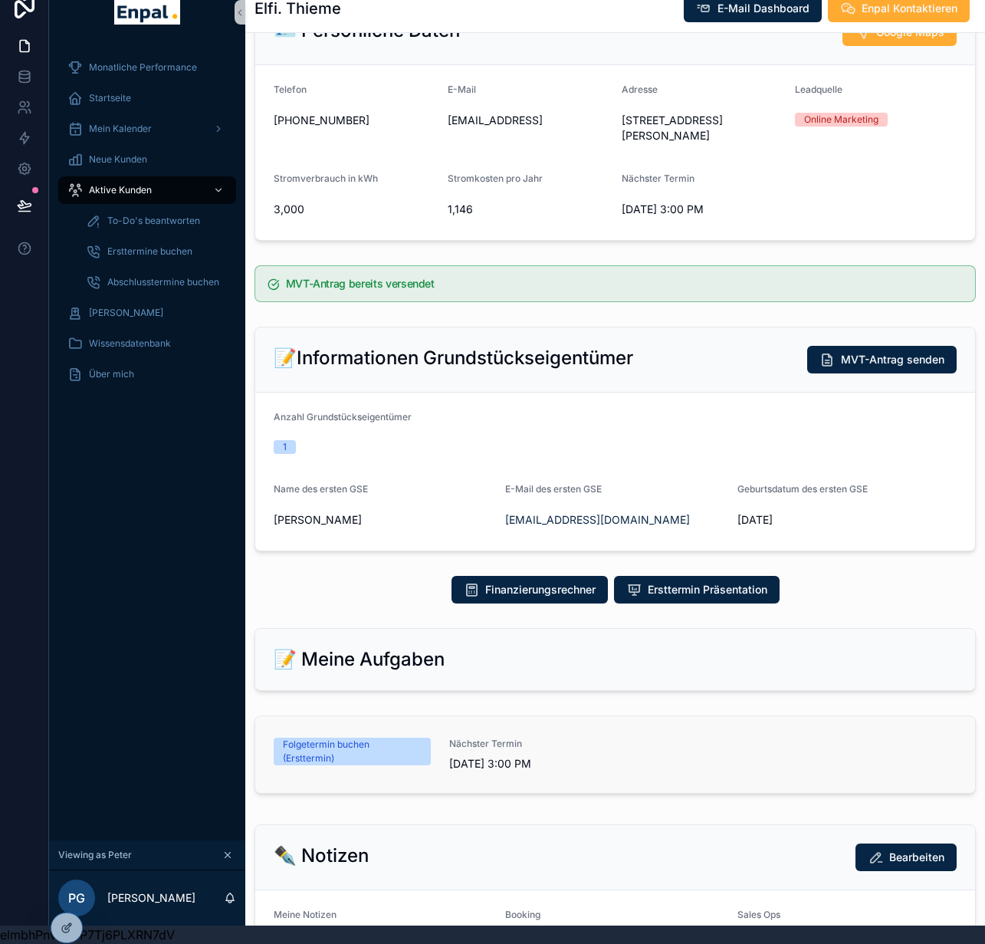
click at [410, 737] on div "Folgetermin buchen (Ersttermin)" at bounding box center [352, 751] width 139 height 28
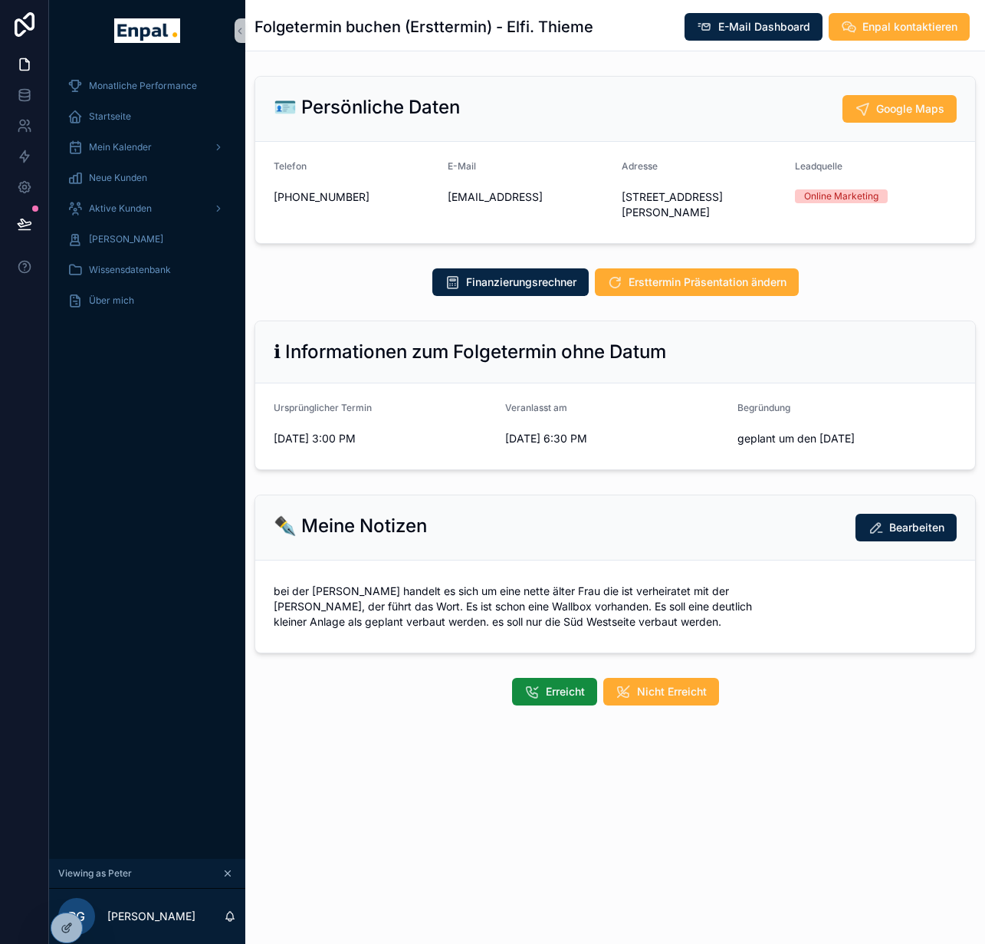
click at [553, 691] on div "Erreicht Nicht Erreicht" at bounding box center [615, 691] width 740 height 40
click at [559, 684] on span "Erreicht" at bounding box center [565, 691] width 39 height 15
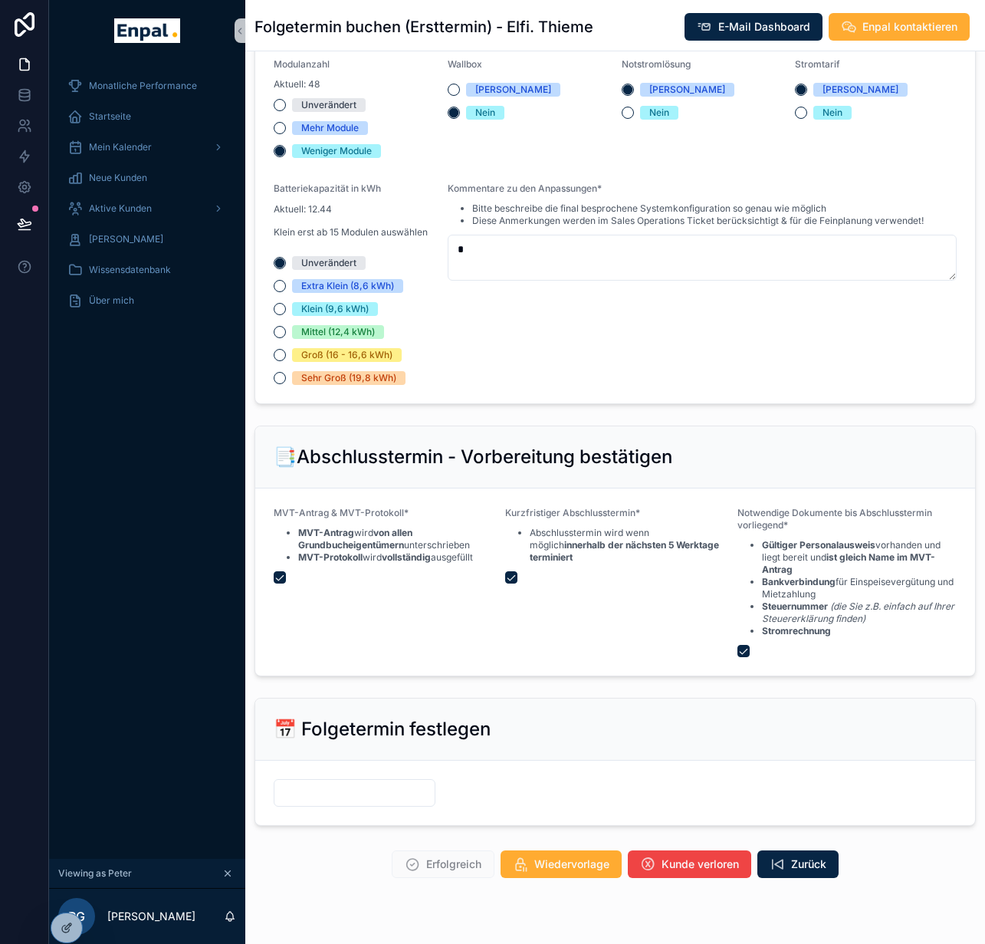
scroll to position [1516, 0]
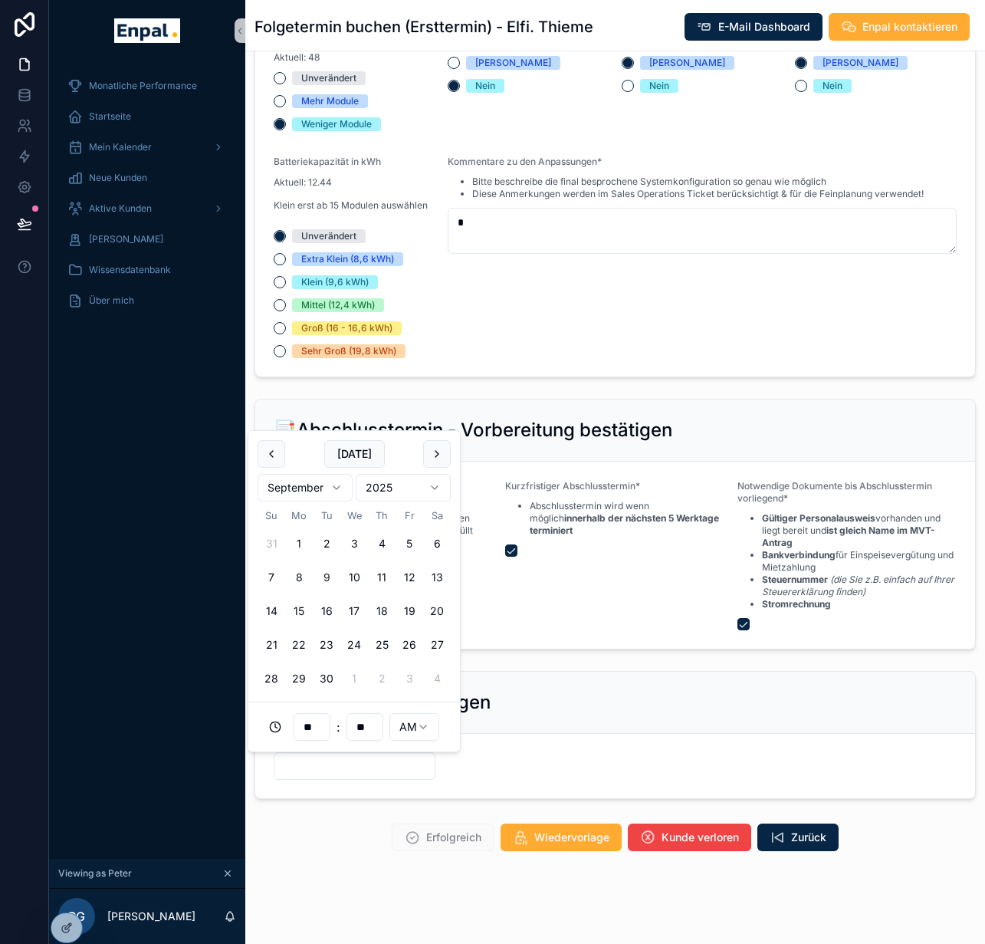
click at [392, 767] on input "scrollable content" at bounding box center [354, 765] width 160 height 21
click at [585, 734] on form "scrollable content" at bounding box center [615, 766] width 720 height 64
click at [399, 763] on input "scrollable content" at bounding box center [354, 765] width 160 height 21
click at [442, 612] on button "20" at bounding box center [437, 611] width 28 height 28
click at [434, 730] on html "Updating... Monatliche Performance Startseite Mein Kalender Neue Kunden Aktive …" at bounding box center [492, 481] width 985 height 962
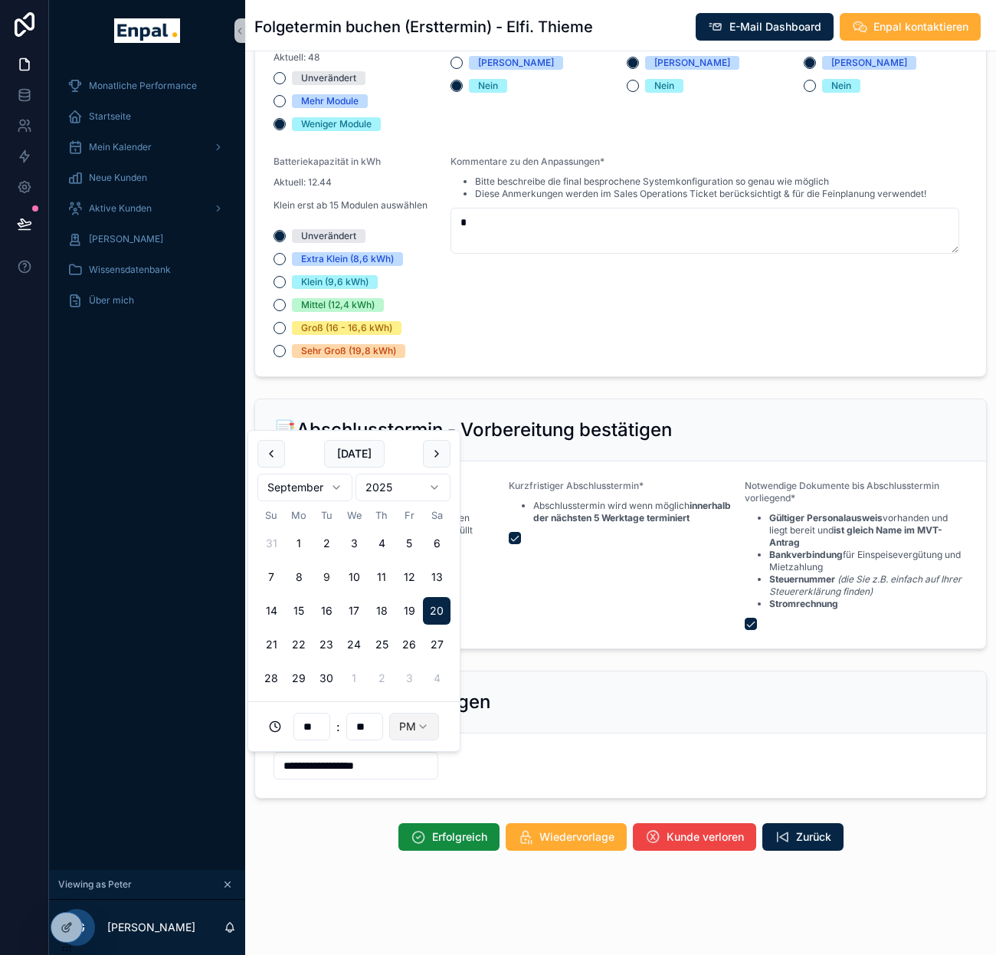
type input "**********"
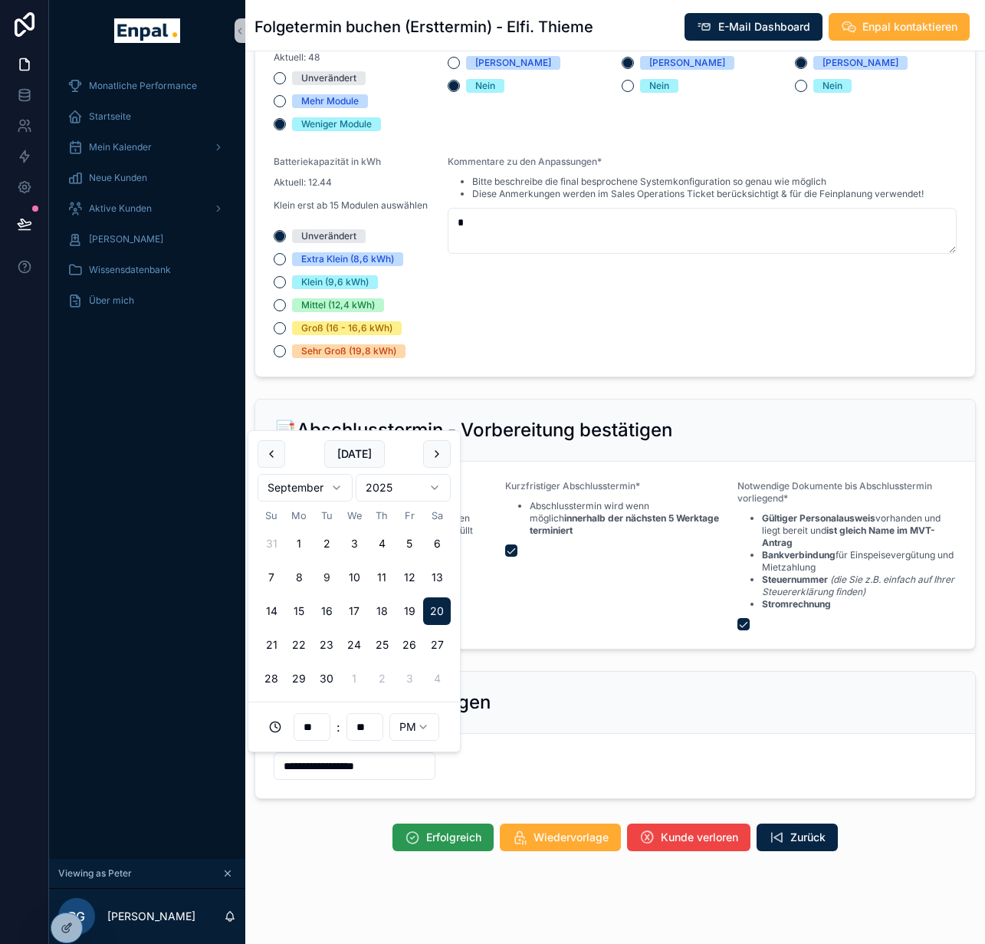
click at [430, 829] on span "Erfolgreich" at bounding box center [453, 836] width 55 height 15
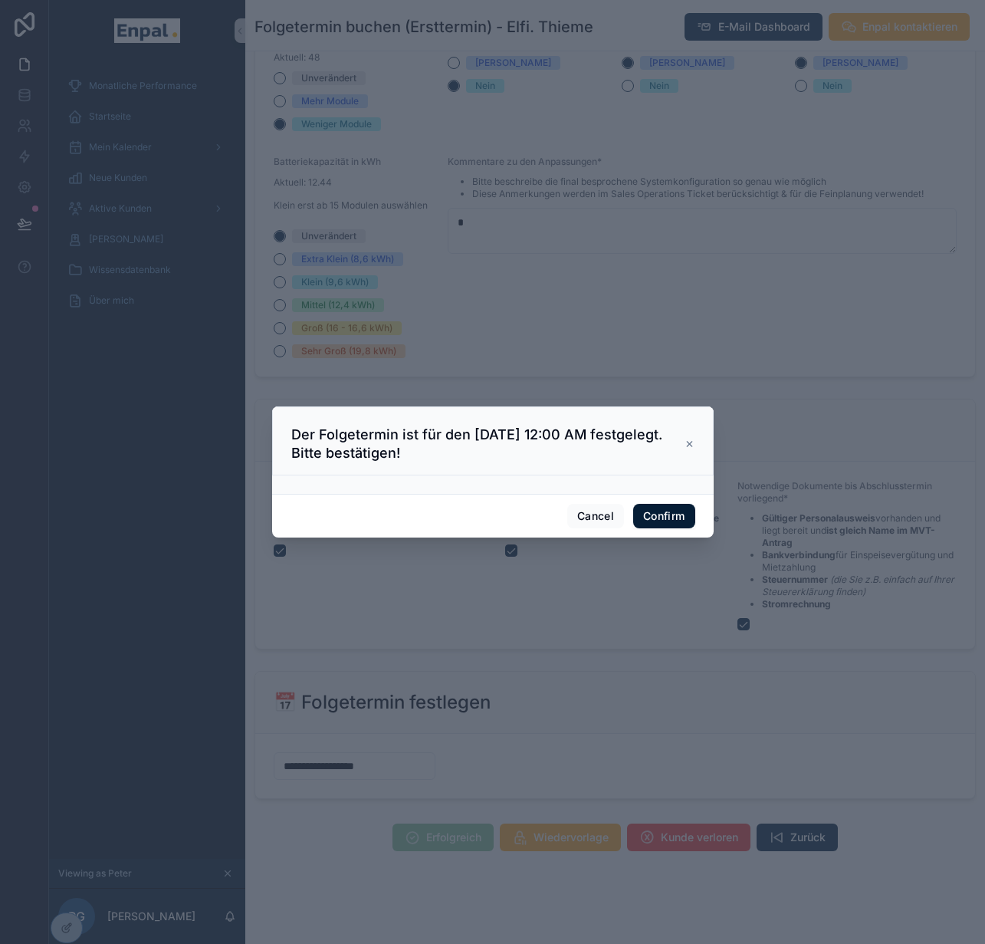
click at [667, 519] on button "Confirm" at bounding box center [663, 516] width 61 height 25
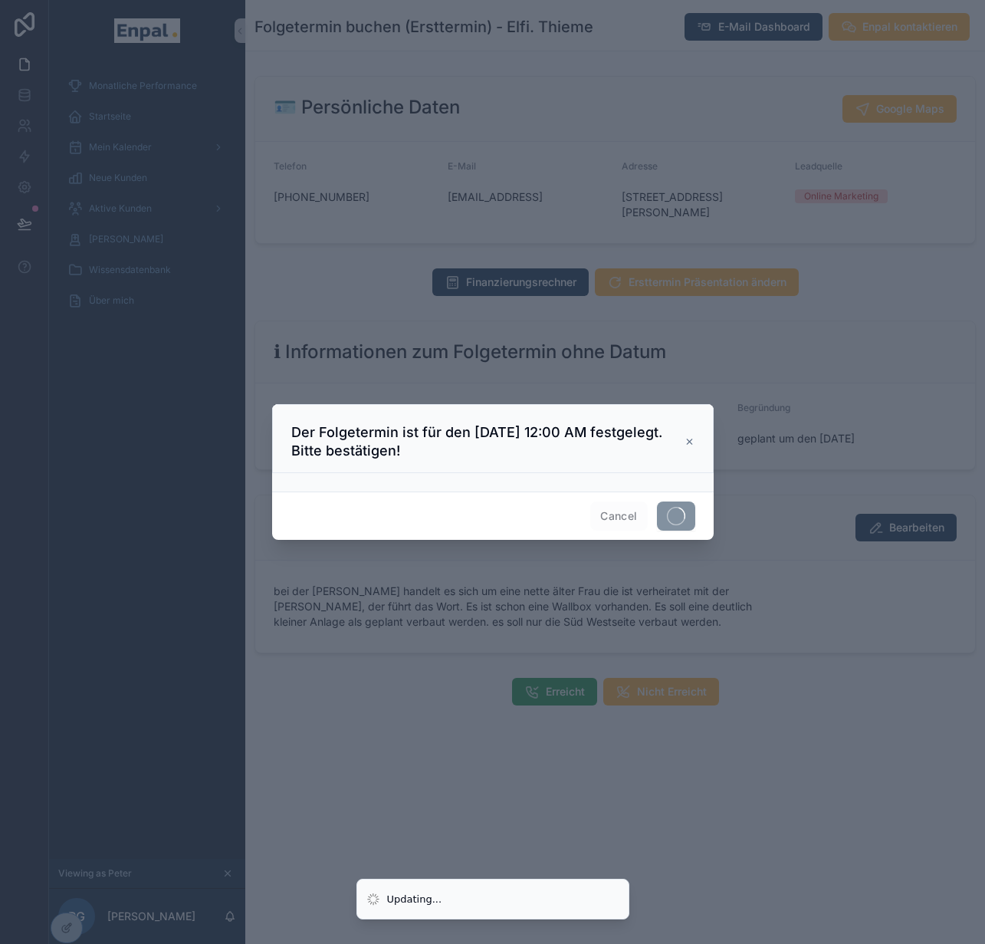
scroll to position [0, 0]
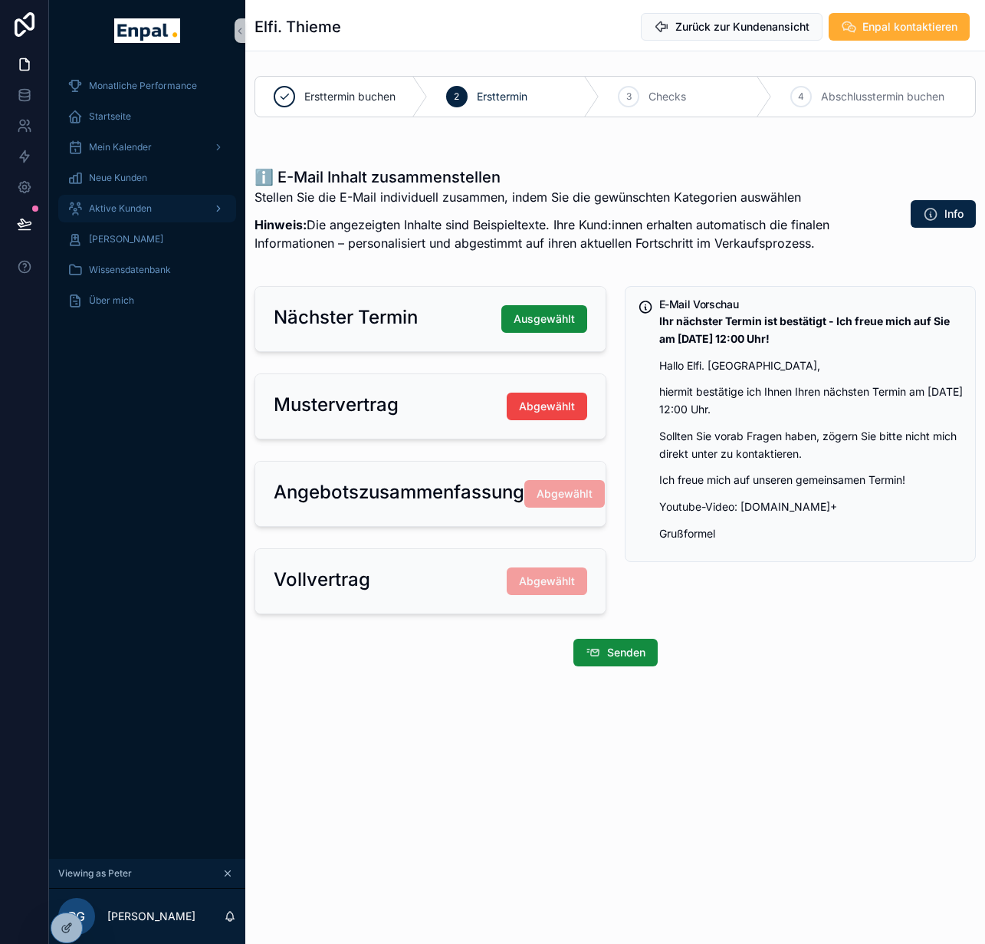
click at [146, 205] on span "Aktive Kunden" at bounding box center [120, 208] width 63 height 12
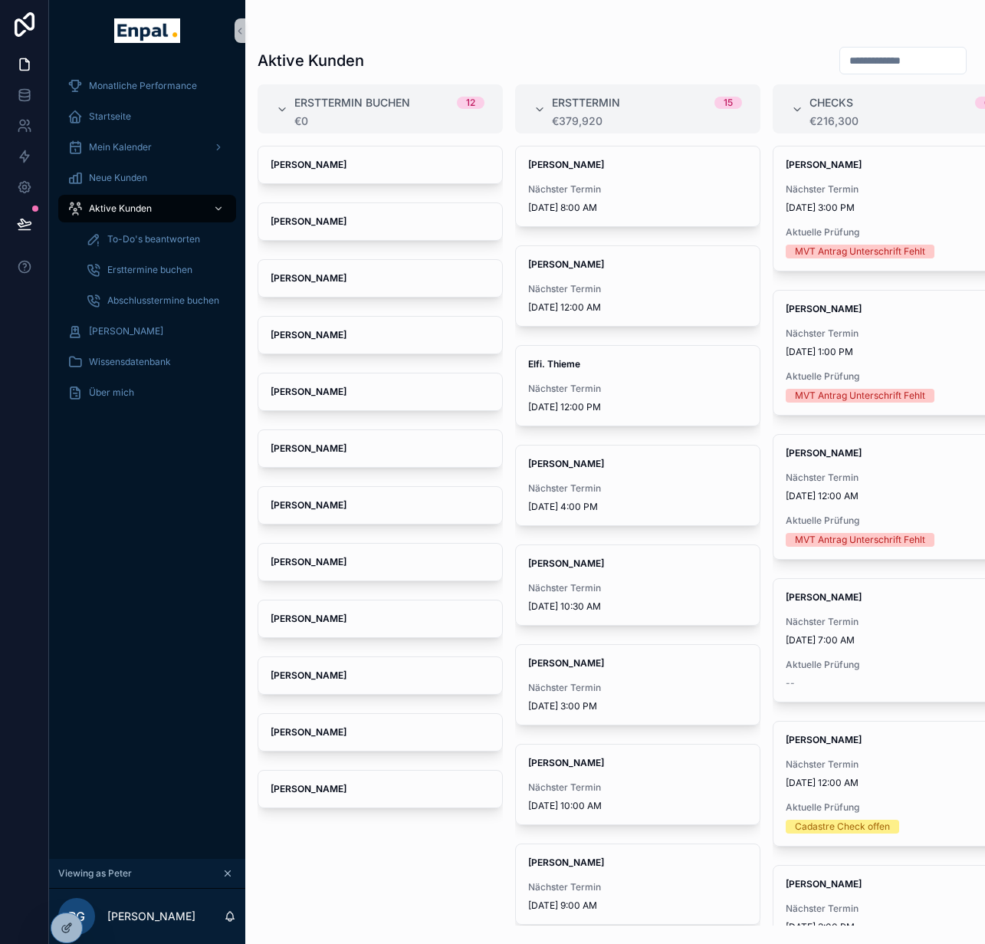
click at [922, 57] on input "scrollable content" at bounding box center [903, 60] width 126 height 21
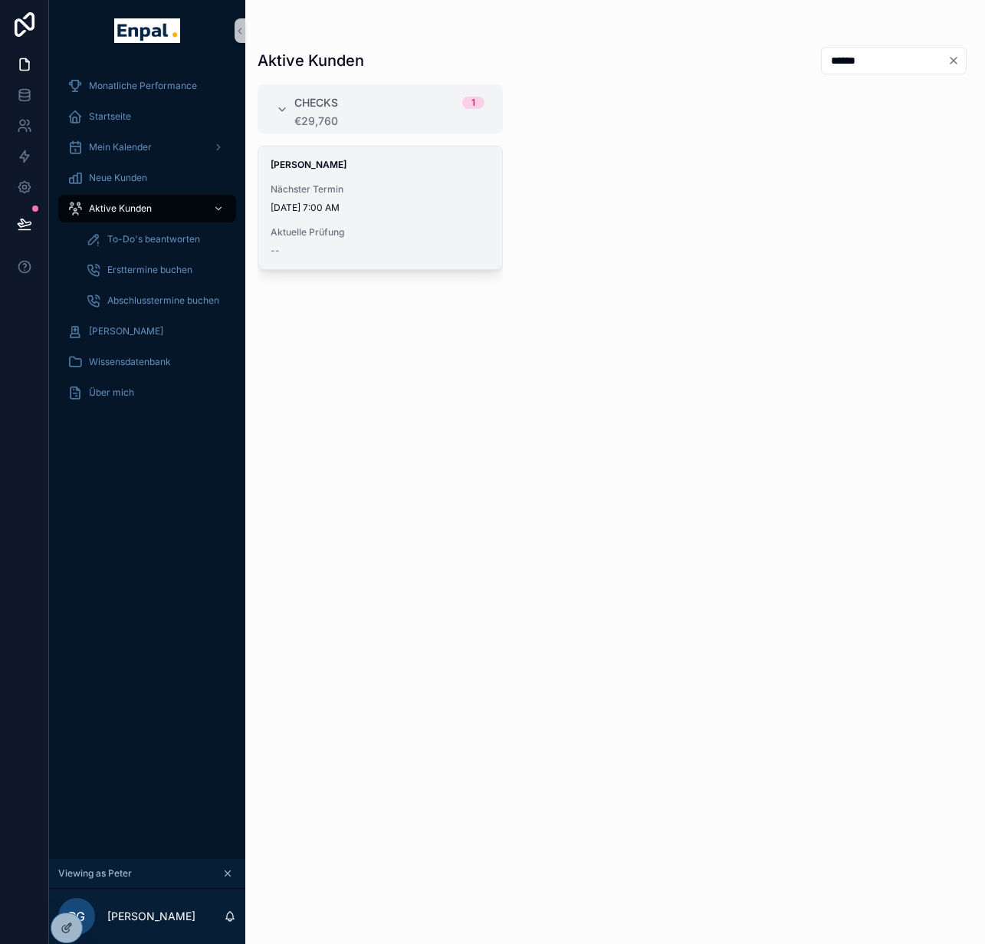
type input "******"
click at [455, 208] on span "[DATE] 7:00 AM" at bounding box center [380, 208] width 219 height 12
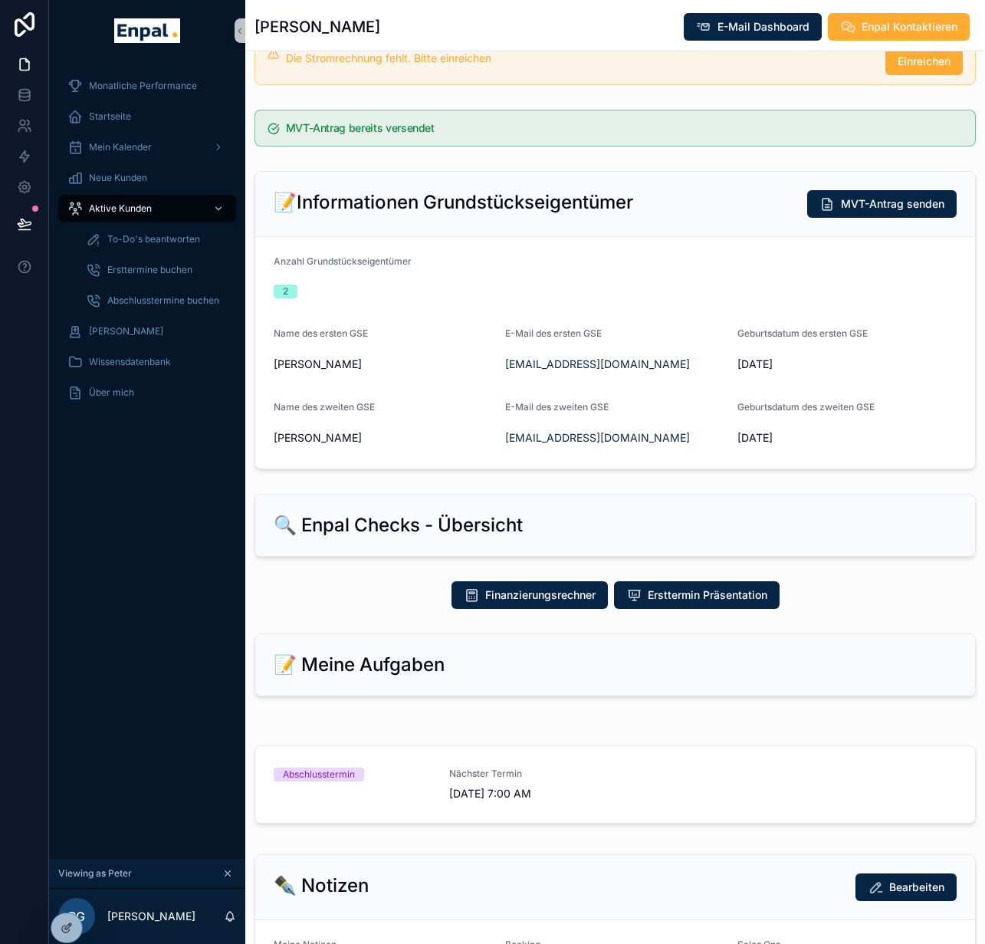
scroll to position [185, 0]
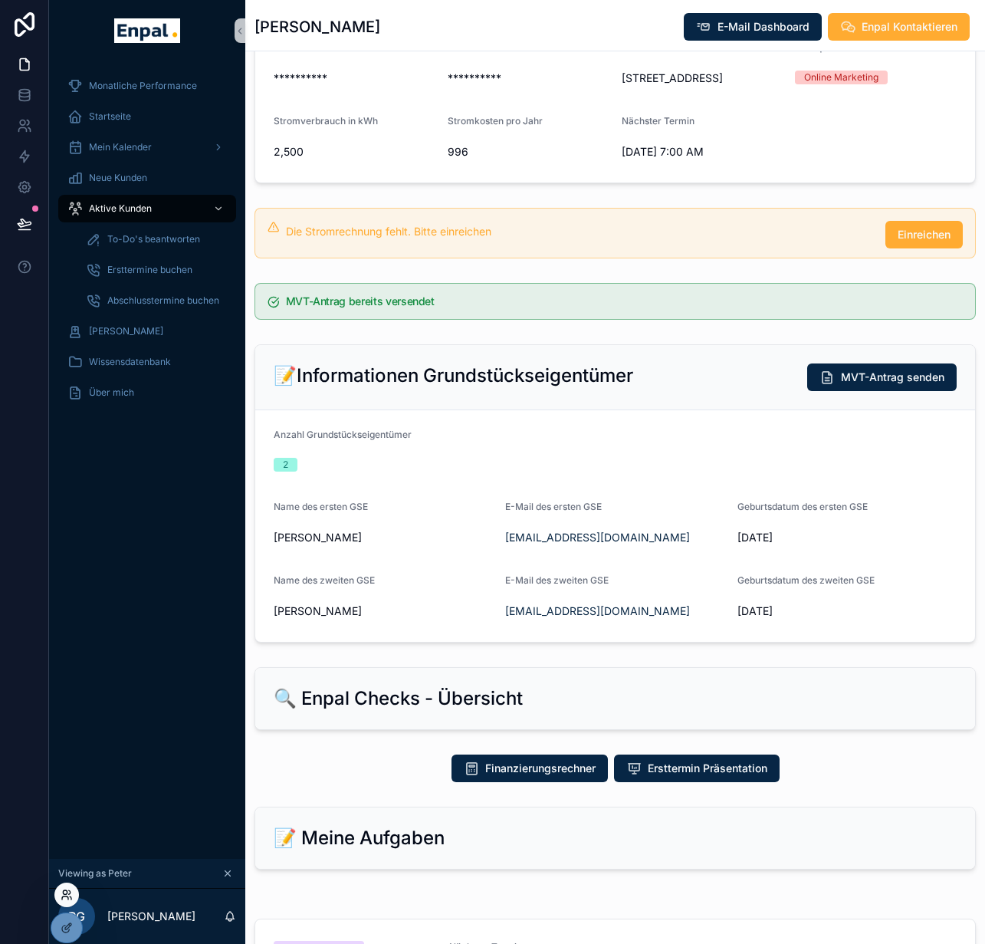
click at [68, 891] on icon at bounding box center [67, 894] width 12 height 12
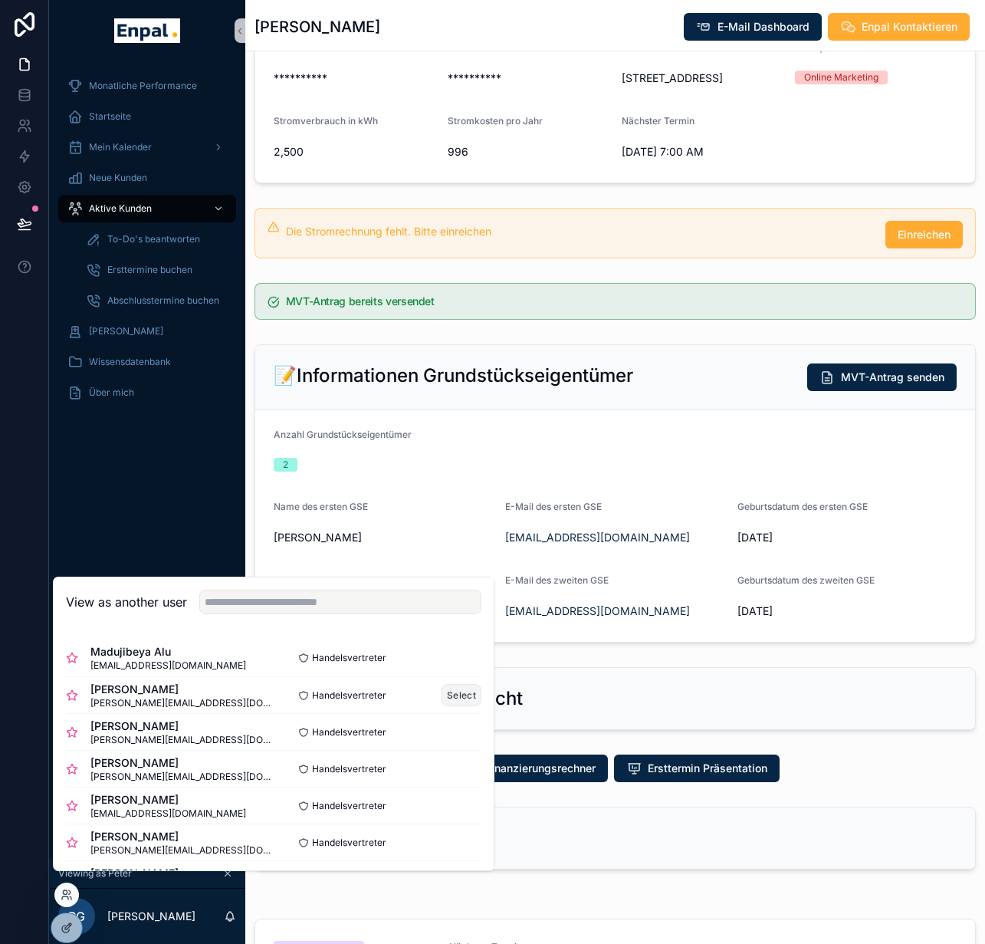
click at [448, 698] on button "Select" at bounding box center [462, 695] width 40 height 22
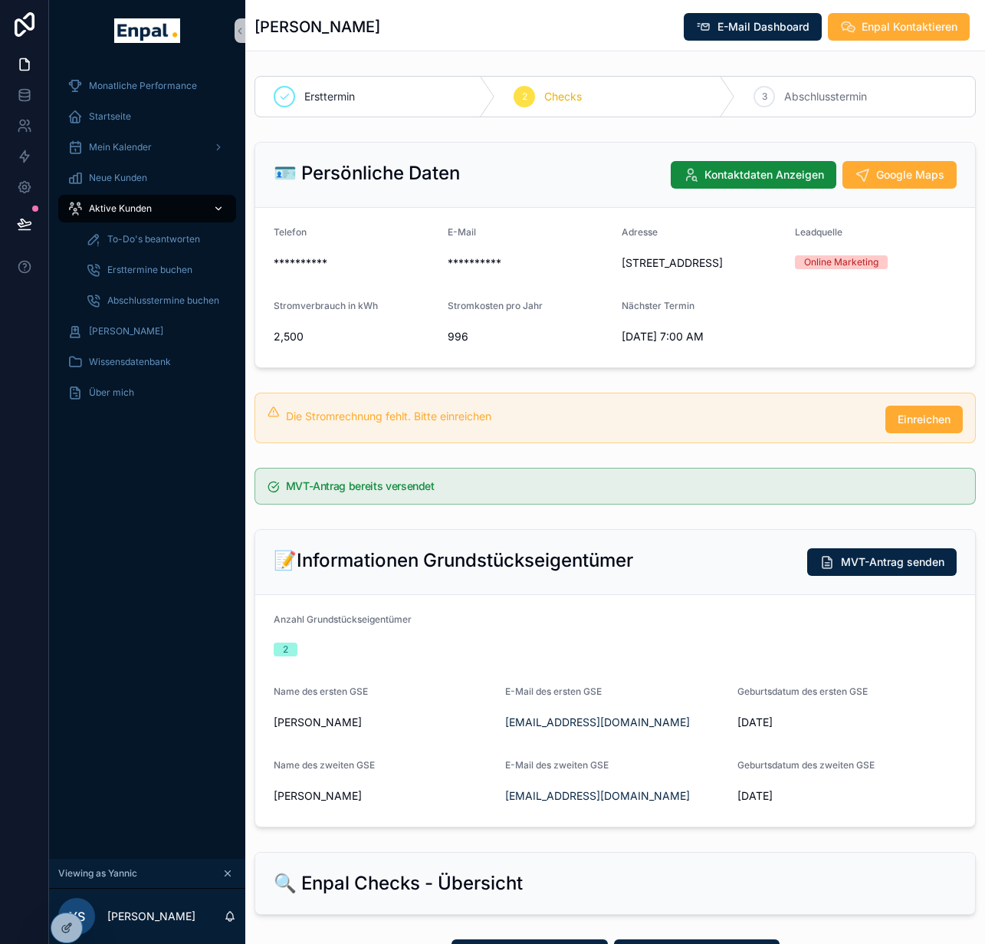
click at [151, 207] on span "Aktive Kunden" at bounding box center [120, 208] width 63 height 12
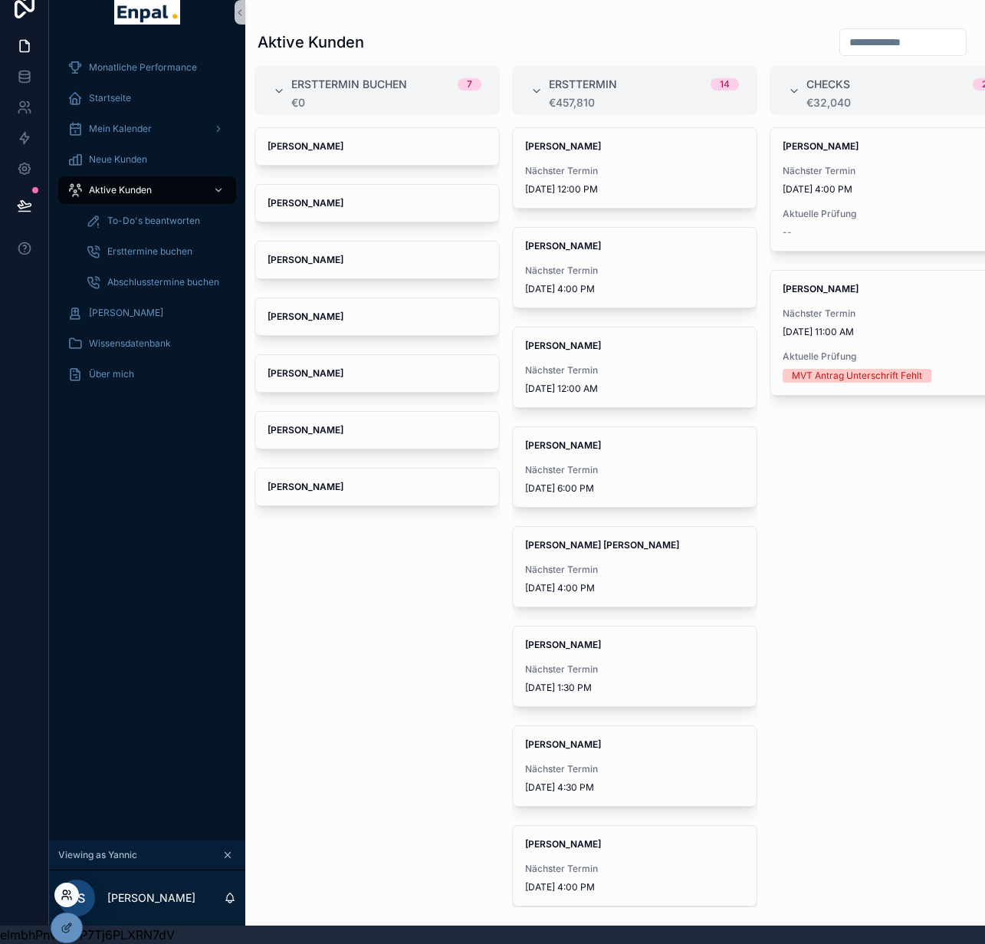
click at [66, 896] on icon at bounding box center [65, 897] width 6 height 3
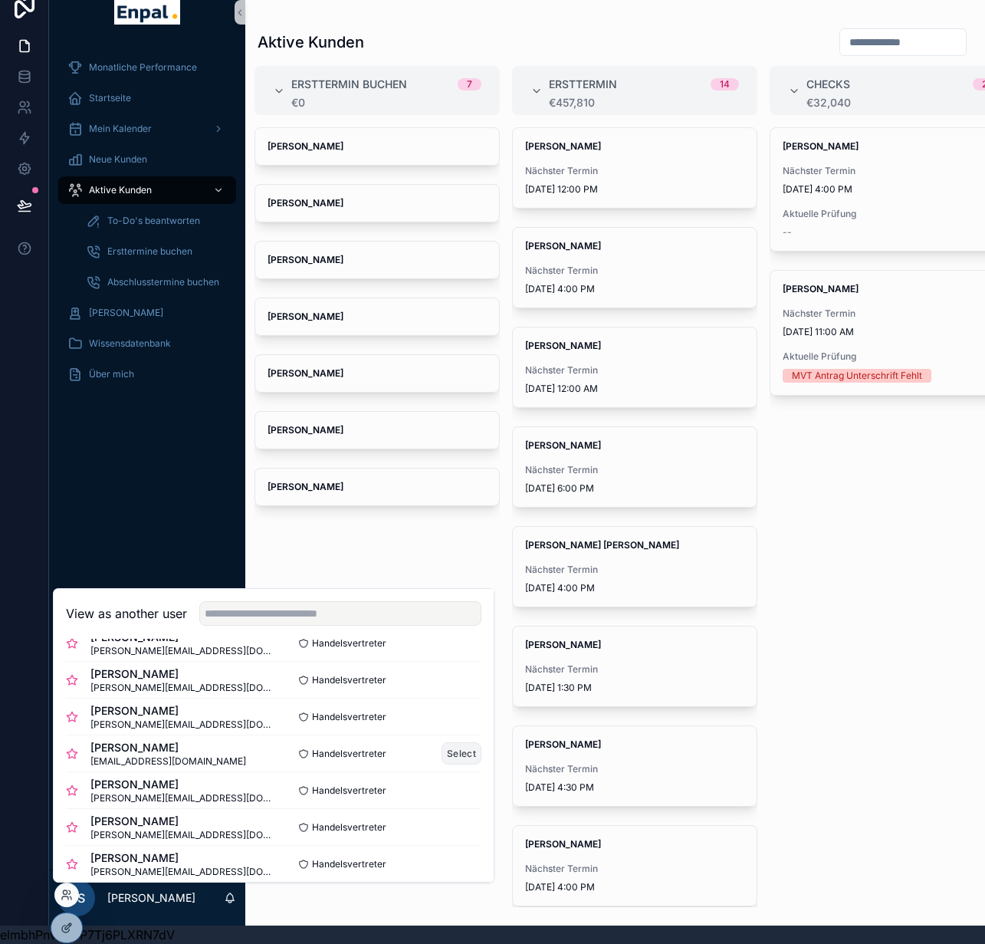
scroll to position [139, 0]
click at [463, 759] on button "Select" at bounding box center [462, 751] width 40 height 22
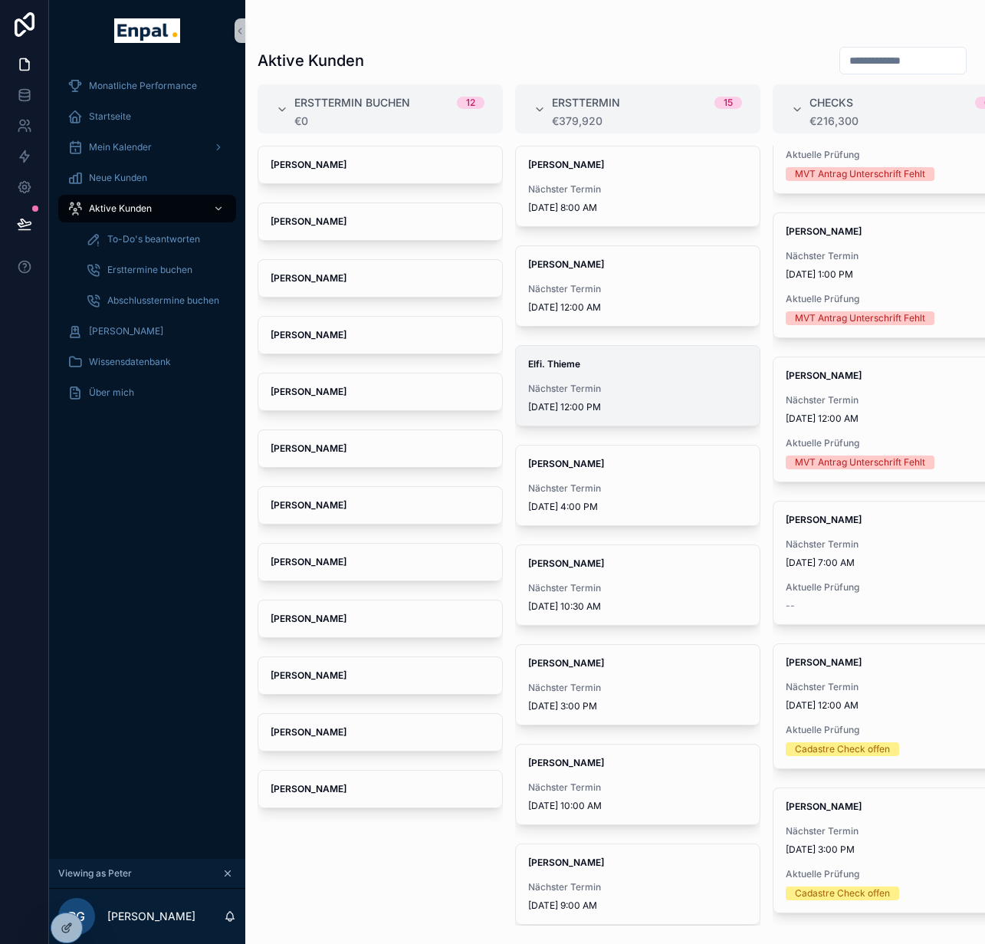
click at [606, 379] on div "Elfi. Thieme Nächster Termin 9/20/2025 12:00 PM" at bounding box center [638, 386] width 244 height 80
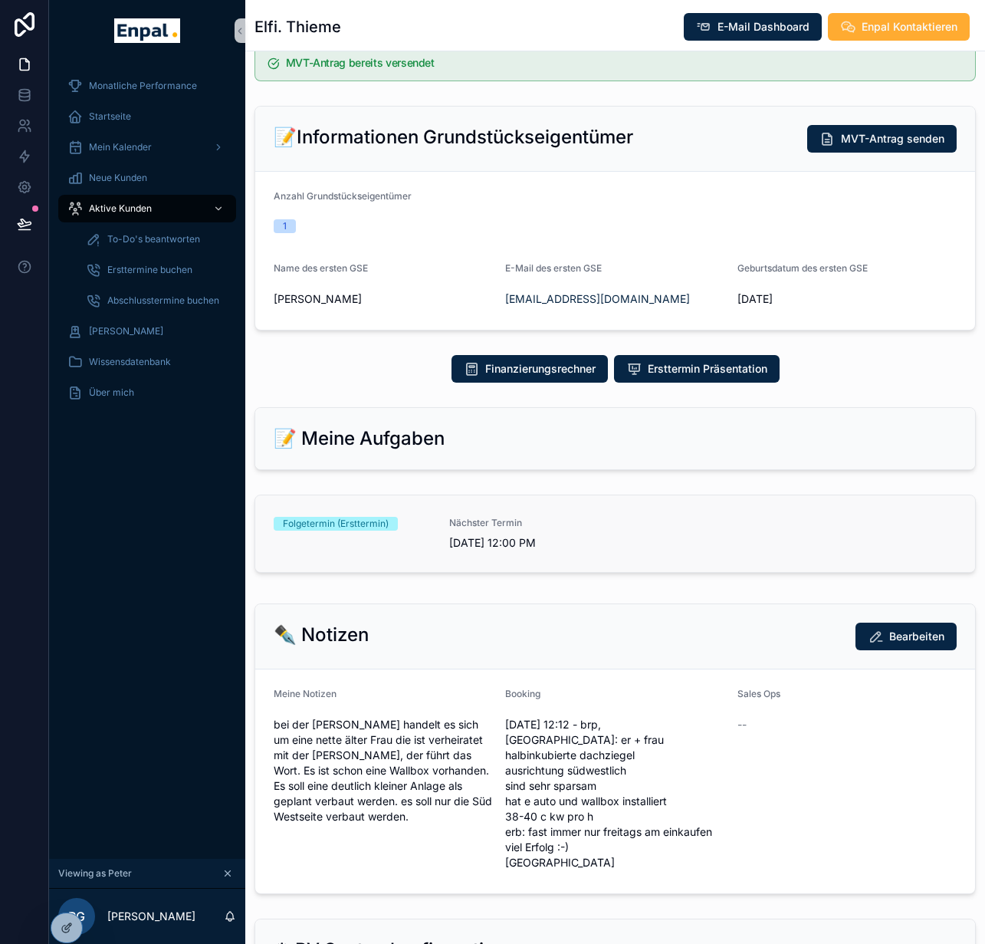
click at [530, 521] on span "Nächster Termin" at bounding box center [527, 523] width 157 height 12
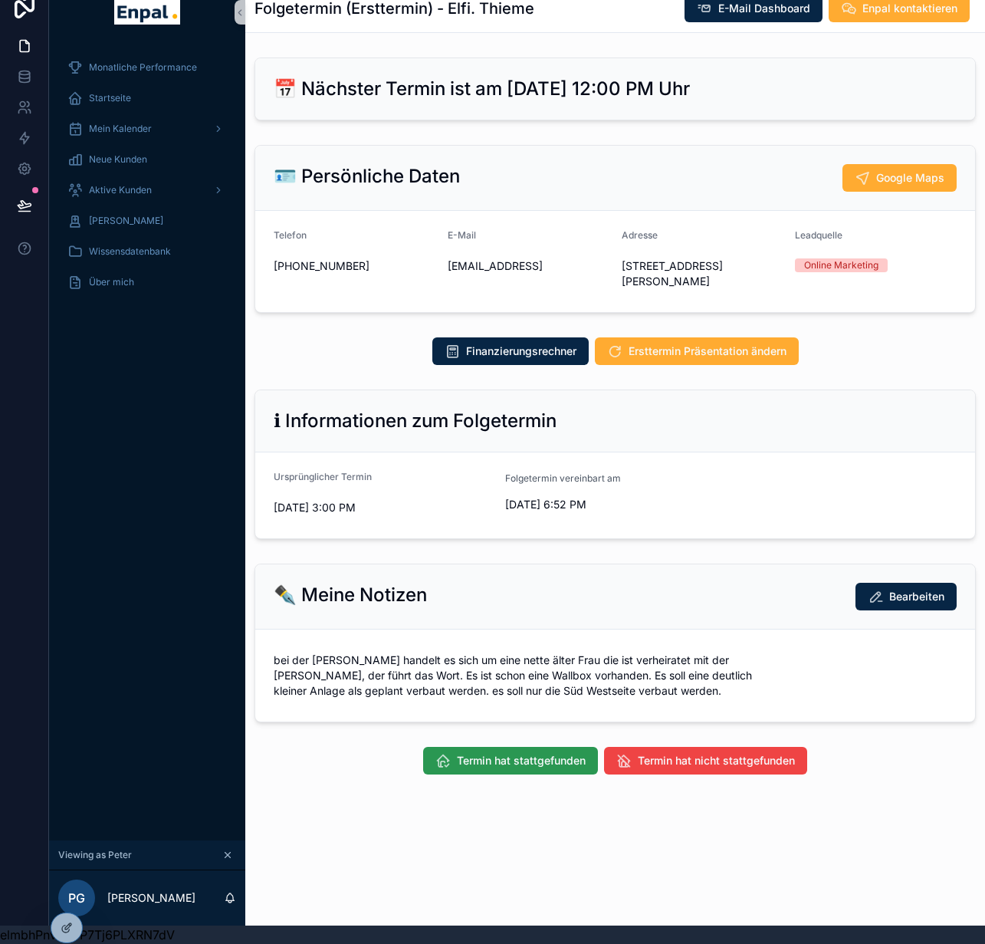
click at [520, 753] on span "Termin hat stattgefunden" at bounding box center [521, 760] width 129 height 15
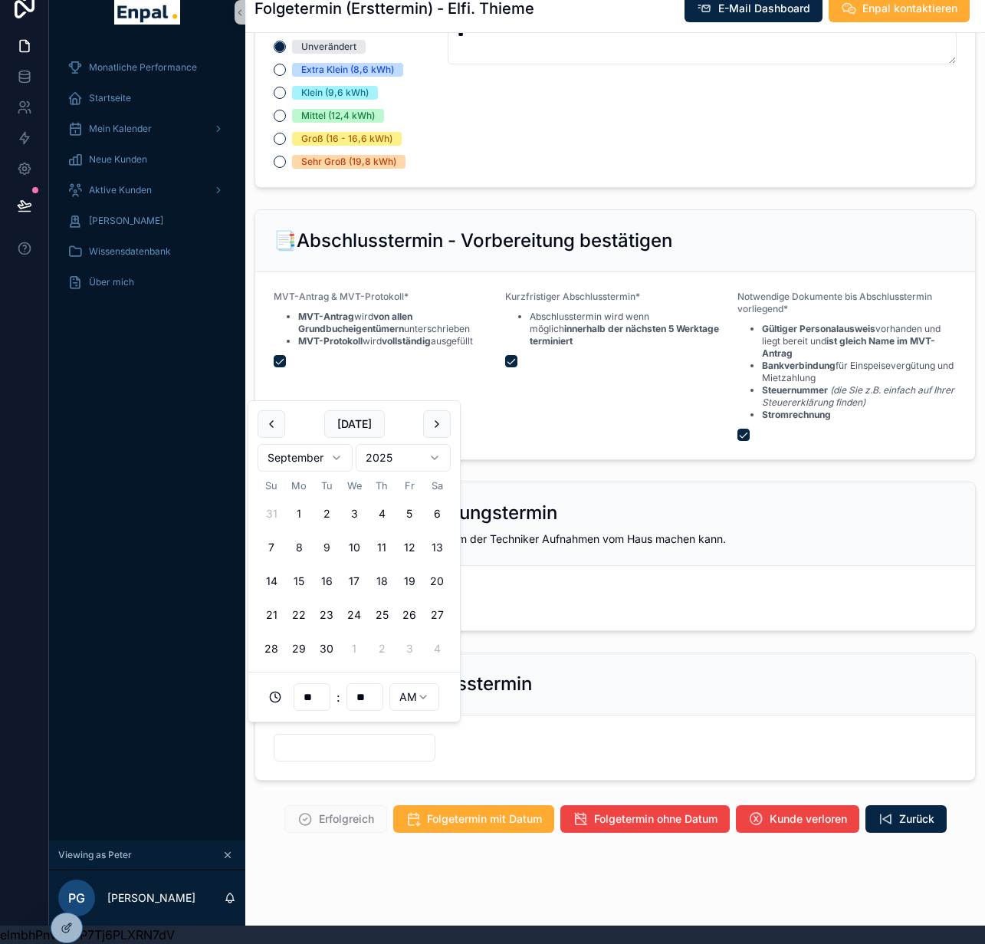
click at [381, 737] on input "scrollable content" at bounding box center [354, 747] width 160 height 21
click at [442, 577] on button "20" at bounding box center [437, 581] width 28 height 28
click at [319, 694] on input "**" at bounding box center [311, 696] width 35 height 21
click at [403, 691] on html "Monatliche Performance Startseite Mein Kalender Neue Kunden Aktive Kunden Verlo…" at bounding box center [492, 463] width 985 height 962
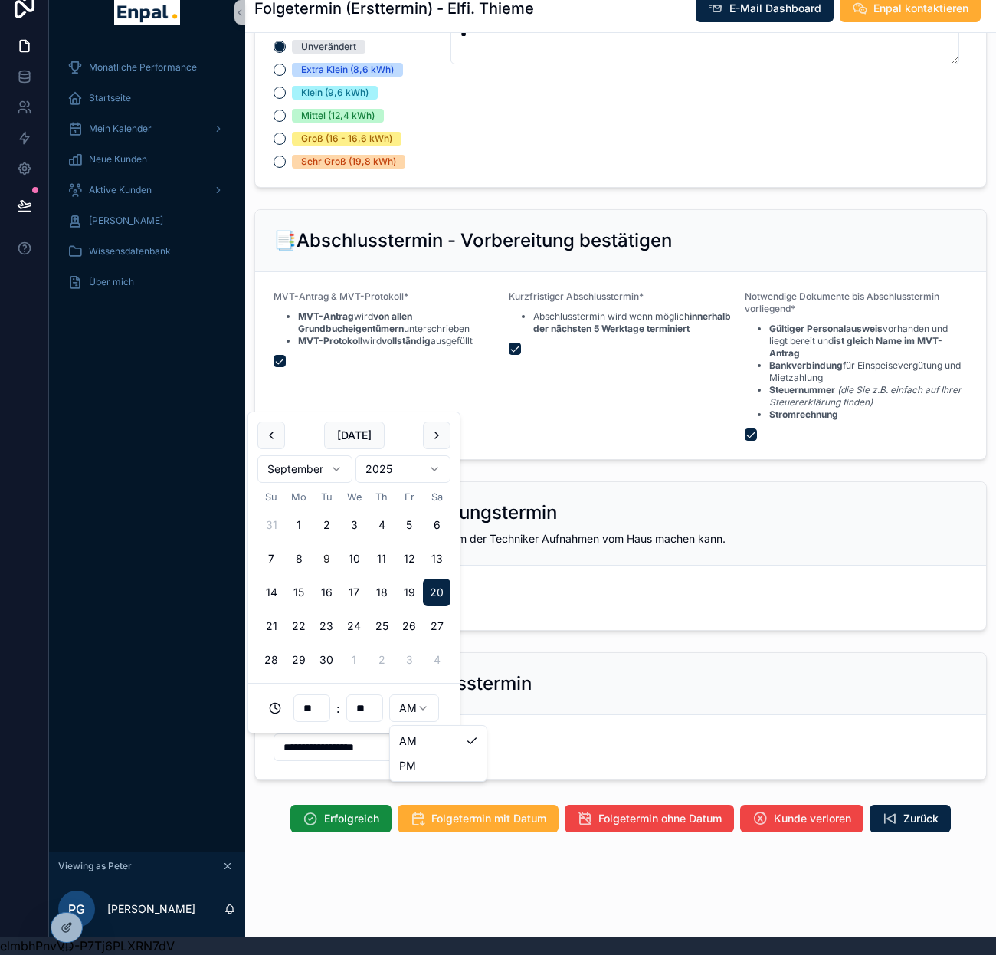
click at [410, 721] on html "Monatliche Performance Startseite Mein Kalender Neue Kunden Aktive Kunden Verlo…" at bounding box center [498, 468] width 996 height 973
type input "**********"
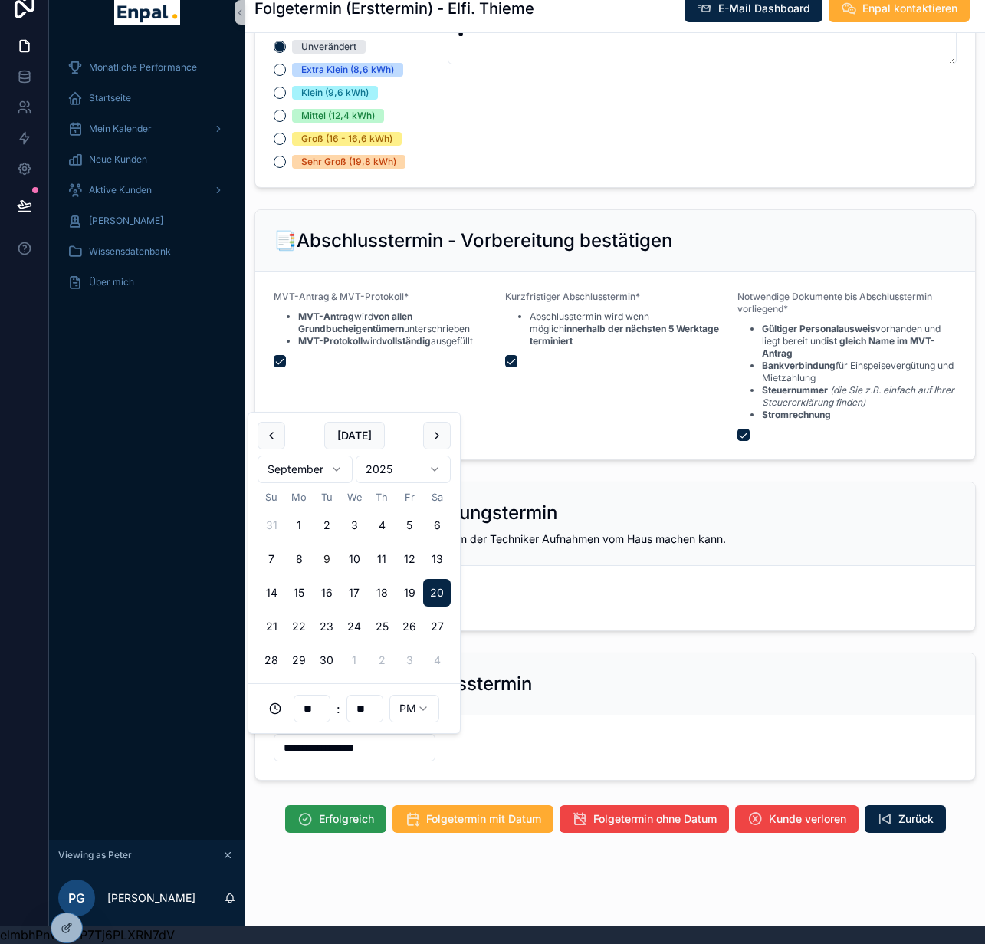
click at [341, 825] on span "Erfolgreich" at bounding box center [346, 818] width 55 height 15
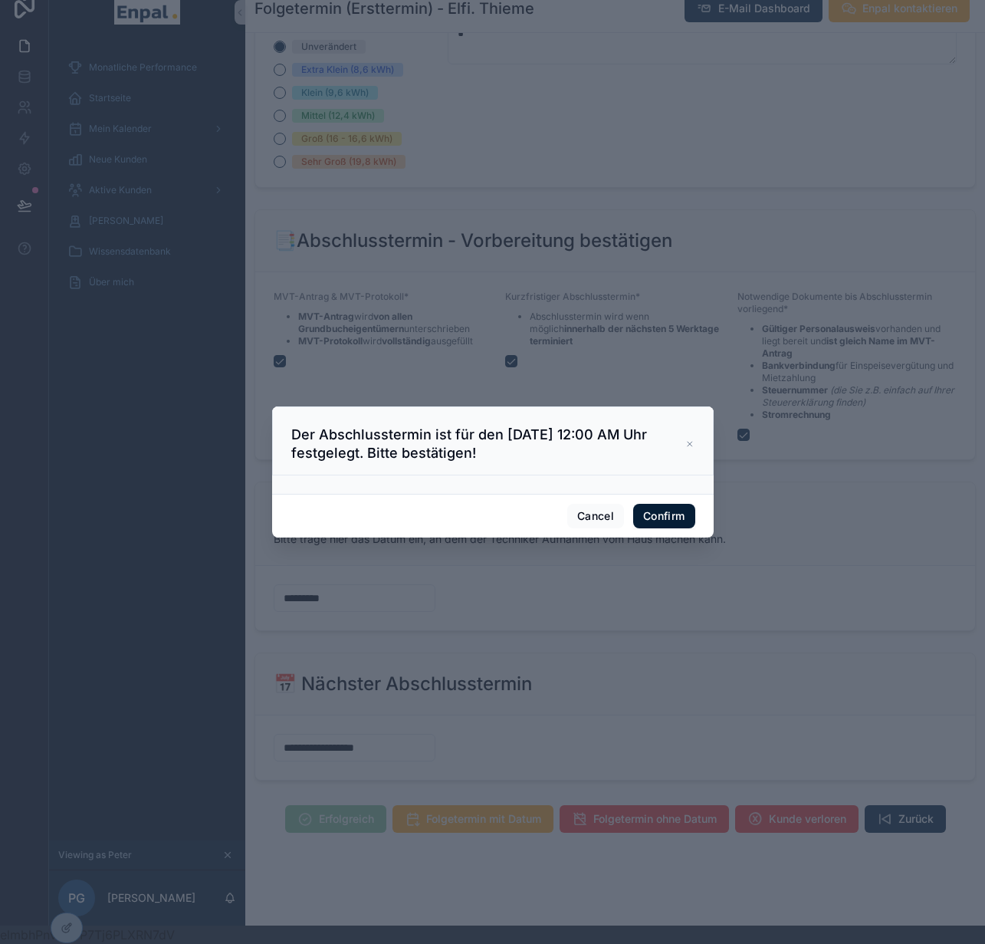
click at [675, 524] on button "Confirm" at bounding box center [663, 516] width 61 height 25
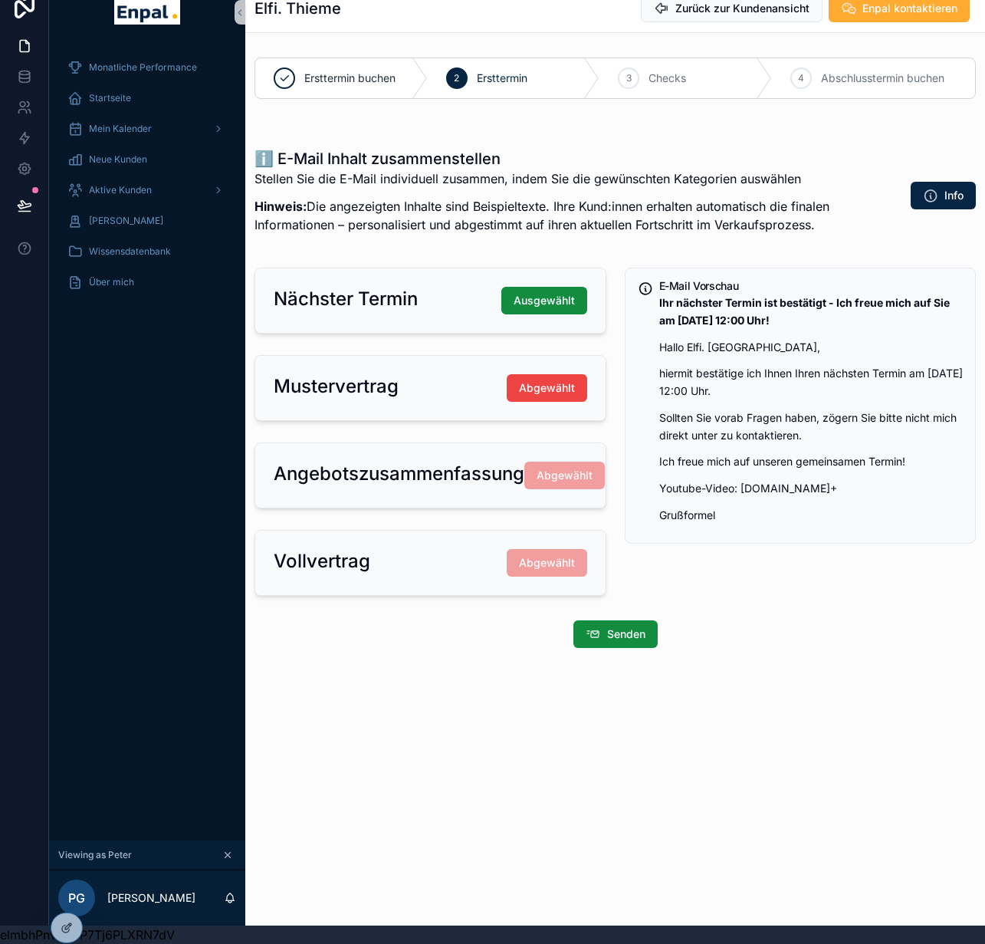
click at [619, 204] on p "Hinweis: Die angezeigten Inhalte sind Beispieltexte. Ihre Kund:innen erhalten a…" at bounding box center [557, 215] width 606 height 37
click at [126, 185] on span "Aktive Kunden" at bounding box center [120, 190] width 63 height 12
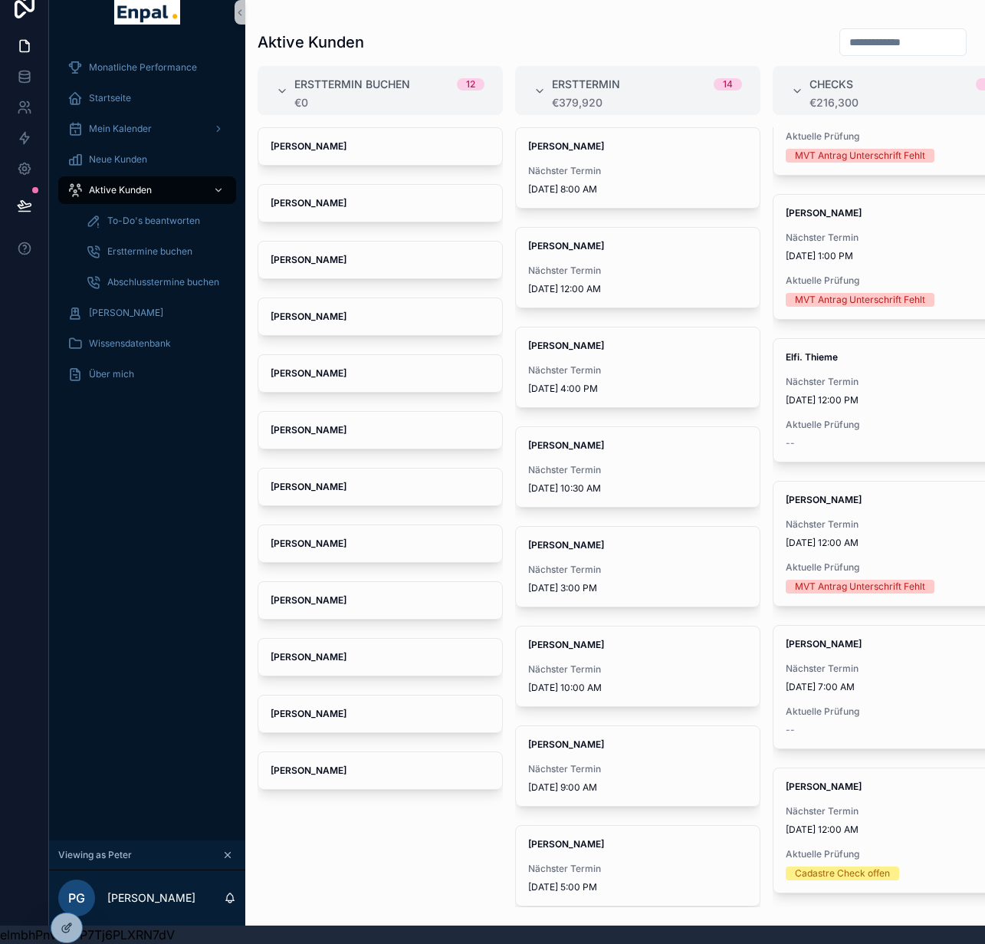
click at [622, 364] on span "Nächster Termin" at bounding box center [637, 370] width 219 height 12
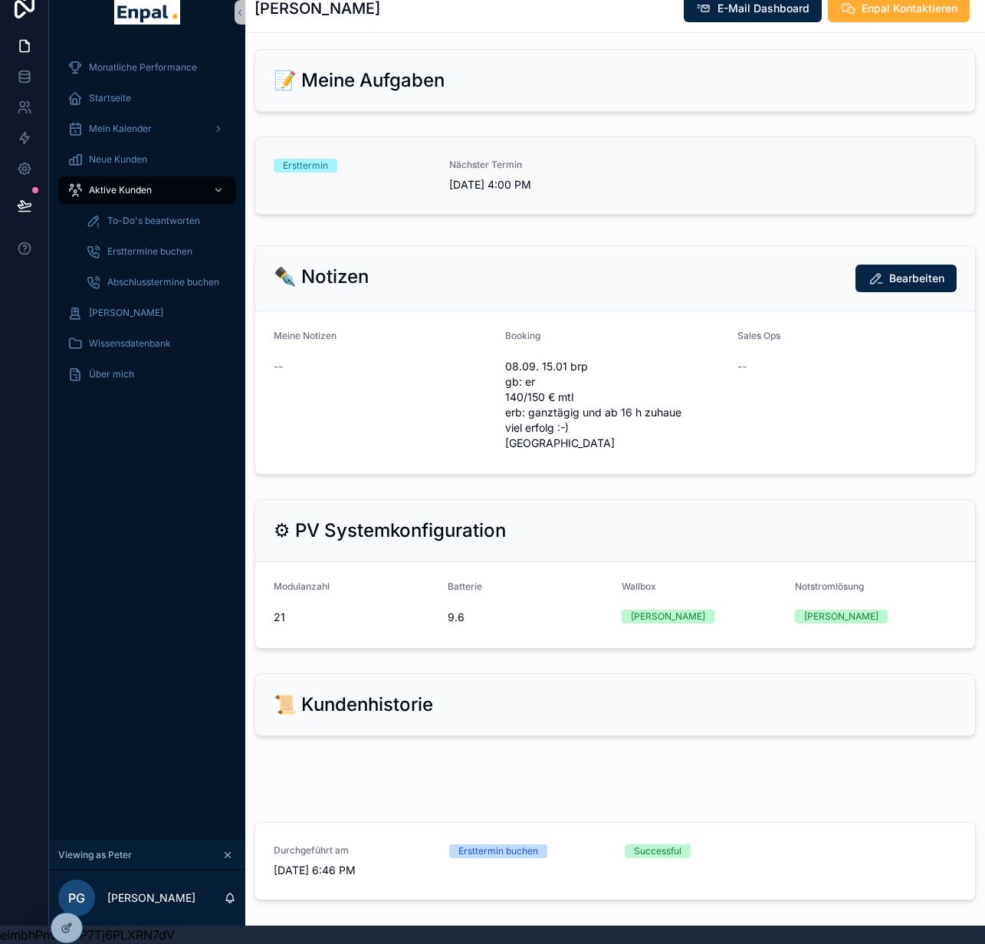
click at [646, 178] on div "Ersttermin Nächster Termin 9/16/2025 4:00 PM" at bounding box center [615, 176] width 683 height 34
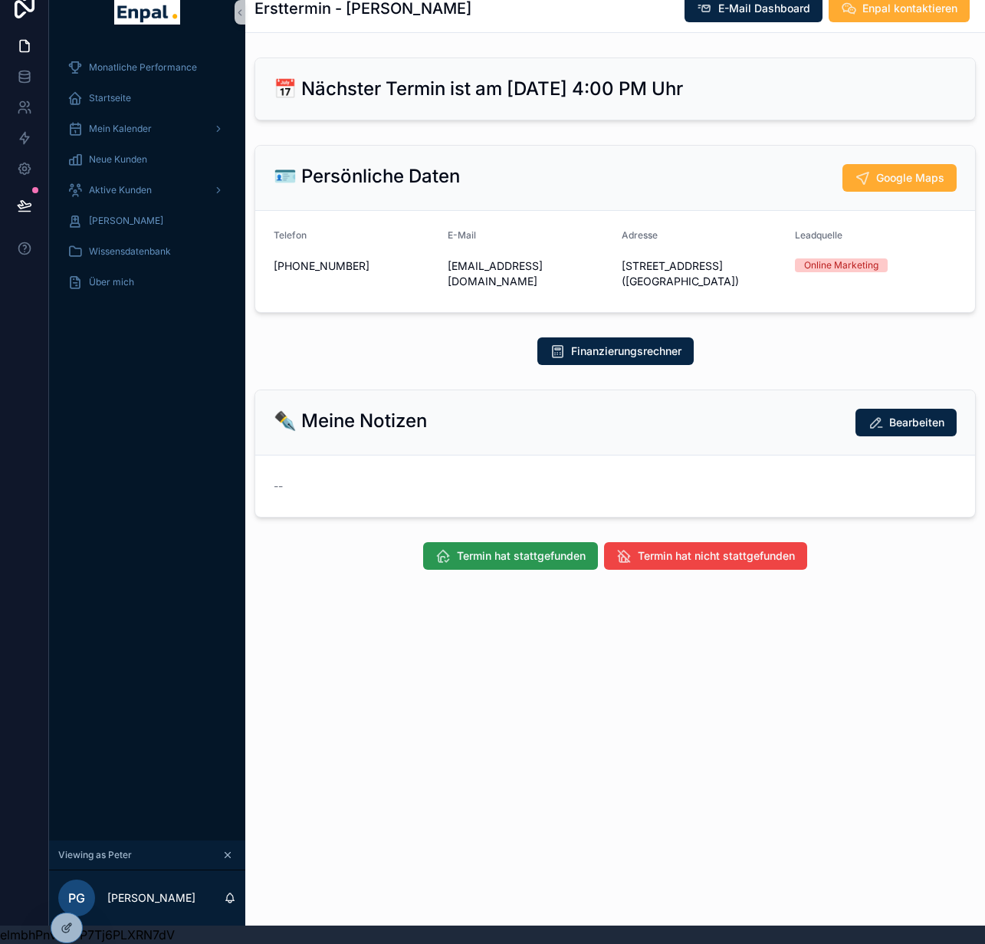
click at [558, 548] on span "Termin hat stattgefunden" at bounding box center [521, 555] width 129 height 15
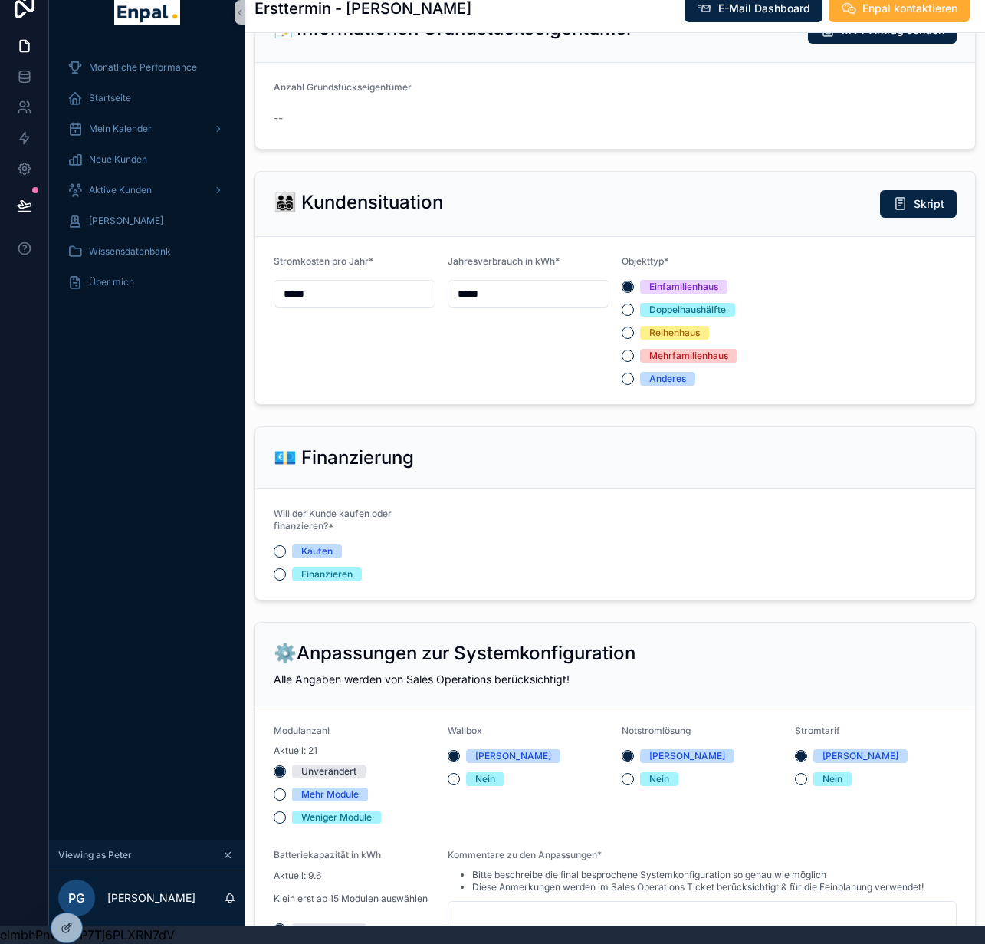
scroll to position [967, 0]
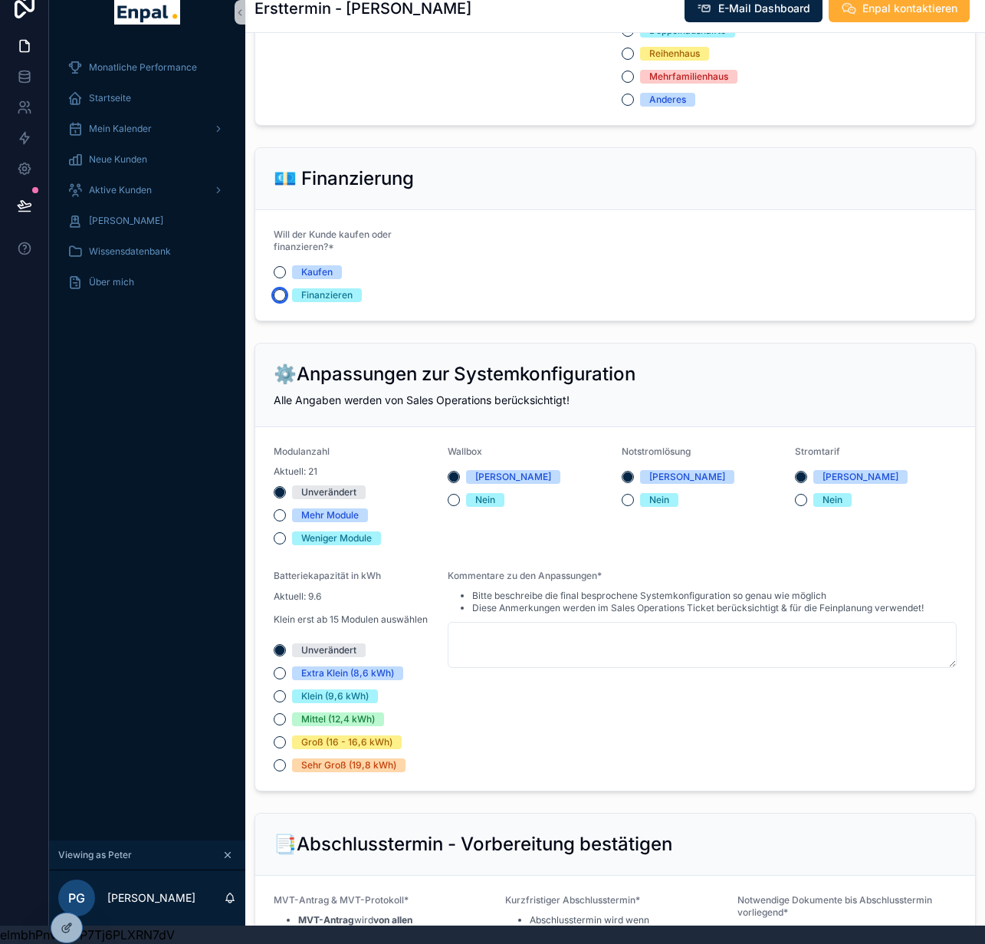
click at [280, 289] on button "Finanzieren" at bounding box center [280, 295] width 12 height 12
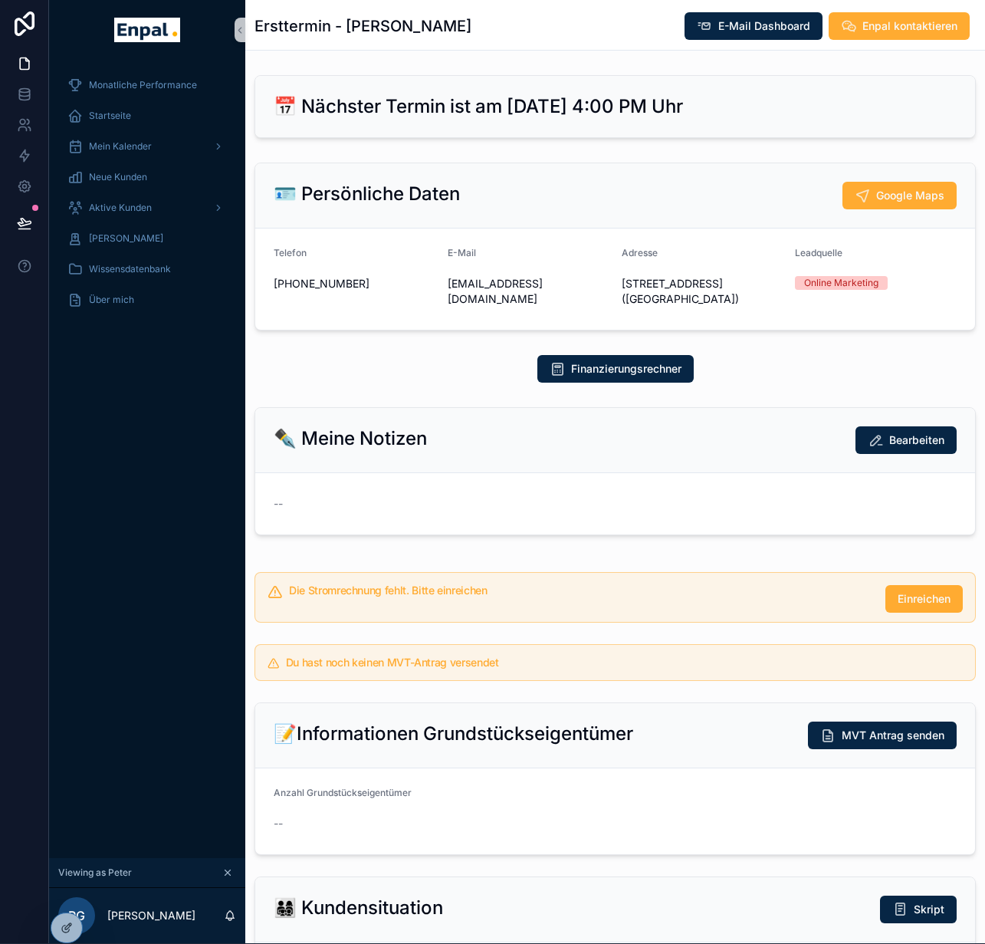
scroll to position [0, 0]
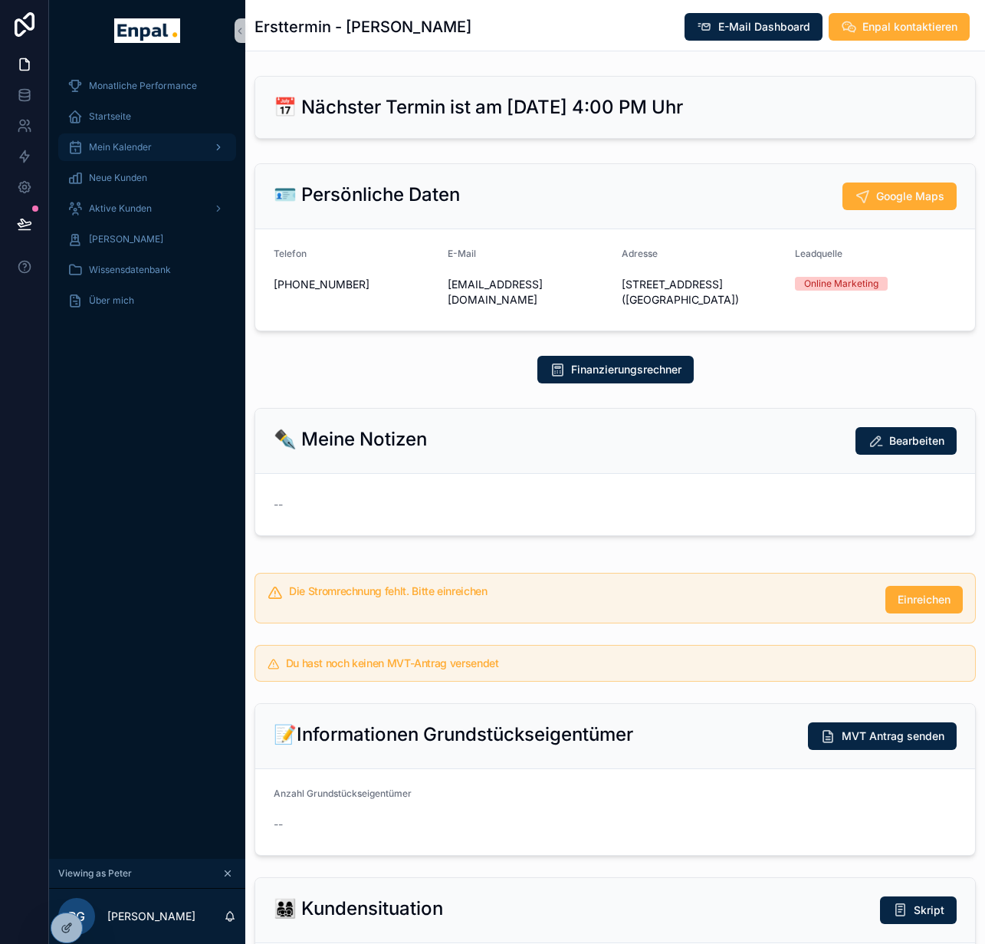
click at [154, 156] on div "Mein Kalender" at bounding box center [146, 147] width 159 height 25
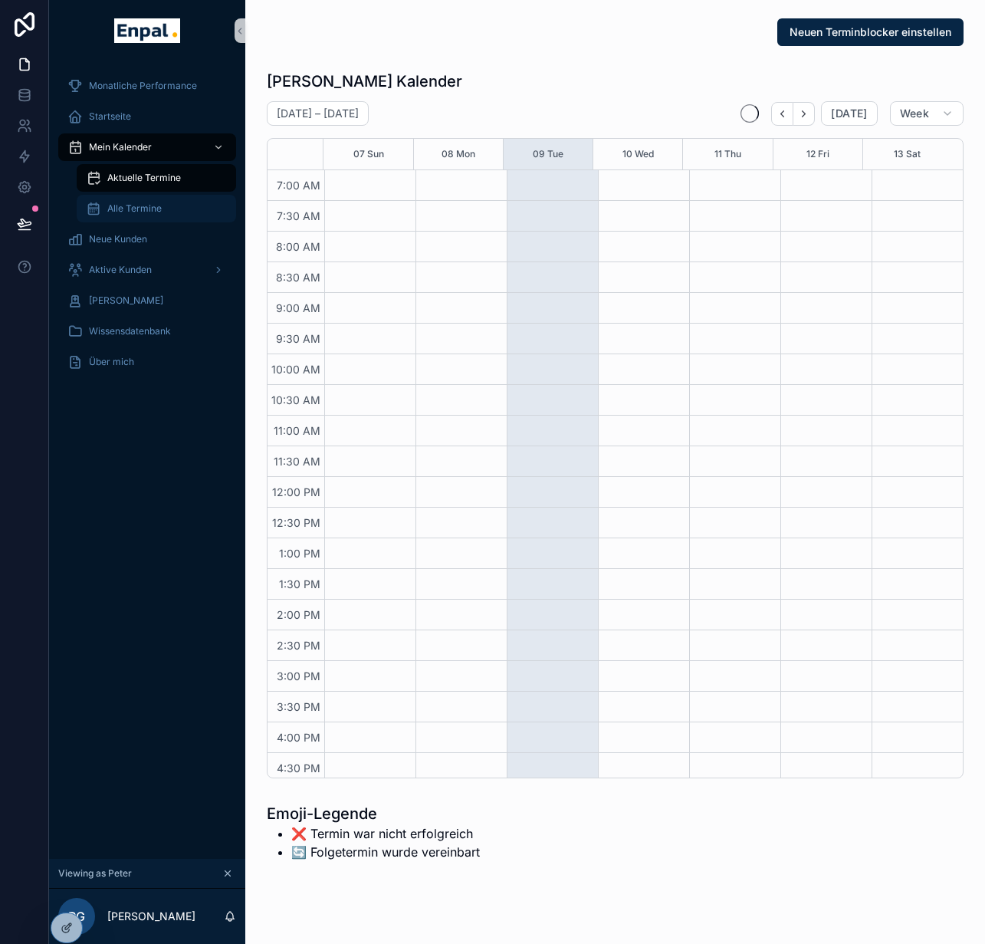
scroll to position [304, 0]
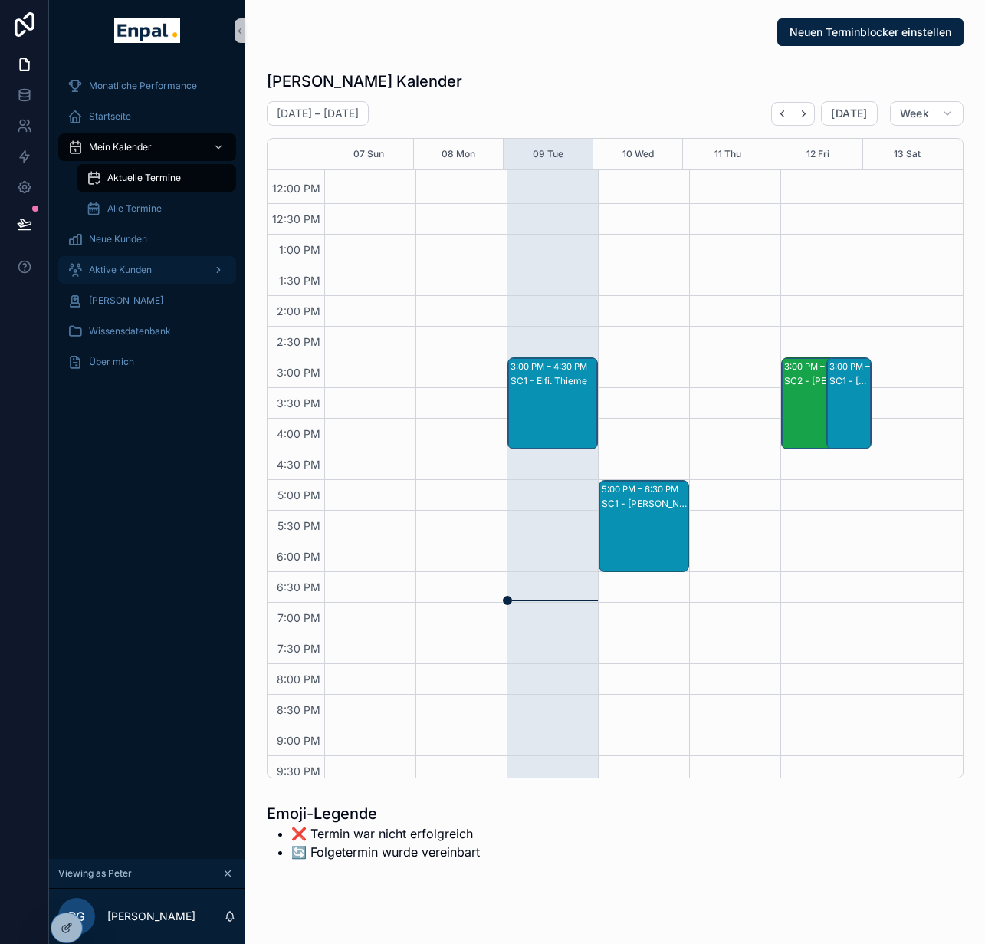
click at [143, 269] on span "Aktive Kunden" at bounding box center [120, 270] width 63 height 12
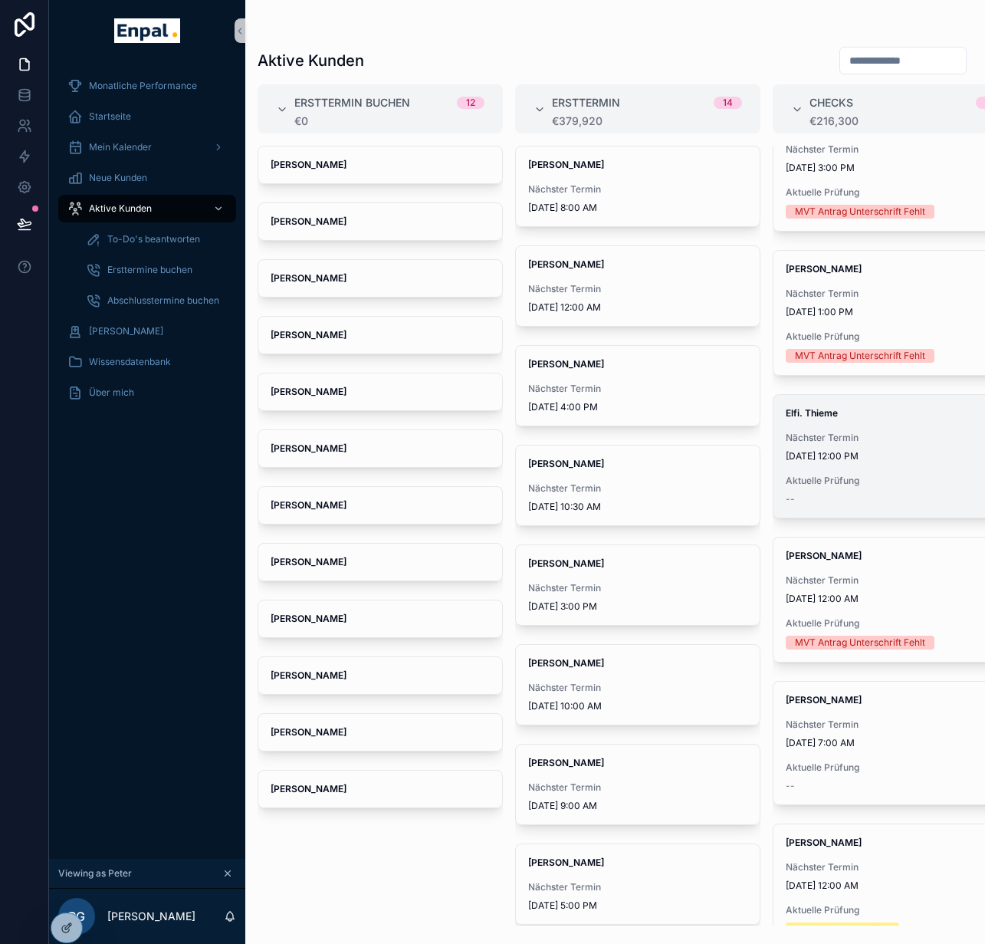
scroll to position [60, 0]
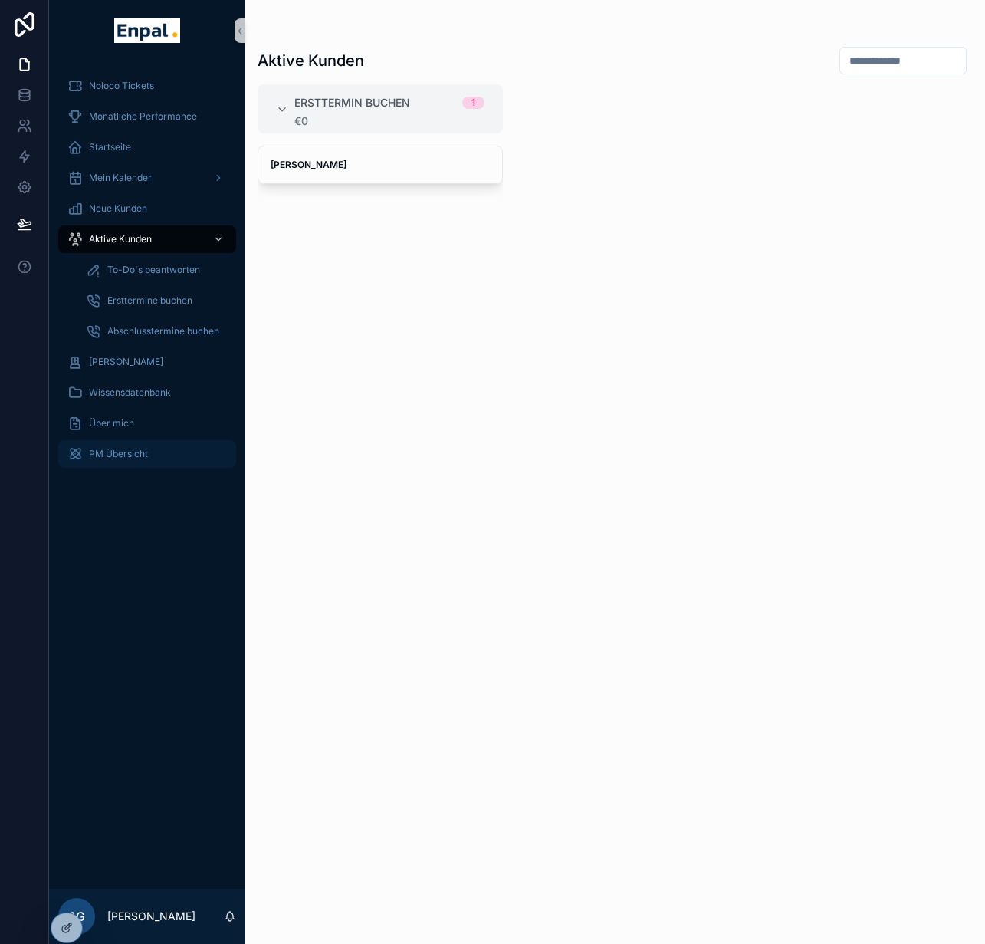
click at [119, 450] on span "PM Übersicht" at bounding box center [118, 454] width 59 height 12
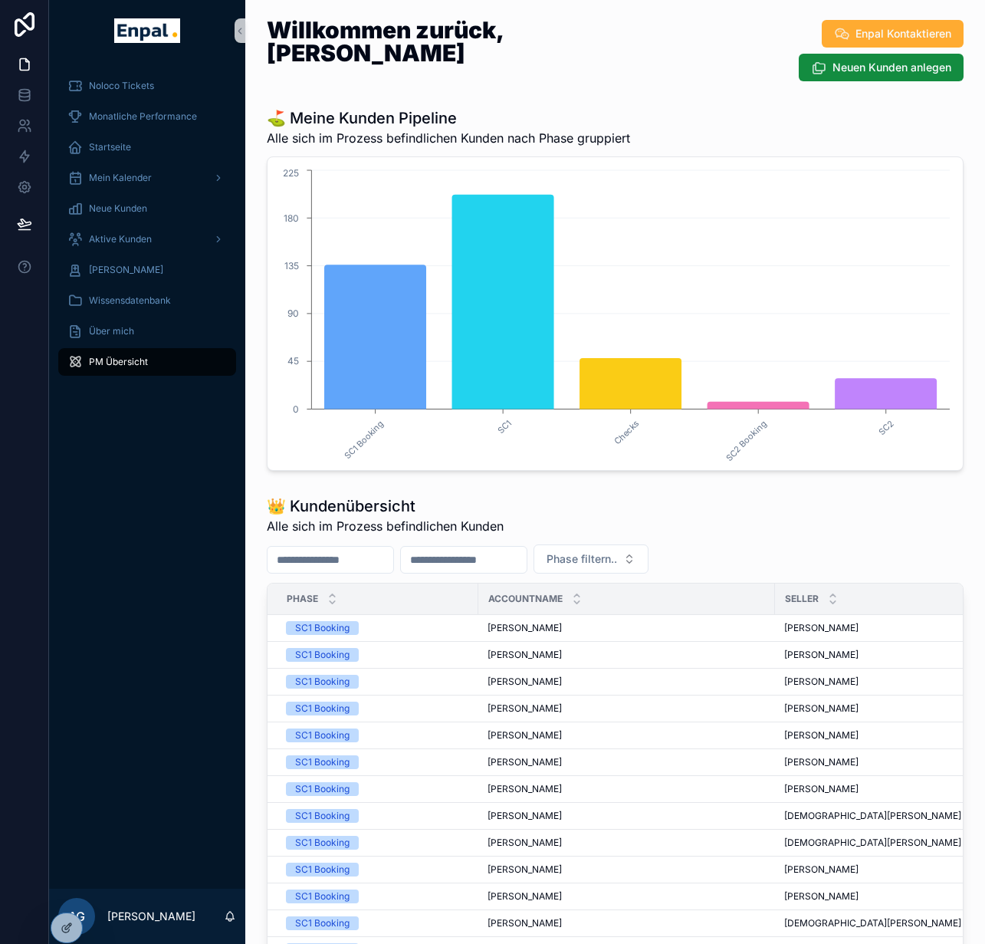
click at [340, 560] on input "scrollable content" at bounding box center [331, 559] width 126 height 21
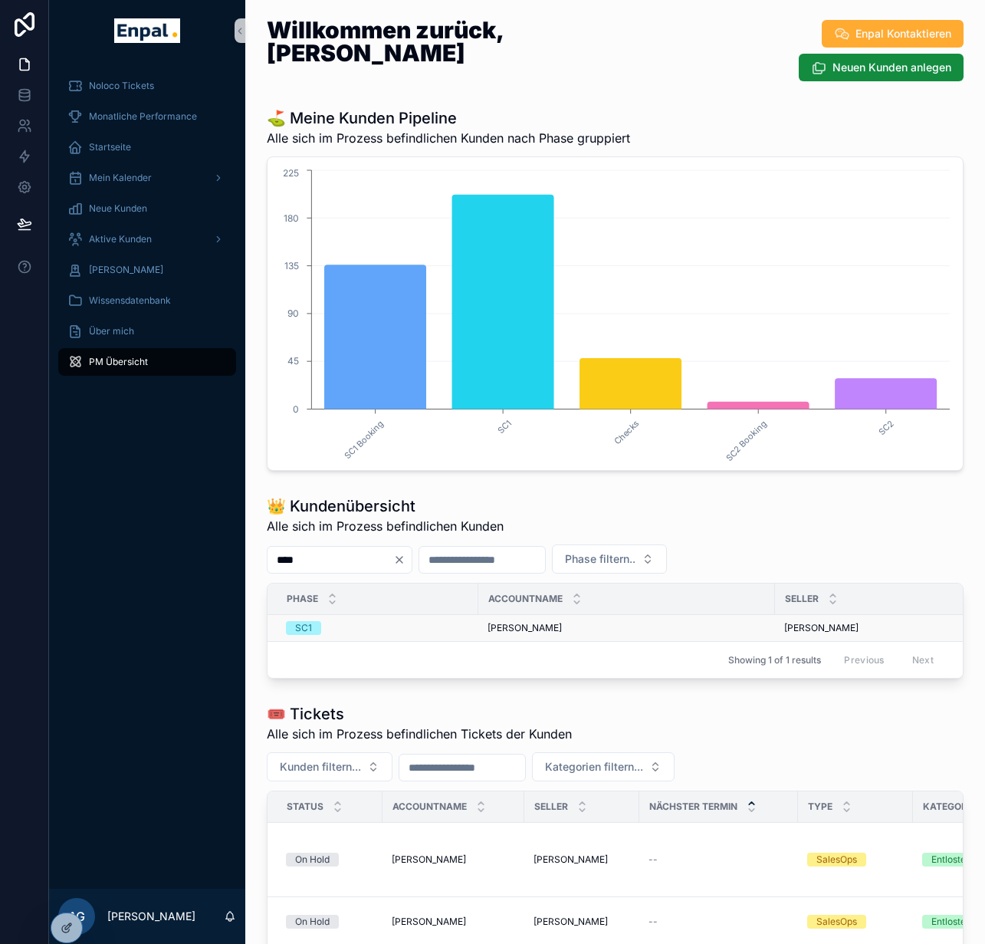
type input "****"
click at [596, 627] on div "Addy TCHouani Addy TCHouani" at bounding box center [627, 628] width 278 height 12
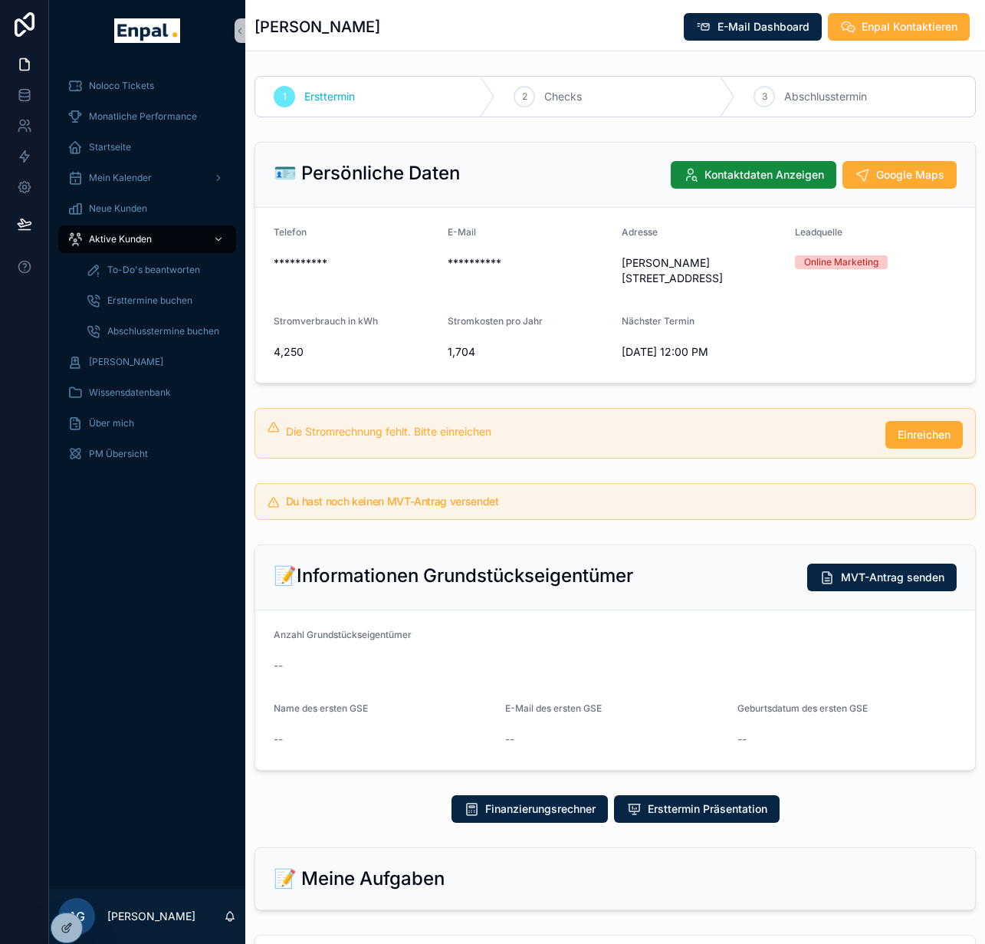
drag, startPoint x: 618, startPoint y: 351, endPoint x: 724, endPoint y: 357, distance: 106.7
click at [724, 357] on form "**********" at bounding box center [615, 295] width 720 height 175
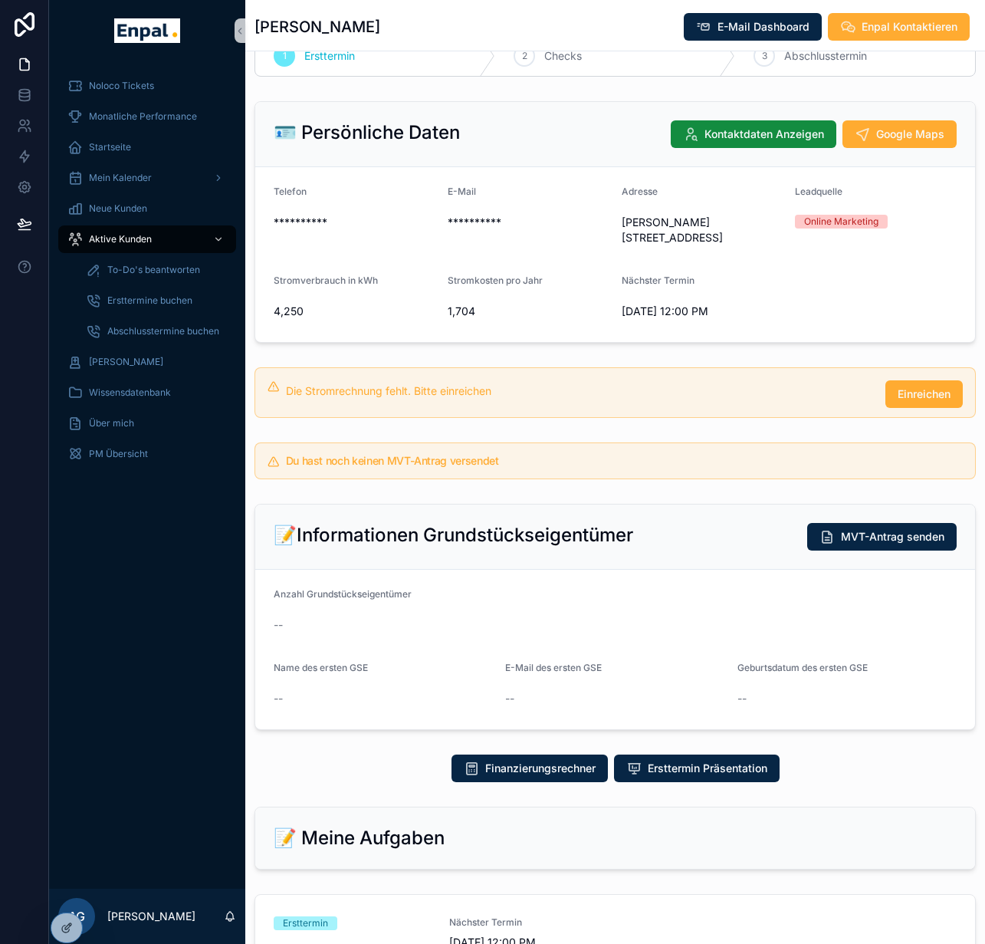
scroll to position [73, 0]
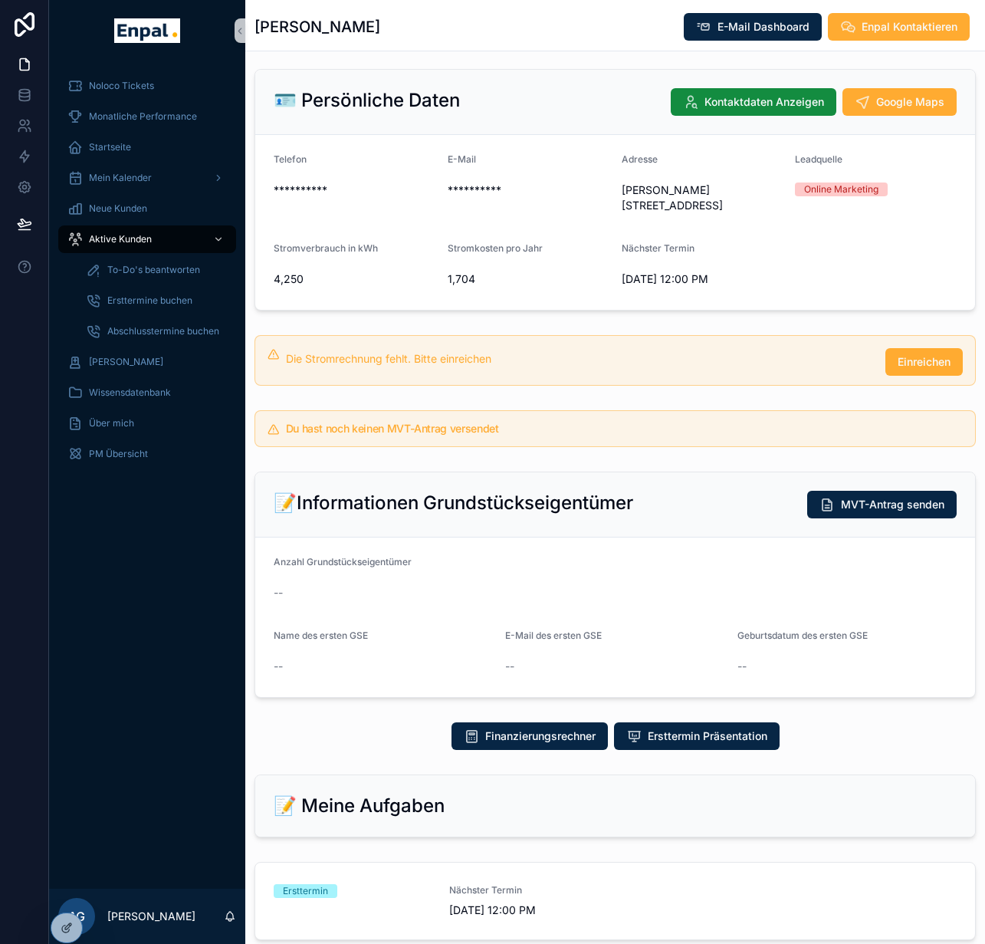
drag, startPoint x: 613, startPoint y: 274, endPoint x: 708, endPoint y: 289, distance: 96.3
click at [707, 289] on form "**********" at bounding box center [615, 222] width 720 height 175
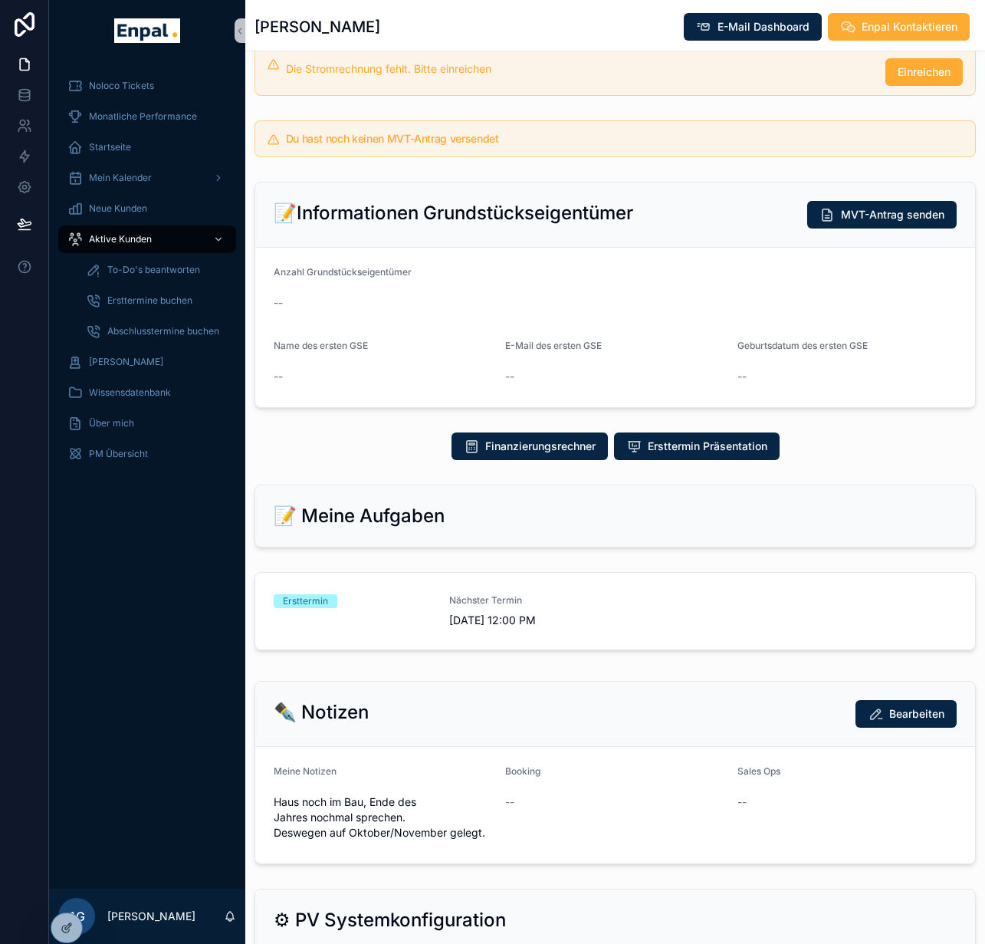
scroll to position [461, 0]
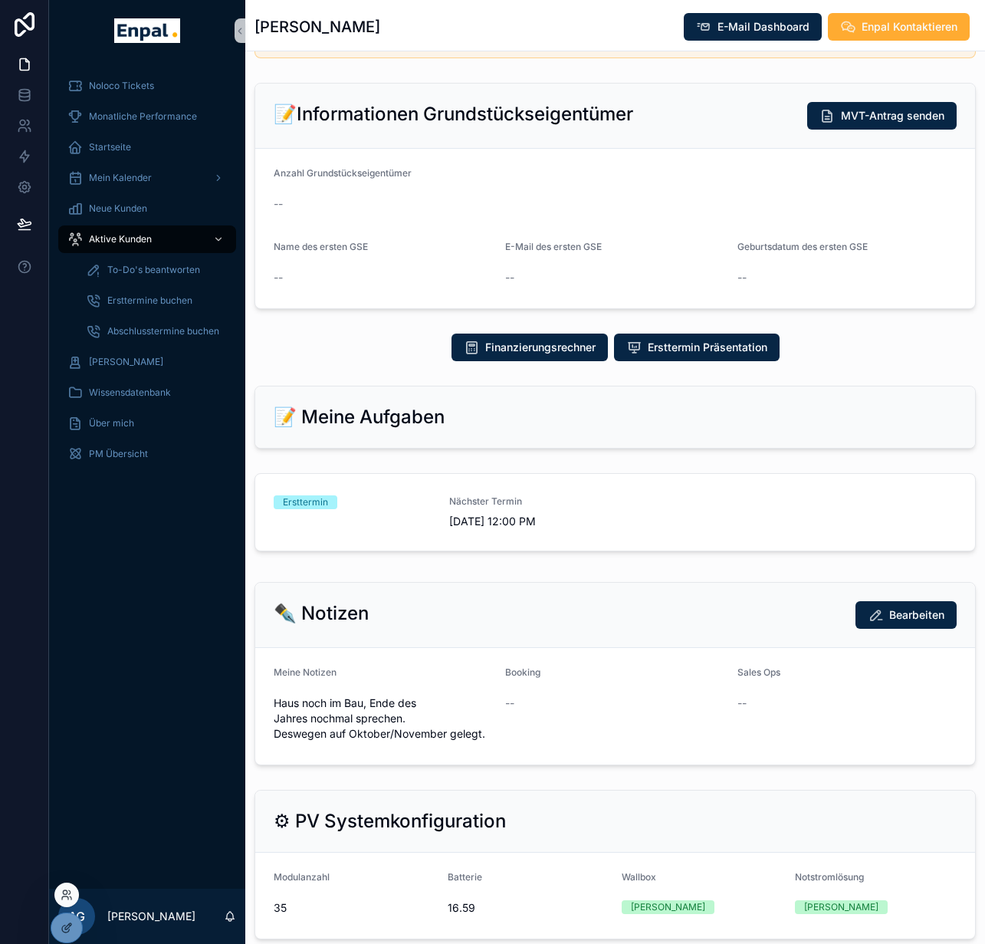
click at [70, 901] on div at bounding box center [66, 894] width 25 height 25
click at [69, 894] on icon at bounding box center [70, 892] width 2 height 4
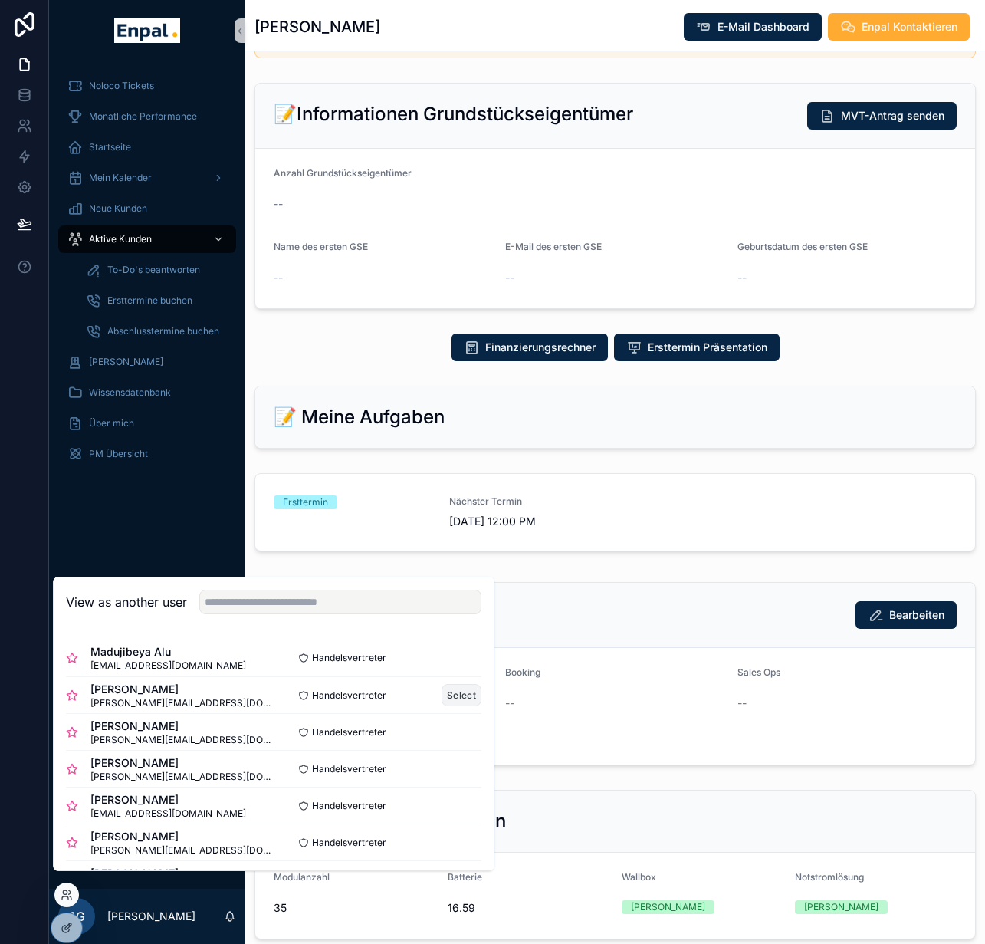
click at [455, 706] on button "Select" at bounding box center [462, 695] width 40 height 22
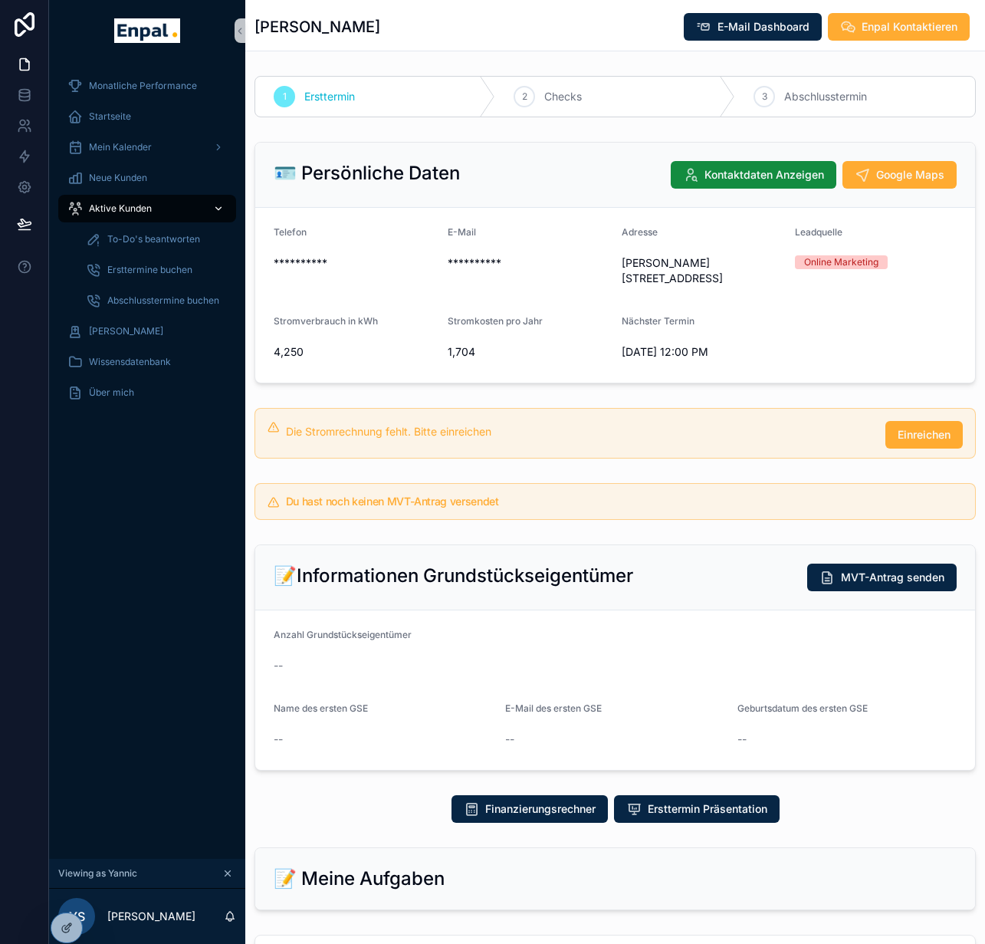
click at [153, 205] on div "Aktive Kunden" at bounding box center [146, 208] width 159 height 25
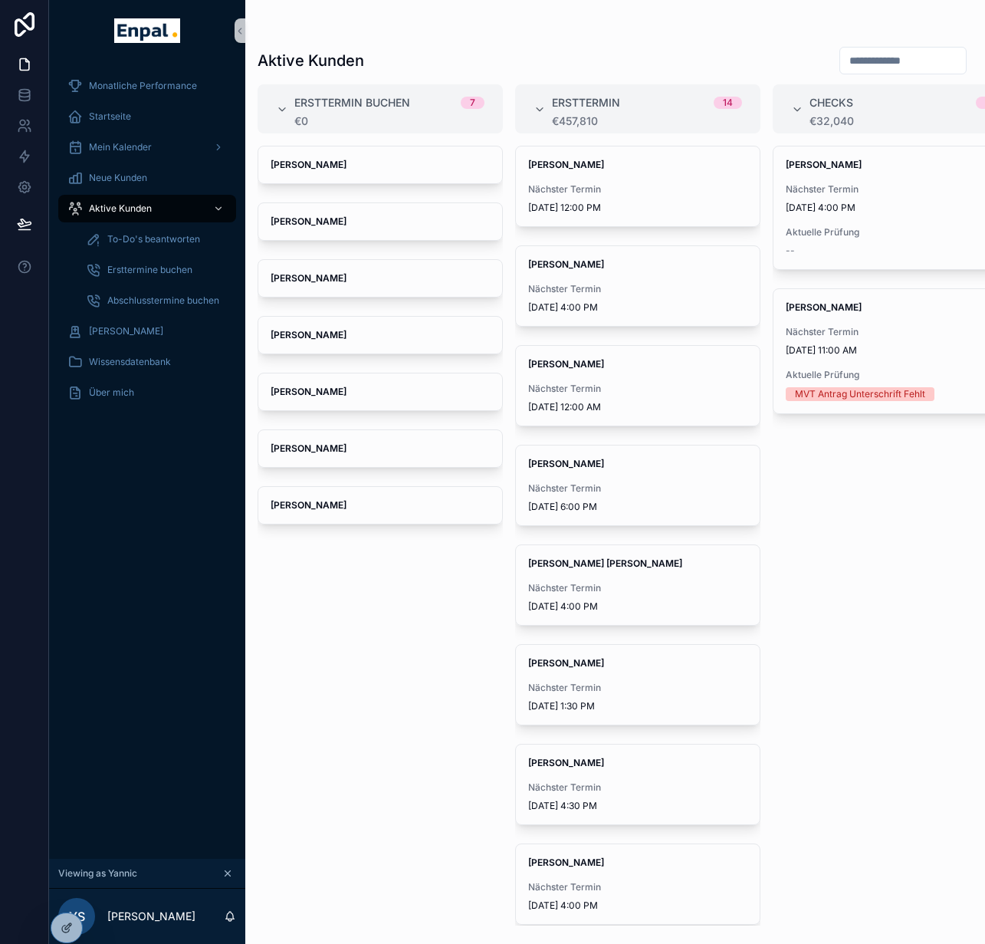
click at [862, 57] on input "scrollable content" at bounding box center [903, 60] width 126 height 21
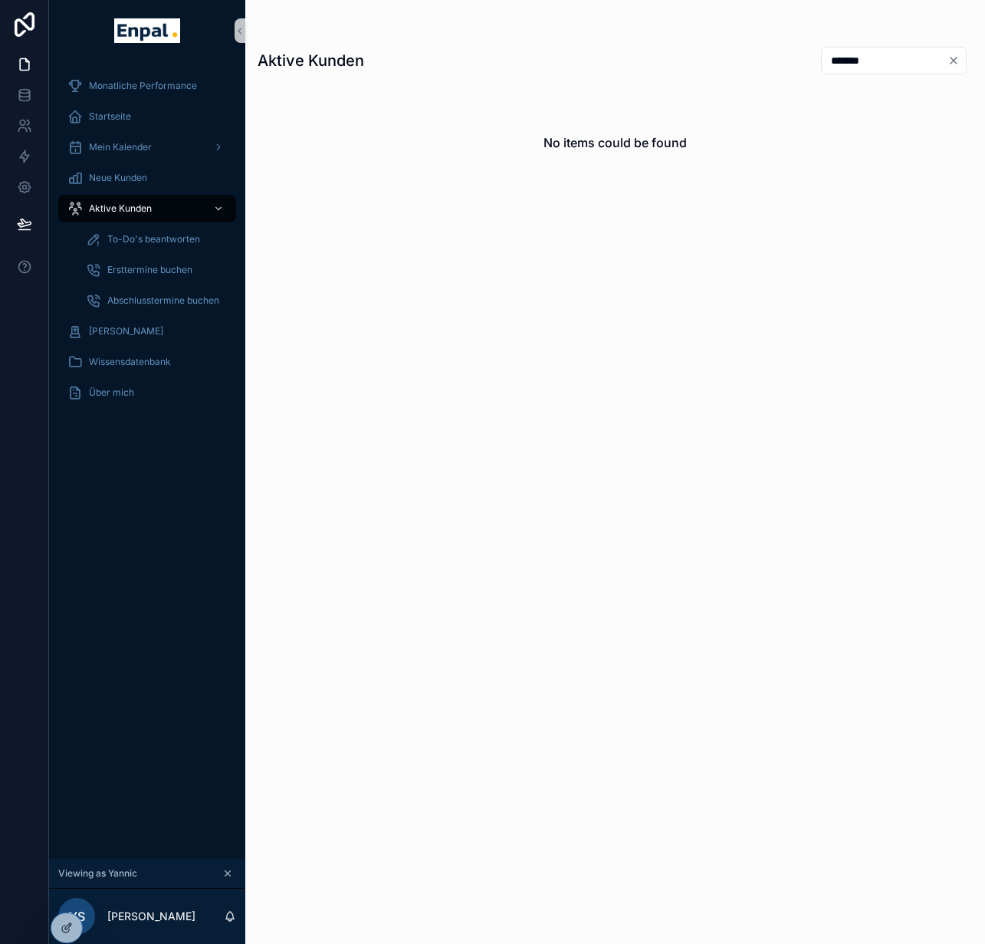
type input "*******"
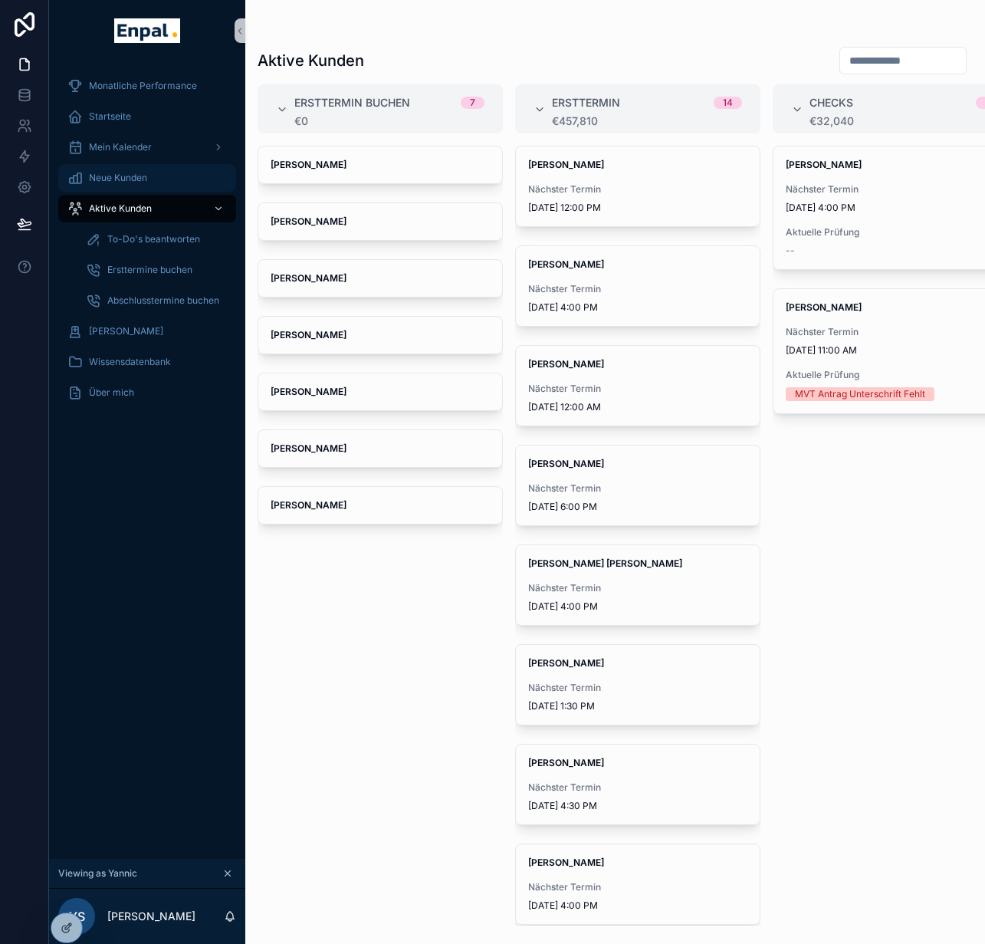
click at [143, 173] on span "Neue Kunden" at bounding box center [118, 178] width 58 height 12
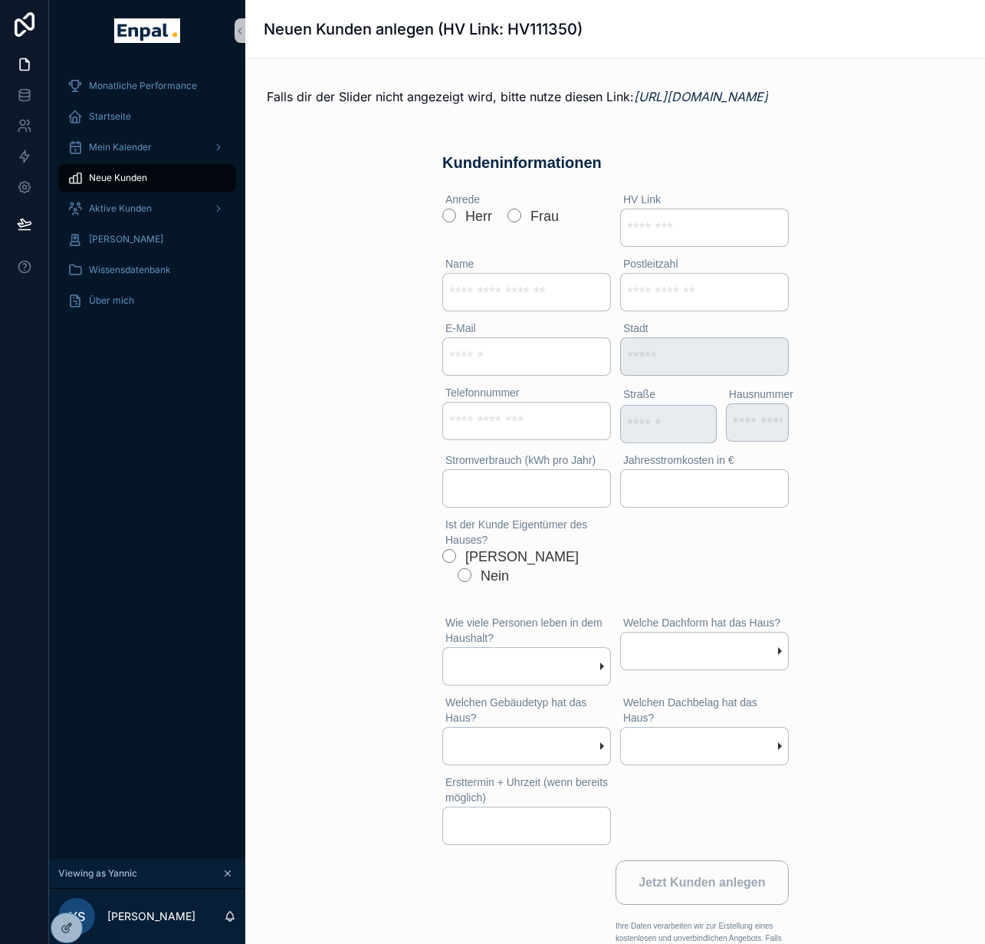
scroll to position [6, 0]
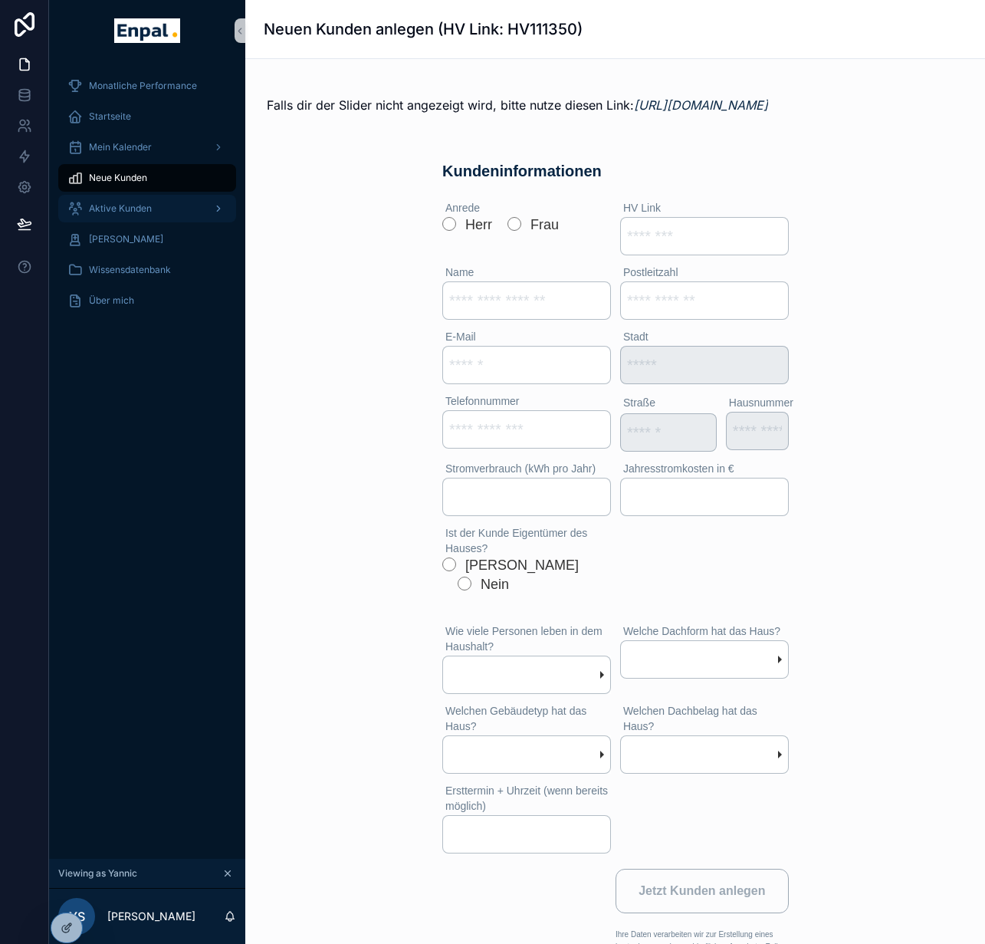
click at [141, 208] on span "Aktive Kunden" at bounding box center [120, 208] width 63 height 12
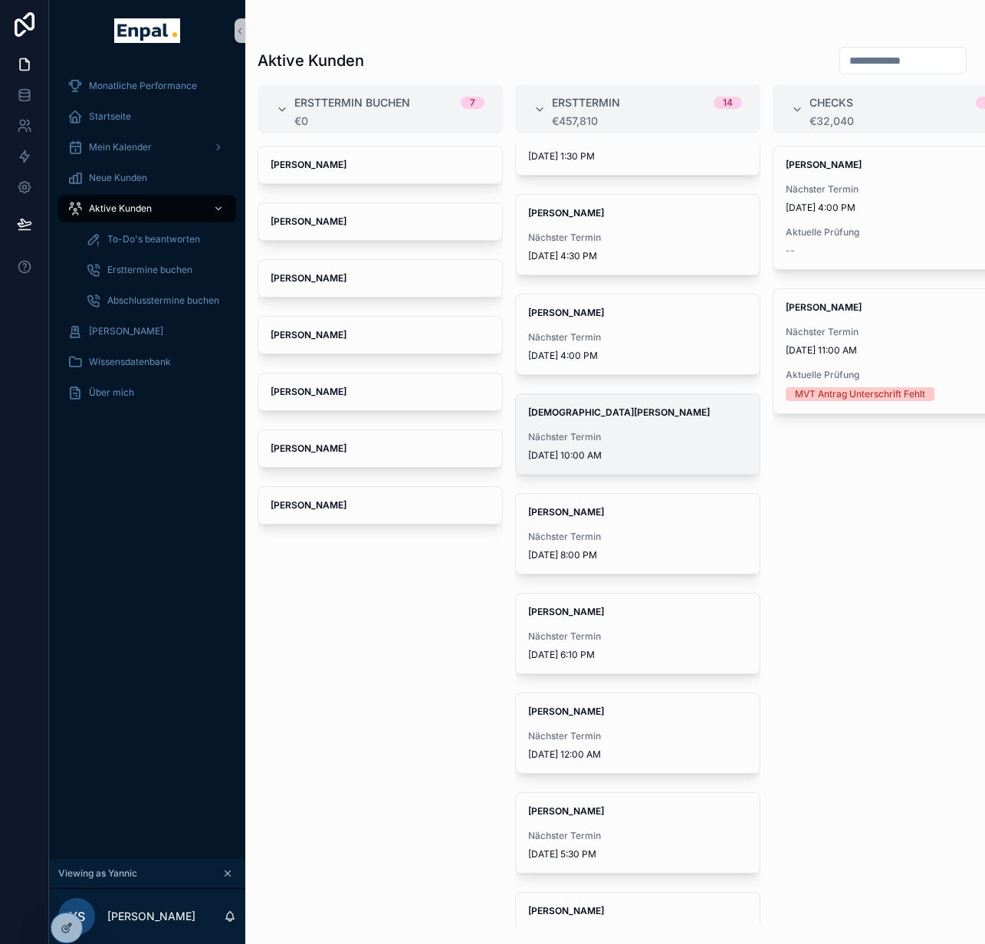
scroll to position [609, 0]
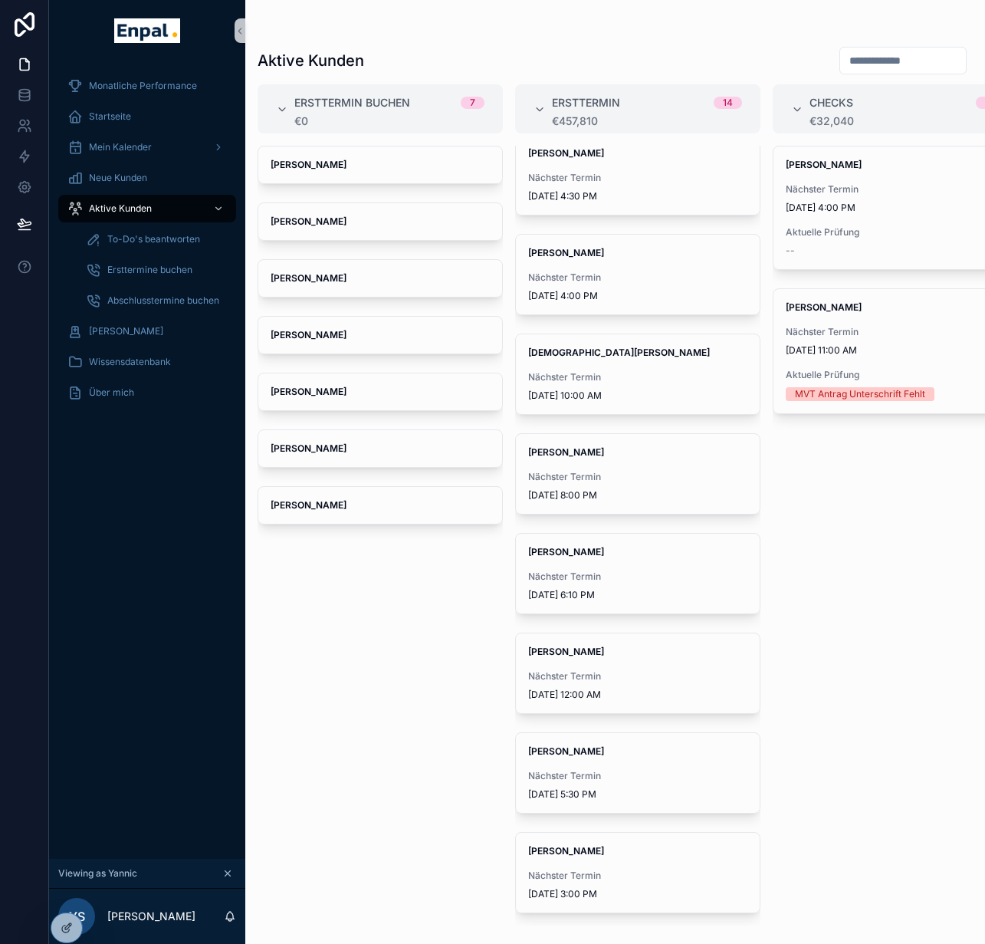
click at [70, 879] on span "Viewing as Yannic" at bounding box center [97, 873] width 79 height 12
click at [66, 884] on div at bounding box center [66, 894] width 25 height 25
click at [66, 901] on div at bounding box center [66, 894] width 25 height 25
click at [67, 895] on icon at bounding box center [67, 894] width 12 height 12
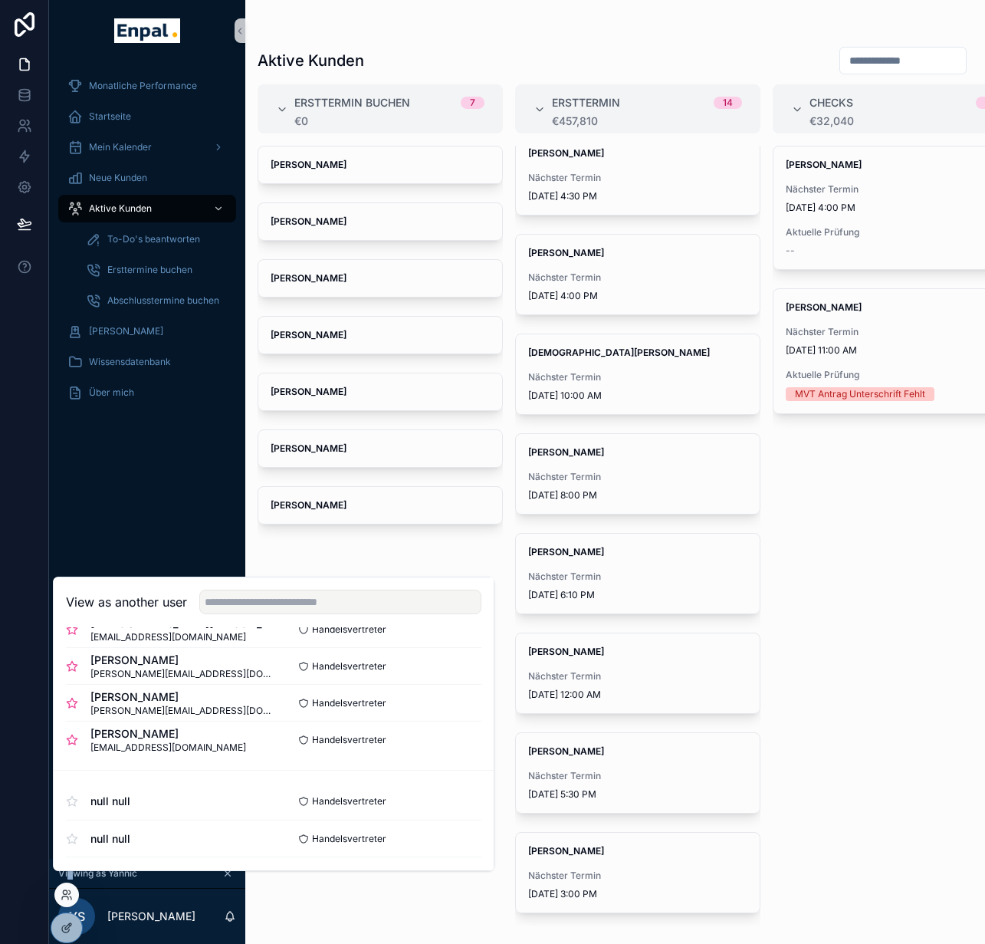
scroll to position [516, 0]
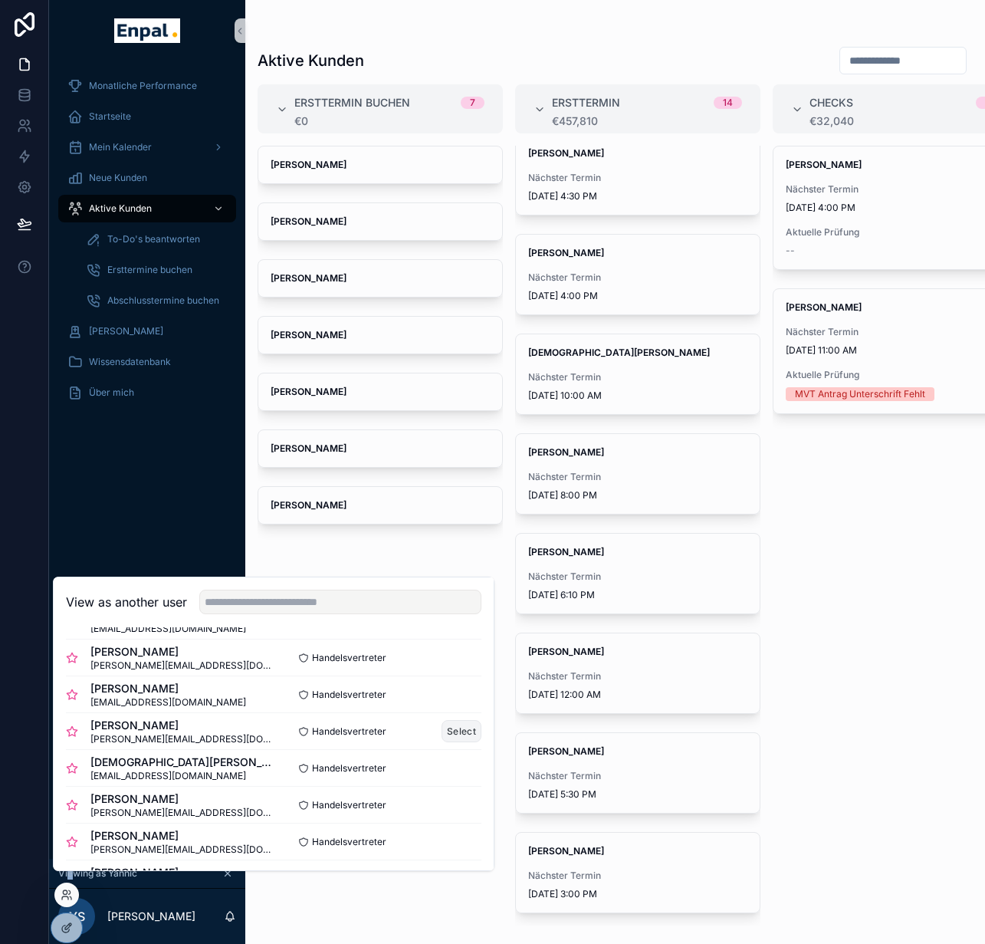
click at [453, 735] on button "Select" at bounding box center [462, 731] width 40 height 22
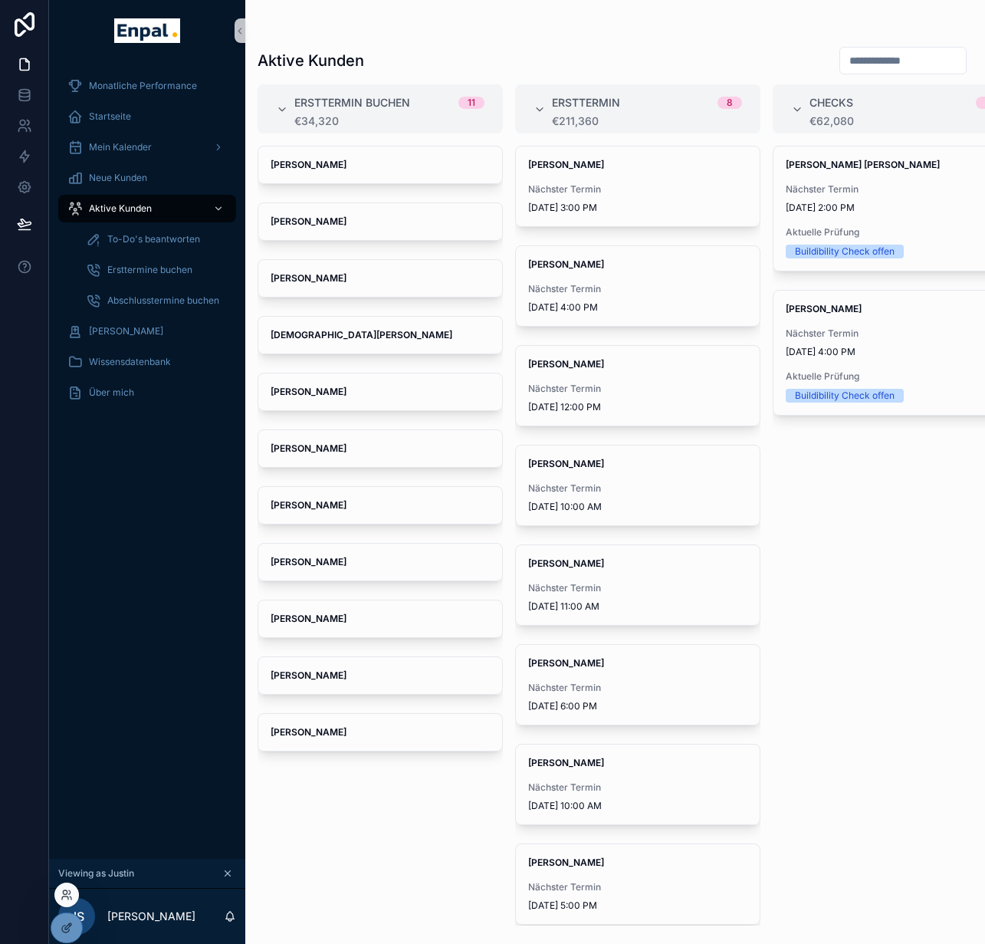
click at [67, 901] on div at bounding box center [66, 894] width 25 height 25
click at [67, 888] on icon at bounding box center [67, 894] width 12 height 12
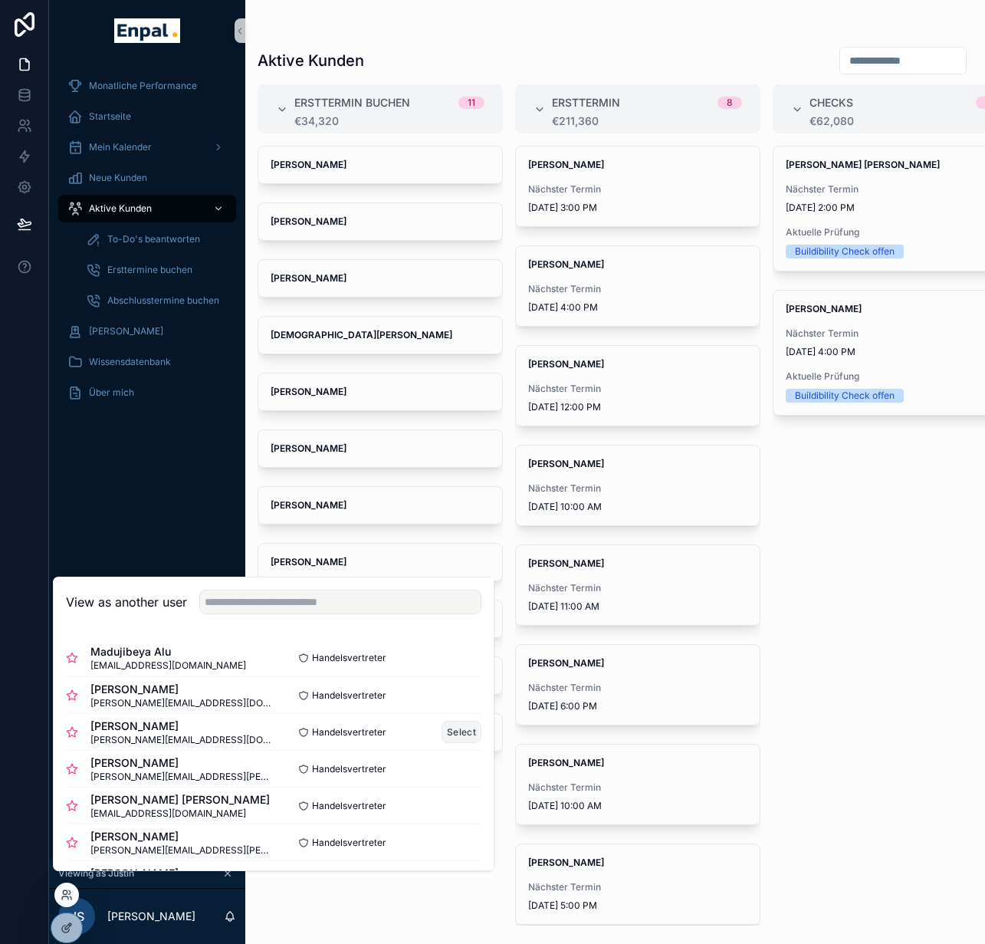
click at [442, 743] on button "Select" at bounding box center [462, 732] width 40 height 22
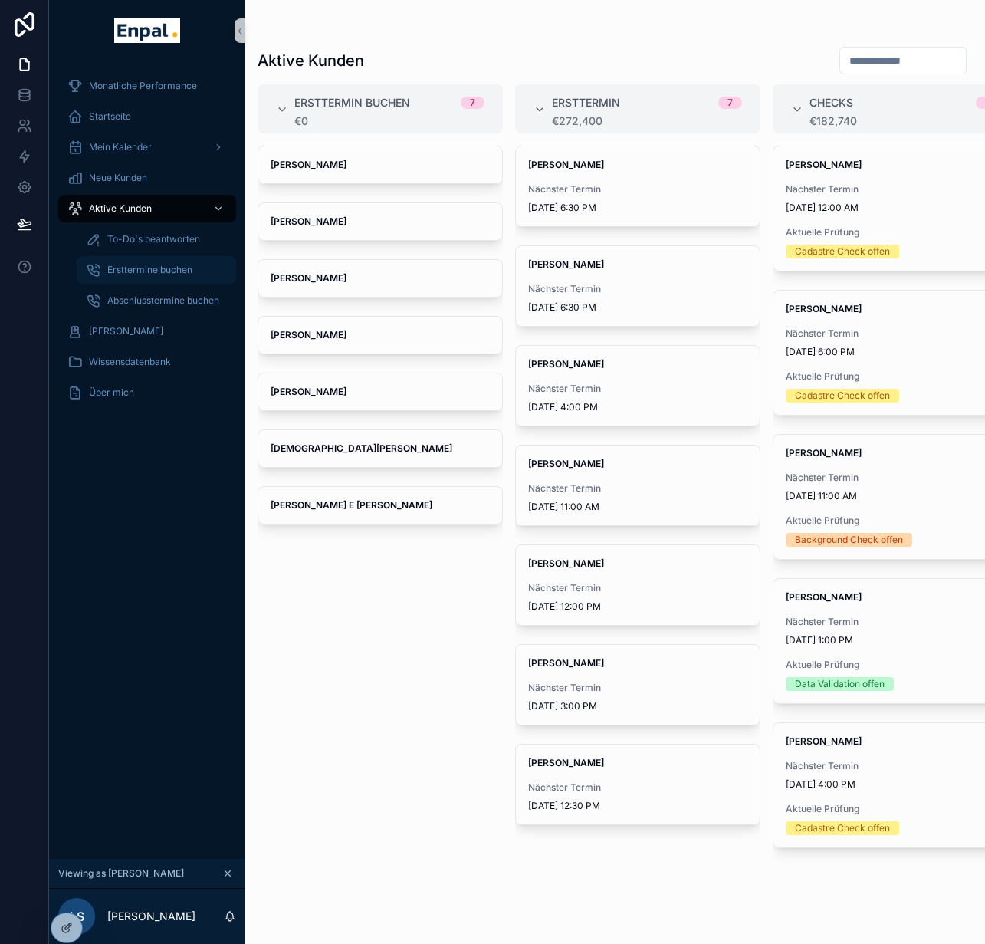
click at [183, 278] on div "Ersttermine buchen" at bounding box center [156, 270] width 141 height 25
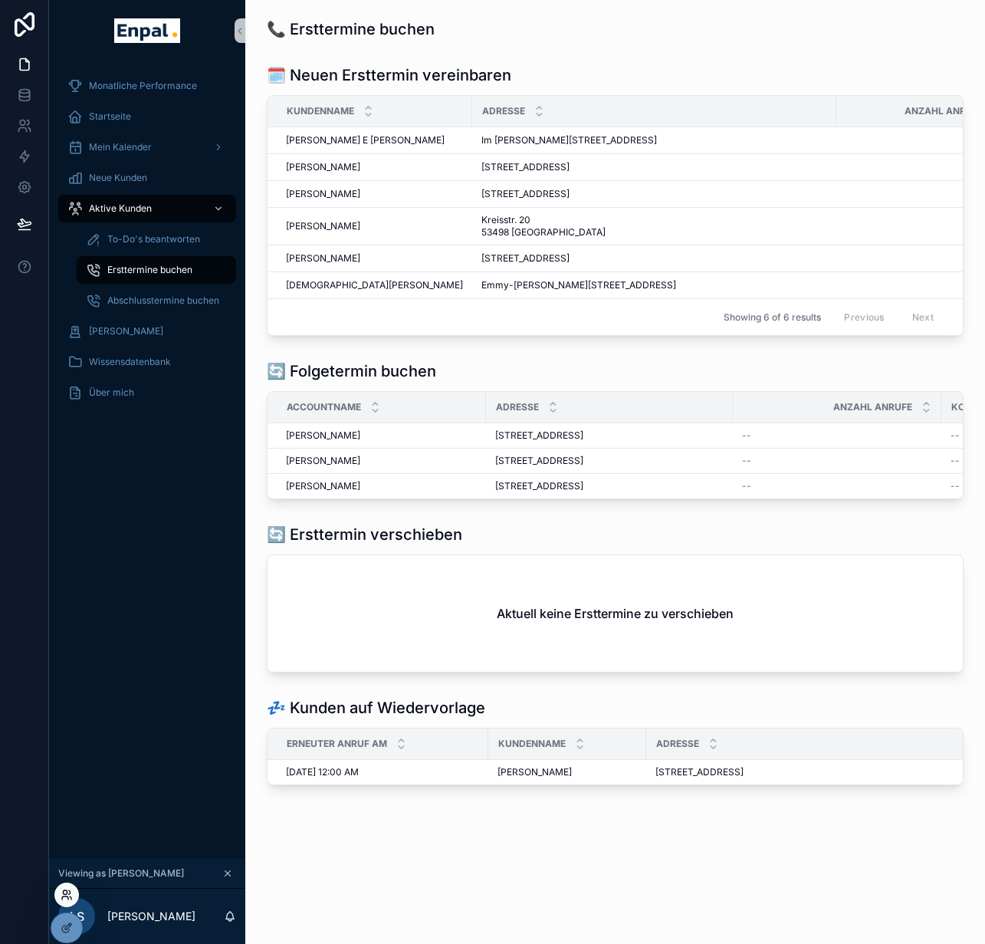
click at [66, 888] on icon at bounding box center [67, 894] width 12 height 12
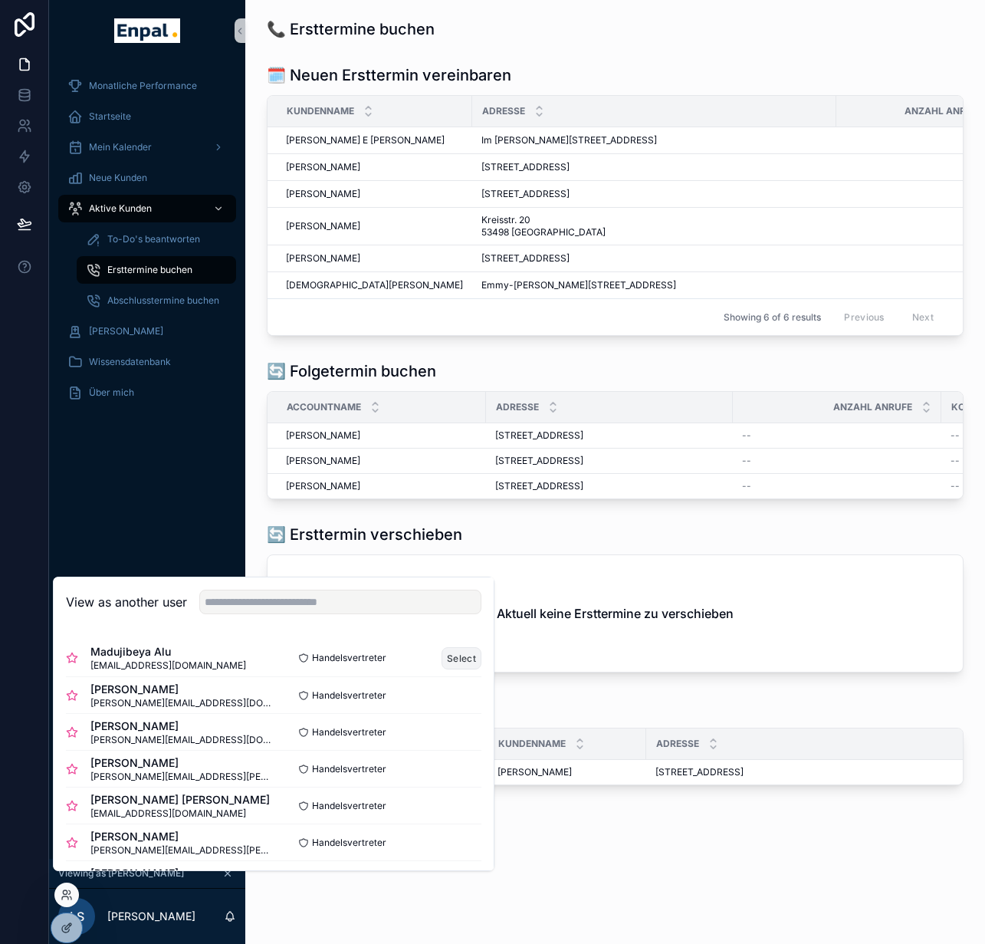
click at [451, 669] on button "Select" at bounding box center [462, 658] width 40 height 22
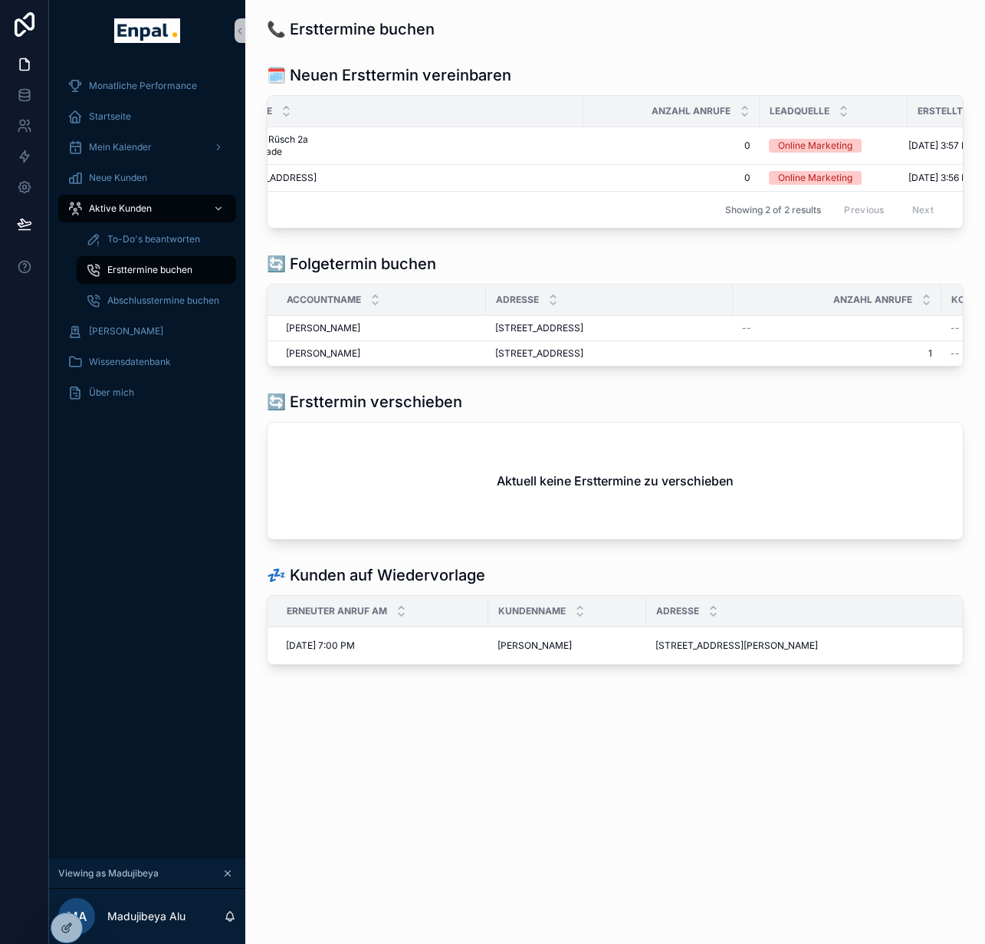
scroll to position [0, 350]
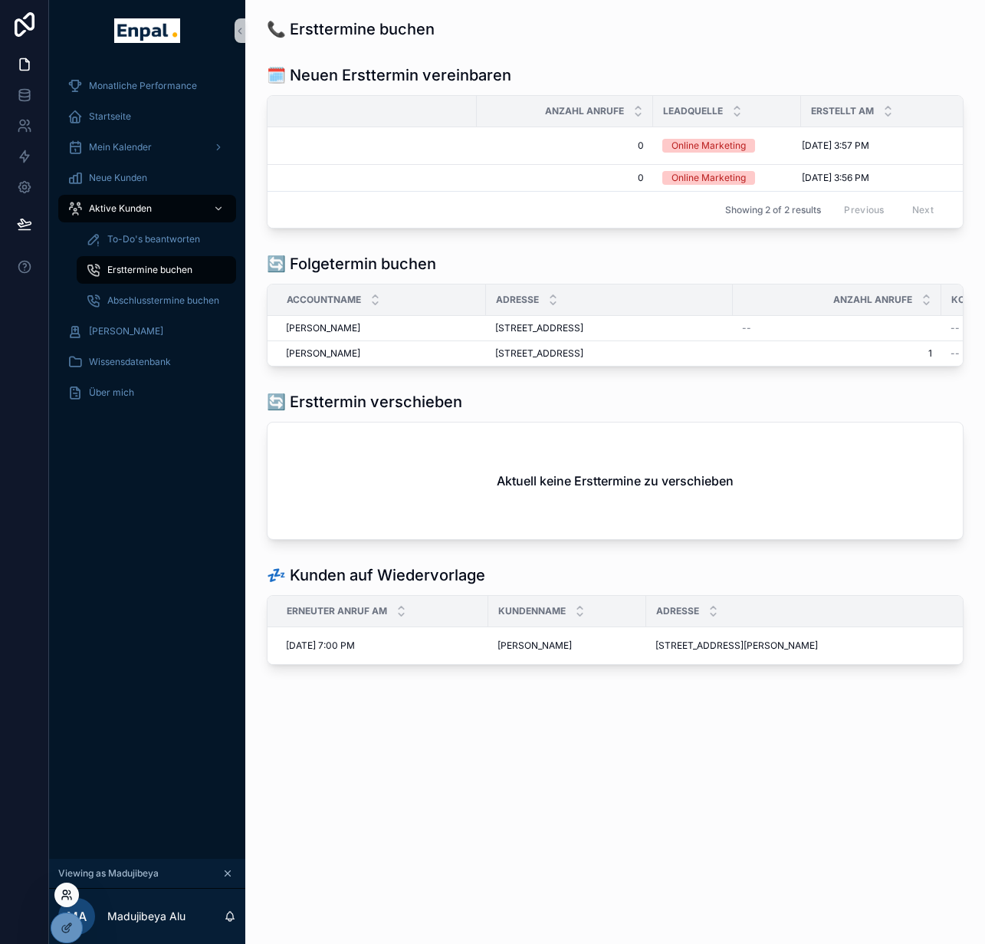
click at [67, 896] on icon at bounding box center [65, 897] width 6 height 3
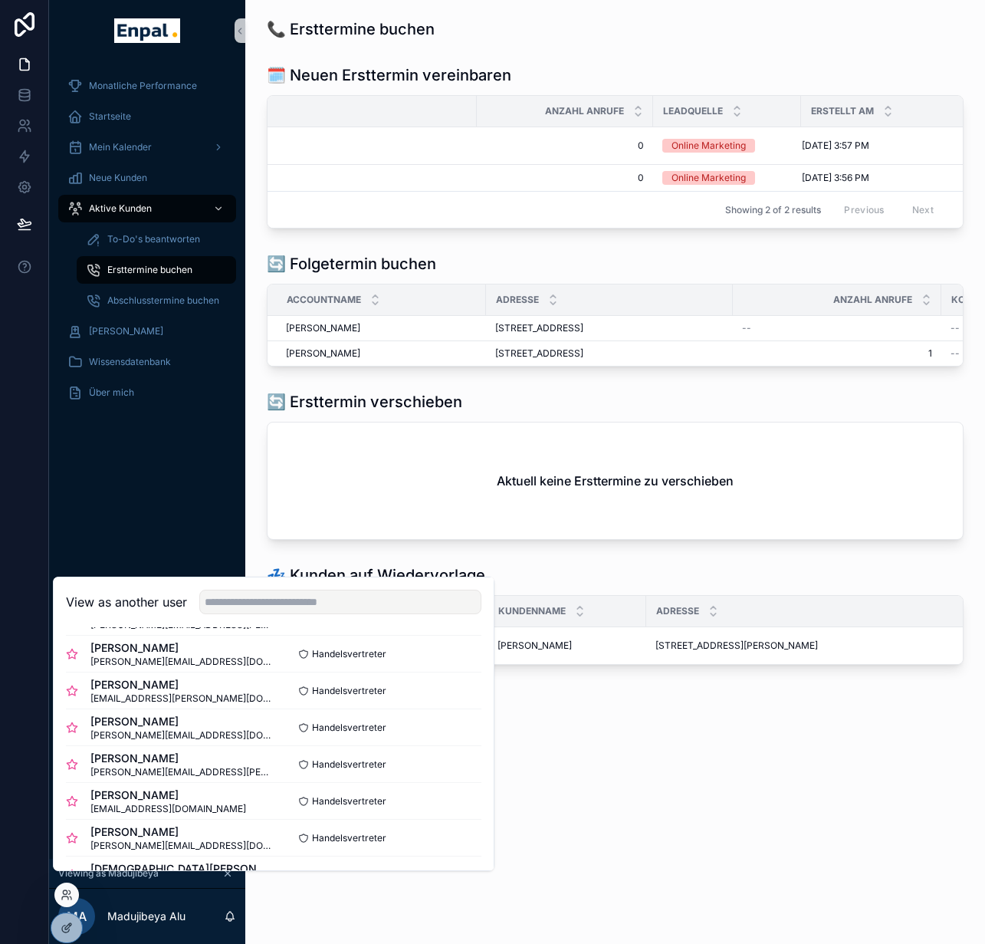
scroll to position [302, 0]
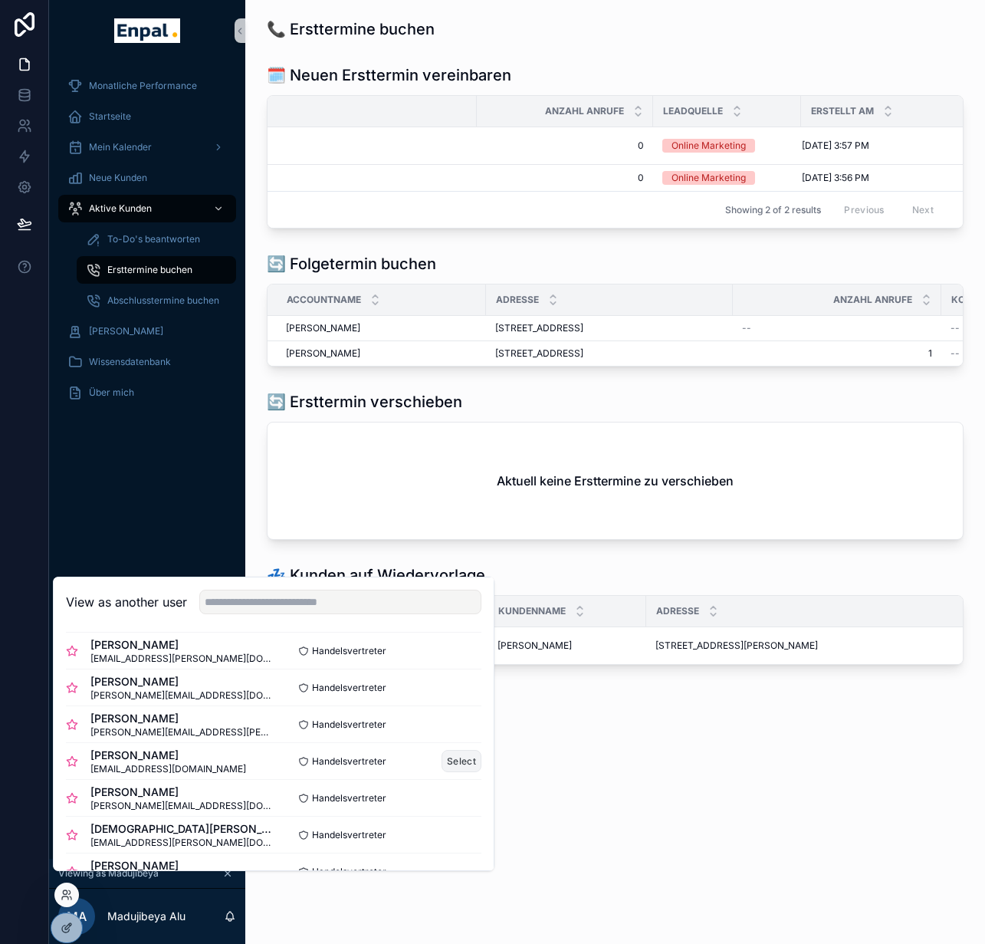
click at [454, 772] on button "Select" at bounding box center [462, 761] width 40 height 22
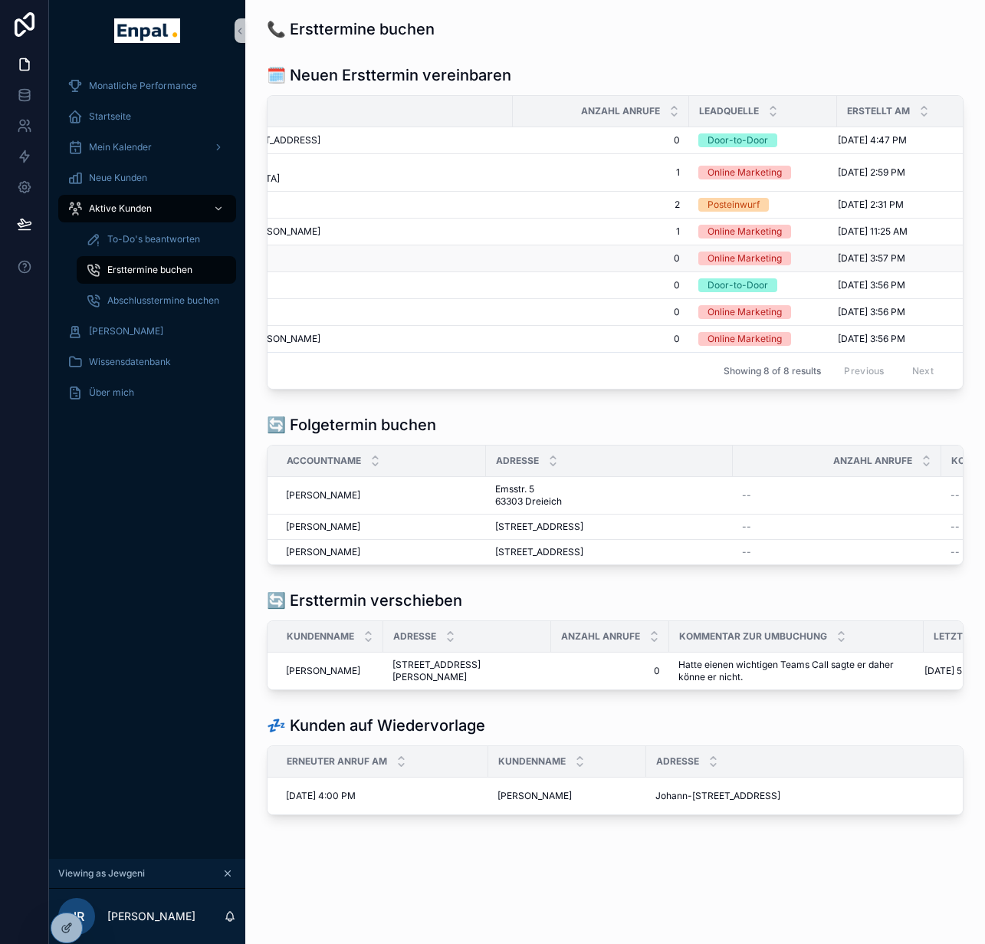
scroll to position [0, 361]
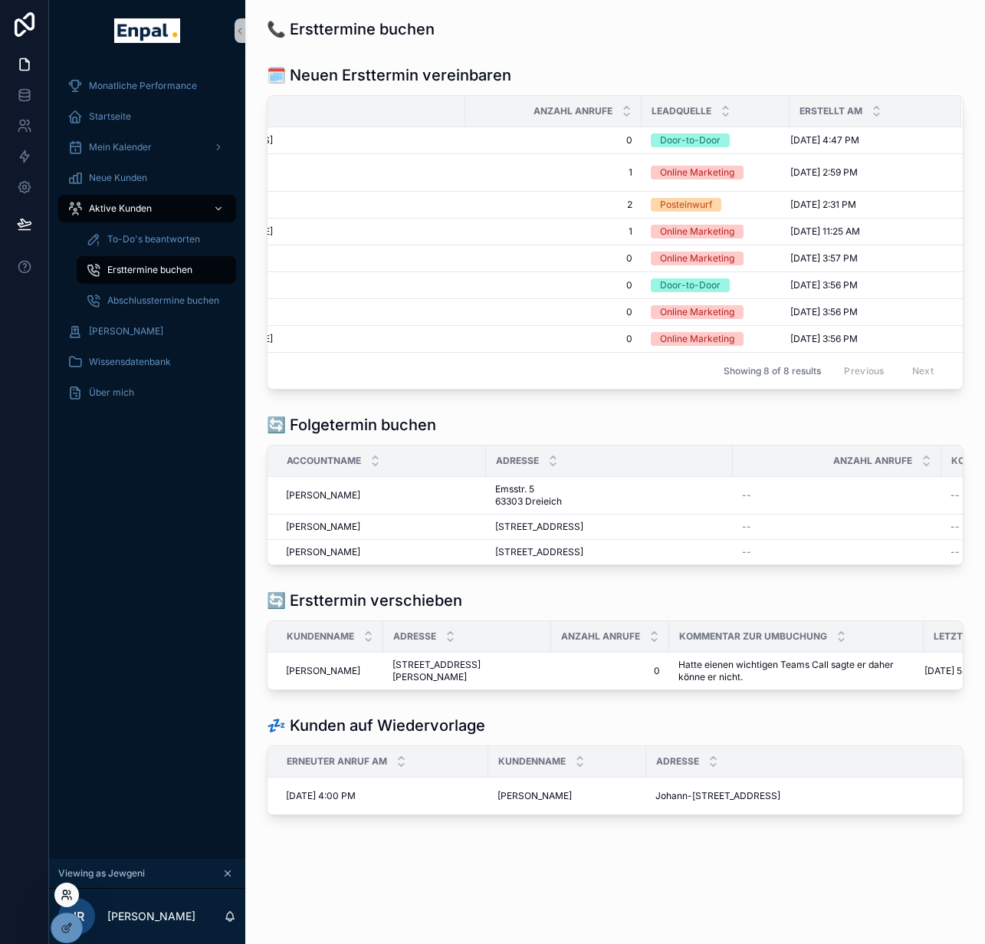
click at [71, 892] on icon at bounding box center [67, 894] width 12 height 12
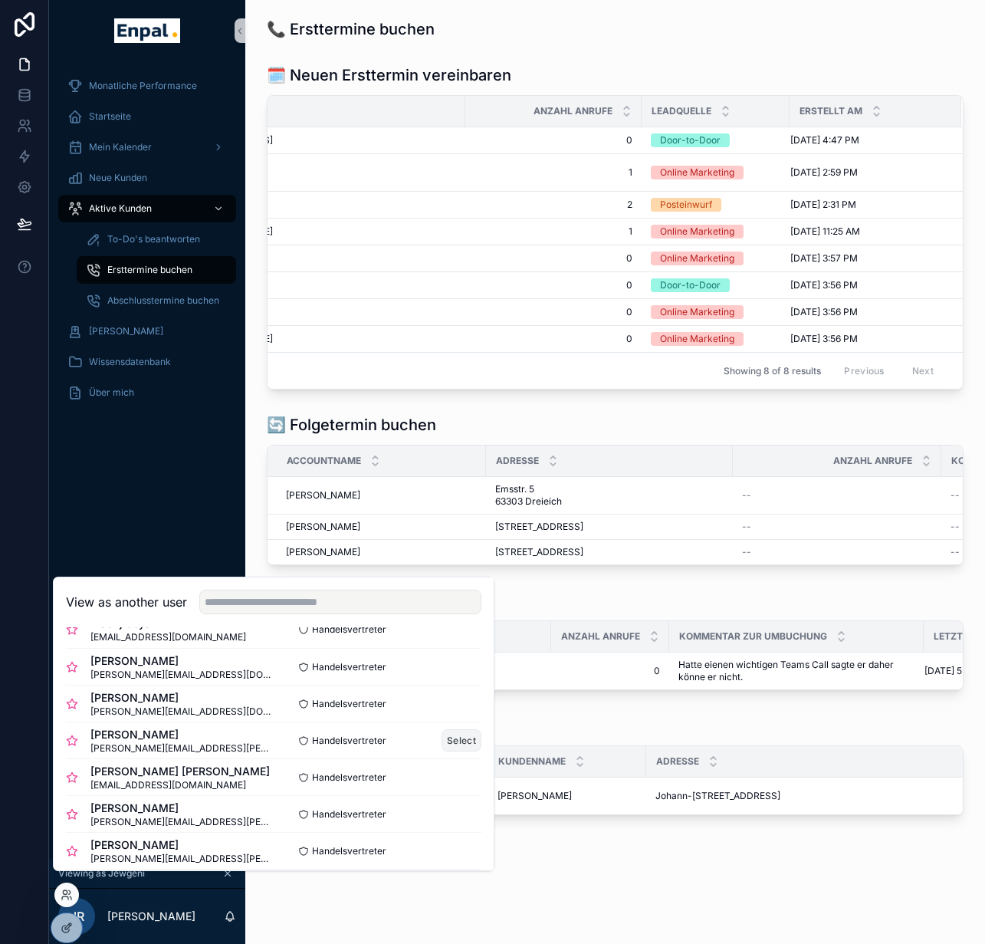
scroll to position [120, 0]
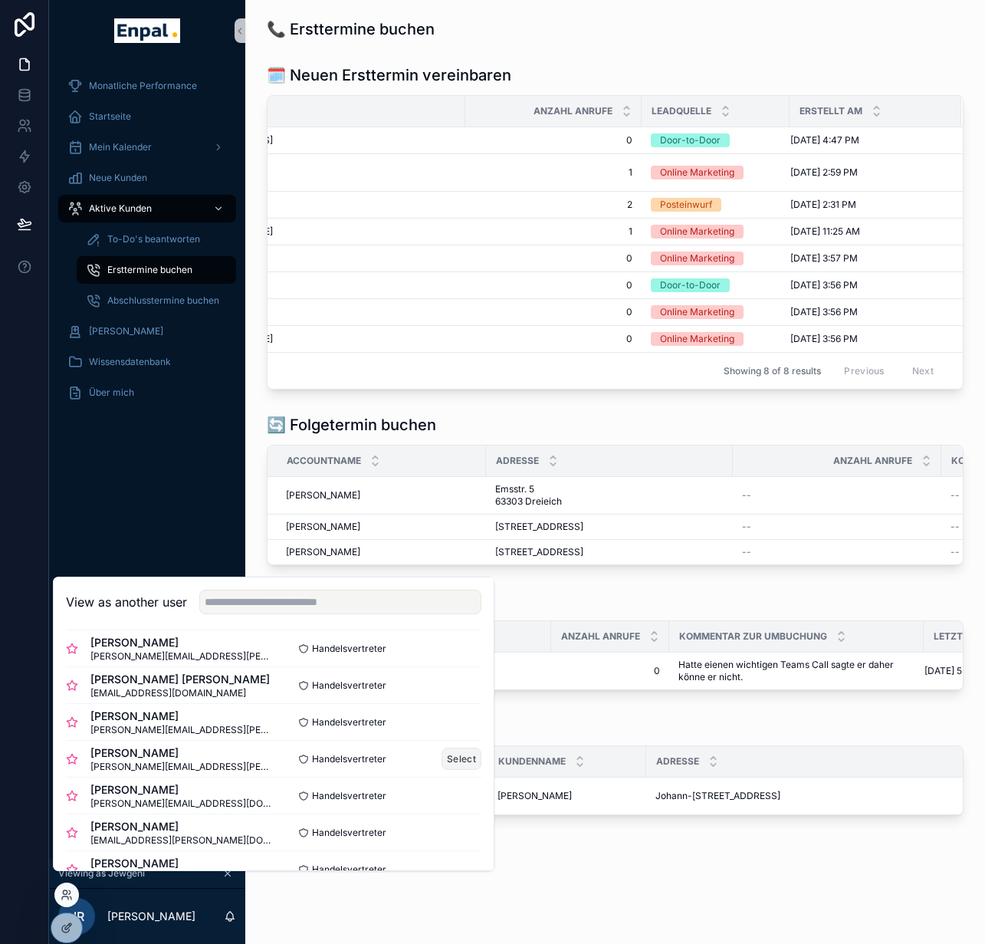
click at [443, 768] on button "Select" at bounding box center [462, 758] width 40 height 22
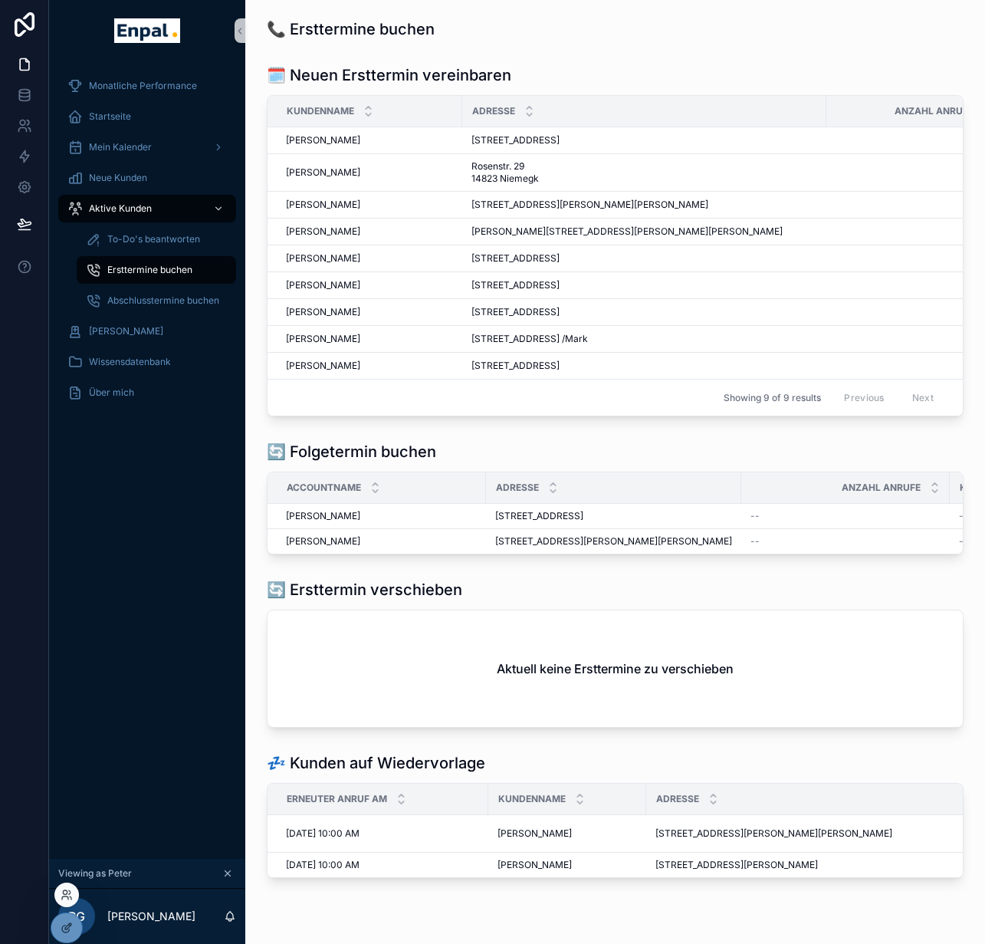
click at [66, 901] on div at bounding box center [66, 894] width 25 height 25
click at [67, 898] on icon at bounding box center [67, 894] width 12 height 12
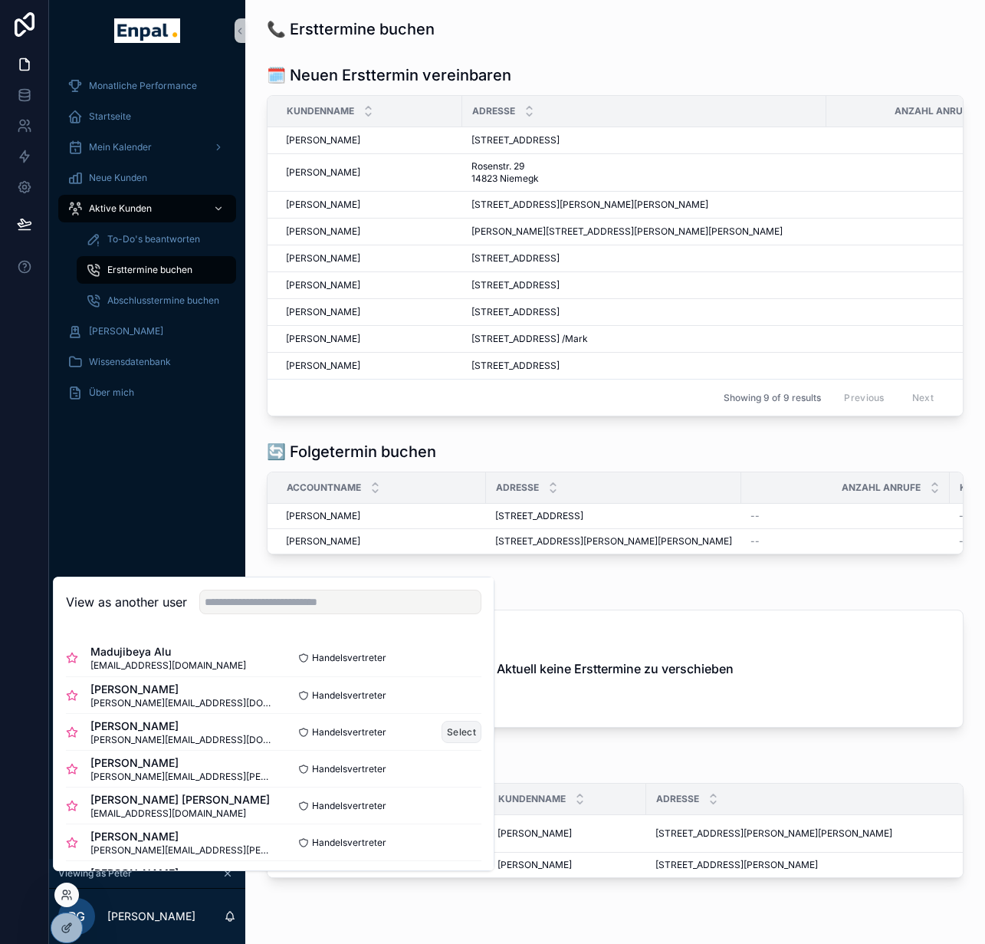
click at [451, 743] on button "Select" at bounding box center [462, 732] width 40 height 22
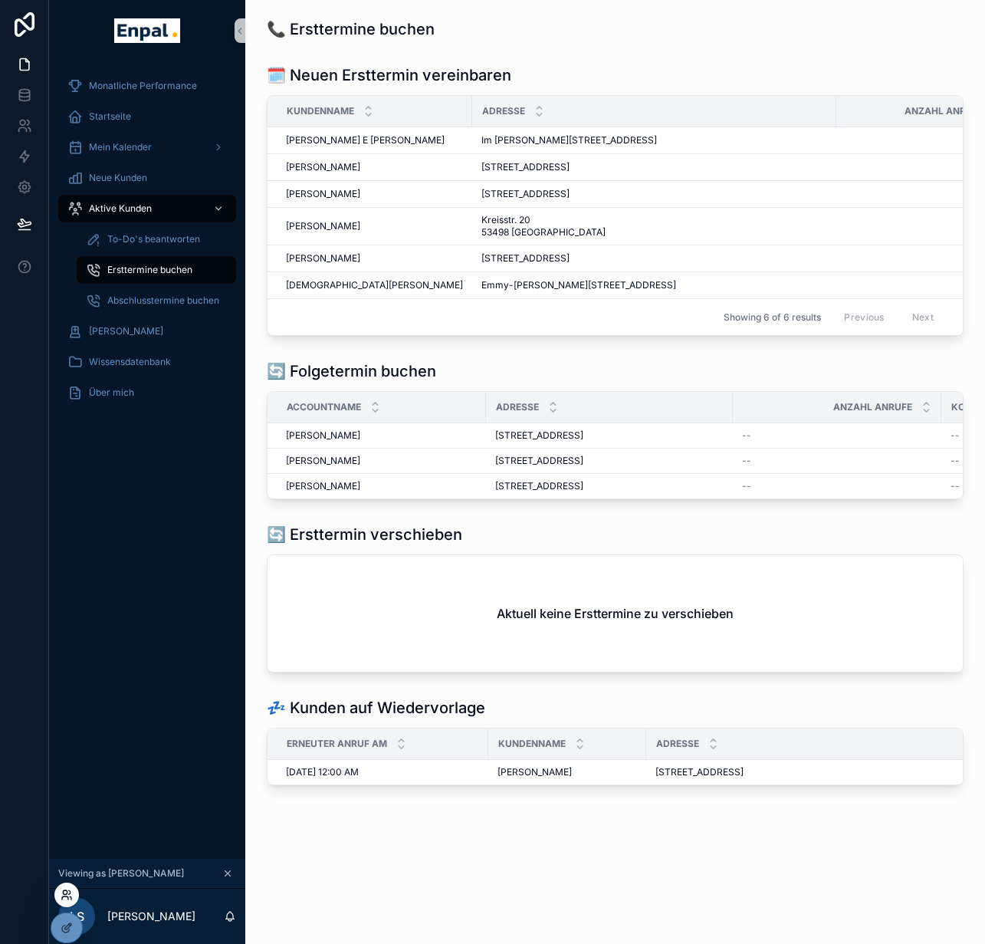
click at [63, 894] on icon at bounding box center [67, 894] width 12 height 12
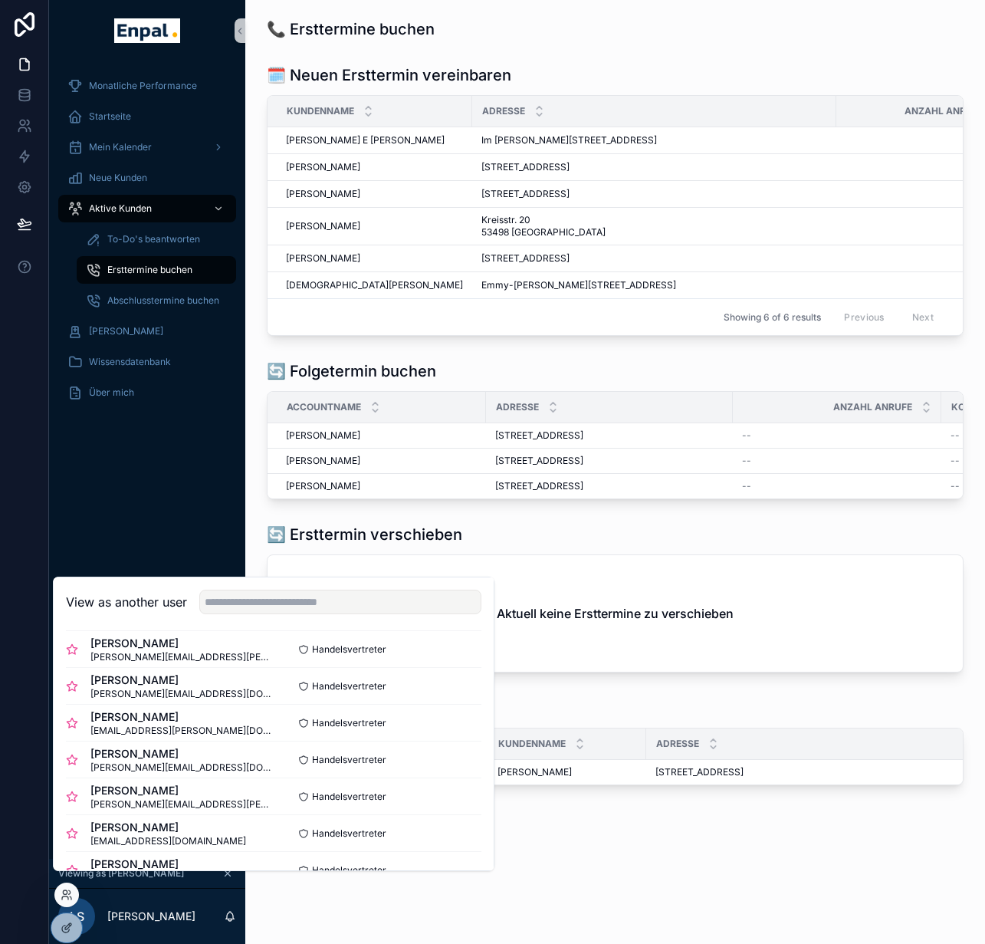
scroll to position [288, 0]
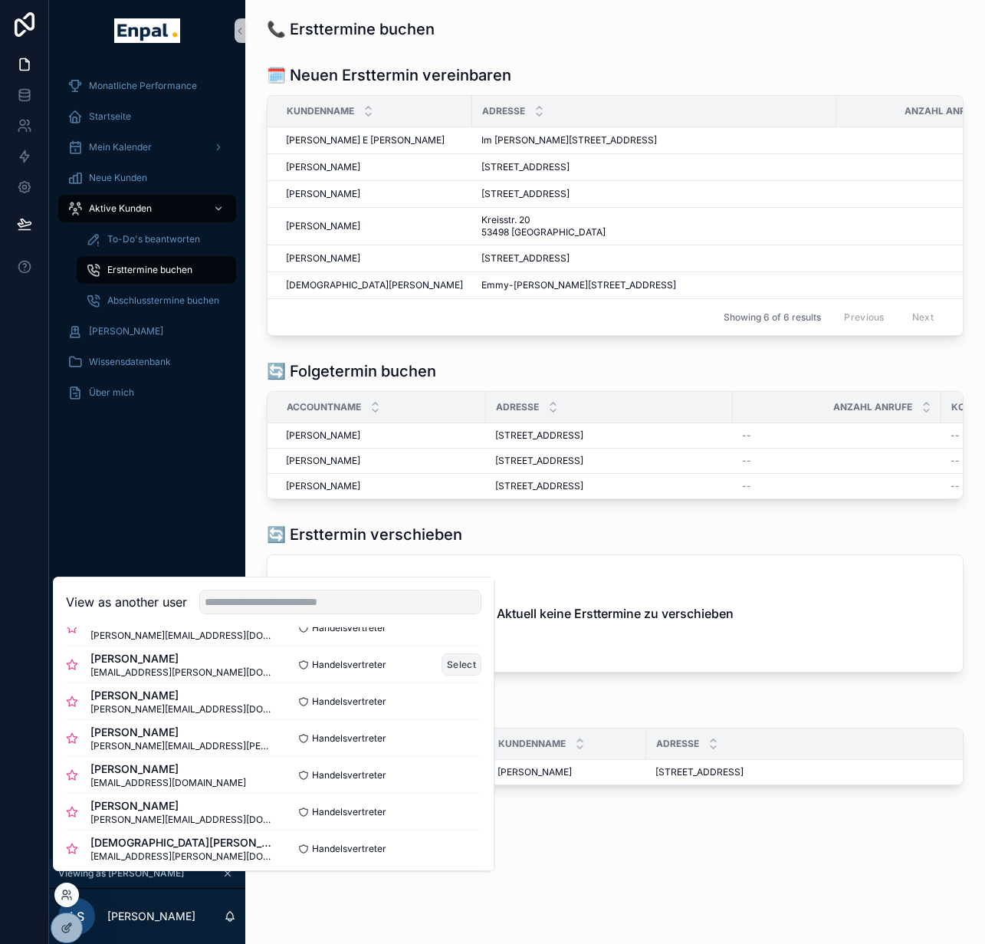
click at [447, 675] on button "Select" at bounding box center [462, 664] width 40 height 22
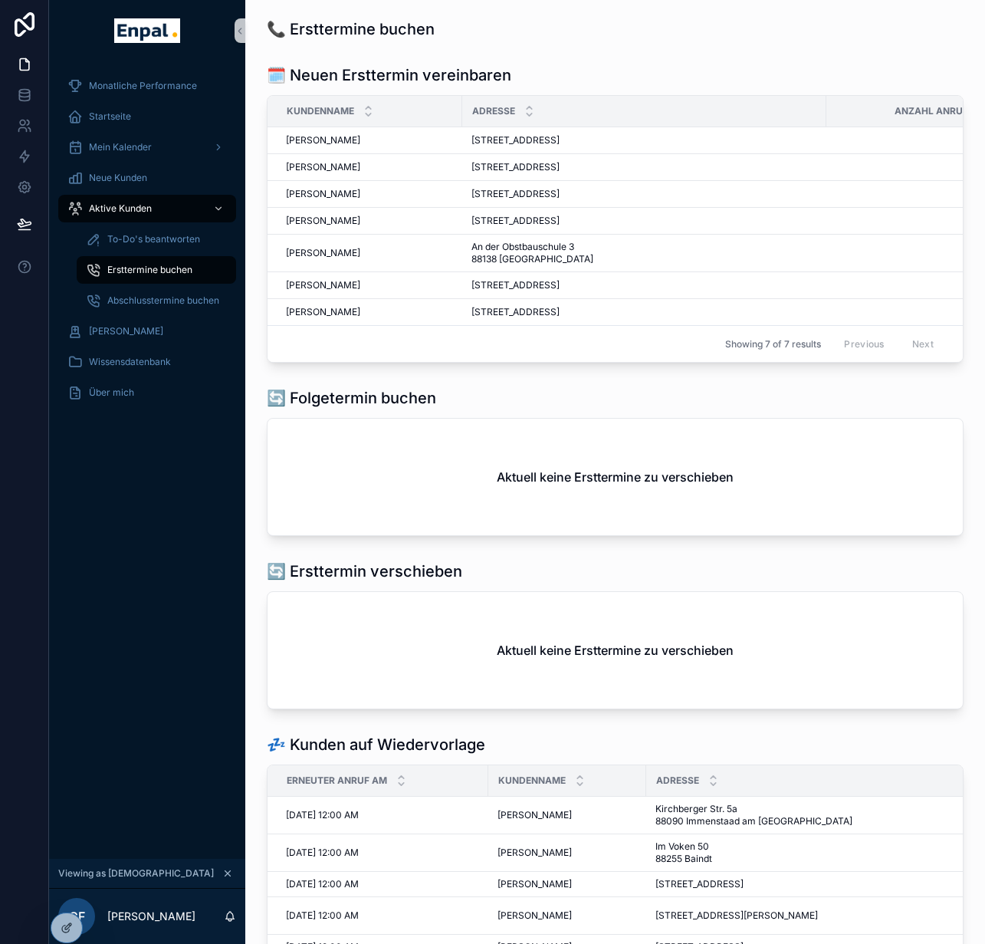
click at [189, 589] on div "Monatliche Performance Startseite Mein Kalender Neue Kunden Aktive Kunden To-Do…" at bounding box center [147, 459] width 196 height 797
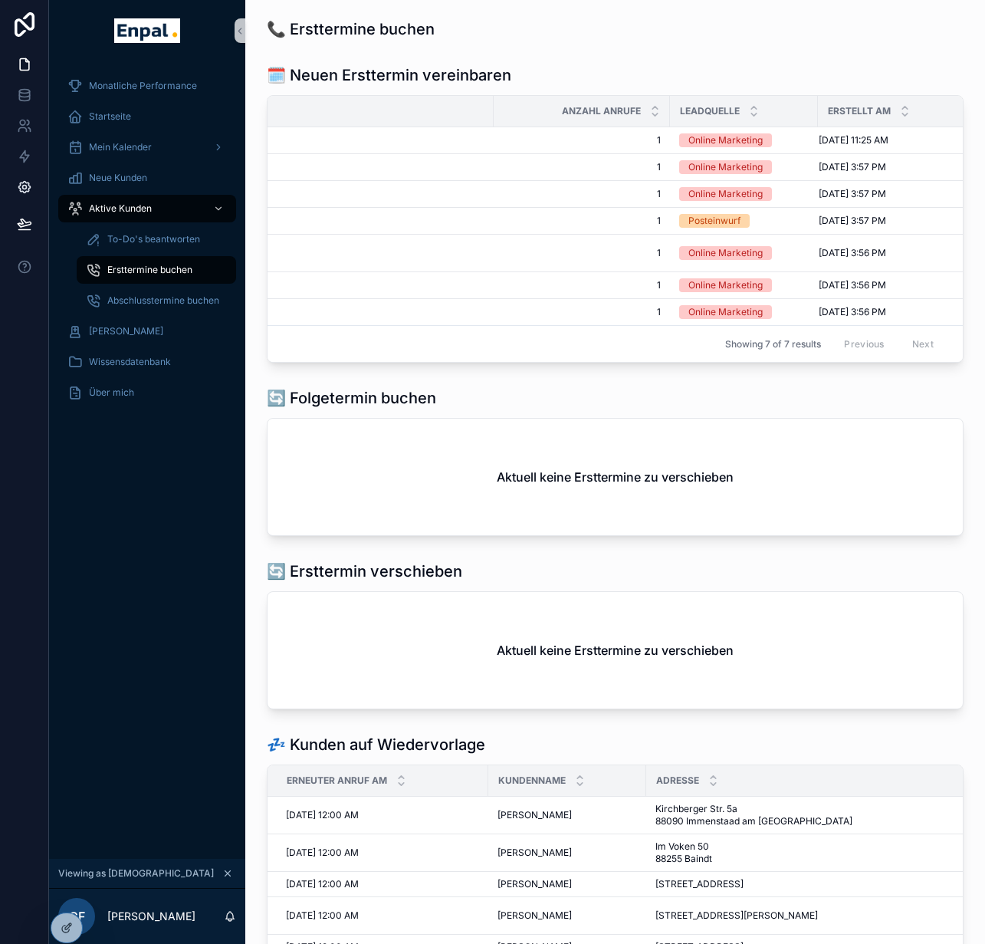
scroll to position [0, 334]
click at [66, 889] on icon at bounding box center [67, 894] width 12 height 12
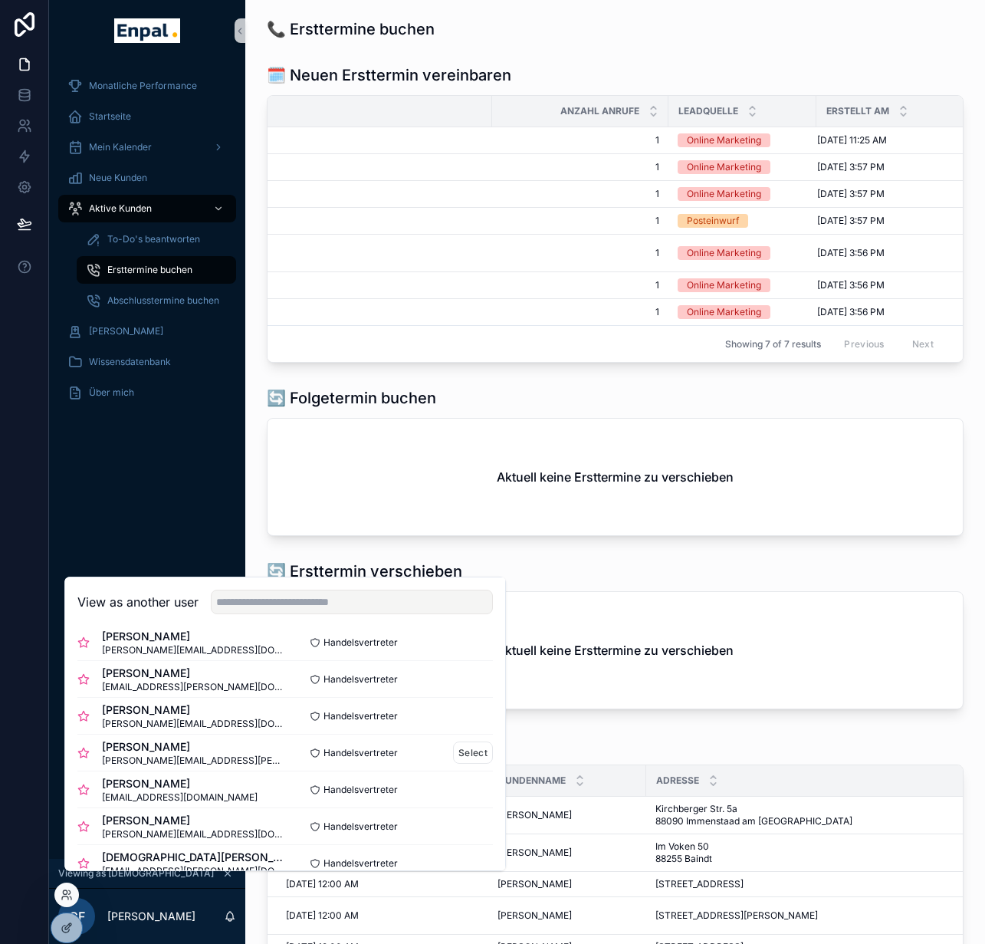
scroll to position [320, 0]
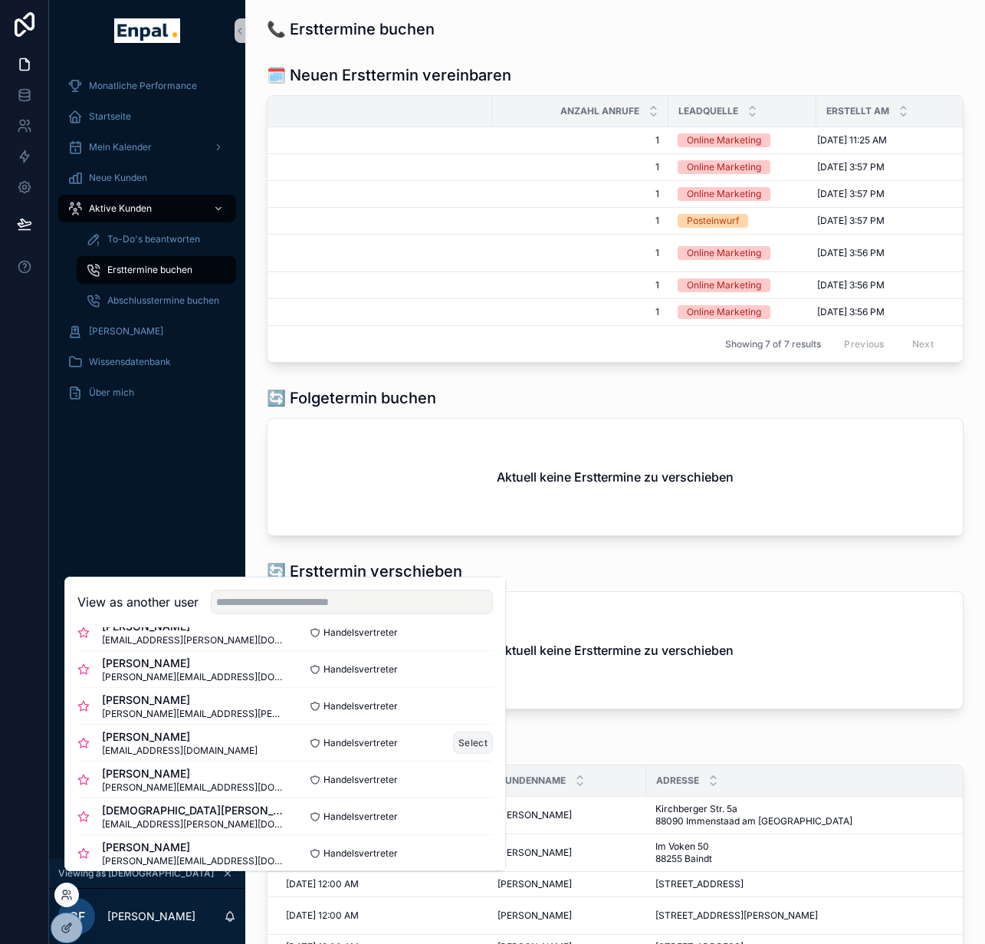
click at [453, 753] on button "Select" at bounding box center [473, 742] width 40 height 22
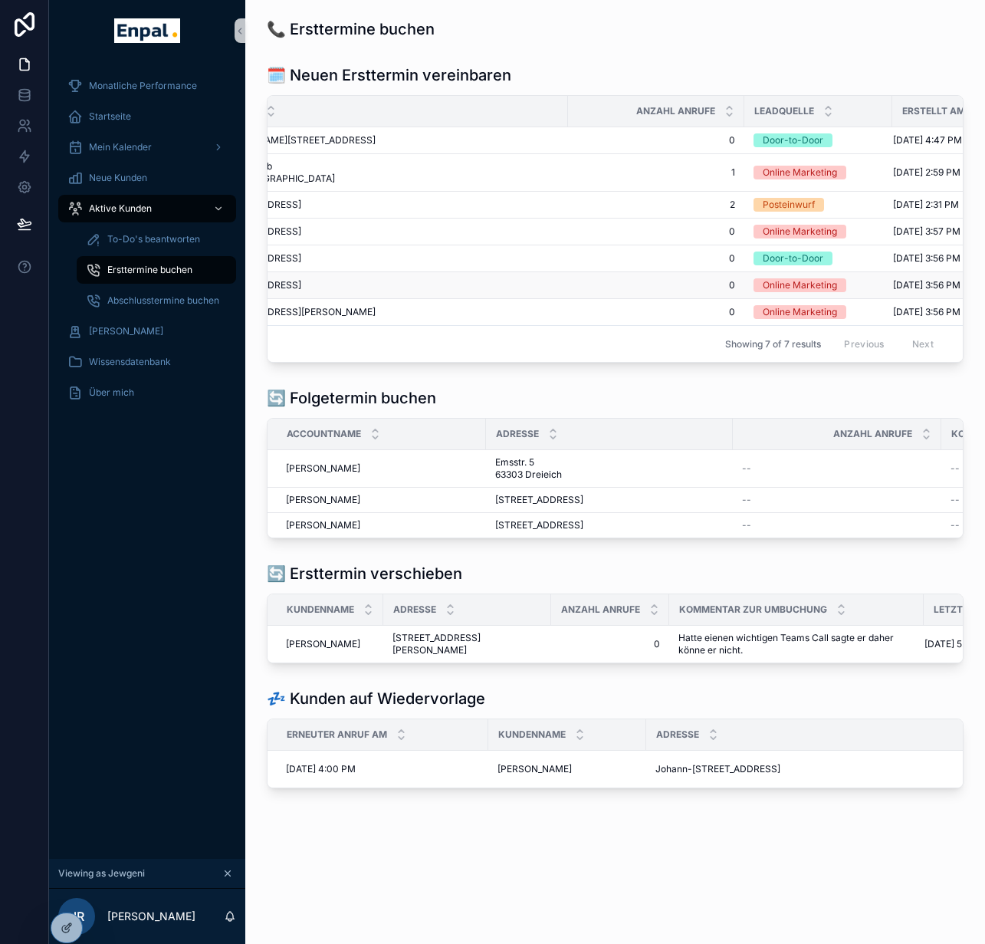
scroll to position [0, 361]
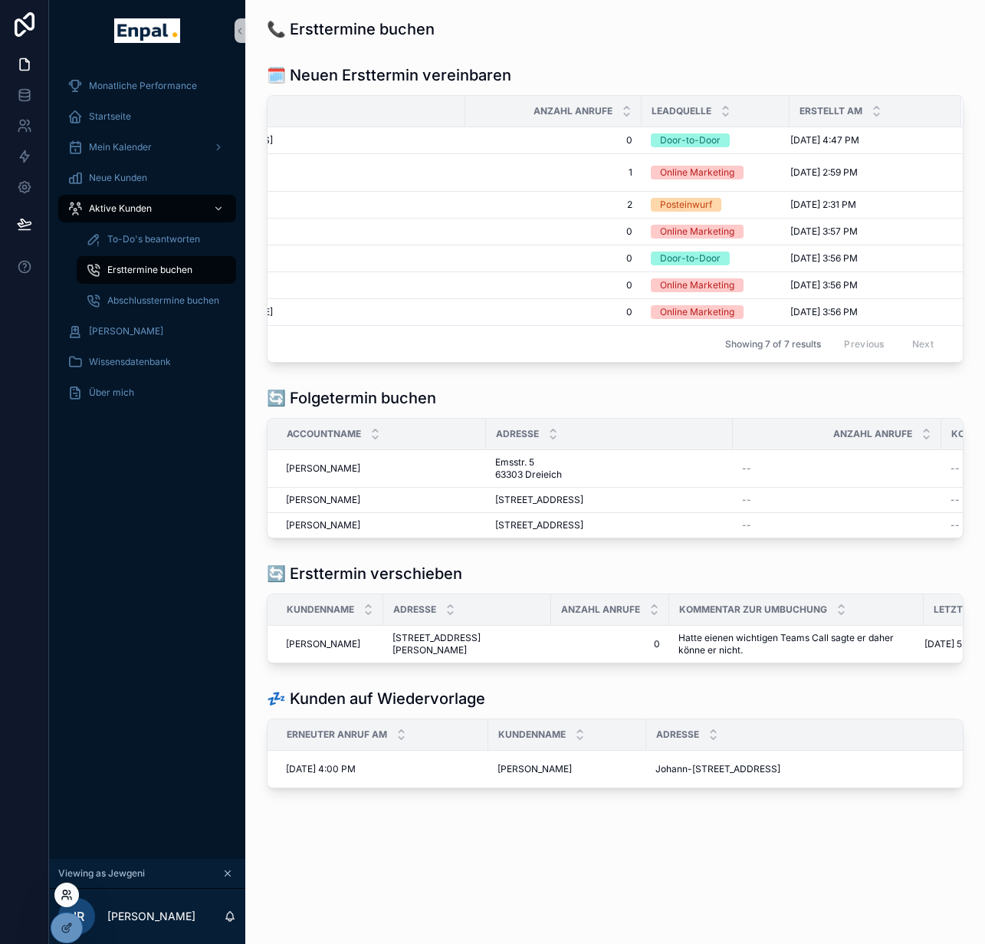
click at [67, 894] on icon at bounding box center [67, 894] width 12 height 12
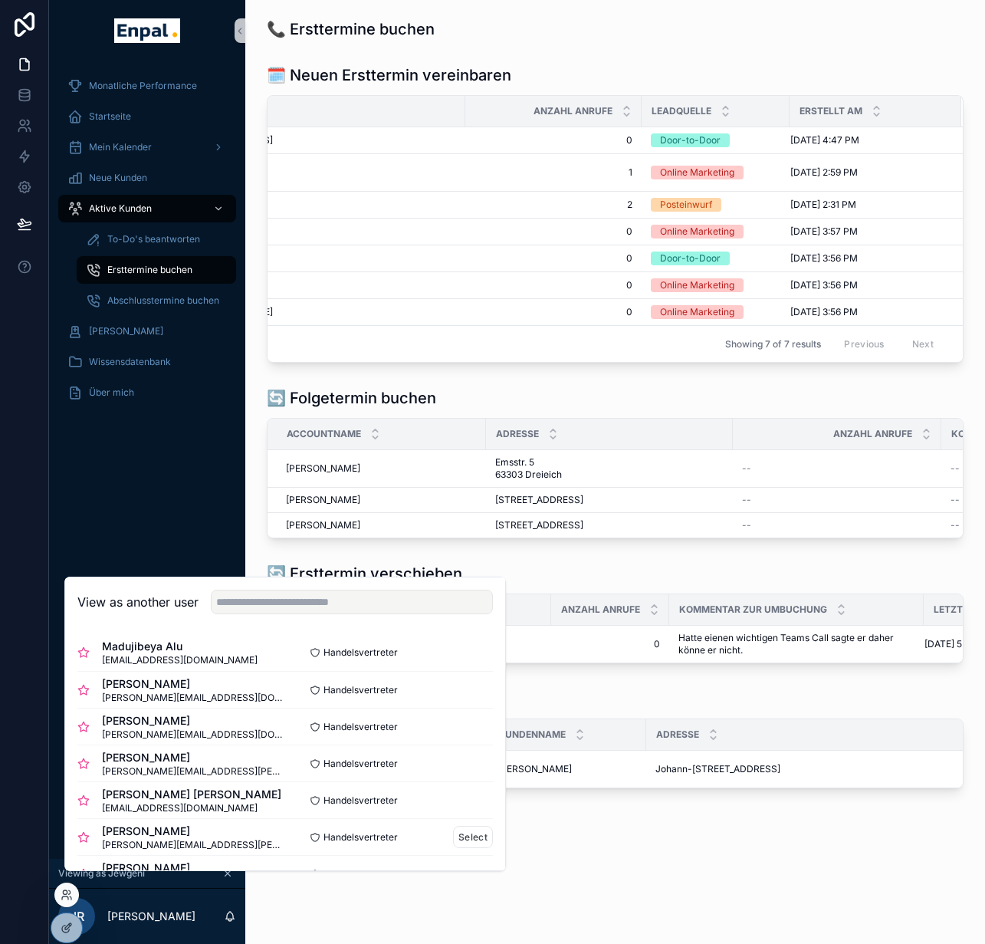
scroll to position [6, 0]
click at [453, 847] on button "Select" at bounding box center [473, 836] width 40 height 22
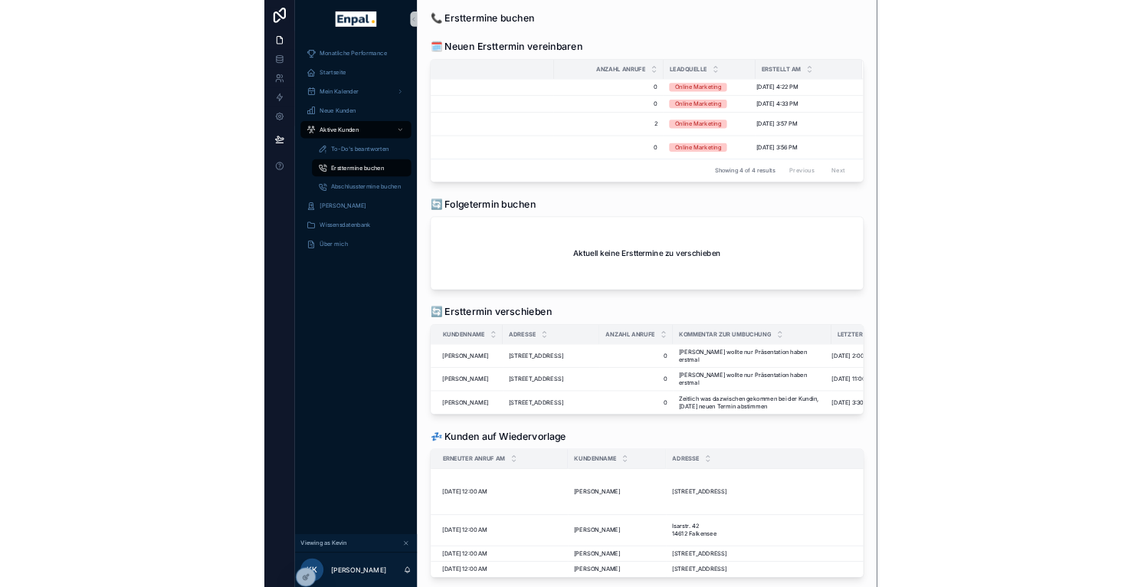
scroll to position [0, 205]
